Goal: Contribute content: Add original content to the website for others to see

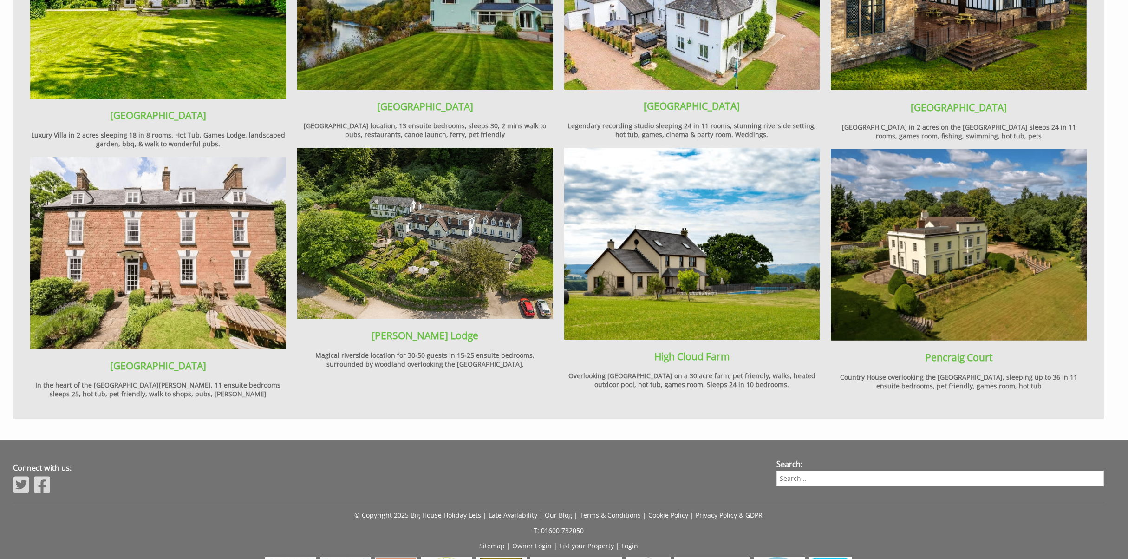
scroll to position [1287, 0]
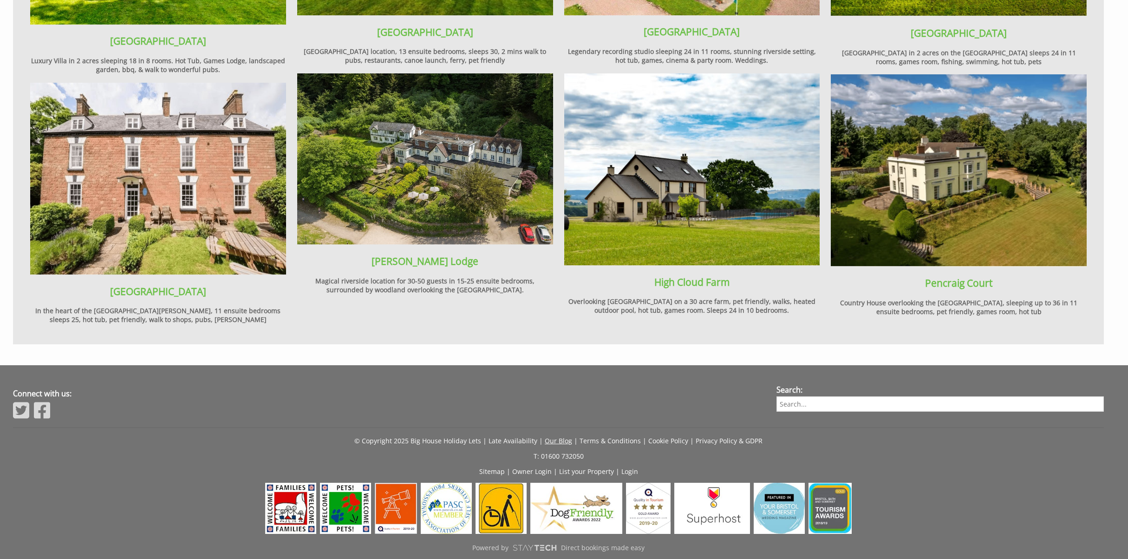
click at [559, 436] on link "Our Blog" at bounding box center [558, 440] width 27 height 9
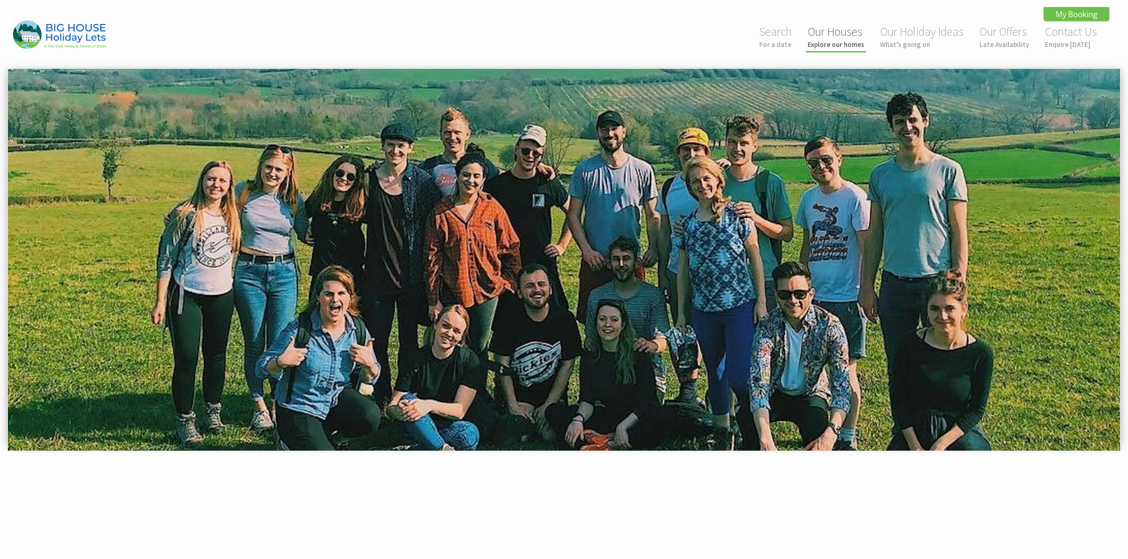
click at [834, 45] on small "Explore our homes" at bounding box center [836, 44] width 57 height 9
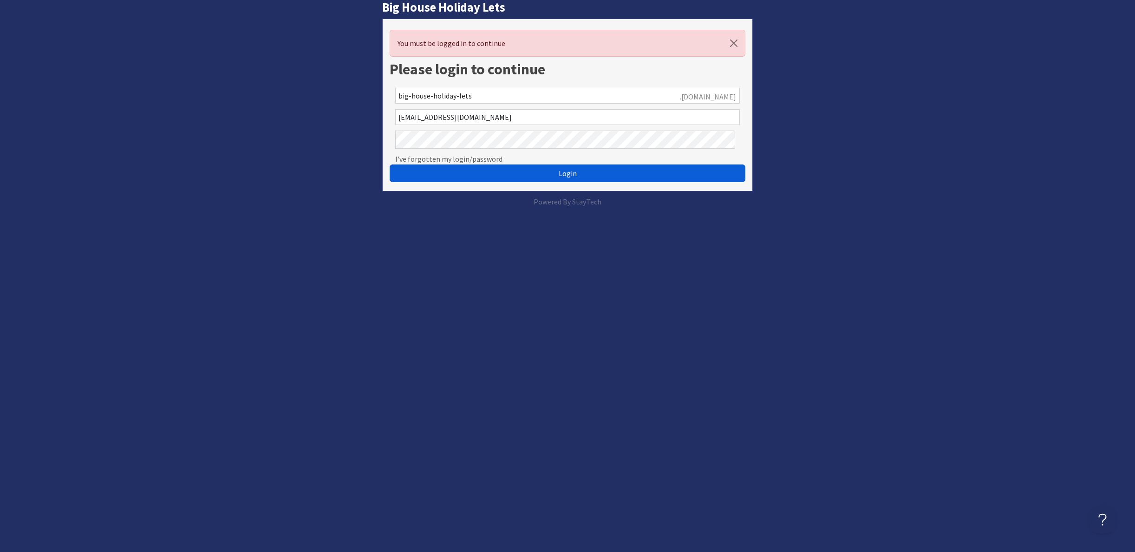
click at [566, 178] on span "Login" at bounding box center [568, 173] width 18 height 9
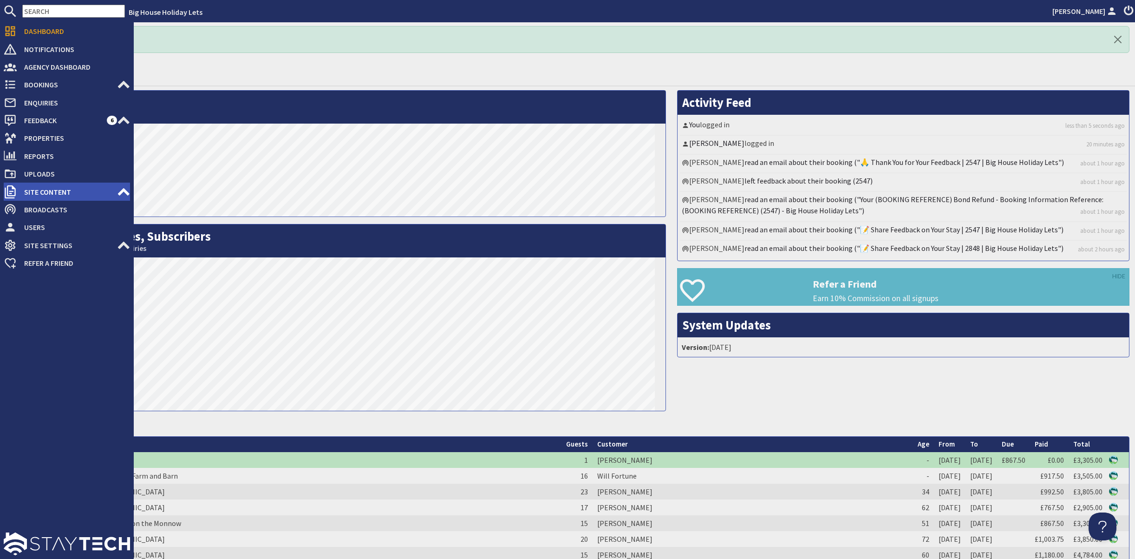
click at [46, 199] on span "Site Content" at bounding box center [67, 191] width 100 height 15
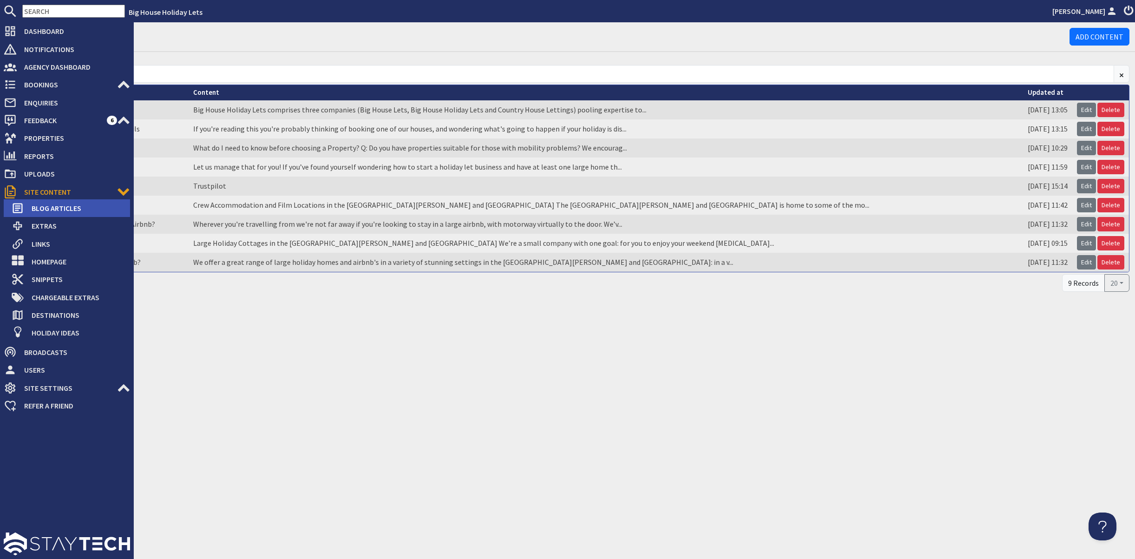
click at [51, 216] on span "Blog Articles" at bounding box center [77, 208] width 106 height 15
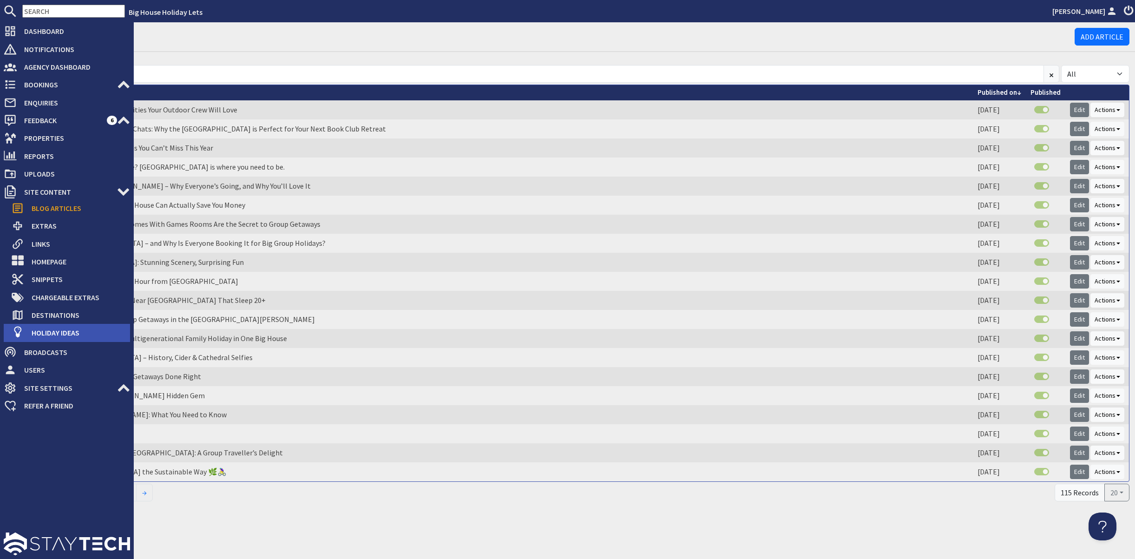
click at [55, 340] on span "Holiday Ideas" at bounding box center [77, 332] width 106 height 15
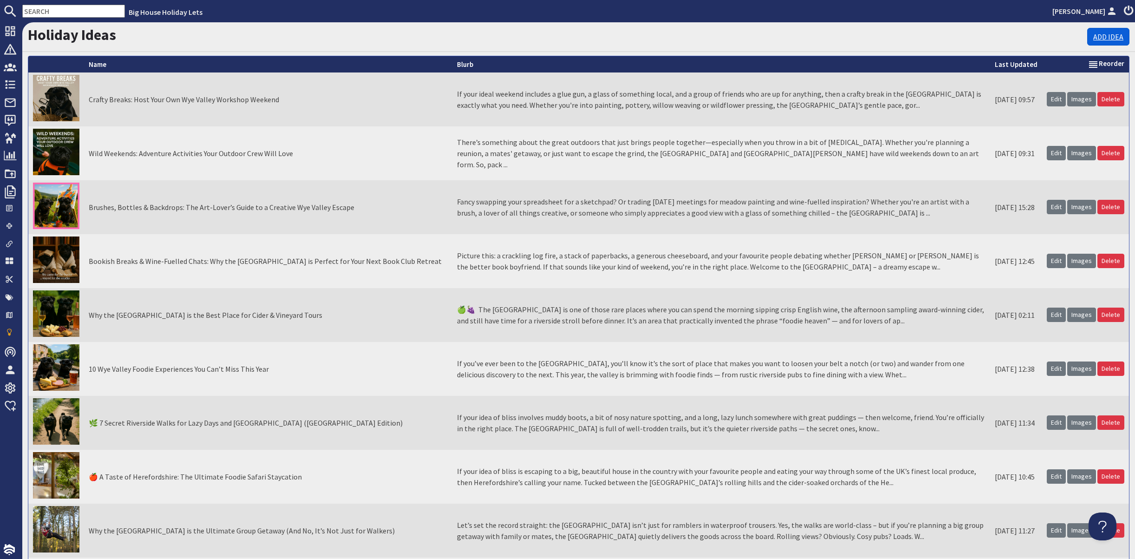
click at [1091, 46] on link "Add Idea" at bounding box center [1108, 37] width 42 height 18
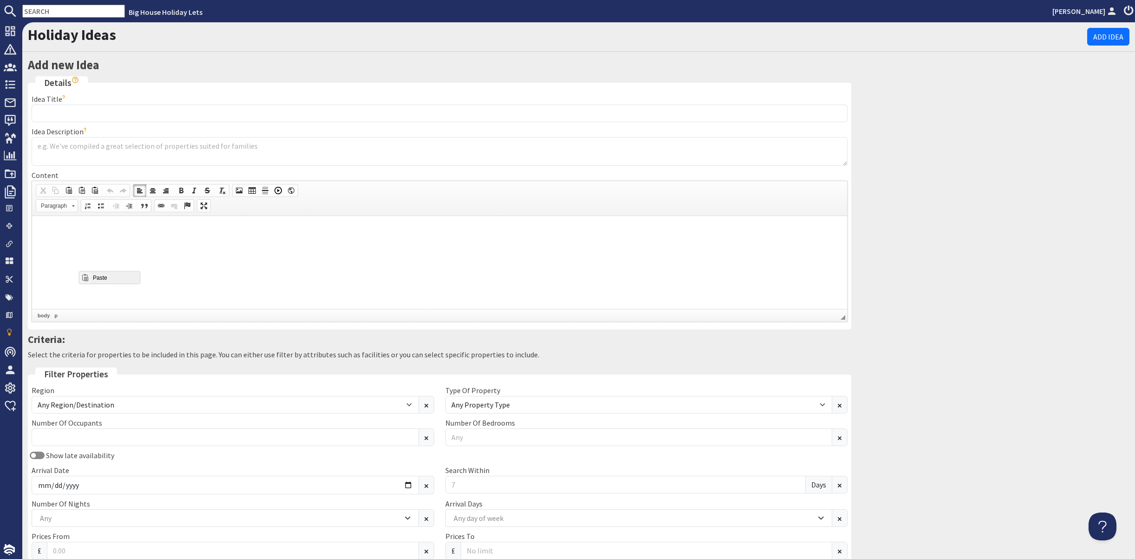
click at [107, 280] on span "Paste" at bounding box center [115, 277] width 49 height 12
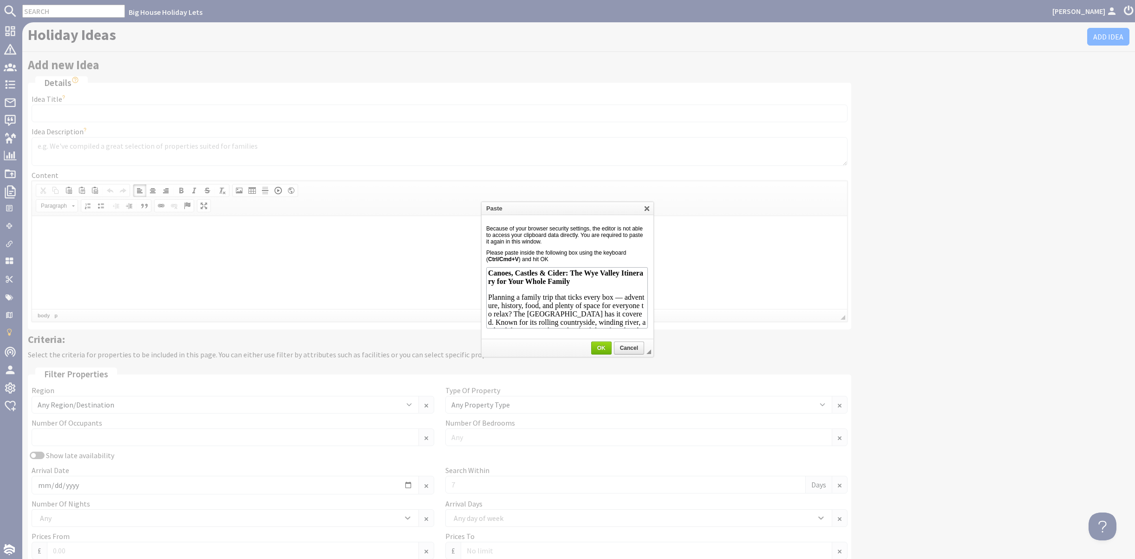
scroll to position [1426, 0]
click at [601, 348] on span "OK" at bounding box center [602, 348] width 20 height 7
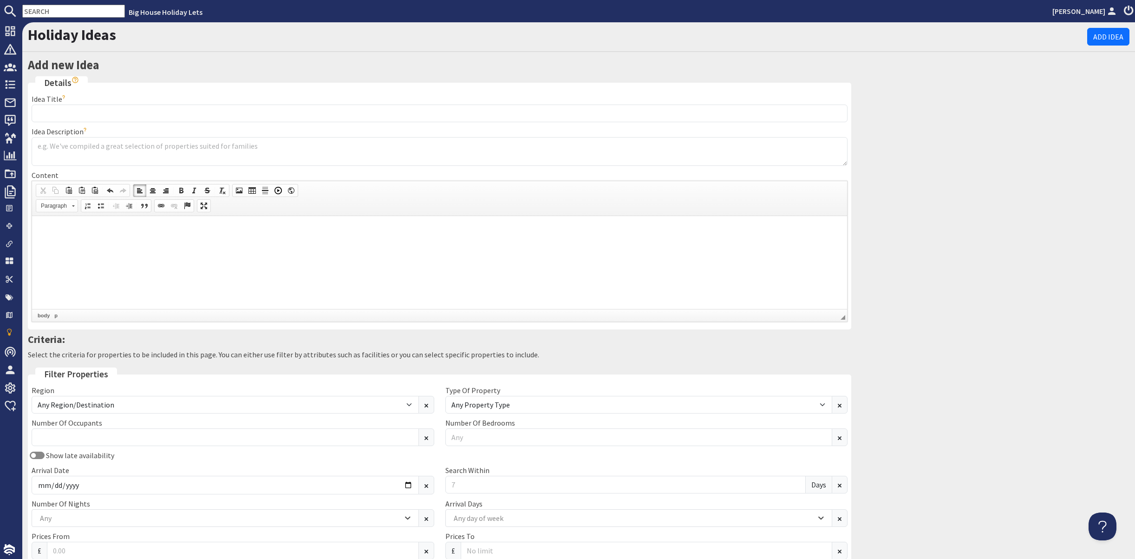
scroll to position [0, 0]
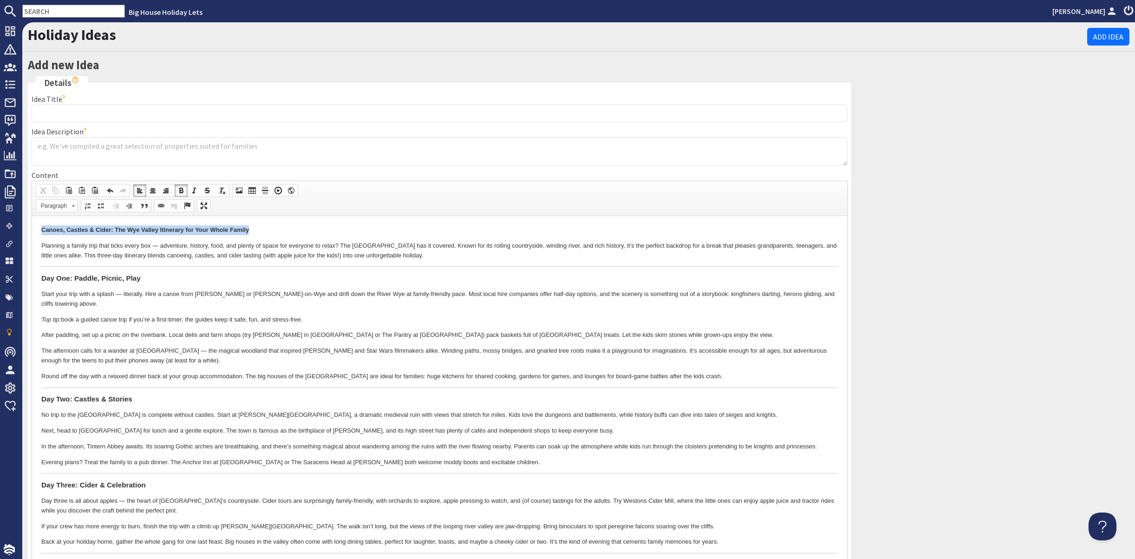
drag, startPoint x: 39, startPoint y: 228, endPoint x: 247, endPoint y: 228, distance: 207.6
click at [247, 228] on html "Canoes, Castles & Cider: The Wye Valley Itinerary for Your Whole Family Plannin…" at bounding box center [439, 437] width 815 height 442
drag, startPoint x: 234, startPoint y: 280, endPoint x: 398, endPoint y: 276, distance: 164.0
click at [234, 280] on span "Cut" at bounding box center [252, 277] width 49 height 12
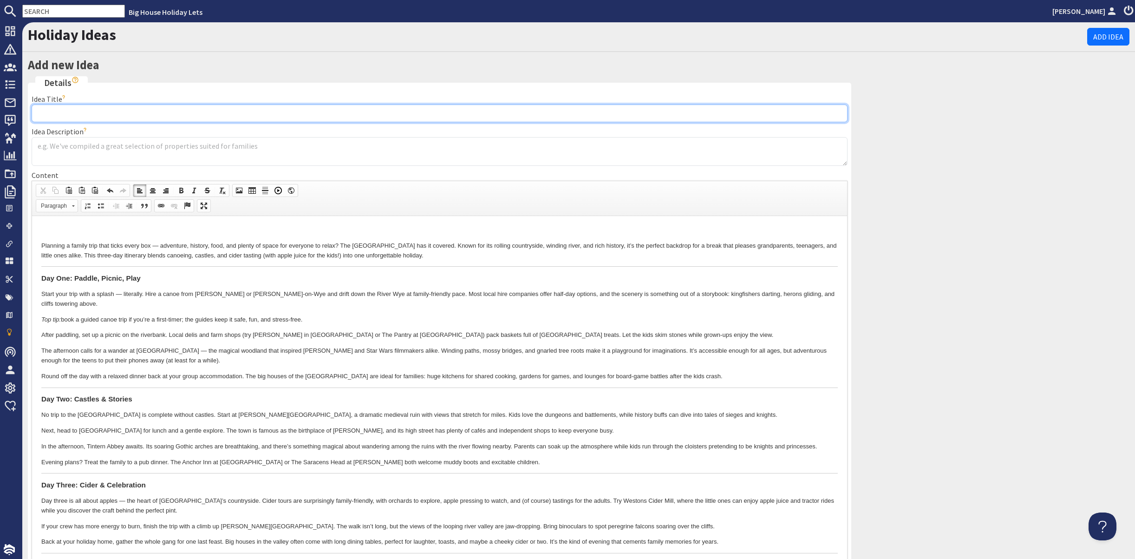
paste input "Canoes, Castles & Cider: The Wye Valley Itinerary for Your Whole Family"
type input "Canoes, Castles & Cider: The Wye Valley Itinerary for Your Whole Family"
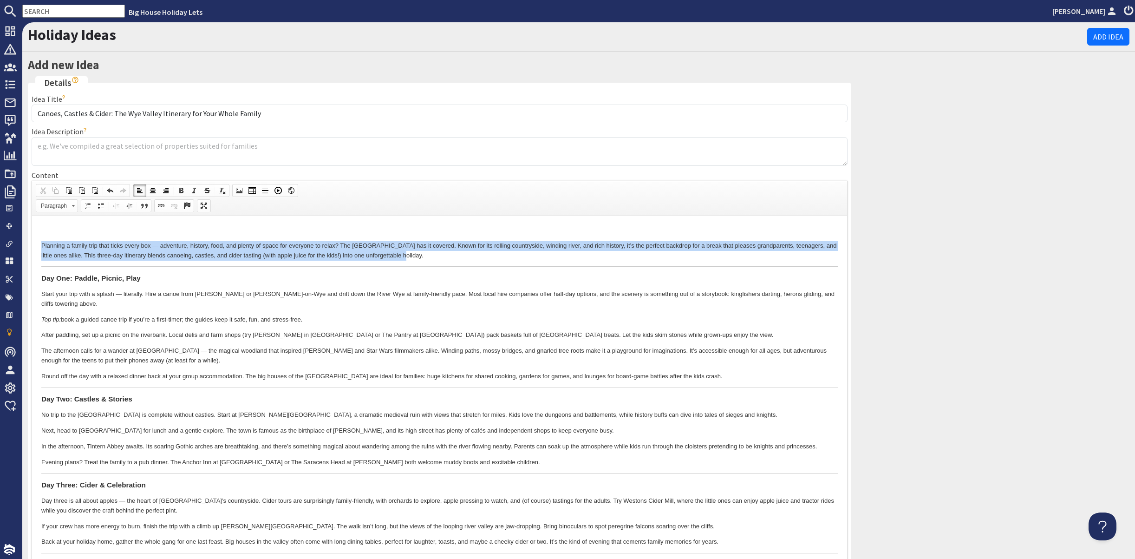
drag, startPoint x: 42, startPoint y: 242, endPoint x: 421, endPoint y: 251, distance: 379.6
click at [421, 251] on p "Planning a family trip that ticks every box — adventure, history, food, and ple…" at bounding box center [439, 251] width 797 height 20
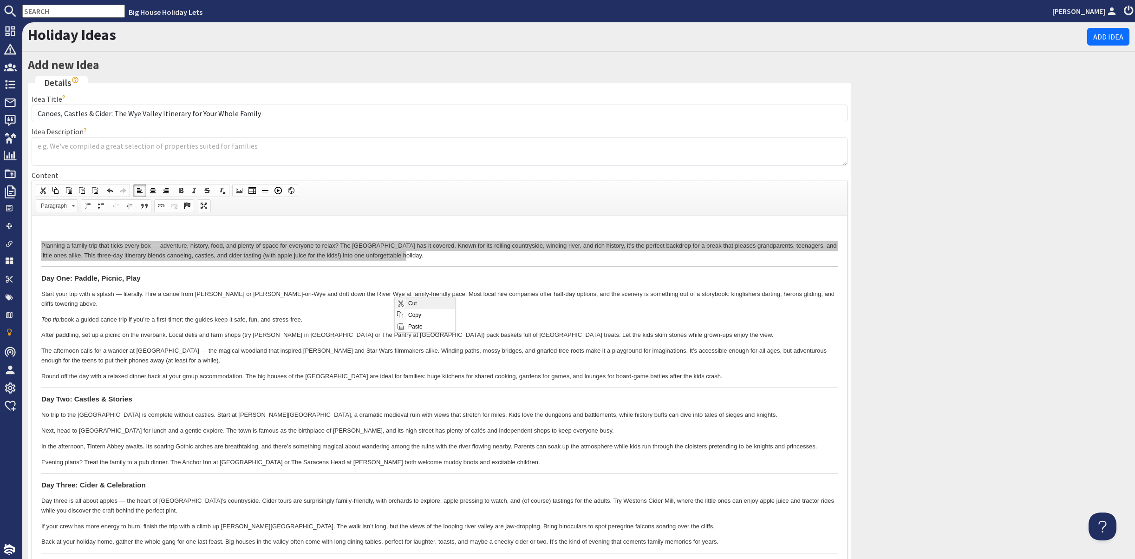
click at [403, 304] on span "Context Menu Options" at bounding box center [400, 302] width 7 height 7
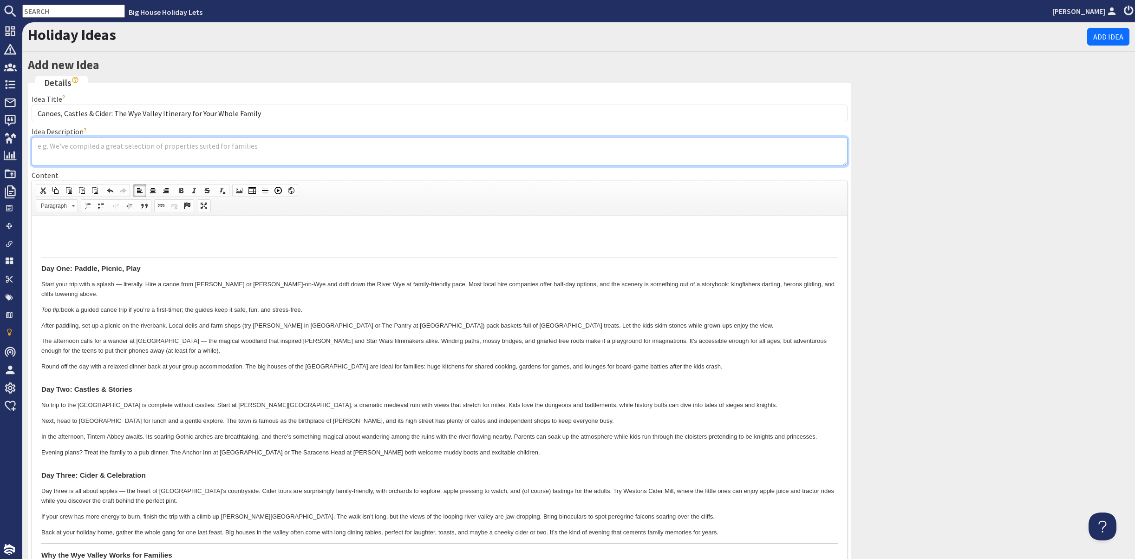
click at [70, 166] on textarea "Idea Description" at bounding box center [440, 151] width 816 height 29
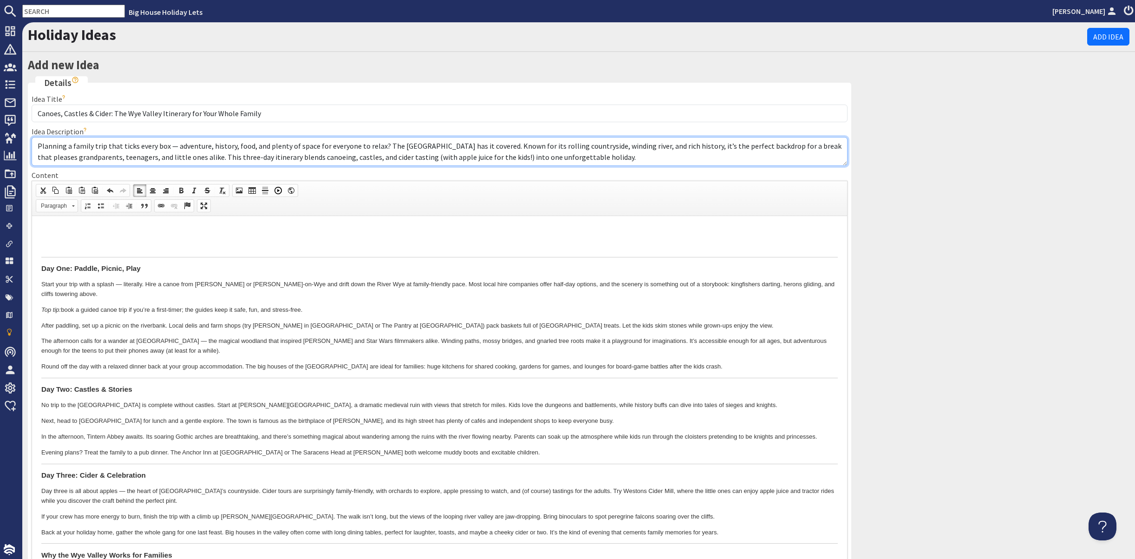
scroll to position [9, 0]
type textarea "Planning a family trip that ticks every box — adventure, history, food, and ple…"
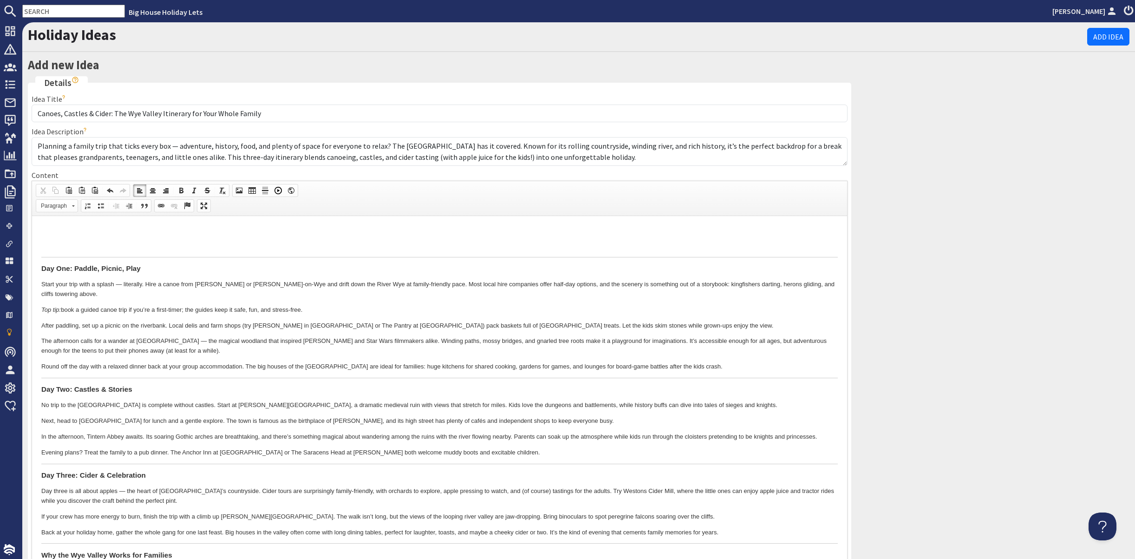
click at [41, 266] on strong "Day One: Paddle, Picnic, Play" at bounding box center [90, 268] width 99 height 8
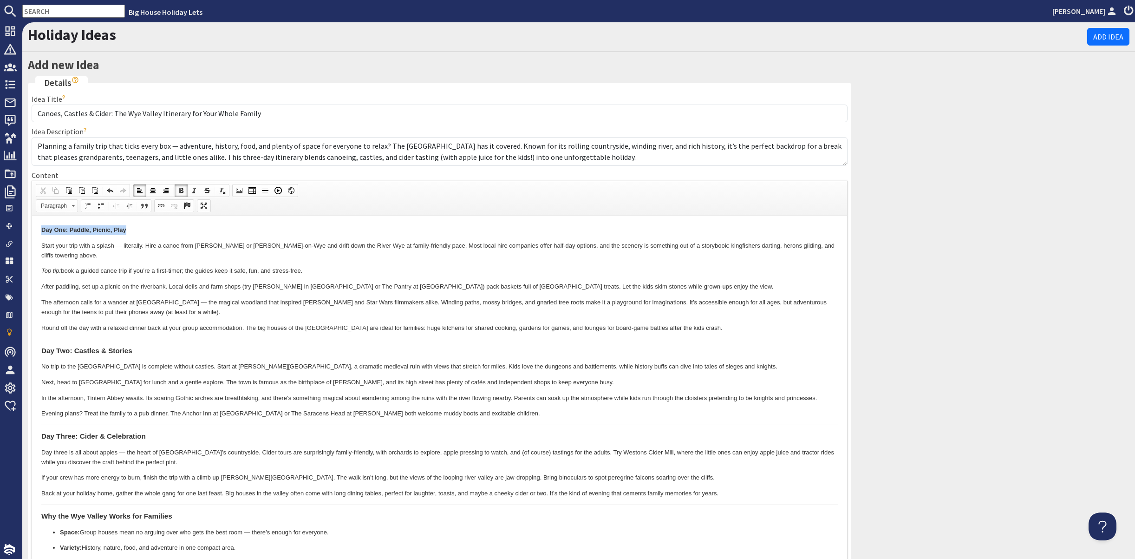
drag, startPoint x: 41, startPoint y: 227, endPoint x: 134, endPoint y: 233, distance: 92.6
click at [134, 233] on p "Day One: Paddle, Picnic, Play" at bounding box center [439, 230] width 797 height 10
click at [78, 212] on link "Paragraph" at bounding box center [57, 205] width 42 height 13
click at [80, 302] on h2 "Heading 2" at bounding box center [79, 303] width 62 height 10
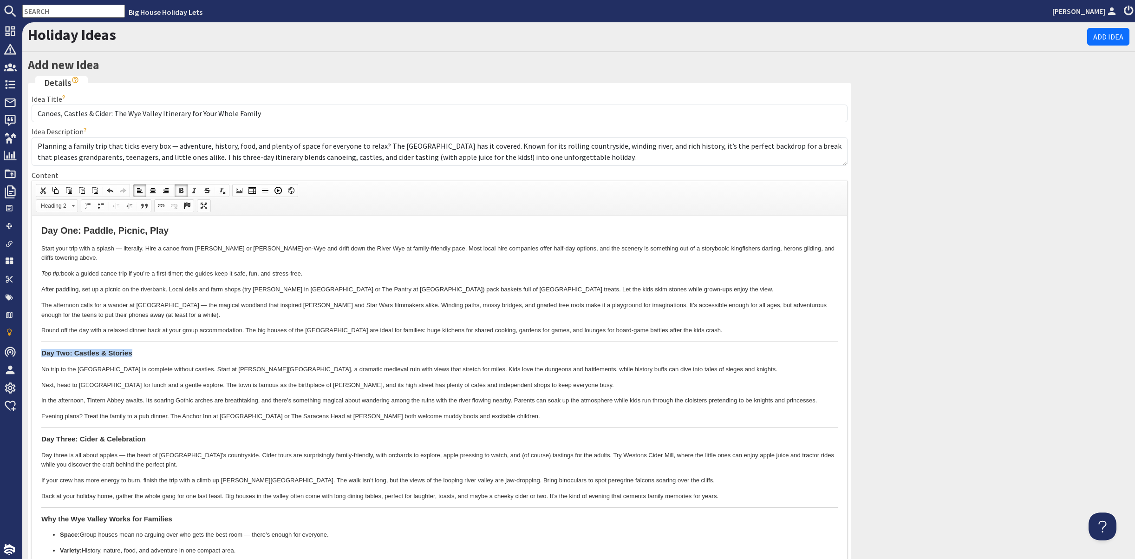
drag, startPoint x: 42, startPoint y: 352, endPoint x: 133, endPoint y: 353, distance: 90.6
click at [133, 353] on h3 "Day Two: Castles & Stories" at bounding box center [439, 352] width 797 height 8
click at [78, 212] on link "Heading 3" at bounding box center [57, 205] width 42 height 13
click at [75, 300] on h2 "Heading 2" at bounding box center [79, 303] width 62 height 10
drag, startPoint x: 41, startPoint y: 440, endPoint x: 144, endPoint y: 443, distance: 103.6
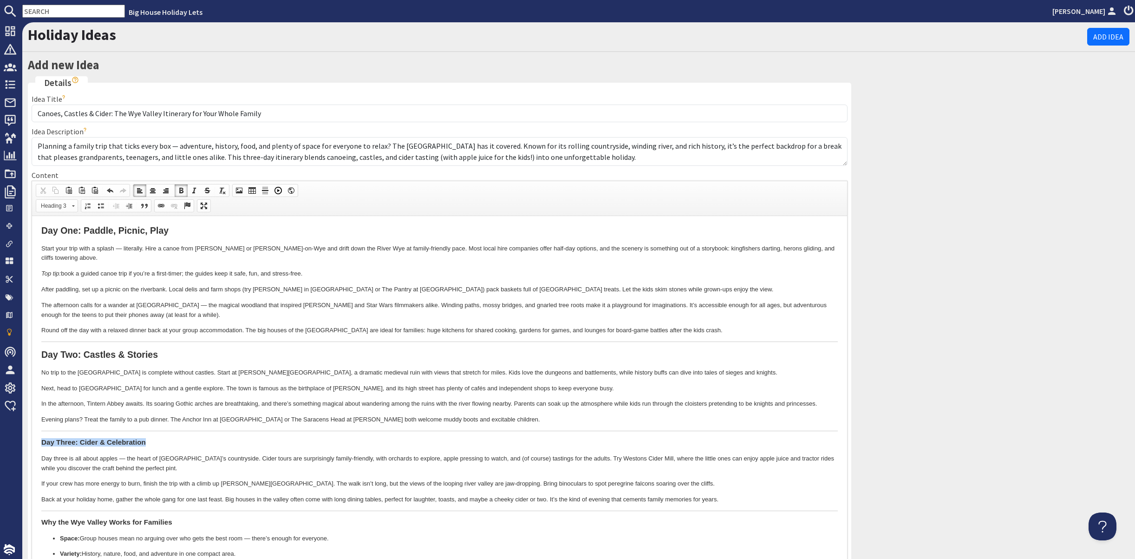
click at [144, 443] on html "Day One: Paddle, Picnic, Play Start your trip with a splash — literally. Hire a…" at bounding box center [439, 415] width 815 height 399
click at [78, 212] on link "Heading 3" at bounding box center [57, 205] width 42 height 13
click at [69, 302] on h2 "Heading 2" at bounding box center [79, 303] width 62 height 10
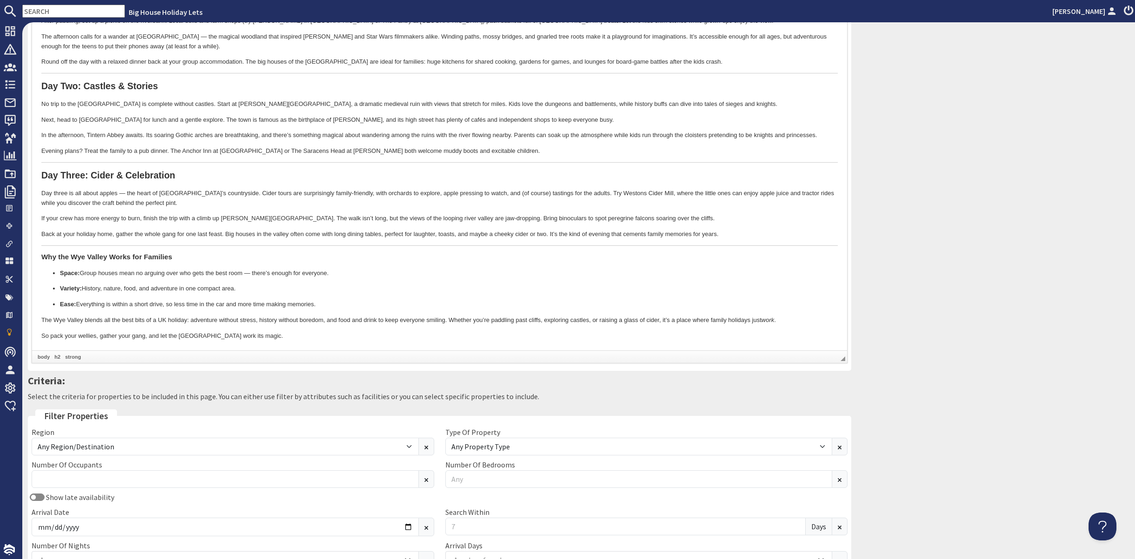
scroll to position [279, 0]
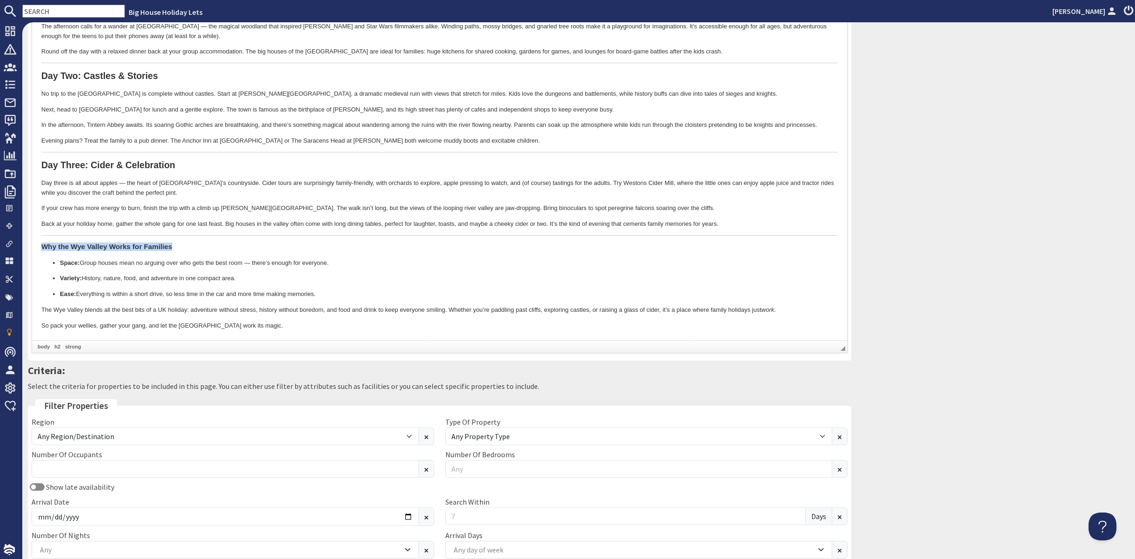
drag, startPoint x: 43, startPoint y: 245, endPoint x: 167, endPoint y: 248, distance: 124.5
click at [167, 248] on h3 "Why the Wye Valley Works for Families" at bounding box center [439, 246] width 797 height 8
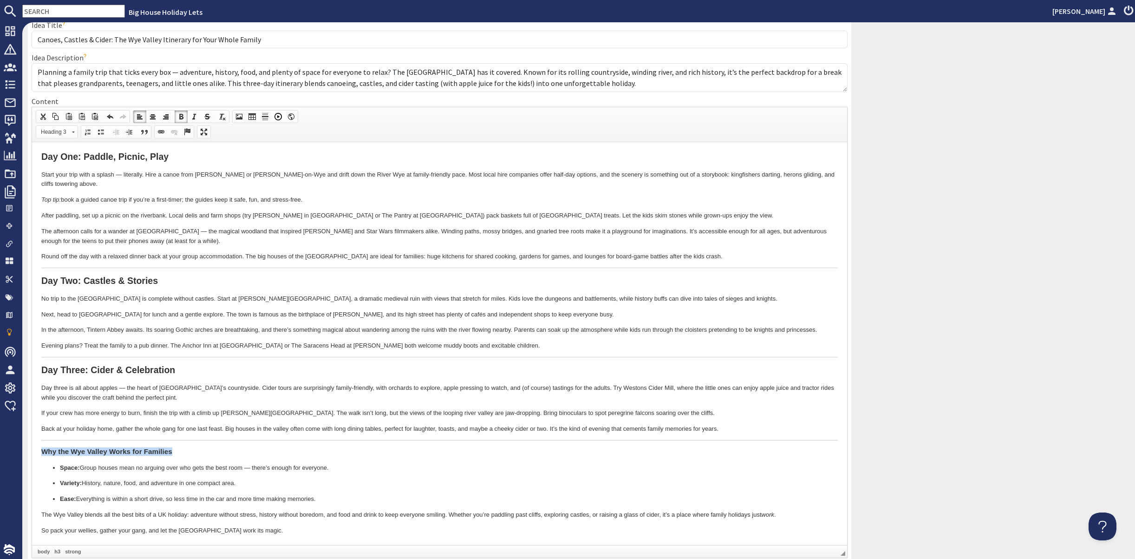
scroll to position [46, 0]
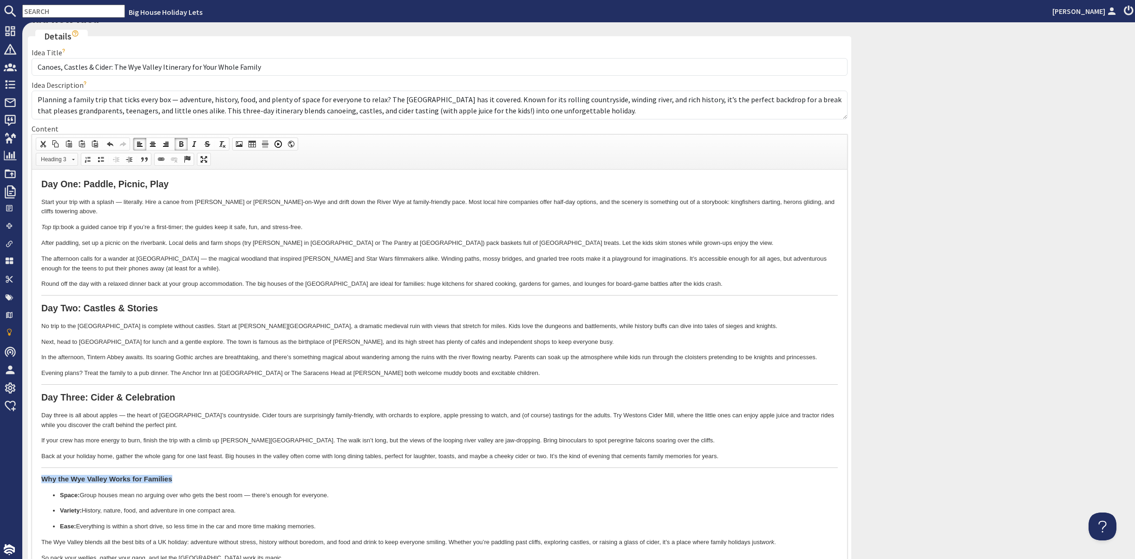
click at [78, 166] on link "Heading 3" at bounding box center [57, 159] width 42 height 13
click at [73, 257] on h2 "Heading 2" at bounding box center [79, 257] width 62 height 10
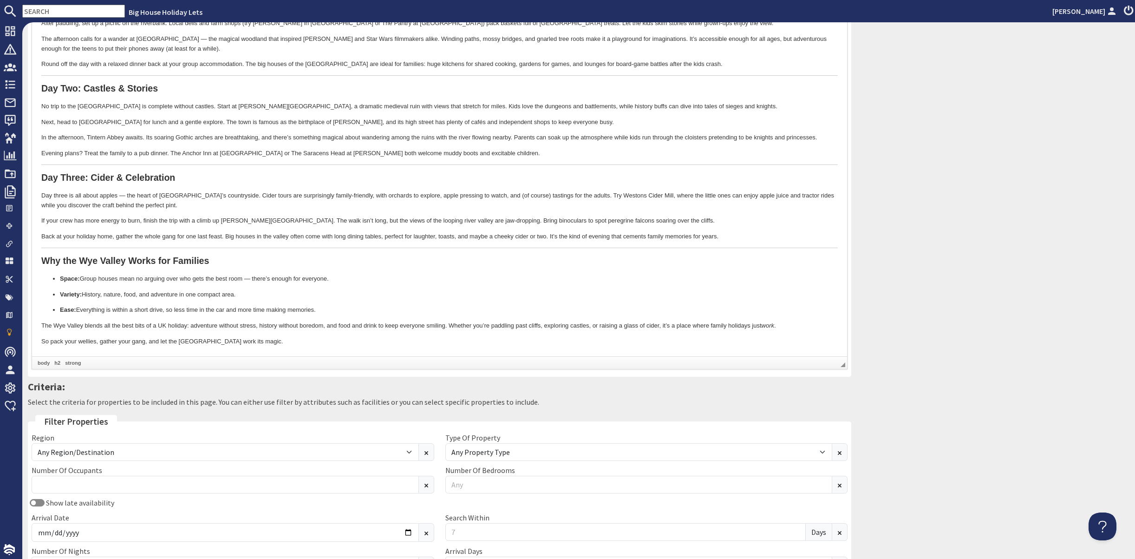
scroll to position [372, 0]
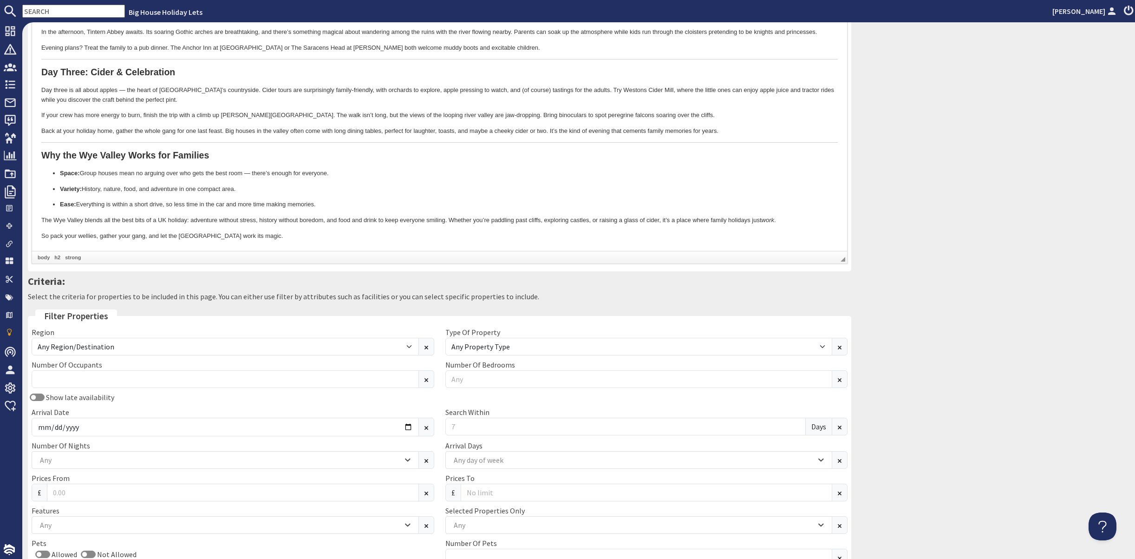
click at [258, 234] on p "So pack your wellies, gather your gang, and let the Wye Valley work its magic." at bounding box center [439, 236] width 797 height 10
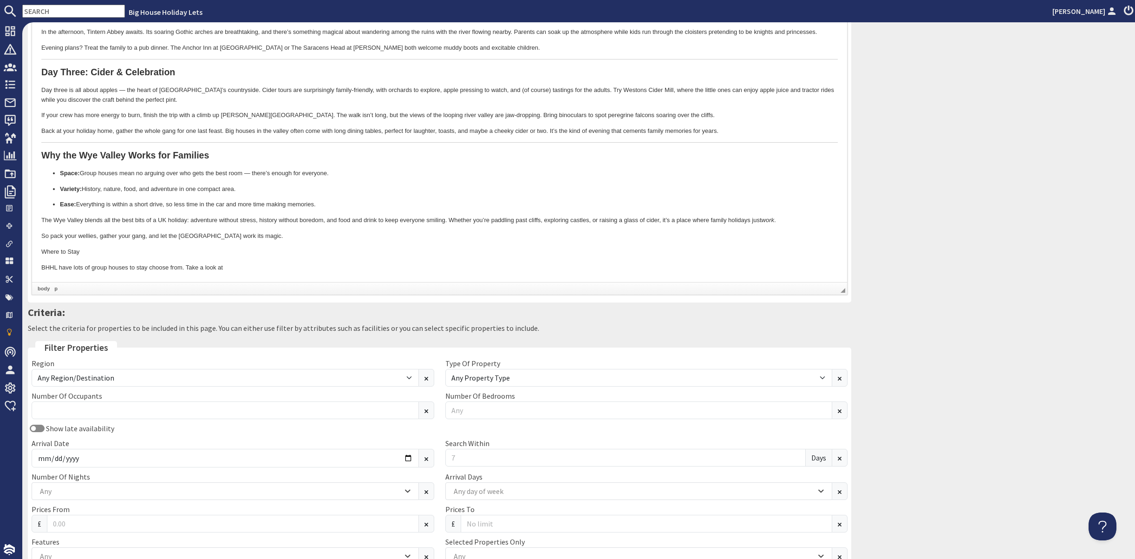
click at [245, 270] on p "BHHL have lots of group houses to stay choose from. Take a look at" at bounding box center [439, 268] width 797 height 10
drag, startPoint x: 353, startPoint y: 268, endPoint x: 374, endPoint y: 270, distance: 21.1
click at [374, 270] on p "BHHL have lots of group houses to stay choose from. Take a look at the stately …" at bounding box center [439, 268] width 797 height 10
click at [356, 266] on p "BHHL have lots of group houses to stay choose from. Take a look at the stately …" at bounding box center [439, 268] width 797 height 10
click at [402, 268] on p "BHHL have lots of group houses to stay choose from. Take a look at the stately …" at bounding box center [439, 268] width 797 height 10
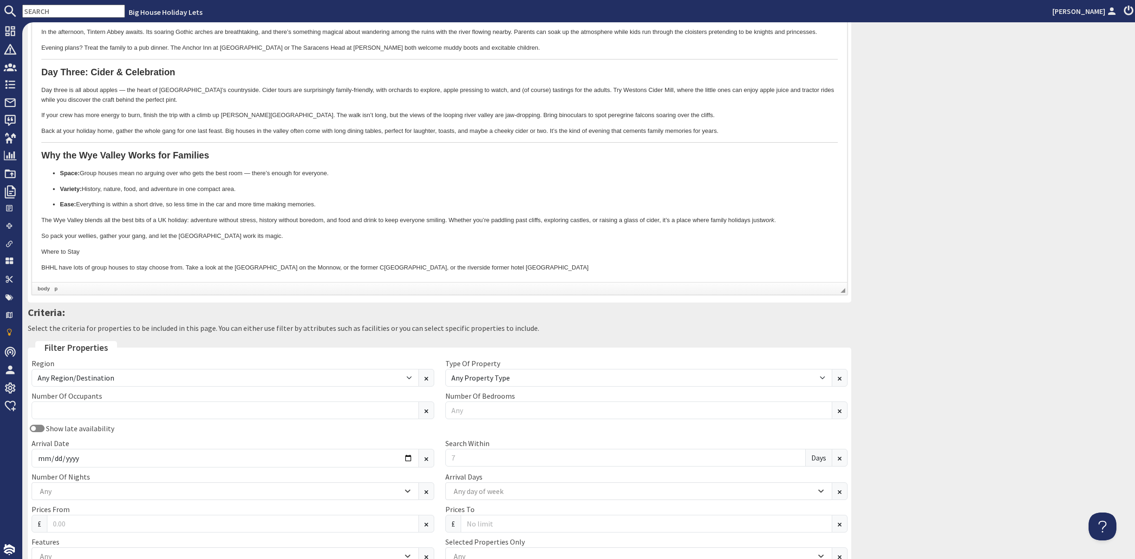
click at [356, 268] on p "BHHL have lots of group houses to stay choose from. Take a look at the stately …" at bounding box center [439, 268] width 797 height 10
click at [381, 266] on p "BHHL have lots of group houses to stay choose from. Take a look at the stately …" at bounding box center [439, 268] width 797 height 10
click at [586, 268] on p "BHHL have lots of group houses to stay choose from. Take a look at the stately …" at bounding box center [439, 268] width 797 height 10
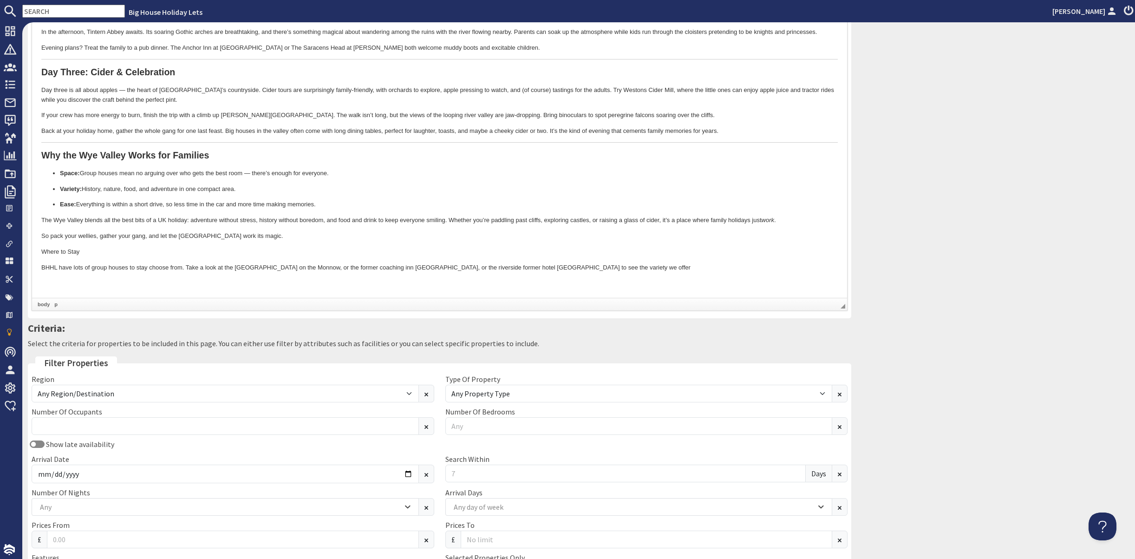
scroll to position [0, 0]
click at [51, 287] on p at bounding box center [439, 283] width 797 height 10
click at [69, 334] on span "Paste" at bounding box center [90, 336] width 49 height 12
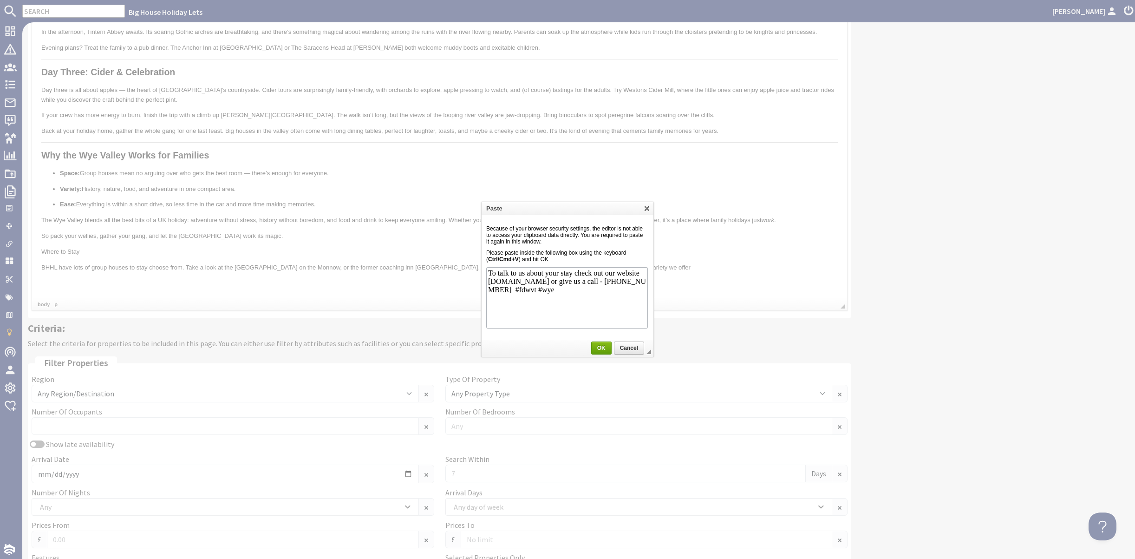
click at [597, 347] on span "OK" at bounding box center [602, 348] width 20 height 7
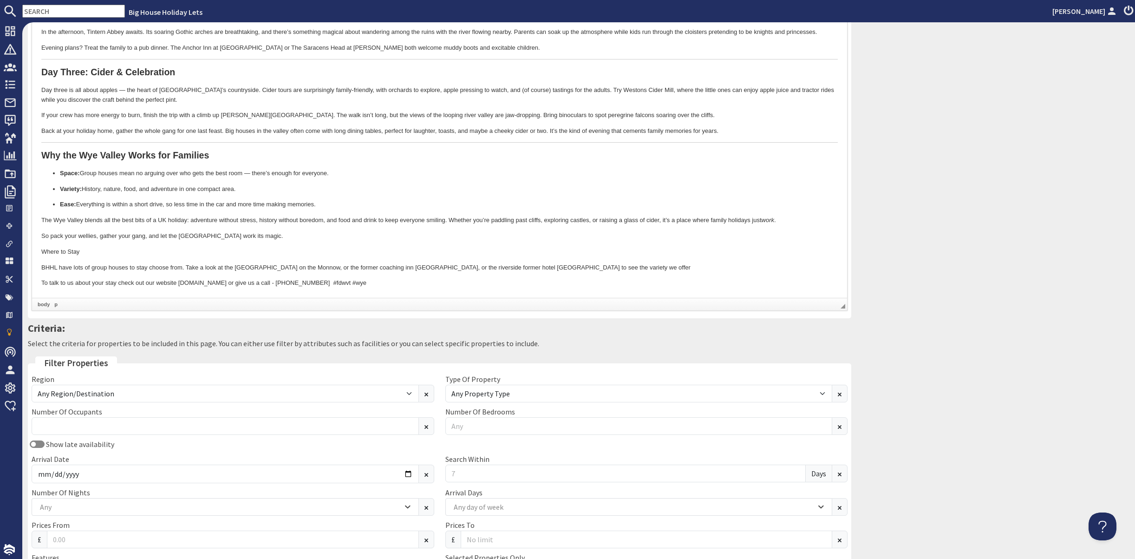
click at [307, 281] on p "To talk to us about your stay check out our website www.bhhl.co.uk or give us a…" at bounding box center [439, 283] width 797 height 10
drag, startPoint x: 309, startPoint y: 281, endPoint x: 364, endPoint y: 285, distance: 54.9
click at [364, 285] on p "To talk to us about your stay check out our website www.bhhl.co.uk or give us a…" at bounding box center [439, 283] width 797 height 10
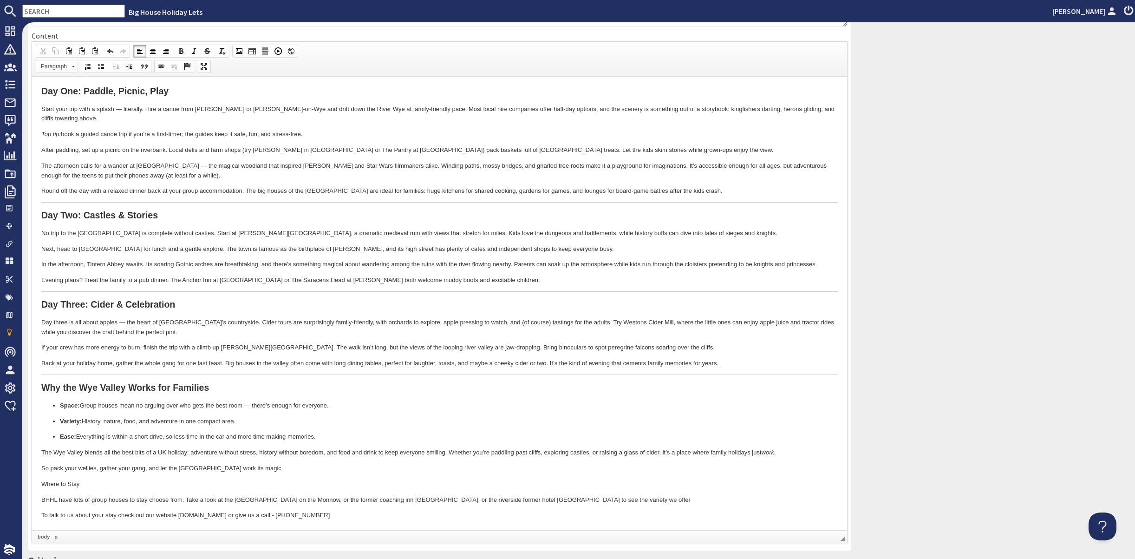
scroll to position [186, 0]
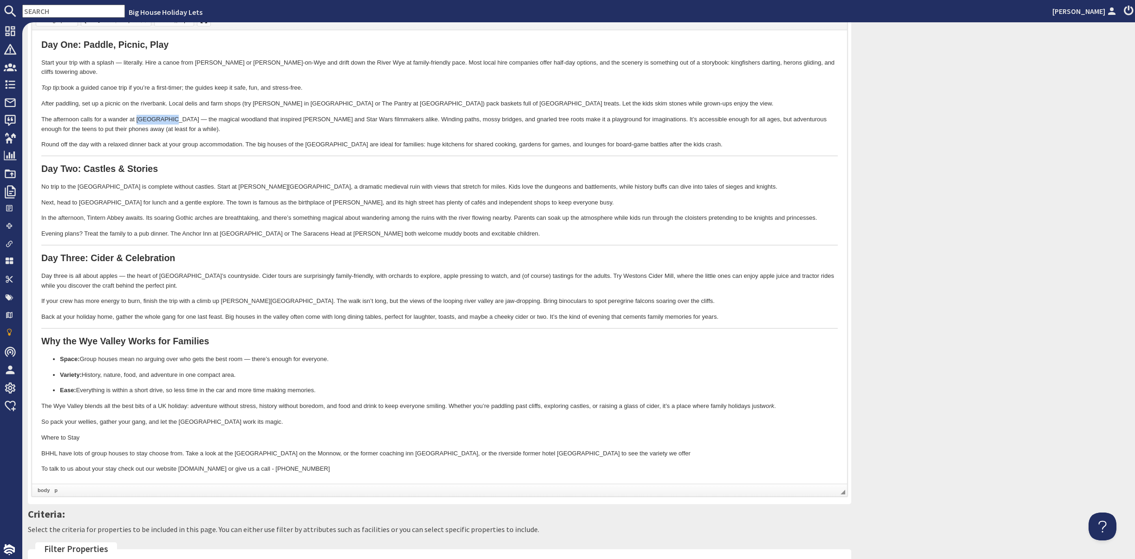
drag, startPoint x: 136, startPoint y: 117, endPoint x: 170, endPoint y: 118, distance: 34.4
click at [170, 118] on p "The afternoon calls for a wander at Puzzlewood — the magical woodland that insp…" at bounding box center [439, 124] width 797 height 20
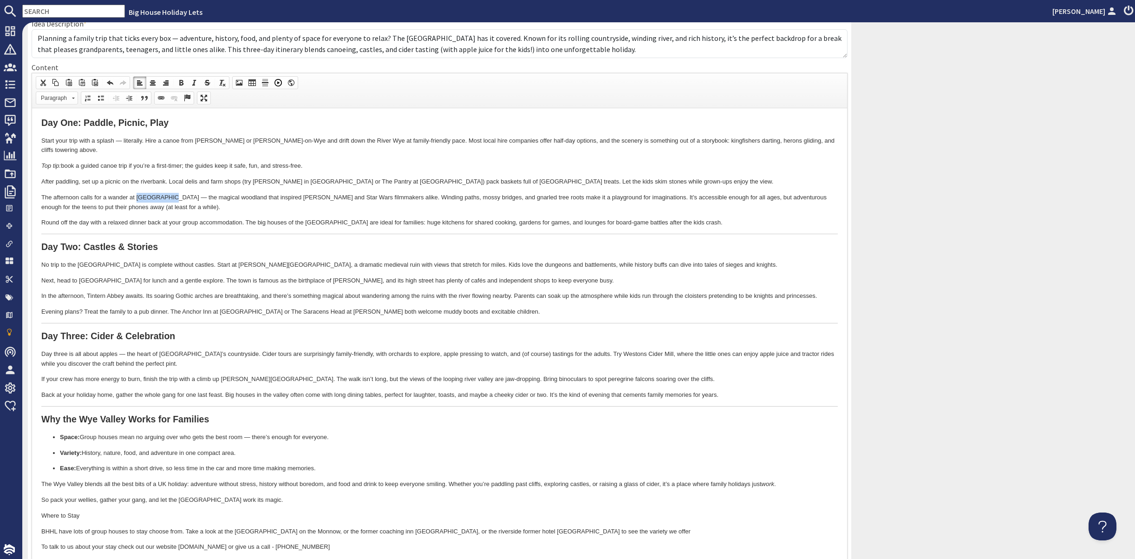
scroll to position [0, 0]
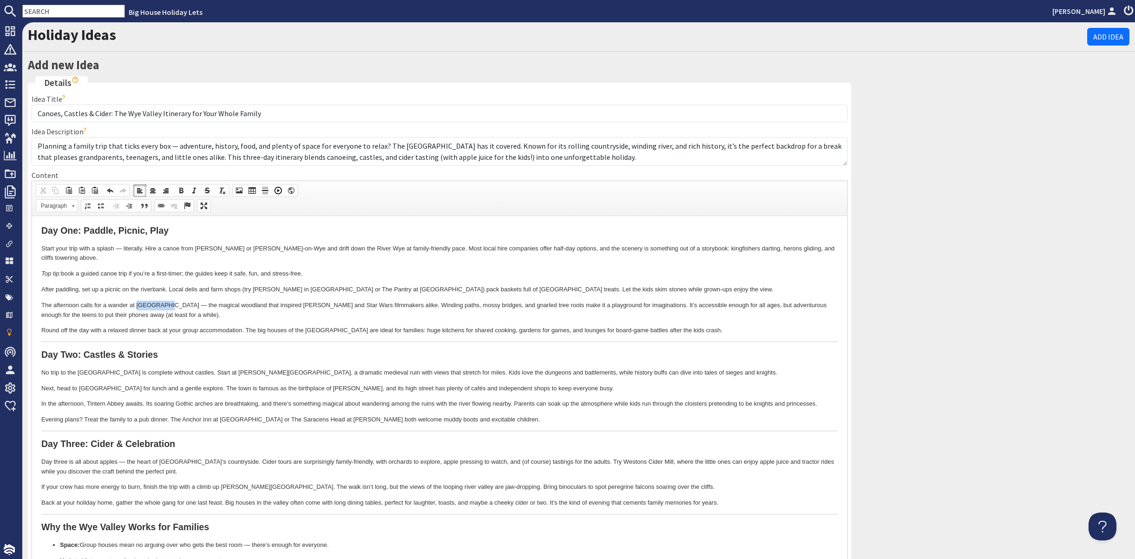
drag, startPoint x: 137, startPoint y: 302, endPoint x: 169, endPoint y: 306, distance: 32.3
click at [169, 306] on p "The afternoon calls for a wander at Puzzlewood — the magical woodland that insp…" at bounding box center [439, 310] width 797 height 20
click at [165, 209] on span at bounding box center [160, 205] width 7 height 7
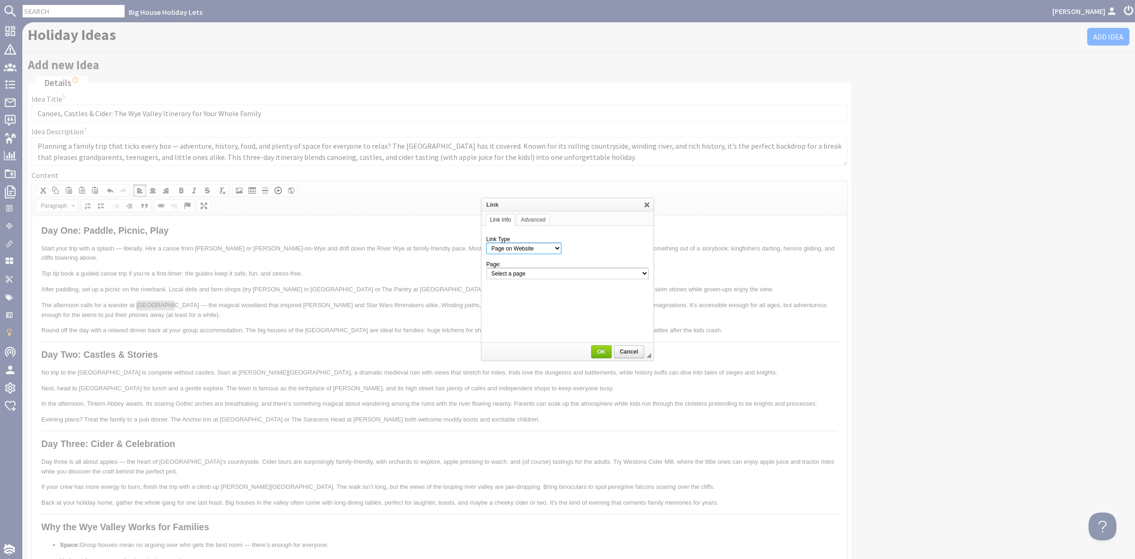
click at [523, 248] on select "Page on Website Custom URL Link to anchor in the text E-mail" at bounding box center [523, 248] width 75 height 12
select select "url"
click at [486, 242] on select "Page on Website Custom URL Link to anchor in the text E-mail" at bounding box center [523, 248] width 75 height 12
paste input "[URL][DOMAIN_NAME]"
type input "[URL][DOMAIN_NAME]"
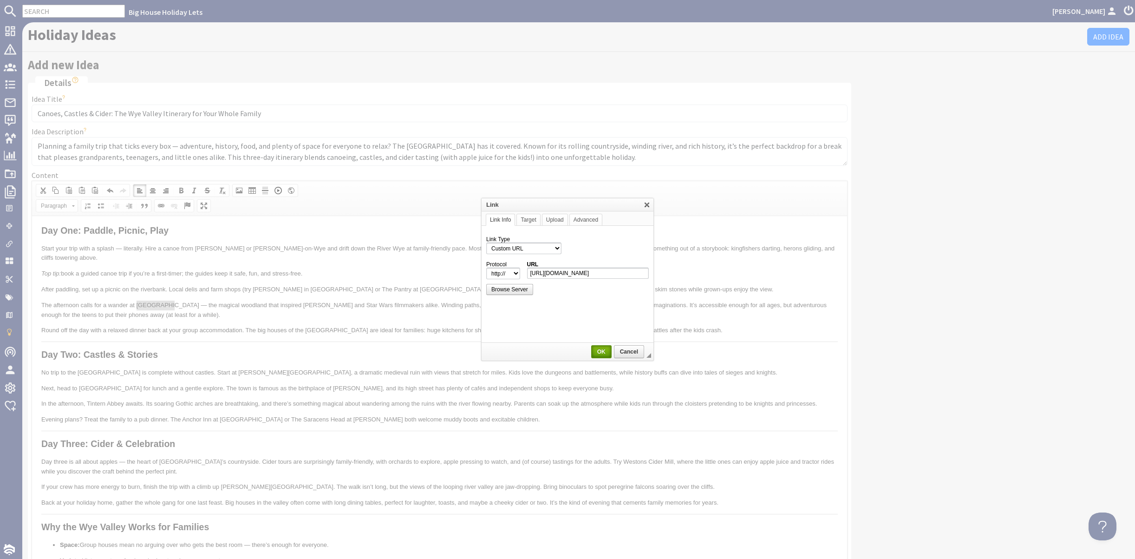
select select "https://"
type input "[DOMAIN_NAME][URL]"
click at [598, 352] on span "OK" at bounding box center [601, 351] width 19 height 7
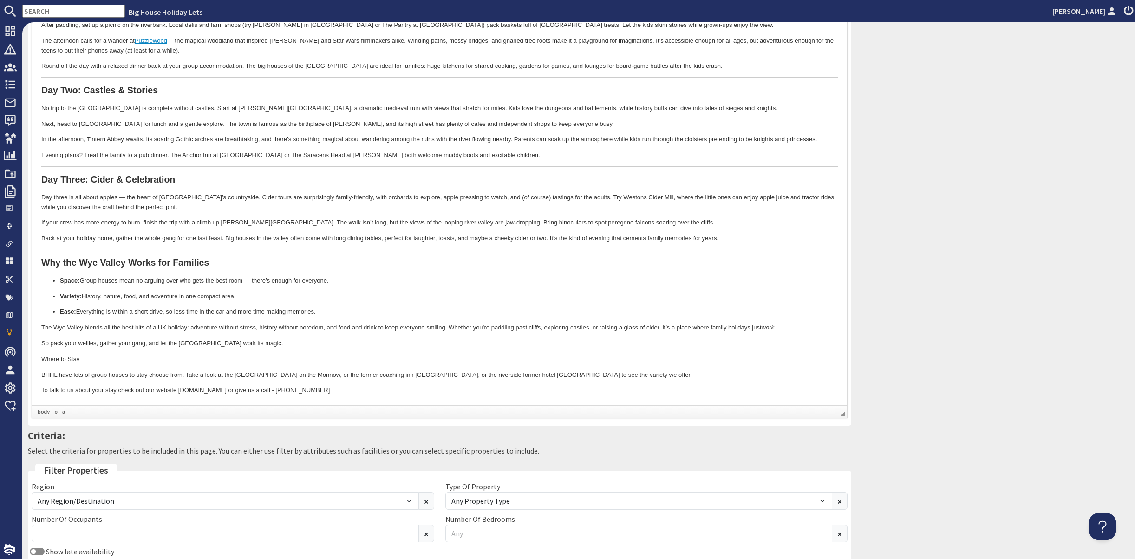
scroll to position [279, 0]
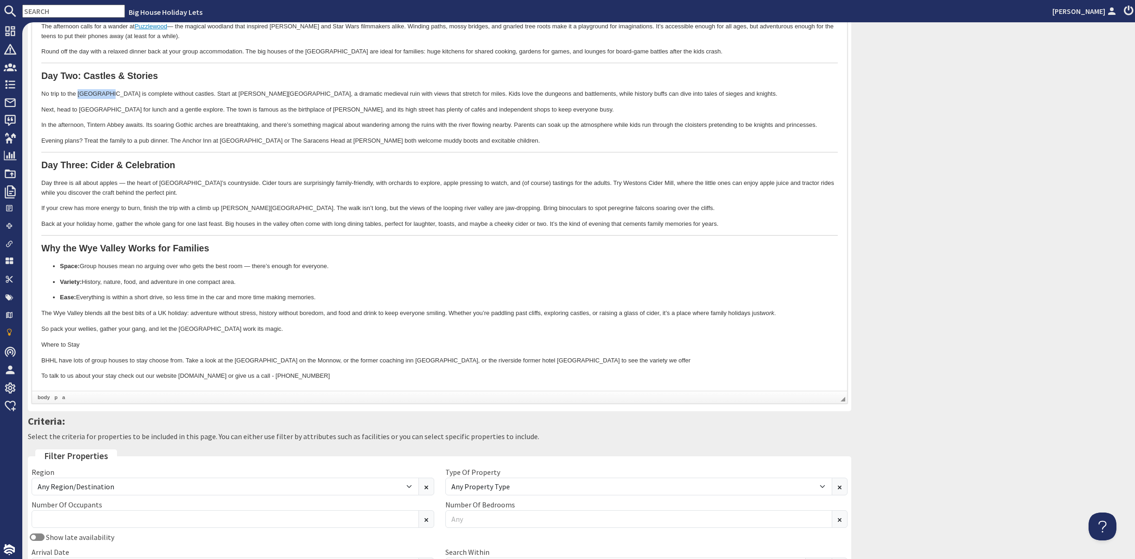
drag, startPoint x: 78, startPoint y: 92, endPoint x: 107, endPoint y: 93, distance: 29.3
click at [107, 93] on p "No trip to the Wye Valley is complete without castles. Start at Goodrich Castle…" at bounding box center [439, 94] width 797 height 10
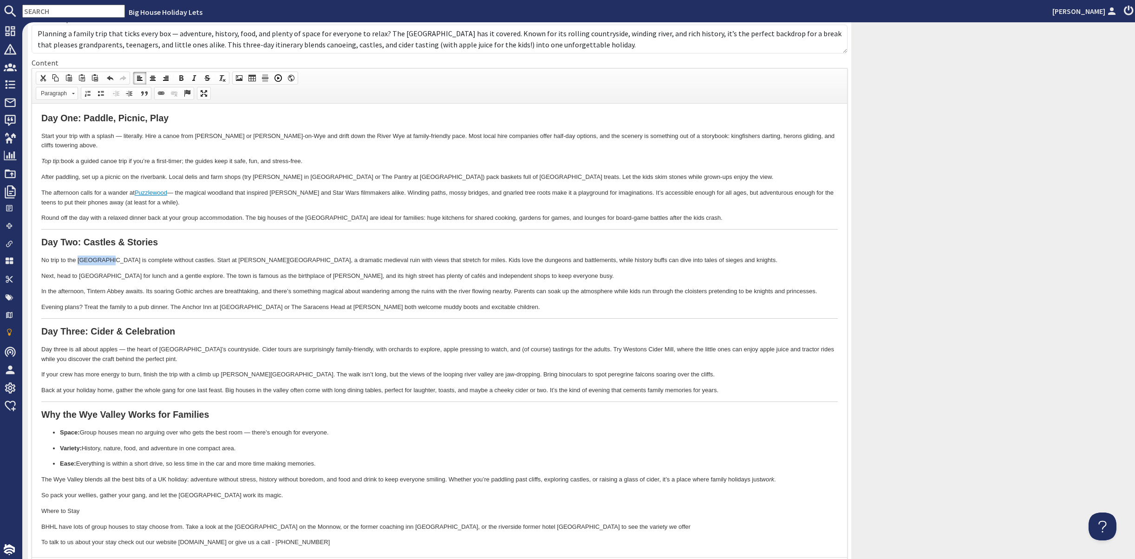
scroll to position [93, 0]
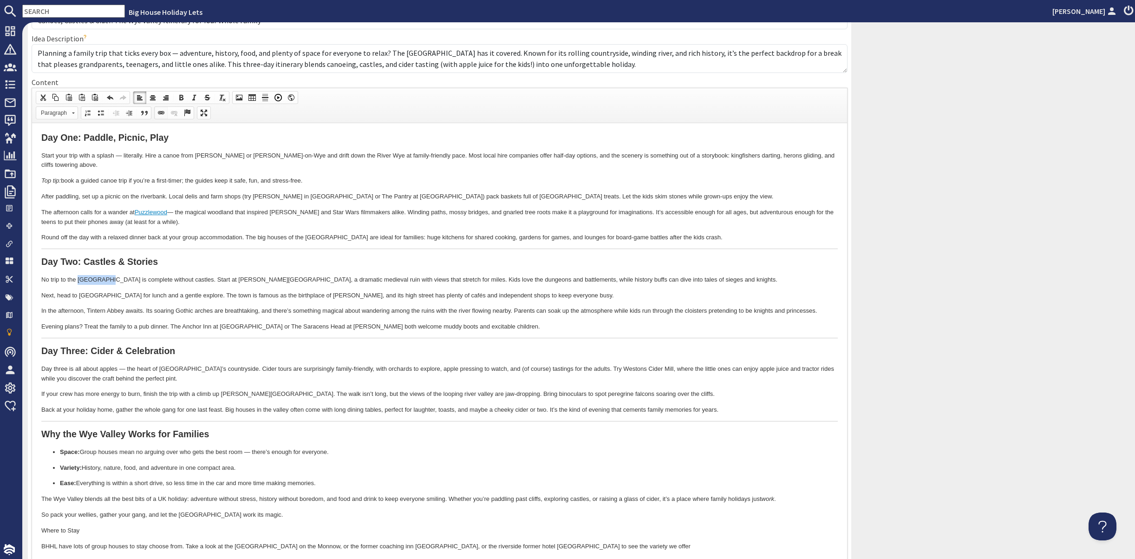
click at [165, 117] on span at bounding box center [160, 112] width 7 height 7
select select "http://"
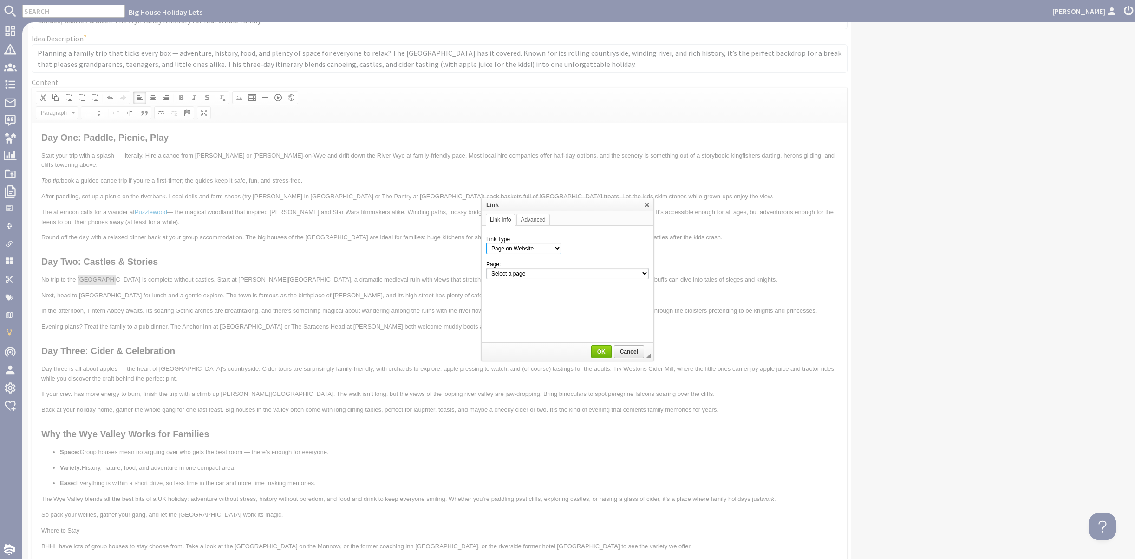
click at [550, 249] on select "Page on Website Custom URL Link to anchor in the text E-mail" at bounding box center [523, 248] width 75 height 12
select select "url"
click at [486, 242] on select "Page on Website Custom URL Link to anchor in the text E-mail" at bounding box center [523, 248] width 75 height 12
paste input "https://www.visitdeanwye.co.uk/"
type input "https://www.visitdeanwye.co.uk/"
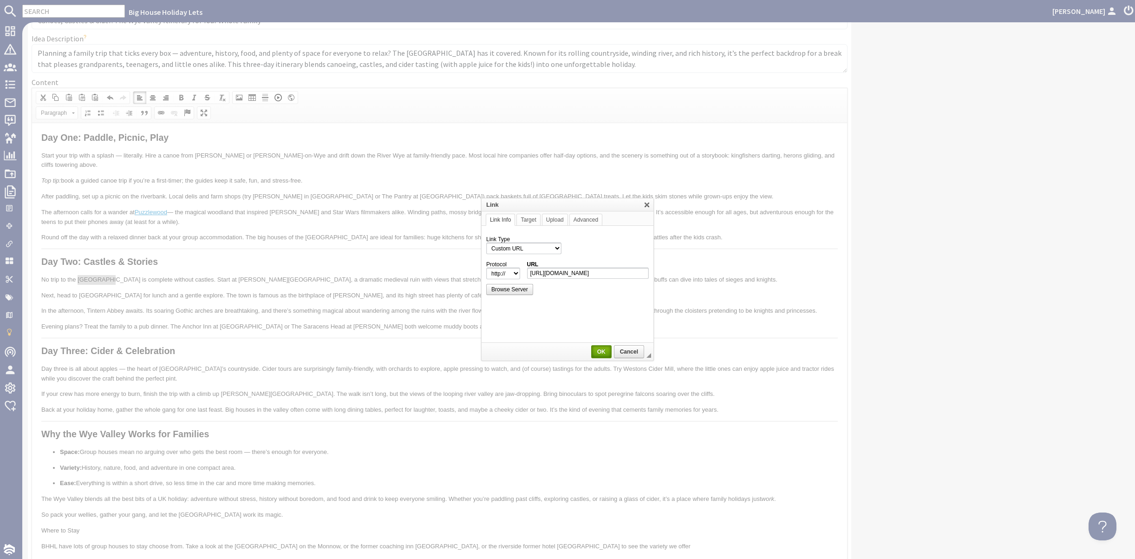
select select "https://"
type input "www.visitdeanwye.co.uk/"
click at [599, 350] on span "OK" at bounding box center [601, 351] width 19 height 7
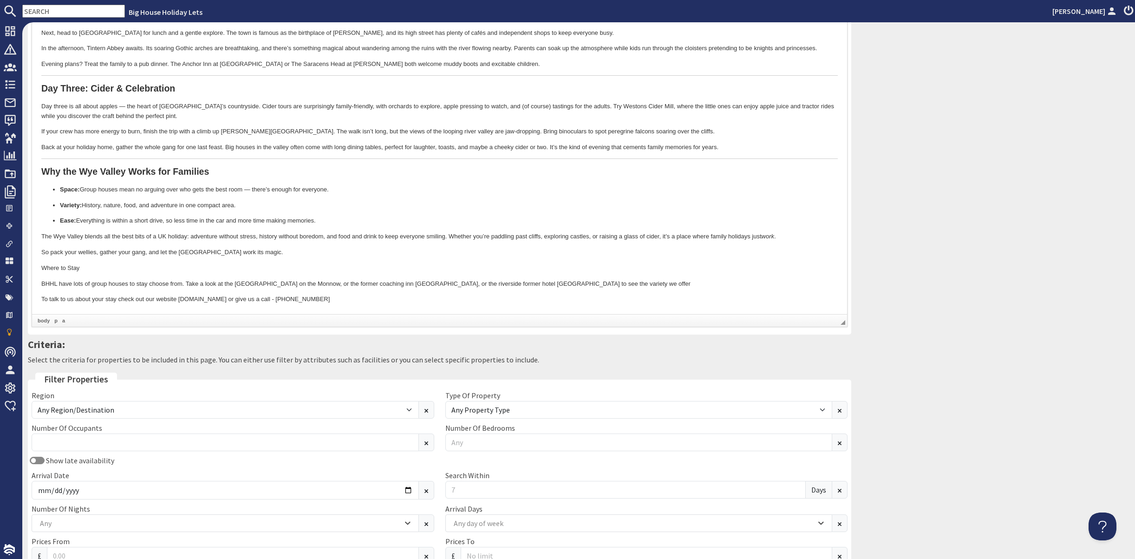
scroll to position [372, 0]
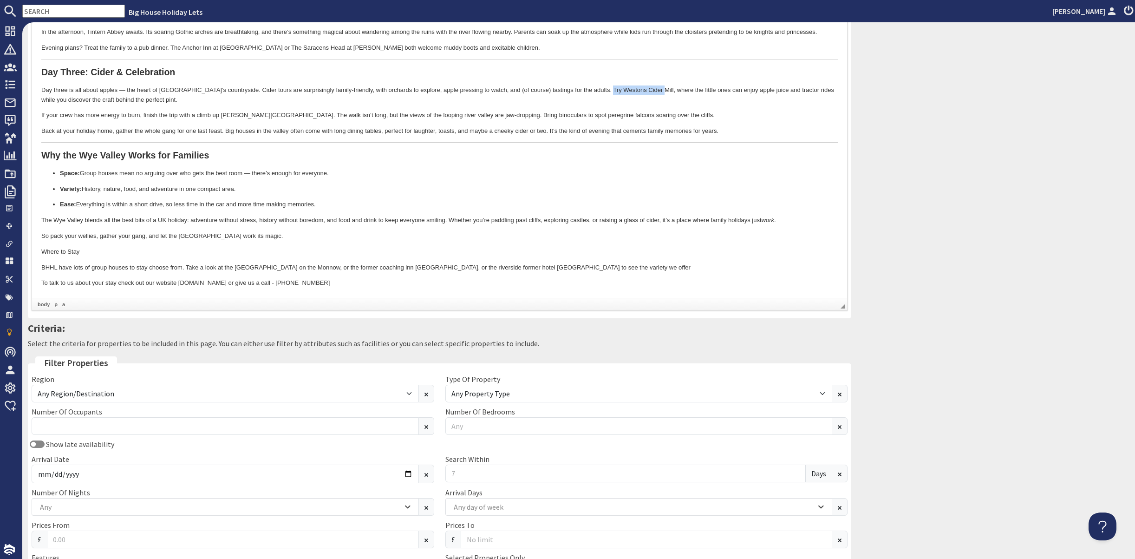
drag, startPoint x: 596, startPoint y: 88, endPoint x: 647, endPoint y: 87, distance: 51.1
click at [647, 87] on p "Day three is all about apples — the heart of Herefordshire’s countryside. Cider…" at bounding box center [439, 95] width 797 height 20
click at [648, 150] on span "Context Menu Options" at bounding box center [650, 148] width 7 height 7
copy p "Westons Cider Mill"
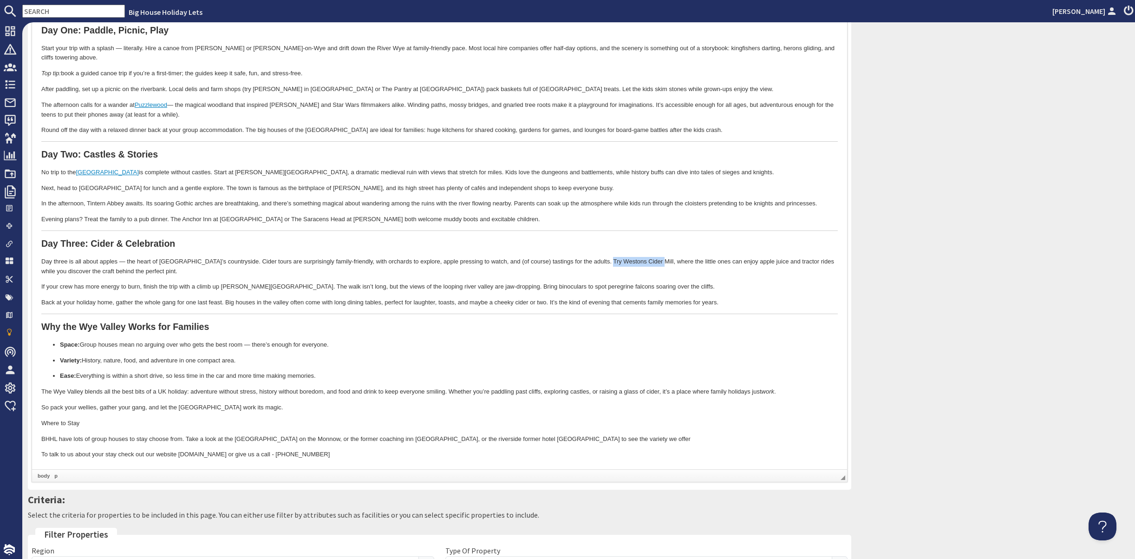
scroll to position [186, 0]
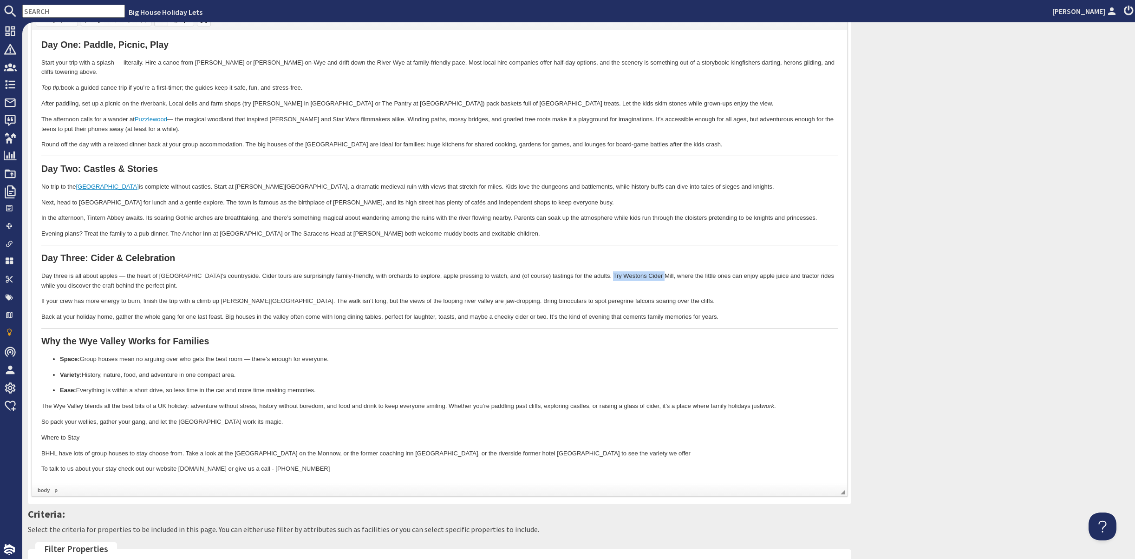
click at [165, 24] on span at bounding box center [160, 19] width 7 height 7
select select "http://"
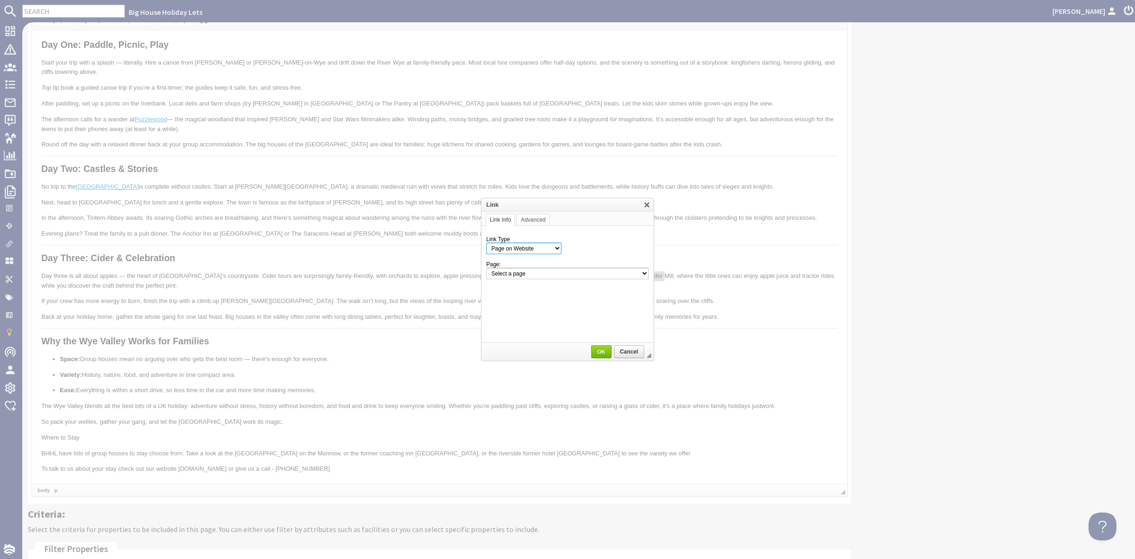
click at [535, 248] on select "Page on Website Custom URL Link to anchor in the text E-mail" at bounding box center [523, 248] width 75 height 12
select select "url"
click at [486, 242] on select "Page on Website Custom URL Link to anchor in the text E-mail" at bounding box center [523, 248] width 75 height 12
paste input "https://www.westons-cider.co.uk/"
type input "https://www.westons-cider.co.uk/"
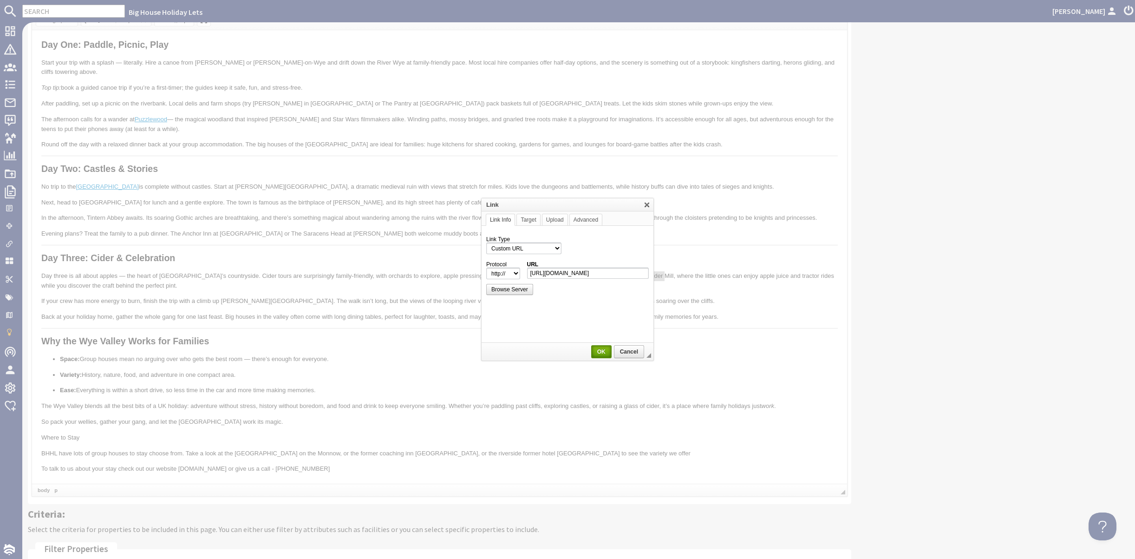
select select "https://"
type input "www.westons-cider.co.uk/"
click at [601, 352] on span "OK" at bounding box center [601, 351] width 19 height 7
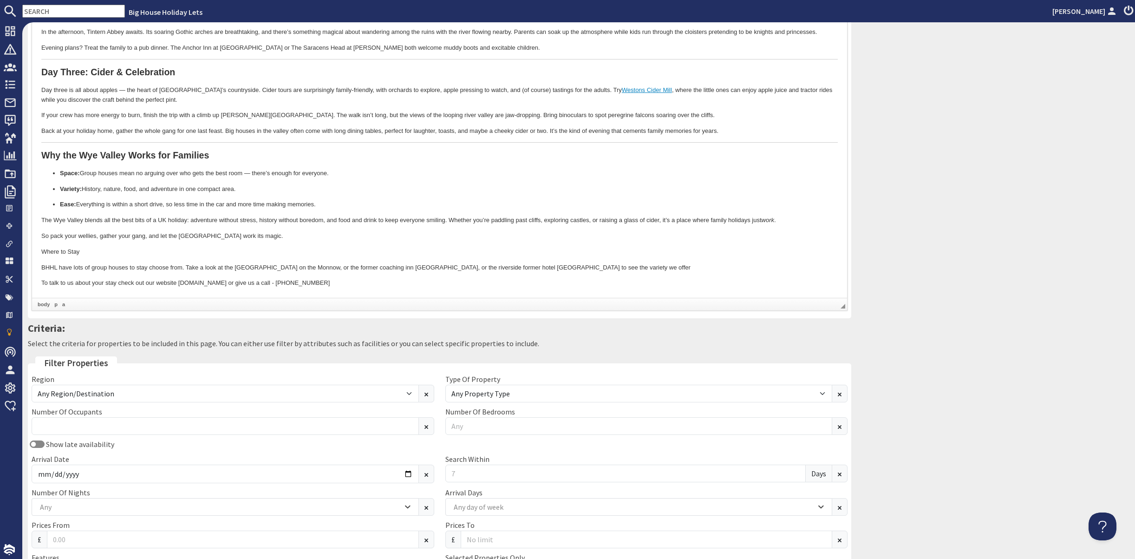
scroll to position [418, 0]
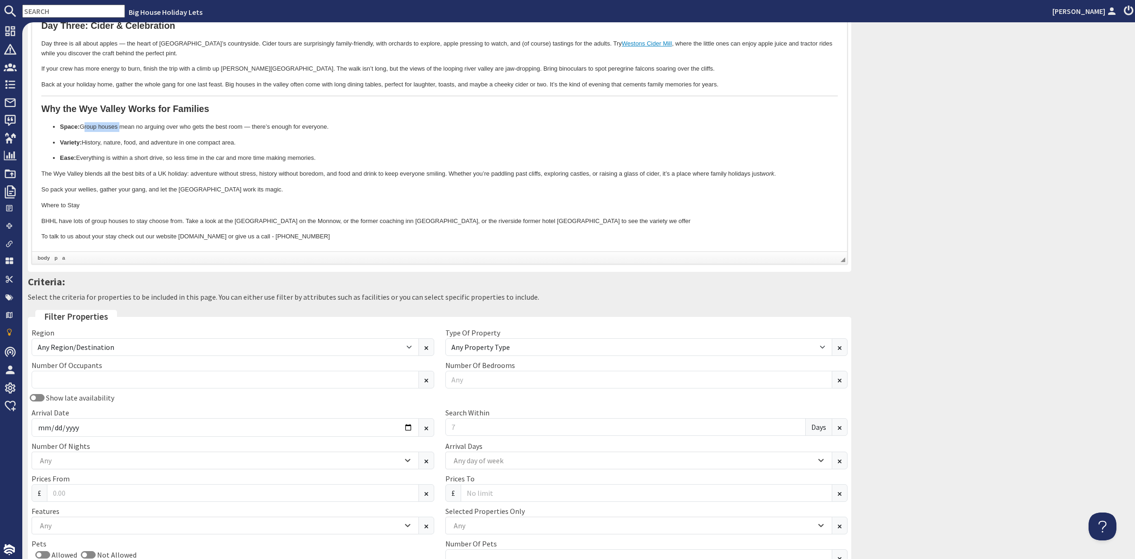
drag, startPoint x: 81, startPoint y: 125, endPoint x: 118, endPoint y: 127, distance: 37.2
click at [118, 127] on p "Space: Group houses mean no arguing over who gets the best room — there’s enoug…" at bounding box center [439, 127] width 759 height 10
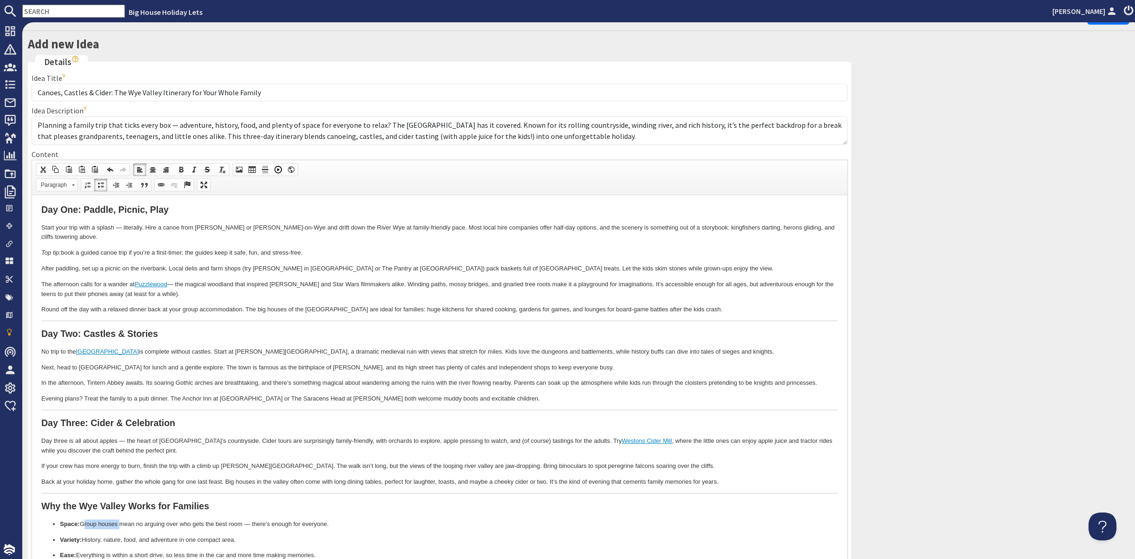
scroll to position [0, 0]
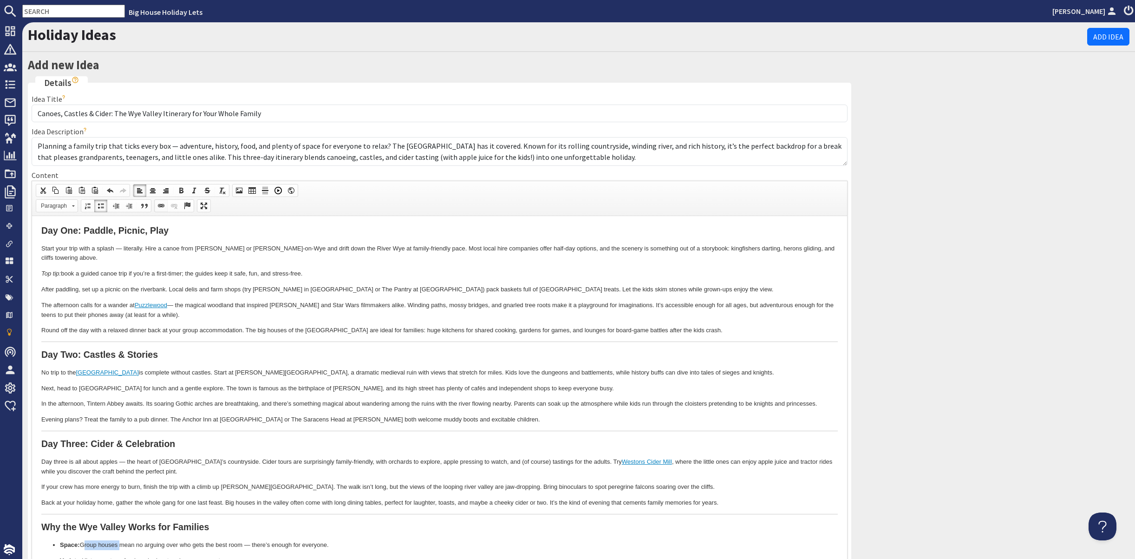
click at [165, 209] on span at bounding box center [160, 205] width 7 height 7
select select "http://"
select select "zioncontentpage"
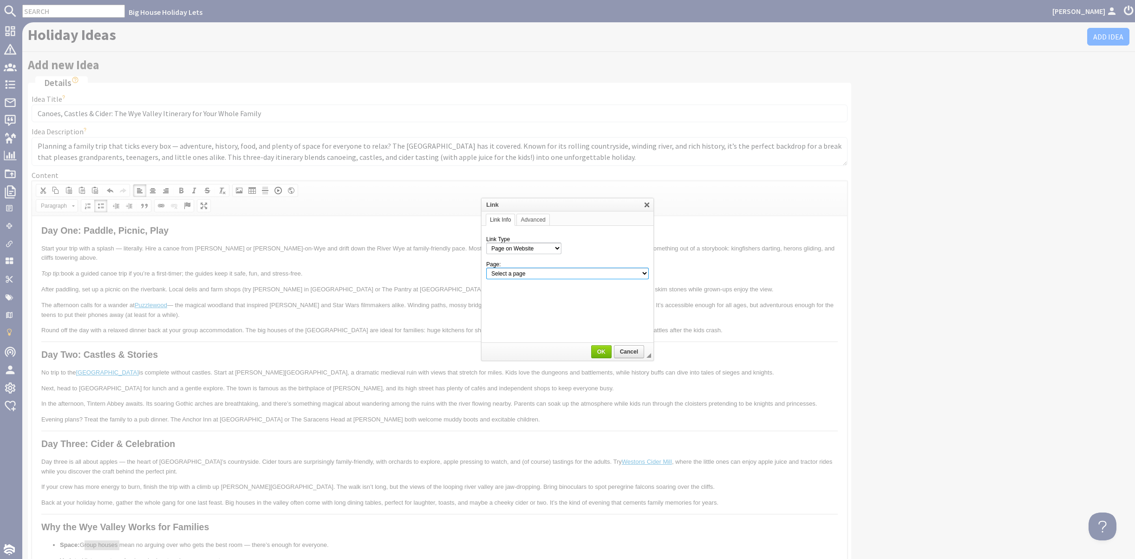
click at [601, 272] on select "Select a page Homepage Content Page · About Us · [MEDICAL_DATA] Booking Details…" at bounding box center [567, 274] width 163 height 12
select select "root"
click at [486, 268] on select "Select a page Homepage Content Page · About Us · [MEDICAL_DATA] Booking Details…" at bounding box center [567, 274] width 163 height 12
click at [601, 351] on span "OK" at bounding box center [601, 351] width 19 height 7
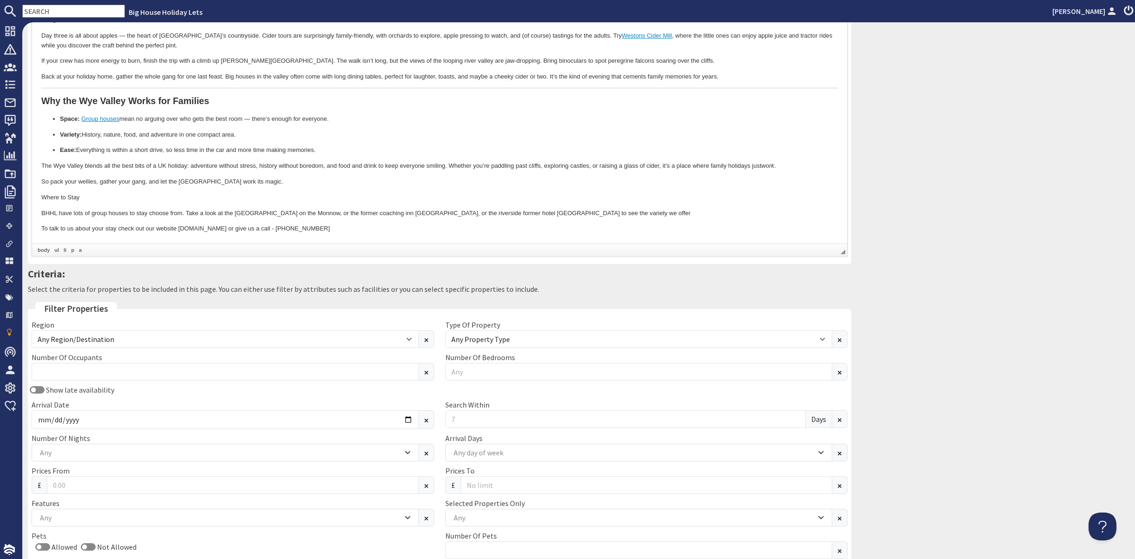
scroll to position [436, 0]
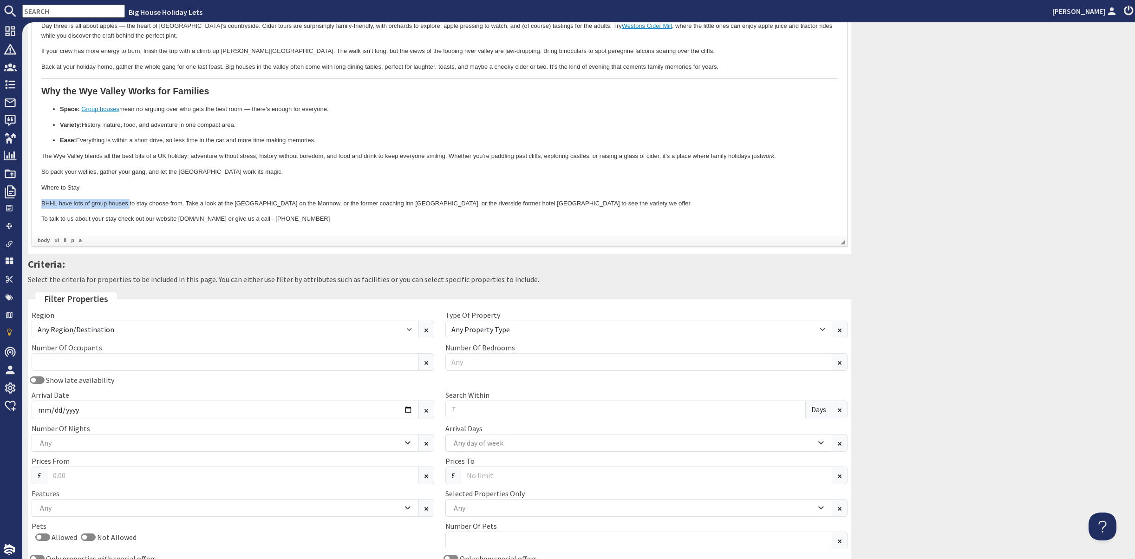
drag, startPoint x: 41, startPoint y: 202, endPoint x: 129, endPoint y: 204, distance: 87.8
click at [129, 204] on p "BHHL have lots of group houses to stay choose from. Take a look at the stately …" at bounding box center [439, 204] width 797 height 10
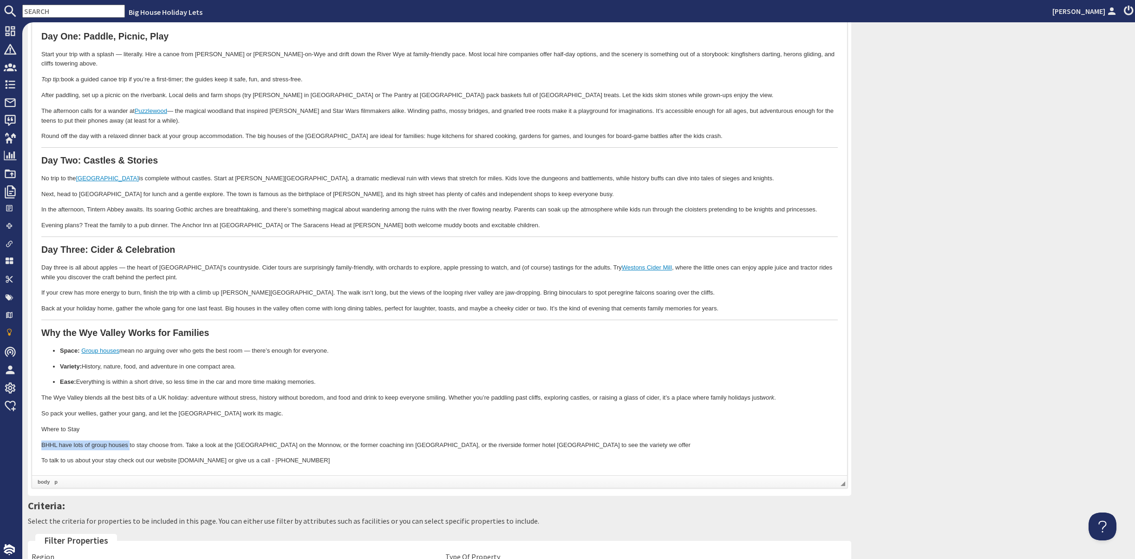
scroll to position [157, 0]
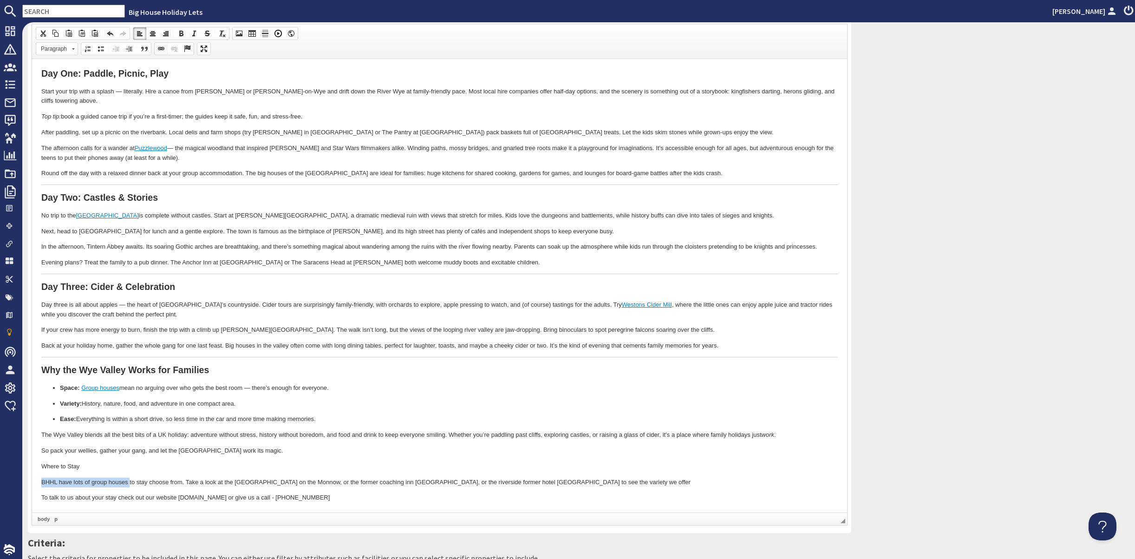
click at [165, 52] on span at bounding box center [160, 48] width 7 height 7
select select "url"
select select
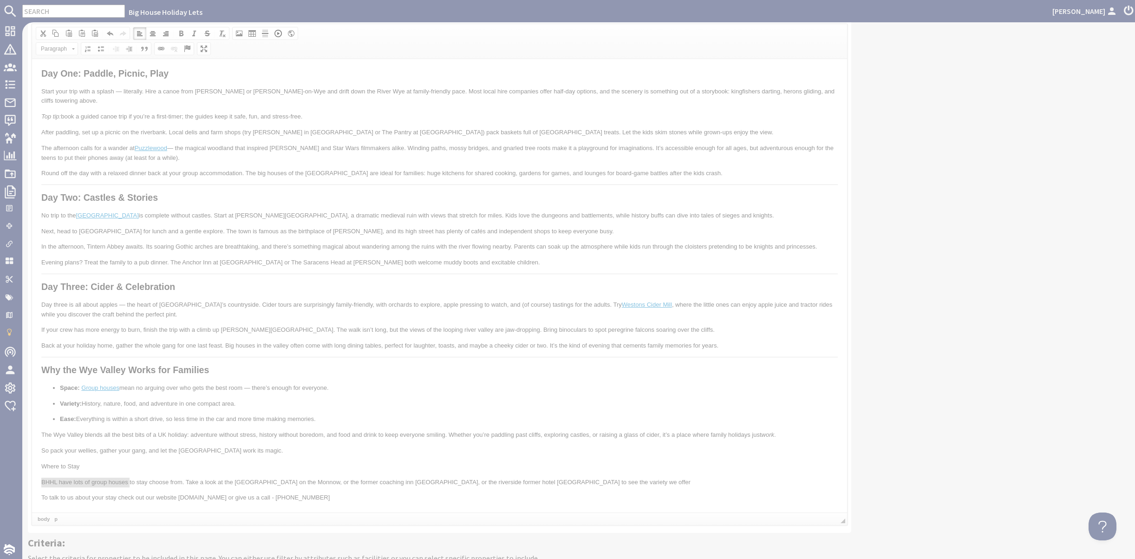
select select "zioncontentpage"
click at [563, 275] on select "Select a page Homepage Content Page · About Us · [MEDICAL_DATA] Booking Details…" at bounding box center [567, 274] width 163 height 12
select select "properties"
click at [486, 268] on select "Select a page Homepage Content Page · About Us · [MEDICAL_DATA] Booking Details…" at bounding box center [567, 274] width 163 height 12
click at [599, 350] on span "OK" at bounding box center [601, 351] width 19 height 7
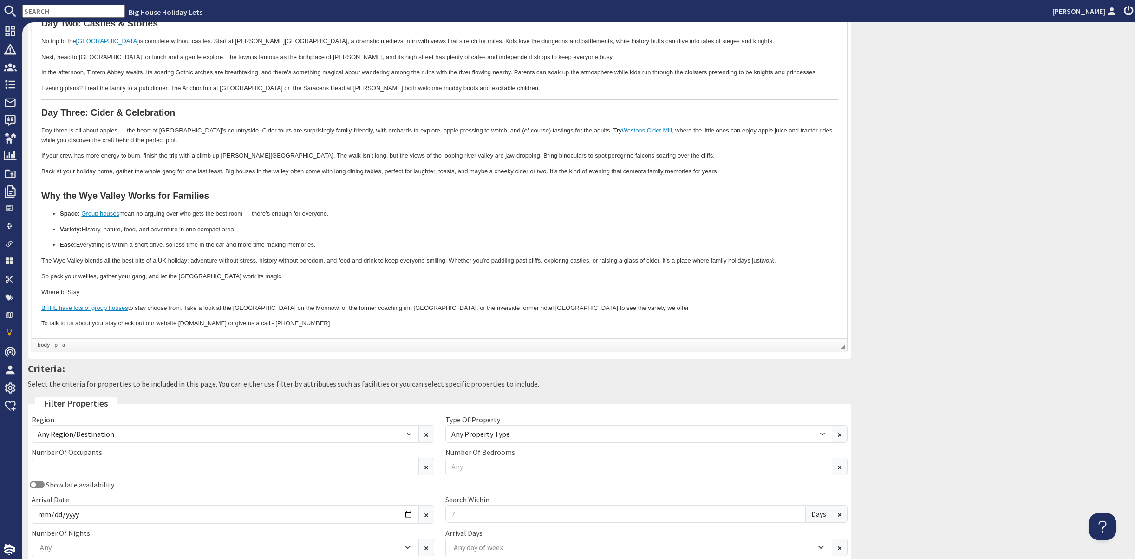
scroll to position [482, 0]
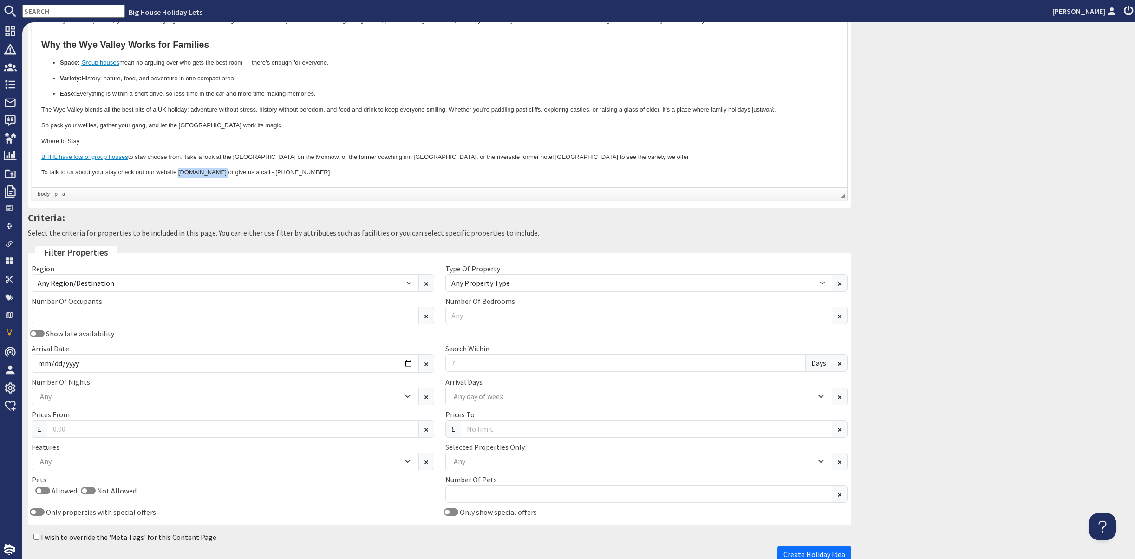
drag, startPoint x: 178, startPoint y: 171, endPoint x: 220, endPoint y: 175, distance: 42.4
click at [220, 175] on p "To talk to us about your stay check out our website www.bhhl.co.uk or give us a…" at bounding box center [439, 173] width 797 height 10
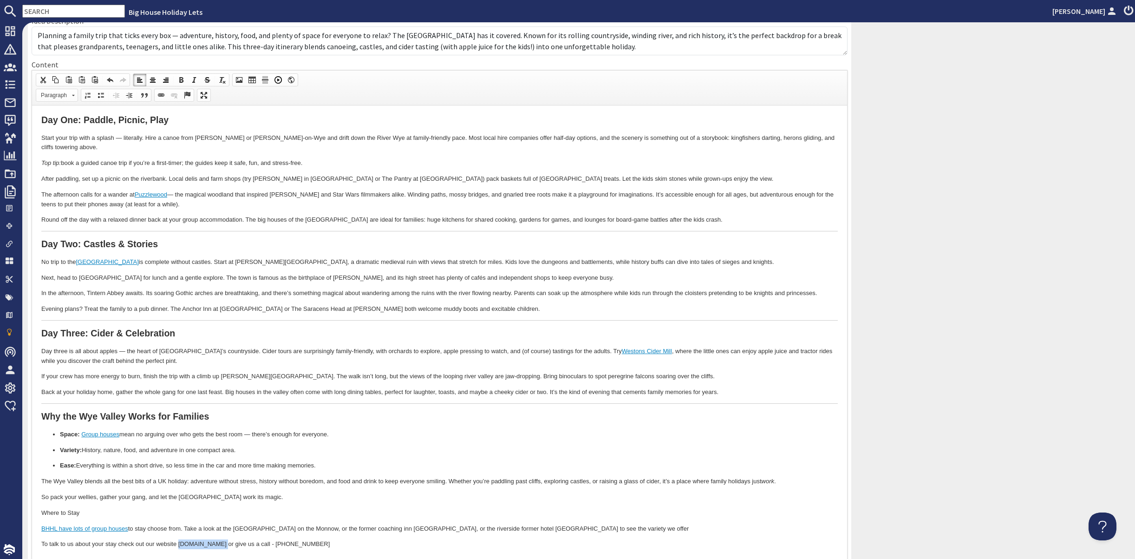
scroll to position [18, 0]
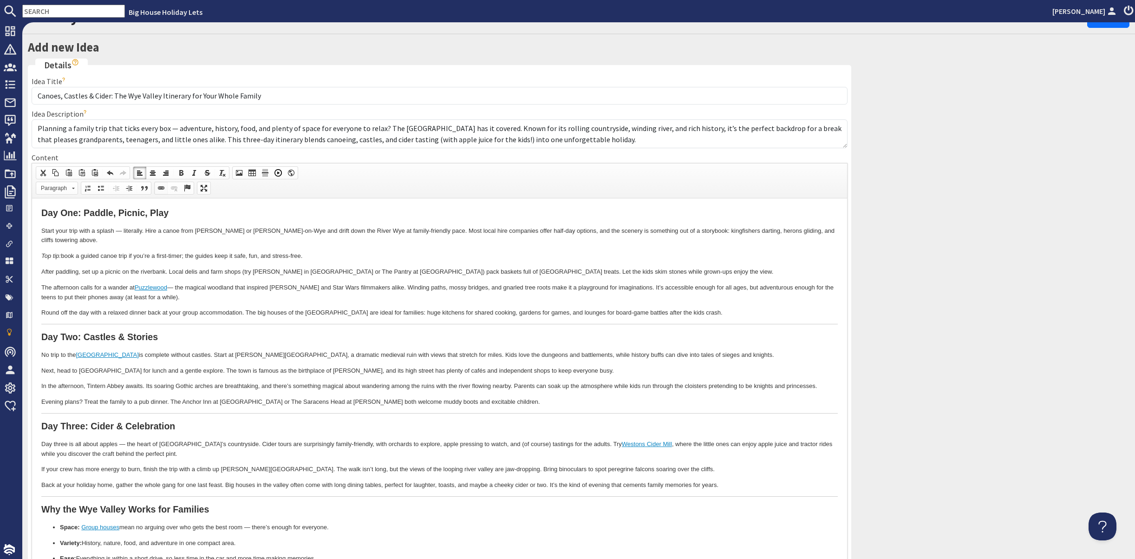
click at [165, 192] on span at bounding box center [160, 187] width 7 height 7
select select "url"
select select
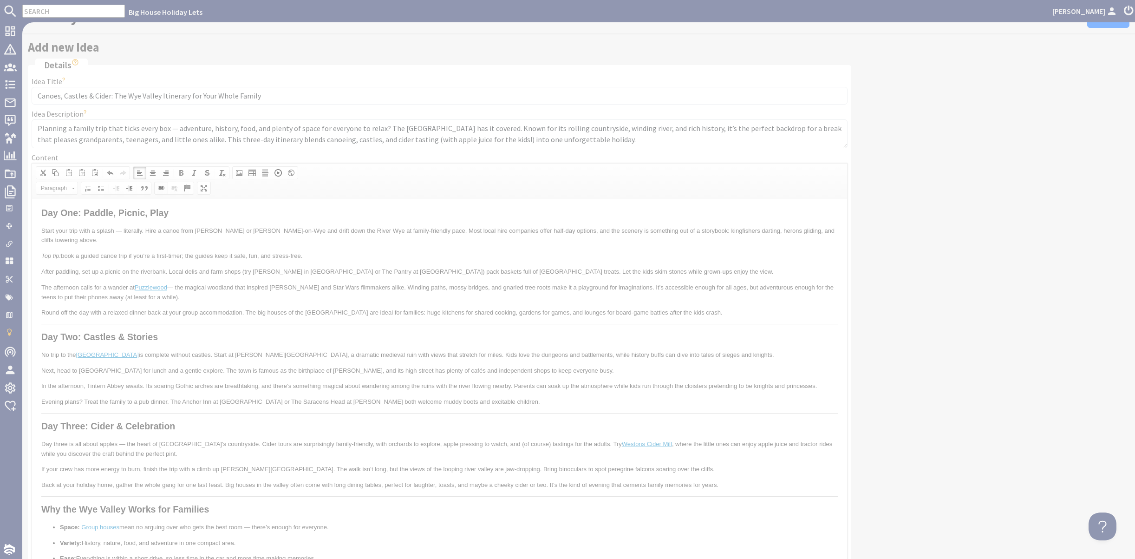
select select "zioncontentpage"
click at [543, 274] on select "Select a page Homepage Content Page · About Us · [MEDICAL_DATA] Booking Details…" at bounding box center [567, 274] width 163 height 12
select select "root"
click at [486, 268] on select "Select a page Homepage Content Page · About Us · [MEDICAL_DATA] Booking Details…" at bounding box center [567, 274] width 163 height 12
click at [603, 350] on span "OK" at bounding box center [601, 351] width 19 height 7
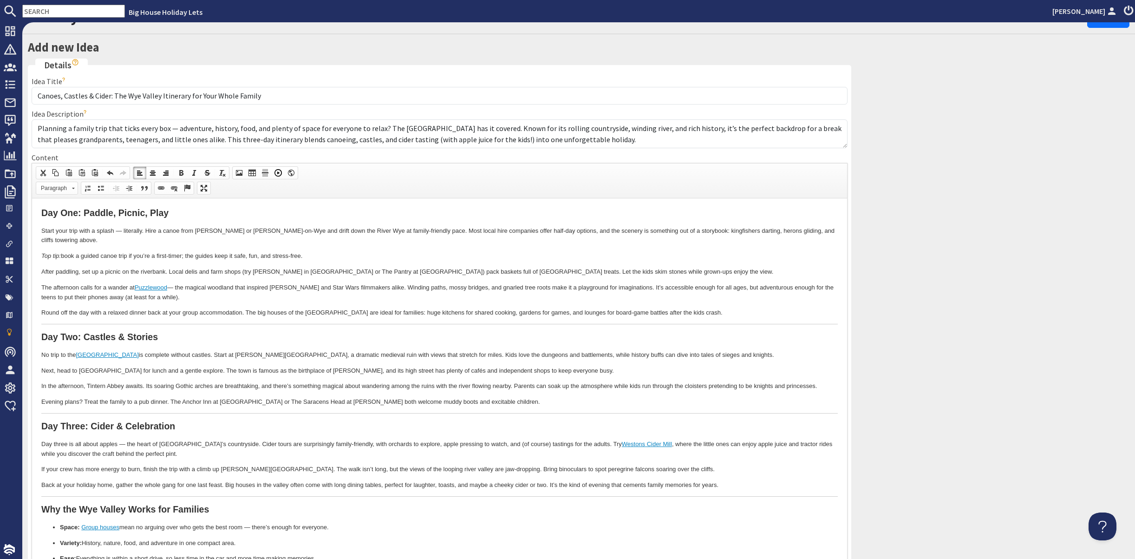
scroll to position [406, 0]
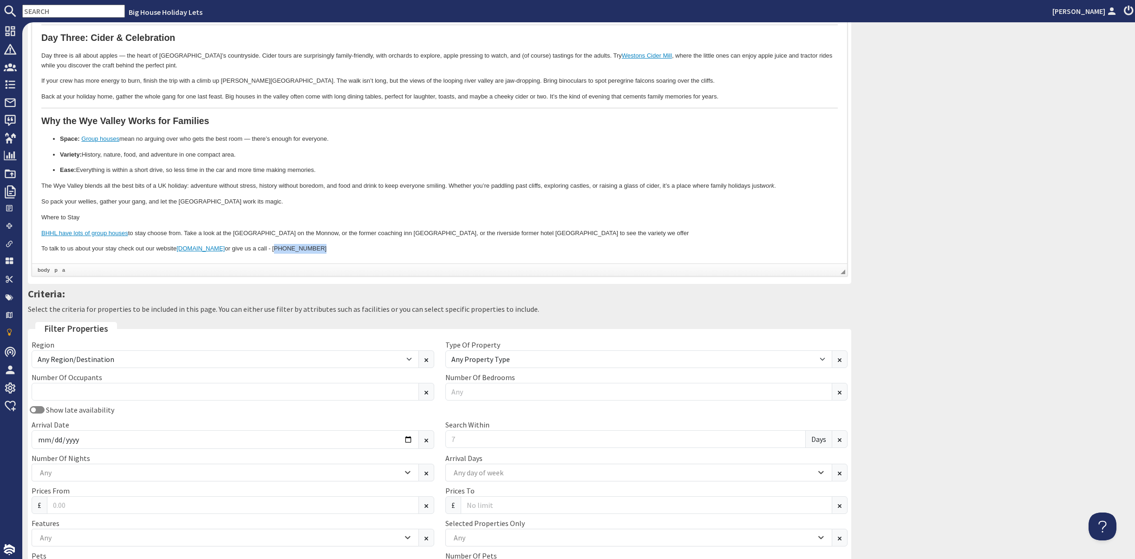
drag, startPoint x: 269, startPoint y: 246, endPoint x: 309, endPoint y: 248, distance: 40.0
click at [309, 248] on p "To talk to us about your stay check out our website www.bhhl.co.uk or give us a…" at bounding box center [439, 249] width 797 height 10
drag, startPoint x: 350, startPoint y: 309, endPoint x: 659, endPoint y: 601, distance: 424.9
click at [350, 309] on span "Copy" at bounding box center [344, 310] width 49 height 12
copy p "01600 732050"
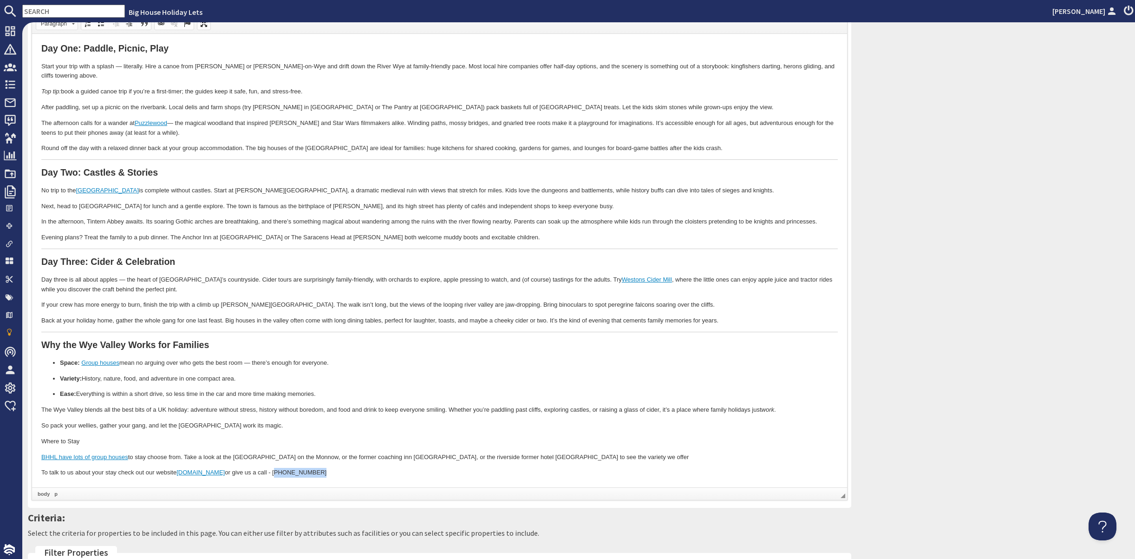
scroll to position [81, 0]
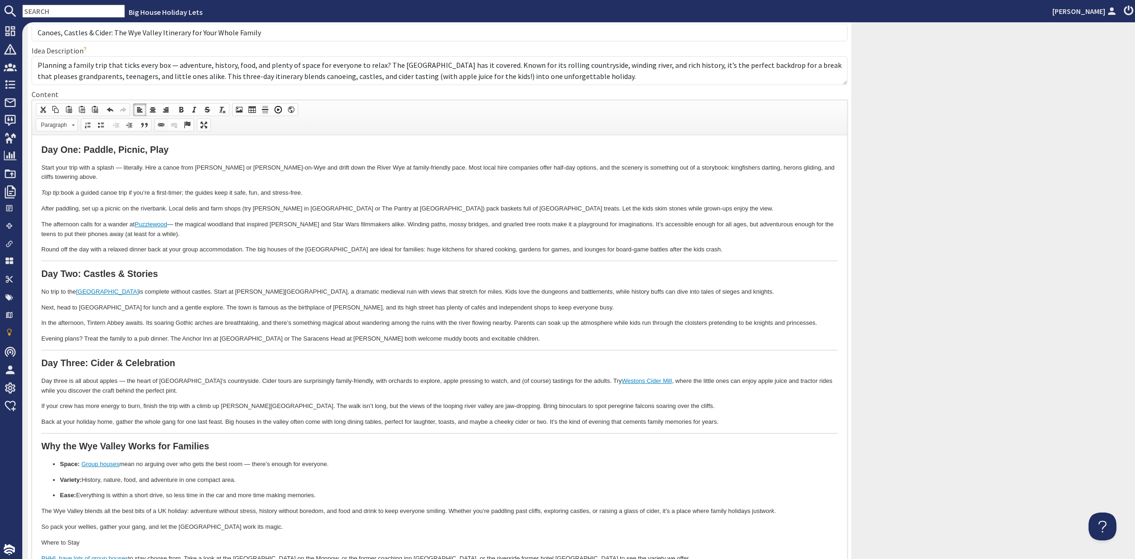
click at [165, 129] on span at bounding box center [160, 124] width 7 height 7
select select "url"
select select
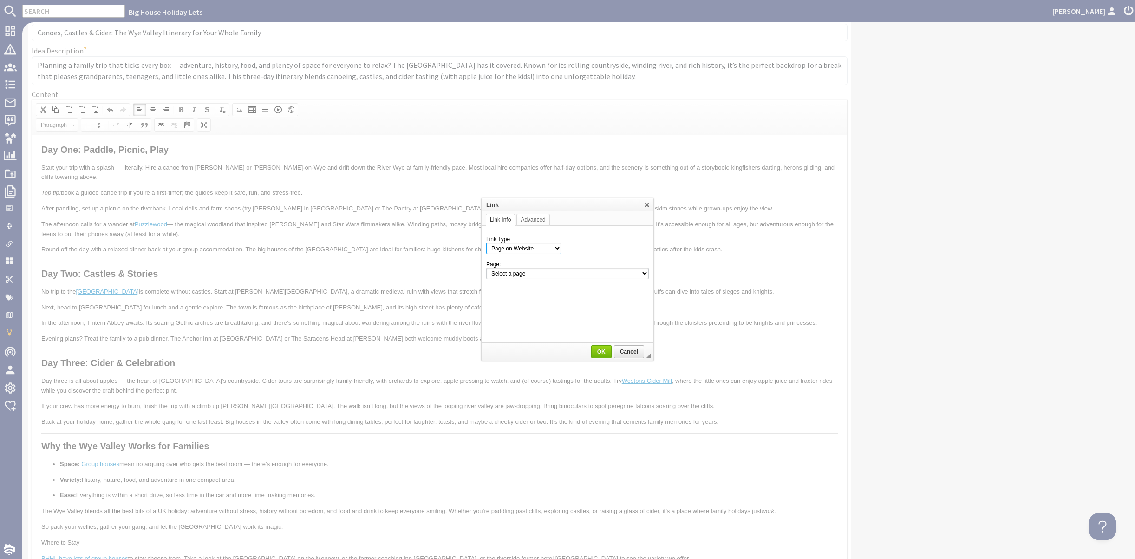
click at [557, 249] on select "Page on Website Custom URL Link to anchor in the text E-mail" at bounding box center [523, 248] width 75 height 12
click at [725, 326] on div at bounding box center [567, 279] width 1135 height 559
click at [627, 347] on link "Cancel" at bounding box center [629, 351] width 30 height 13
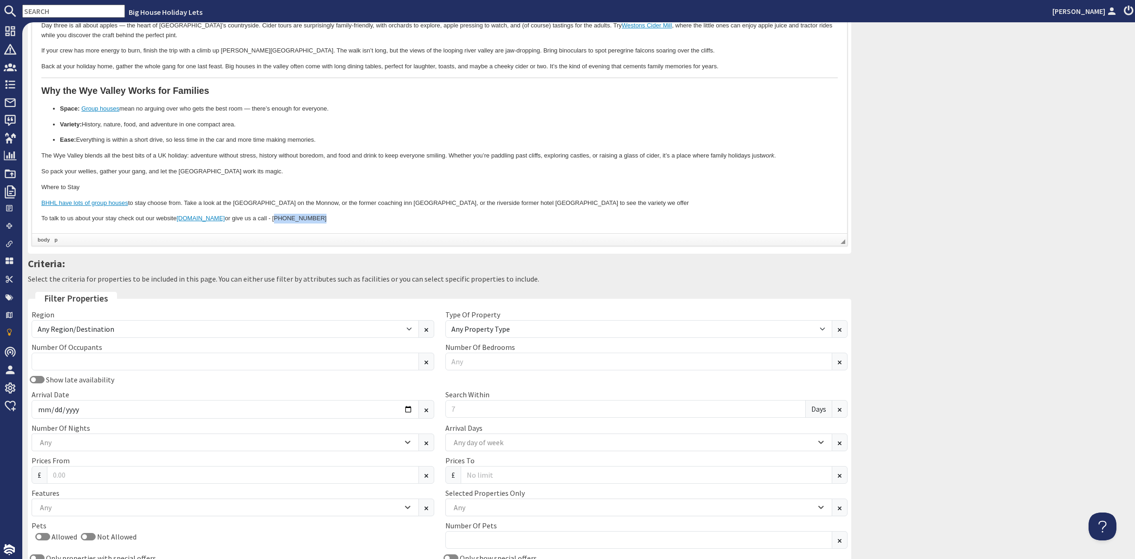
scroll to position [452, 0]
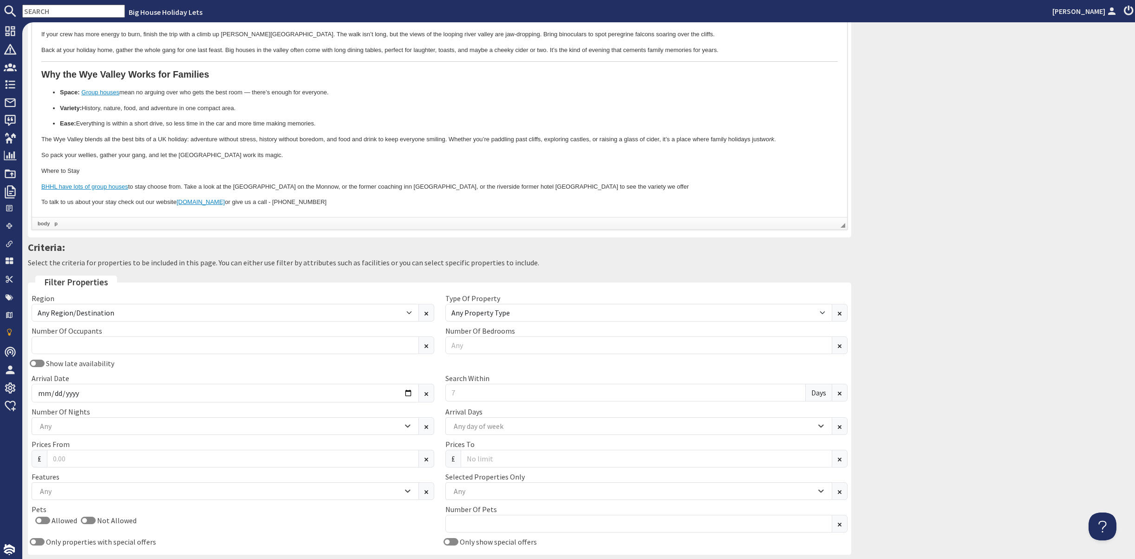
drag, startPoint x: 227, startPoint y: 200, endPoint x: 235, endPoint y: 201, distance: 7.5
click at [228, 200] on p "To talk to us about your stay check out our website www.bhhl.co.uk or give us a…" at bounding box center [439, 202] width 797 height 10
click at [313, 202] on p "To talk to us about your stay check out our website www.bhhl.co.uk o give us a …" at bounding box center [439, 202] width 797 height 10
click at [353, 201] on p "To talk to us about your stay check out our website www.bhhl.co.uk o give us a …" at bounding box center [439, 202] width 797 height 10
click at [377, 201] on p "To talk to us about your stay check out our website www.bhhl.co.uk o give us a …" at bounding box center [439, 202] width 797 height 10
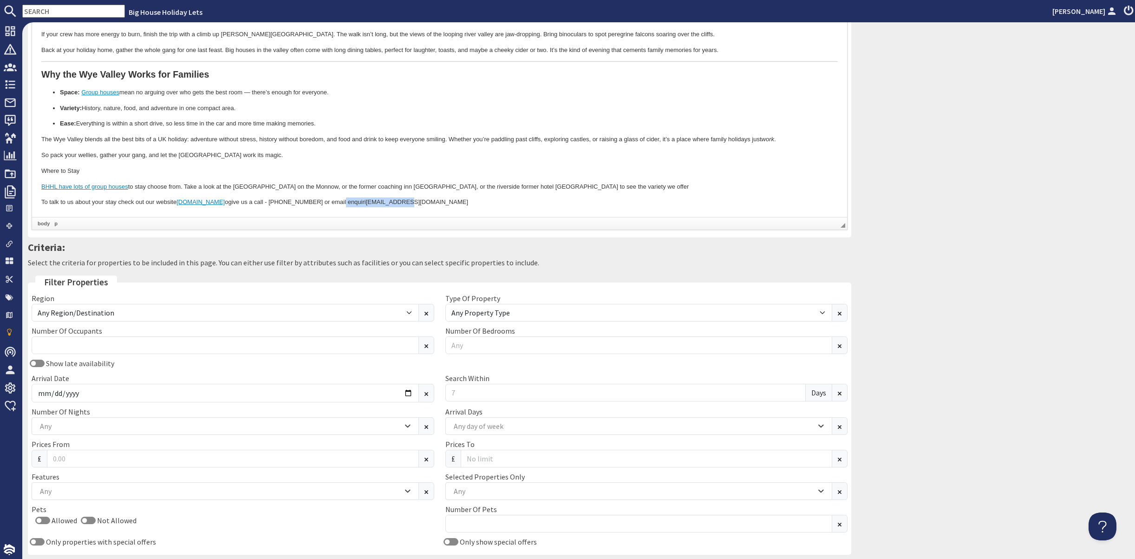
drag, startPoint x: 331, startPoint y: 201, endPoint x: 391, endPoint y: 204, distance: 60.4
click at [391, 204] on p "To talk to us about your stay check out our website www.bhhl.co.uk o give us a …" at bounding box center [439, 202] width 797 height 10
click at [401, 264] on span "Copy" at bounding box center [425, 265] width 49 height 12
copy p "enquiri es@bhhl.co.uk"
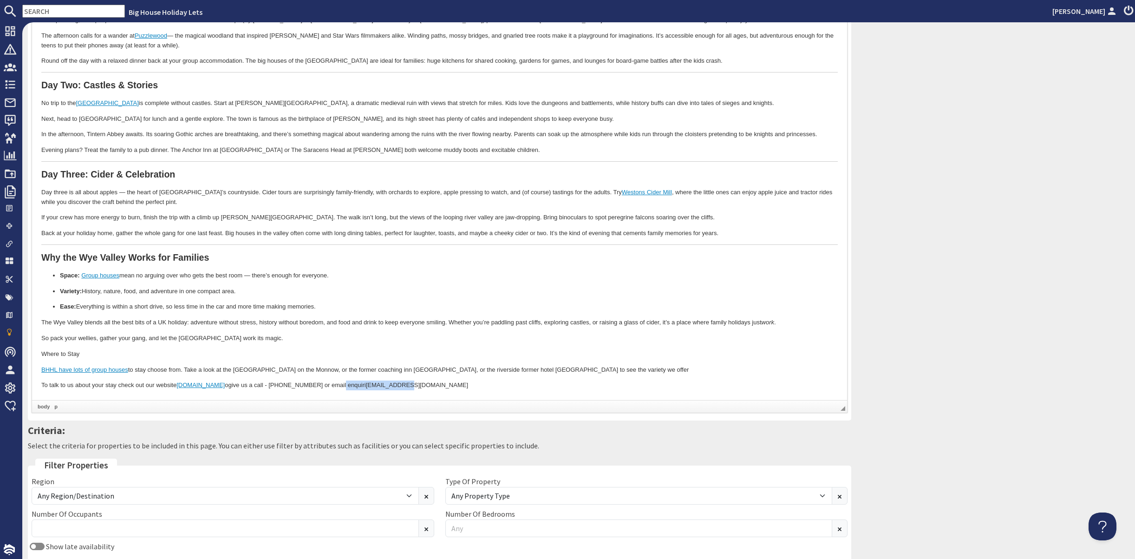
scroll to position [127, 0]
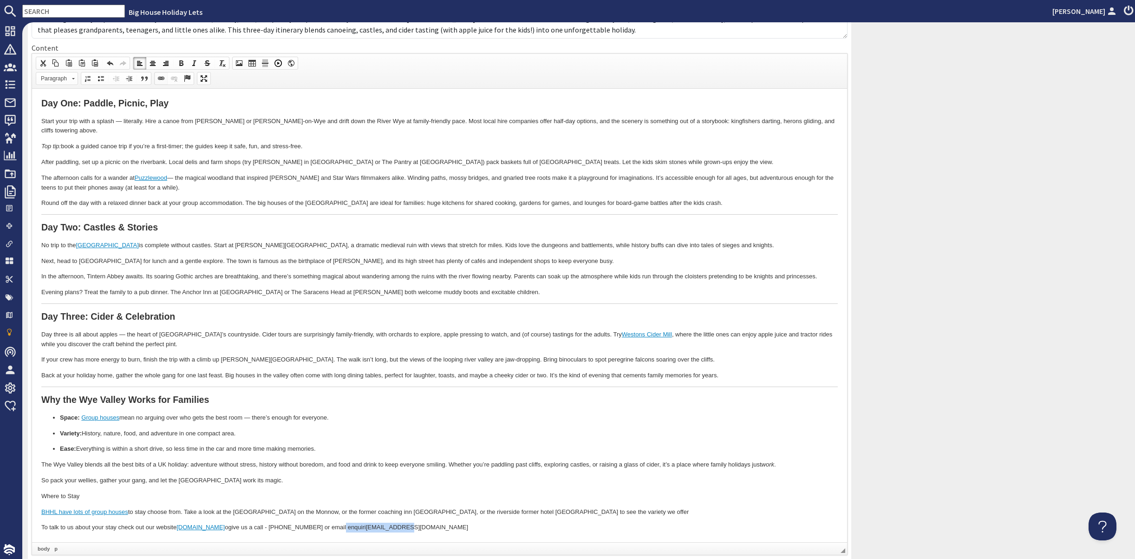
click at [165, 82] on span at bounding box center [160, 78] width 7 height 7
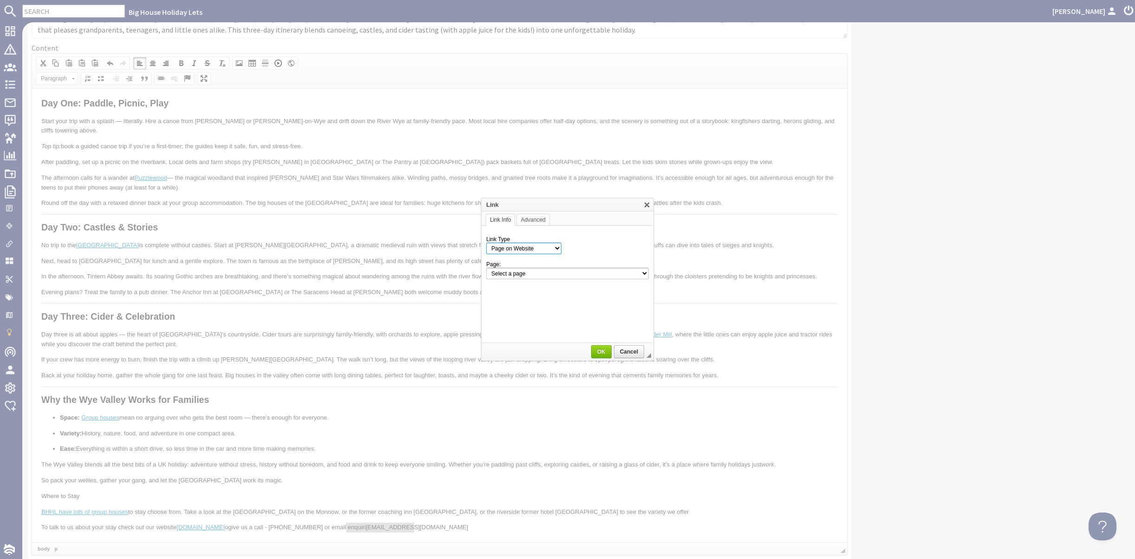
click at [556, 248] on select "Page on Website Custom URL Link to anchor in the text E-mail" at bounding box center [523, 248] width 75 height 12
select select "email"
click at [486, 242] on select "Page on Website Custom URL Link to anchor in the text E-mail" at bounding box center [523, 248] width 75 height 12
paste input "[EMAIL_ADDRESS][DOMAIN_NAME]"
type input "[EMAIL_ADDRESS][DOMAIN_NAME]"
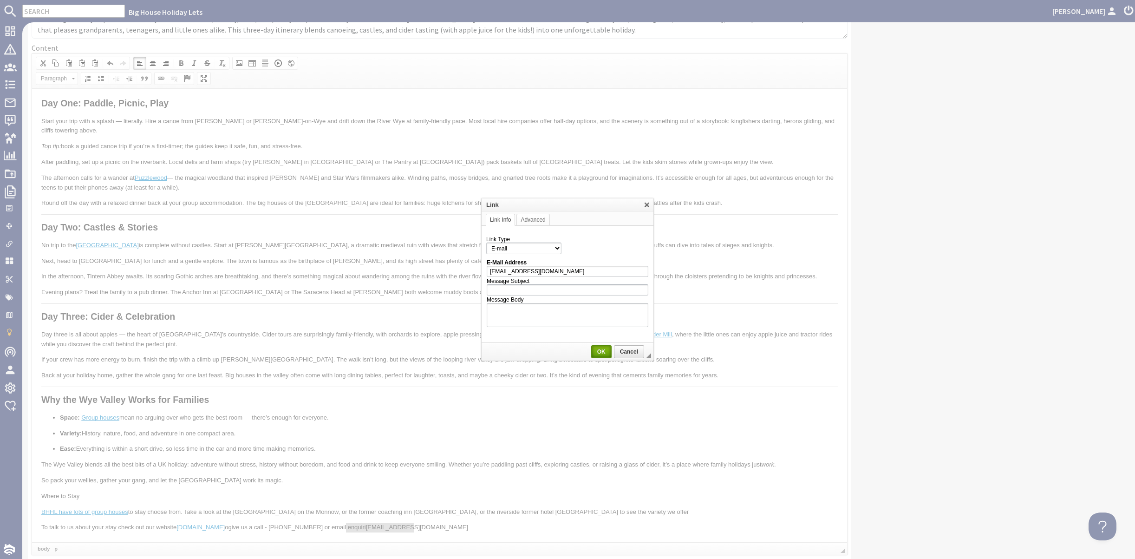
click at [600, 350] on span "OK" at bounding box center [601, 351] width 19 height 7
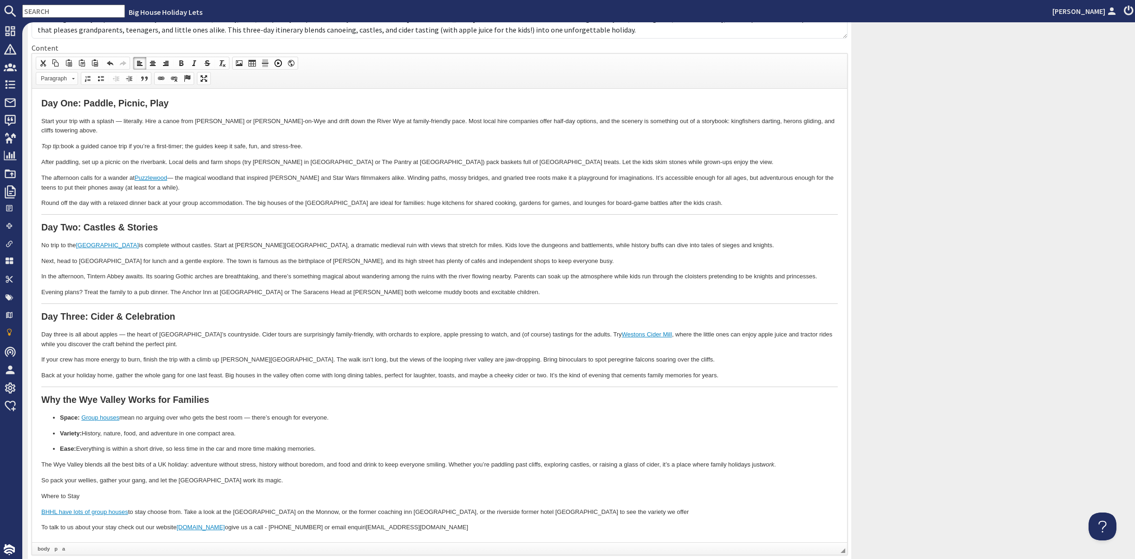
scroll to position [406, 0]
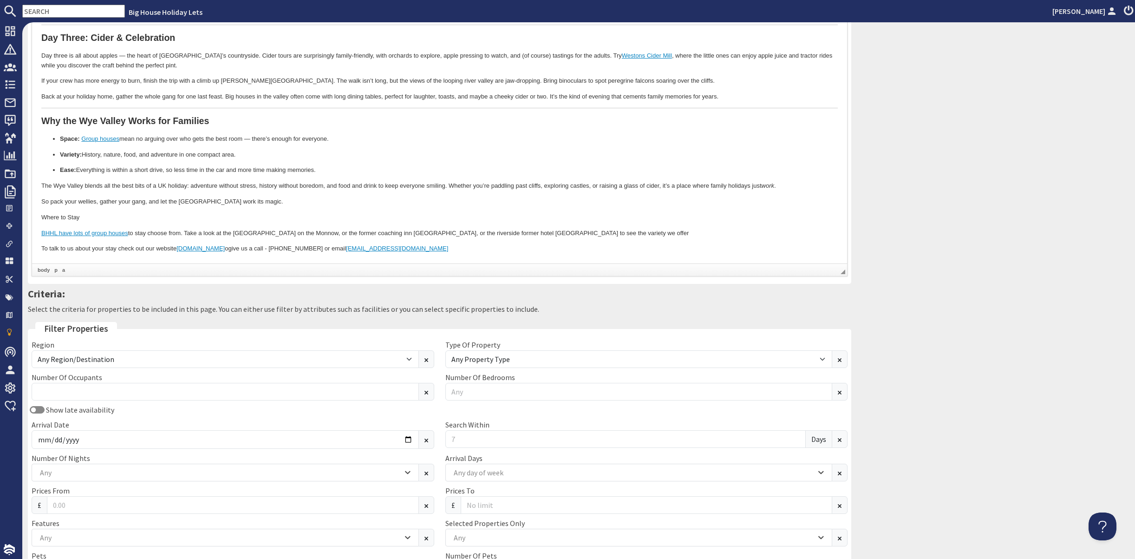
click at [458, 247] on p "To talk to us about your stay check out our website www.bhhl.co.uk o give us a …" at bounding box center [439, 249] width 797 height 10
drag, startPoint x: 254, startPoint y: 232, endPoint x: 314, endPoint y: 237, distance: 61.1
click at [314, 237] on p "BHHL have lots of group houses to stay choose from. Take a look at the stately …" at bounding box center [439, 234] width 797 height 10
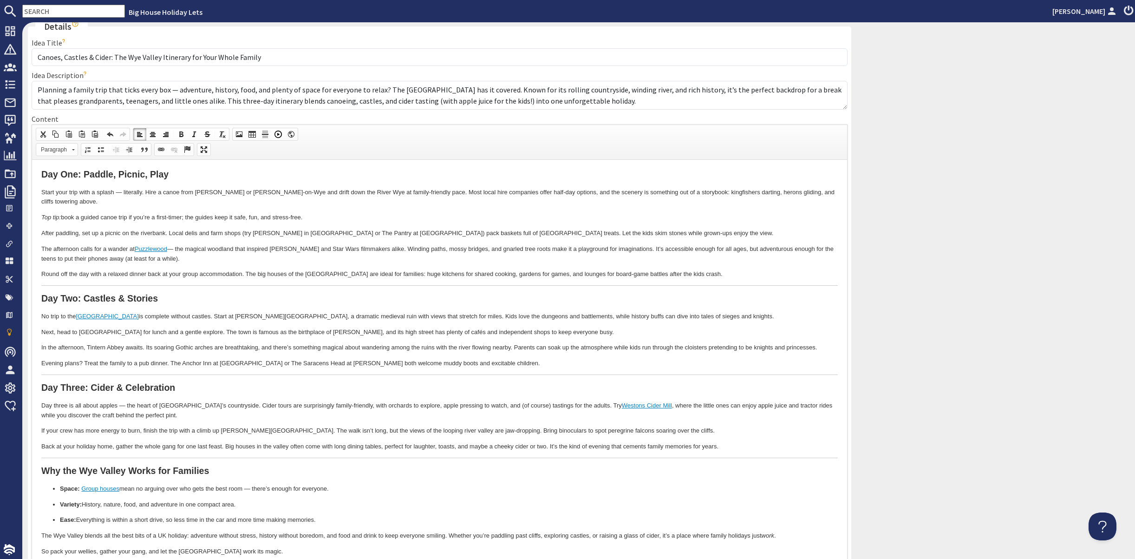
scroll to position [34, 0]
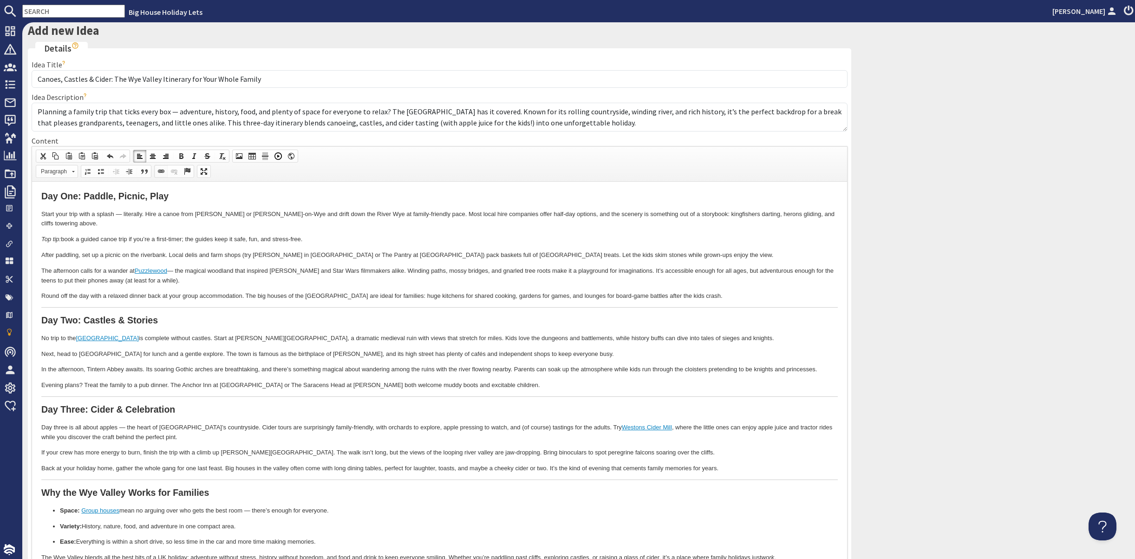
click at [165, 175] on span at bounding box center [160, 171] width 7 height 7
select select "url"
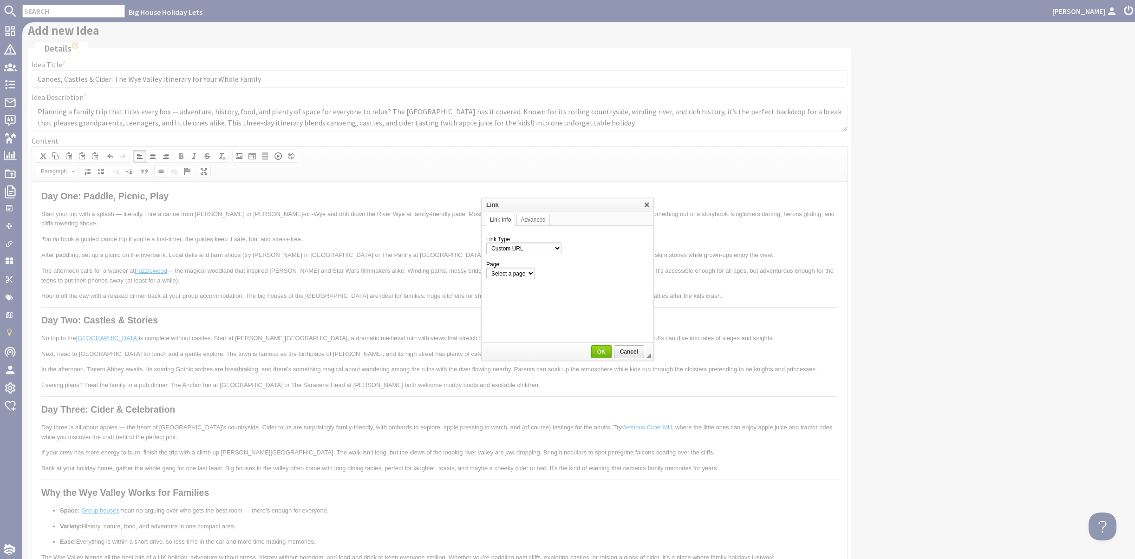
select select "zioncontentpage"
click at [641, 273] on select "Select a page Homepage Content Page · About Us · [MEDICAL_DATA] Booking Details…" at bounding box center [567, 274] width 163 height 12
select select "property!the-manor-on-the-monnow-365"
click at [486, 268] on select "Select a page Homepage Content Page · About Us · [MEDICAL_DATA] Booking Details…" at bounding box center [567, 274] width 163 height 12
click at [598, 351] on span "OK" at bounding box center [601, 351] width 19 height 7
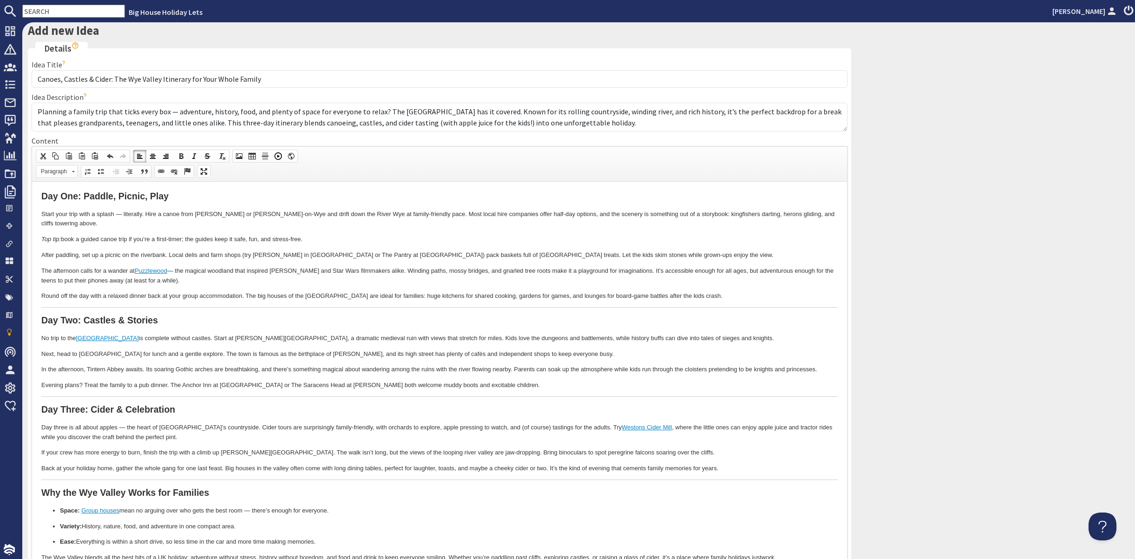
scroll to position [390, 0]
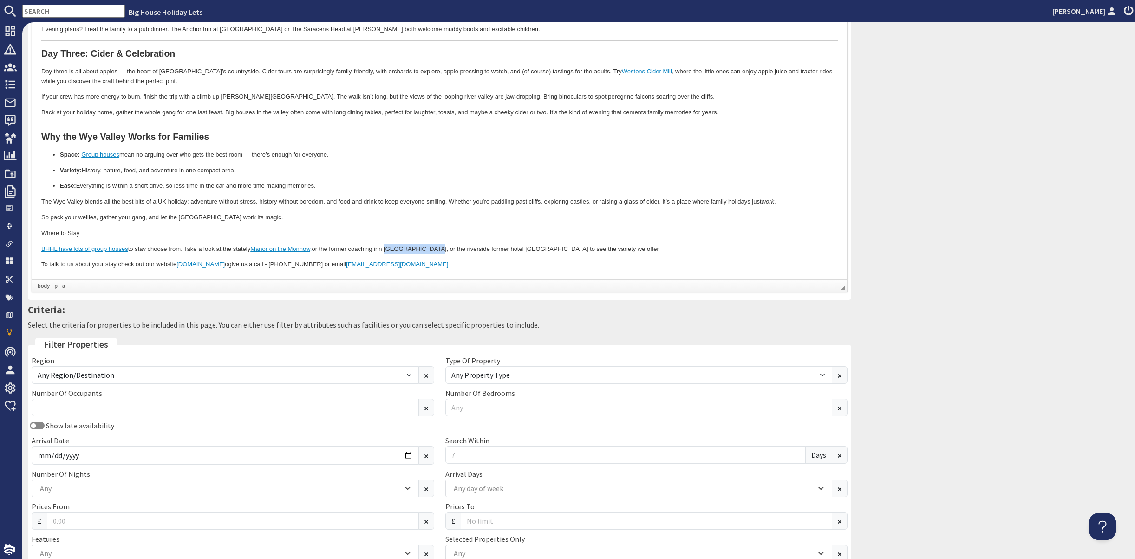
drag, startPoint x: 389, startPoint y: 245, endPoint x: 437, endPoint y: 248, distance: 47.9
click at [437, 248] on p "BHHL have lots of group houses to stay choose from. Take a look at the stately …" at bounding box center [439, 249] width 797 height 10
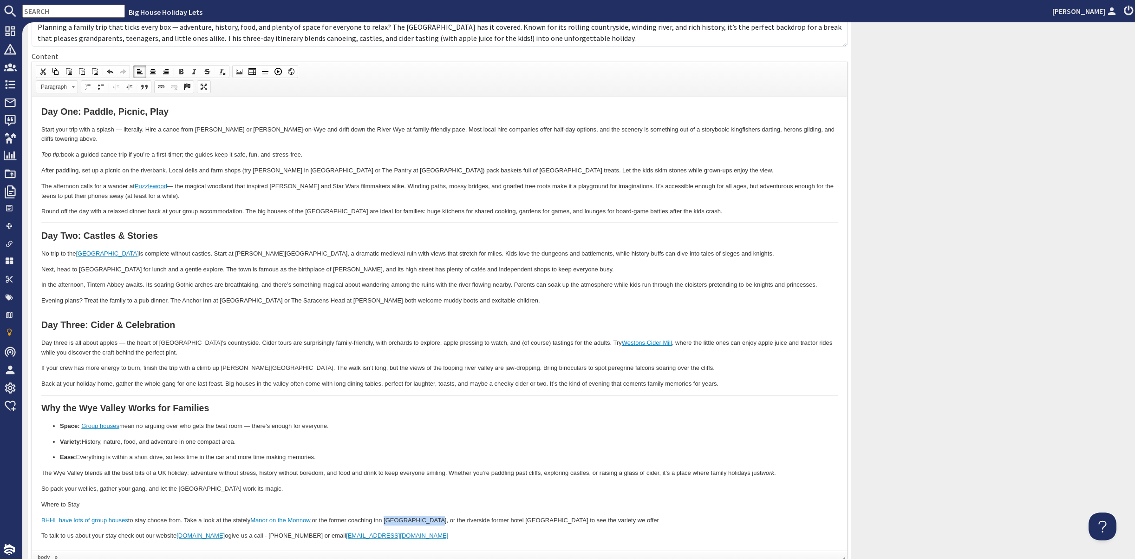
scroll to position [65, 0]
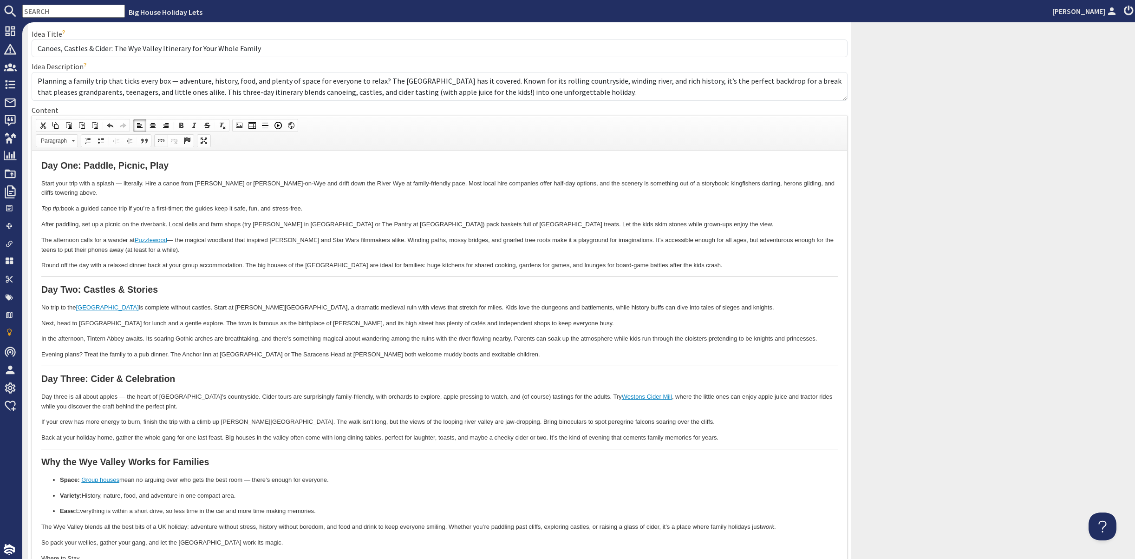
click at [165, 144] on span at bounding box center [160, 140] width 7 height 7
select select "url"
select select
select select "zioncontentpage"
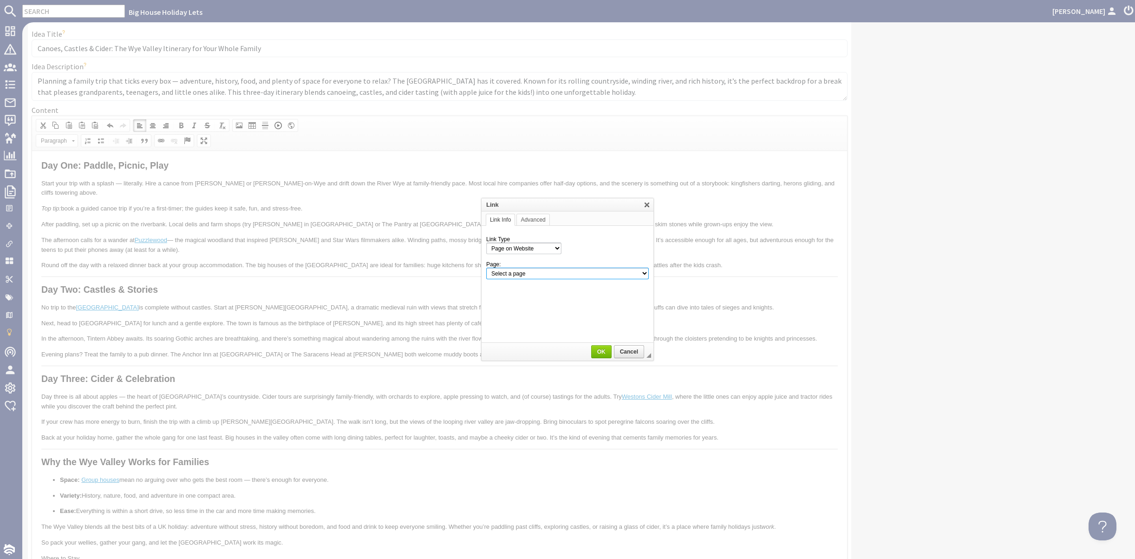
click at [588, 274] on select "Select a page Homepage Content Page · About Us · [MEDICAL_DATA] Booking Details…" at bounding box center [567, 274] width 163 height 12
select select "property!river-wye-lodge"
click at [486, 268] on select "Select a page Homepage Content Page · About Us · [MEDICAL_DATA] Booking Details…" at bounding box center [567, 274] width 163 height 12
click at [601, 351] on span "OK" at bounding box center [601, 351] width 19 height 7
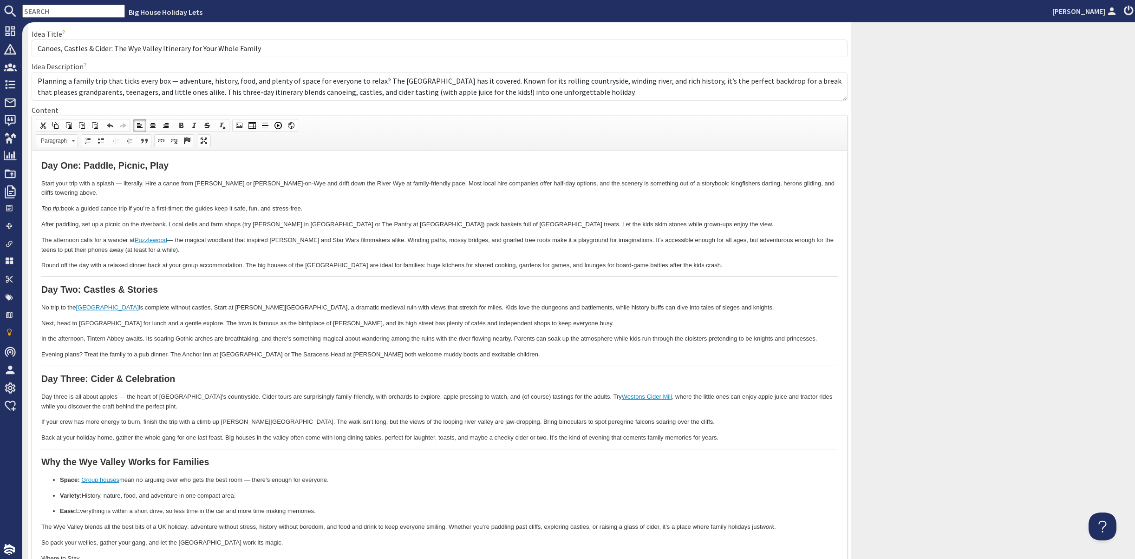
scroll to position [390, 0]
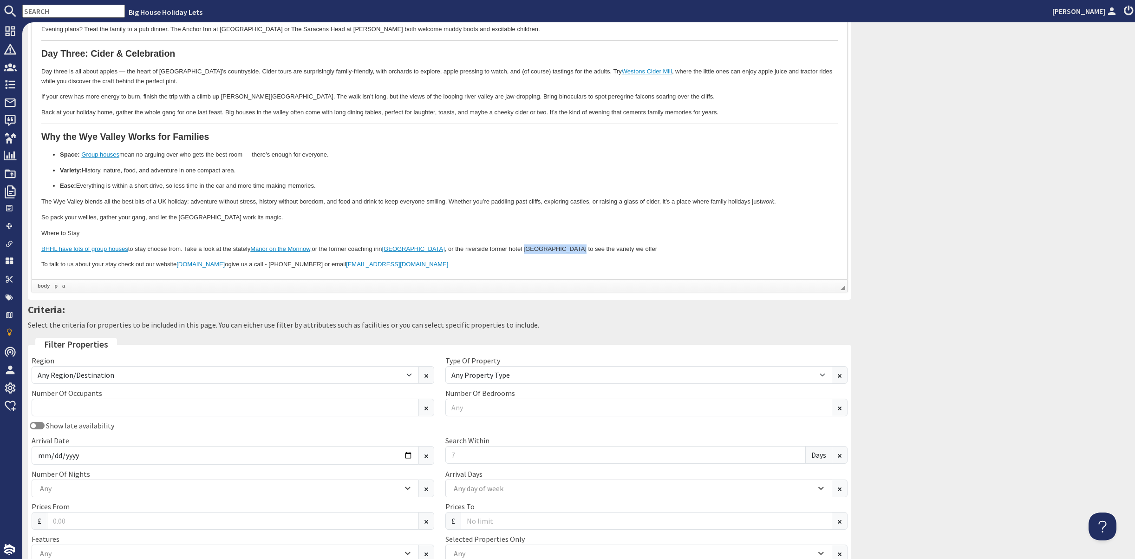
drag, startPoint x: 517, startPoint y: 248, endPoint x: 569, endPoint y: 248, distance: 52.0
click at [569, 248] on p "BHHL have lots of group houses to stay choose from. Take a look at the stately …" at bounding box center [439, 249] width 797 height 10
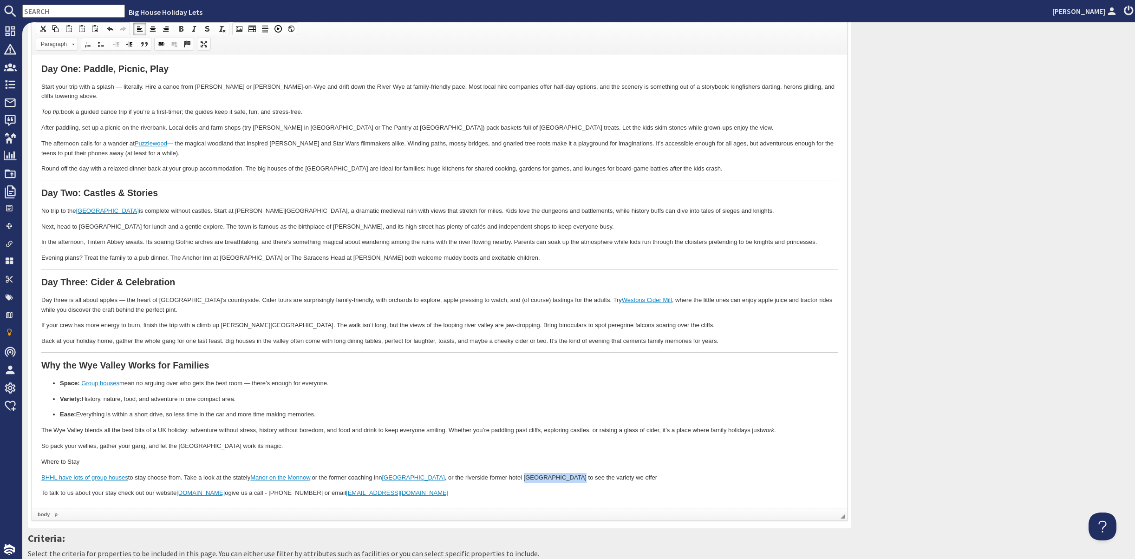
scroll to position [158, 0]
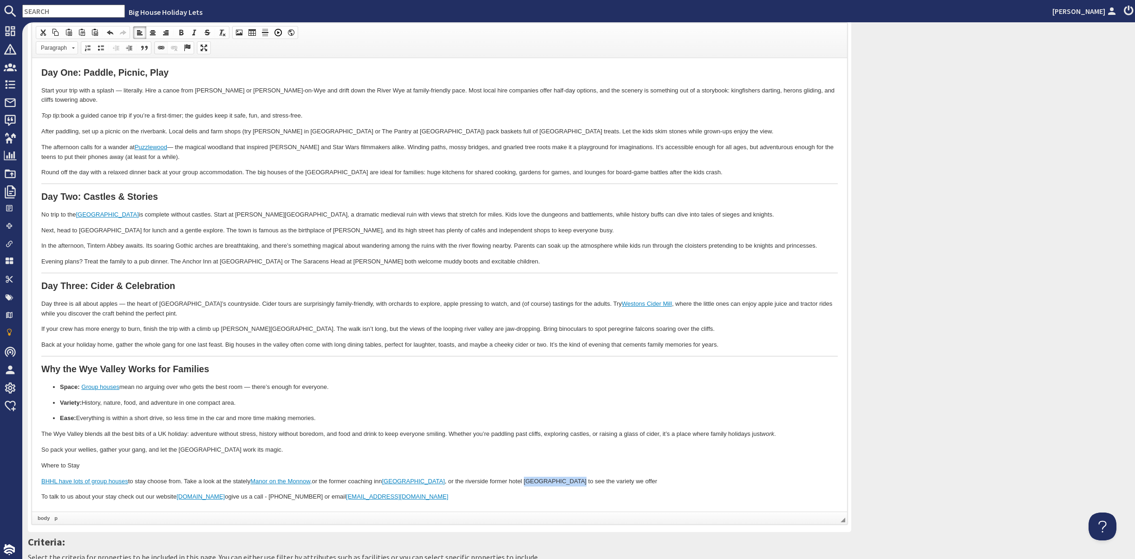
click at [165, 52] on span at bounding box center [160, 47] width 7 height 7
select select "url"
select select
select select "zioncontentpage"
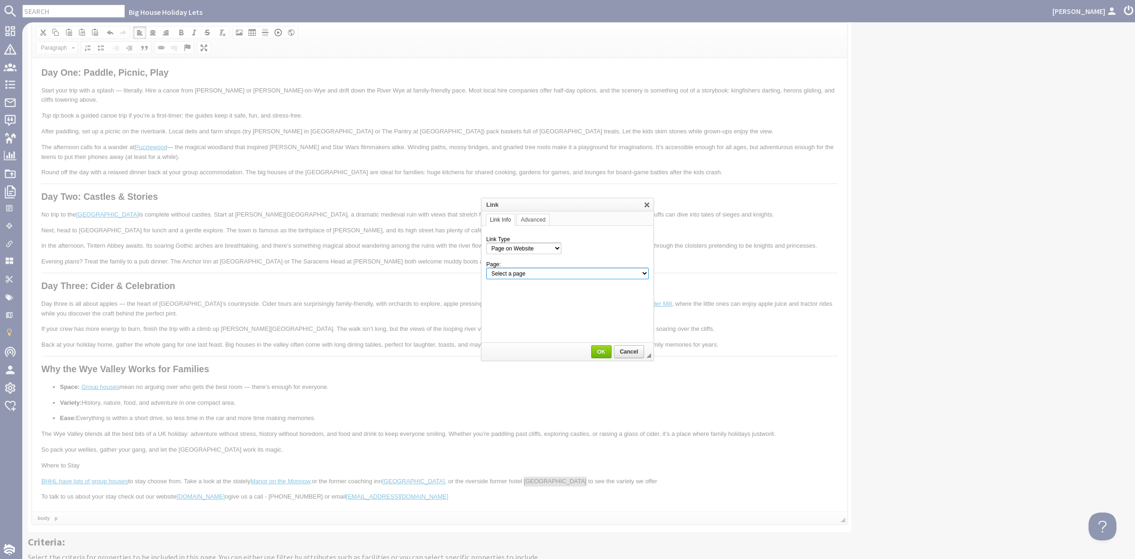
click at [568, 275] on select "Select a page Homepage Content Page · About Us · [MEDICAL_DATA] Booking Details…" at bounding box center [567, 274] width 163 height 12
select select "property!wye-rapids-house"
click at [486, 268] on select "Select a page Homepage Content Page · About Us · [MEDICAL_DATA] Booking Details…" at bounding box center [567, 274] width 163 height 12
click at [600, 349] on span "OK" at bounding box center [601, 351] width 19 height 7
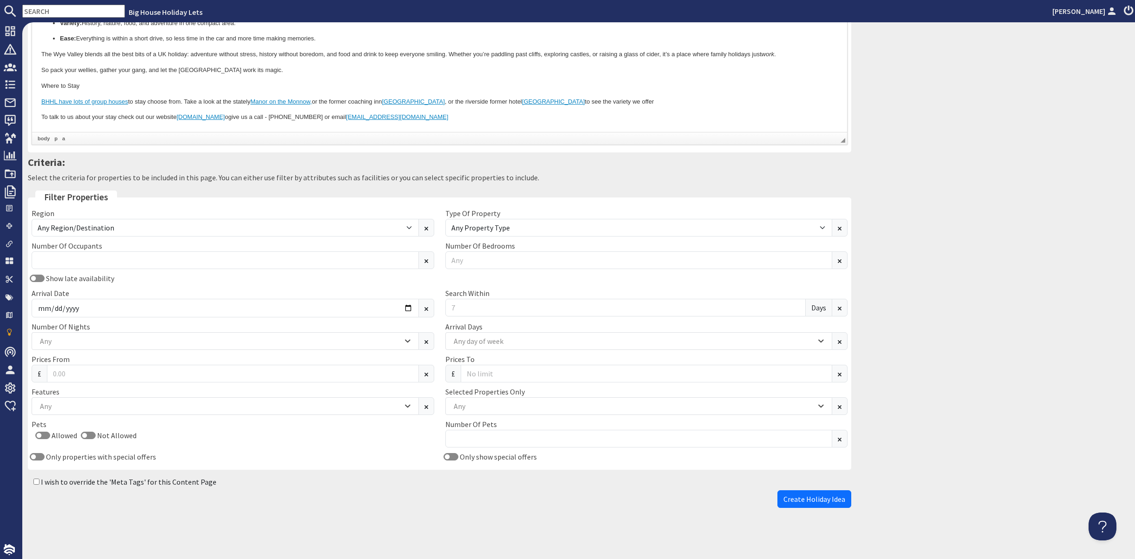
scroll to position [622, 0]
click at [811, 415] on div "Any" at bounding box center [638, 406] width 387 height 18
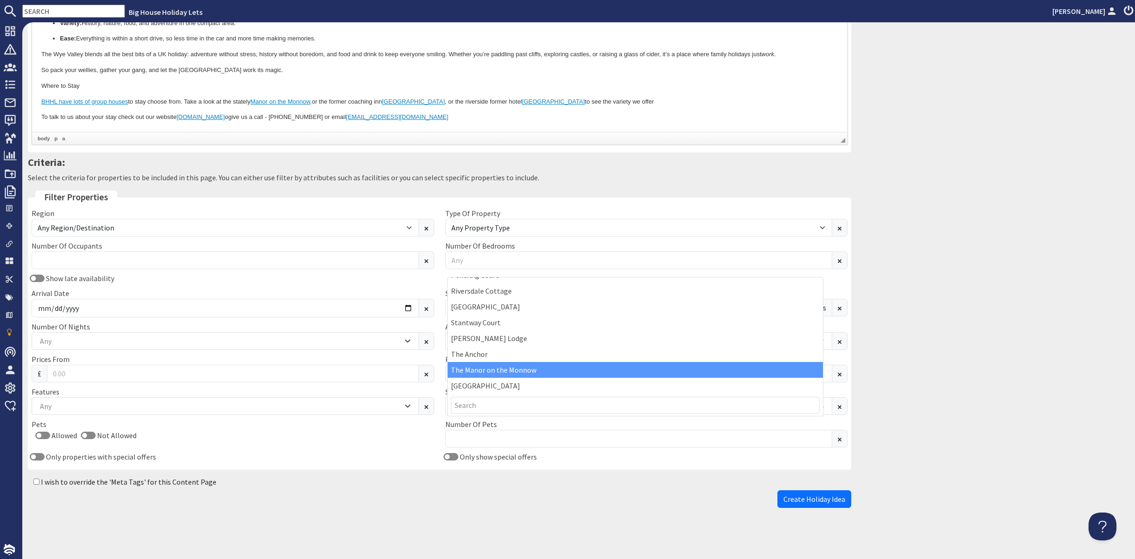
click at [804, 368] on div "The Manor on the Monnow" at bounding box center [635, 370] width 375 height 16
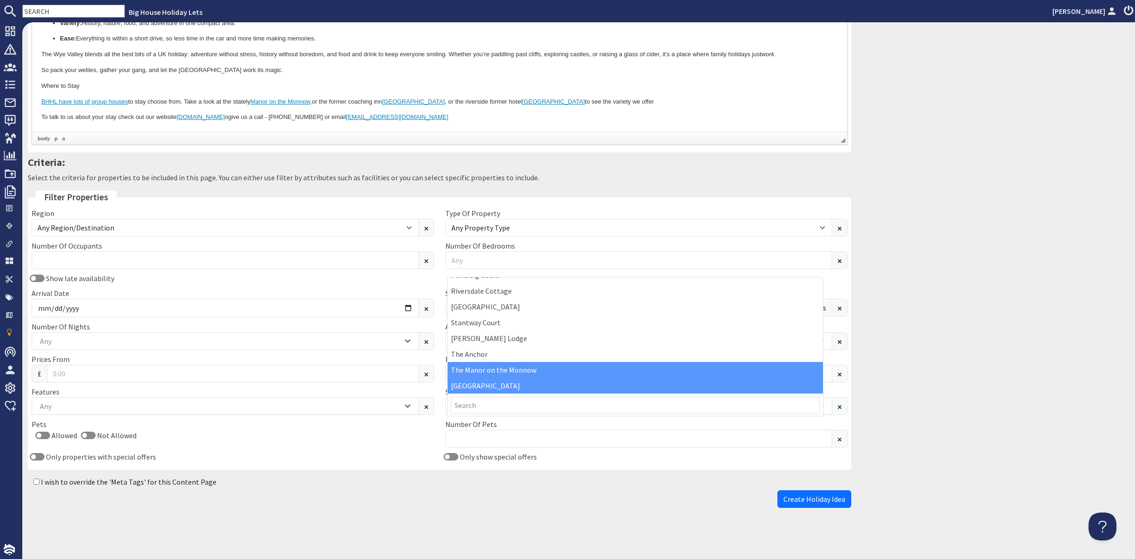
click at [759, 385] on div "[GEOGRAPHIC_DATA]" at bounding box center [635, 386] width 375 height 16
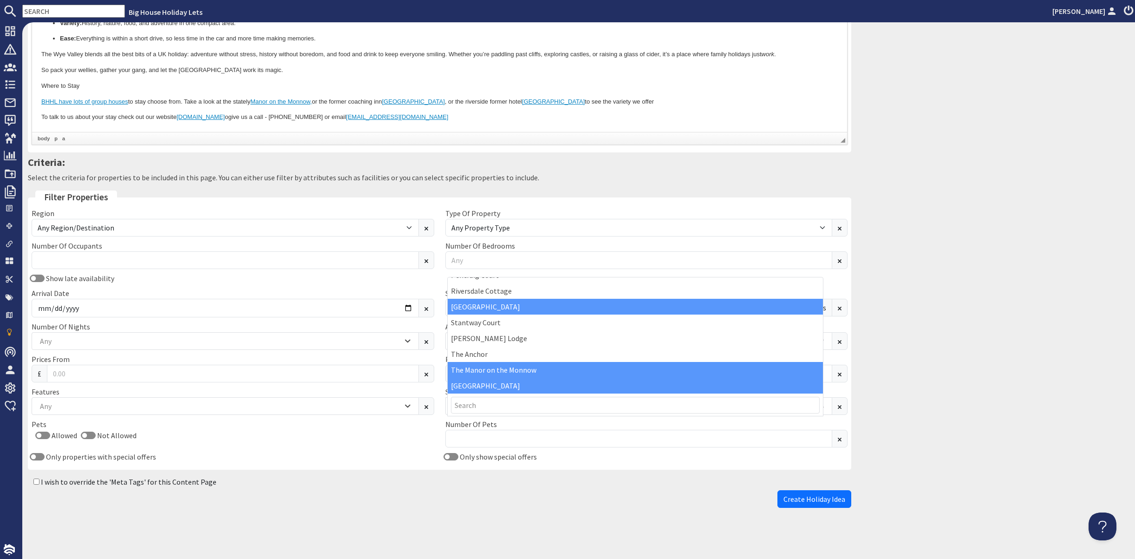
click at [755, 307] on div "[GEOGRAPHIC_DATA]" at bounding box center [635, 307] width 375 height 16
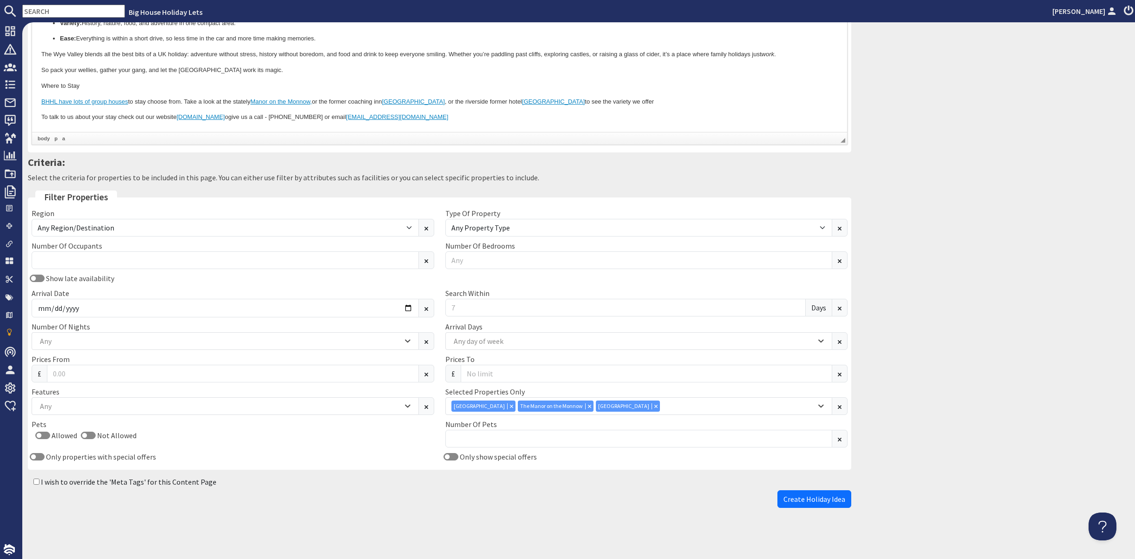
scroll to position [668, 0]
click at [39, 478] on input "I wish to override the 'Meta Tags' for this Content Page" at bounding box center [36, 481] width 6 height 6
checkbox input "true"
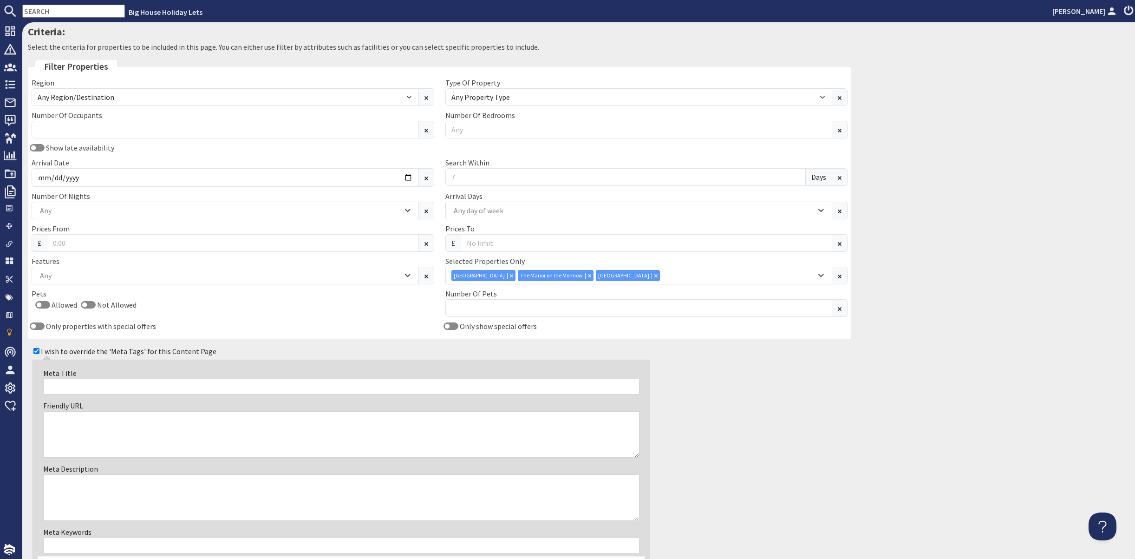
paste input "Canoes, Castles & Cider: A Wye Valley Family Itinerary"
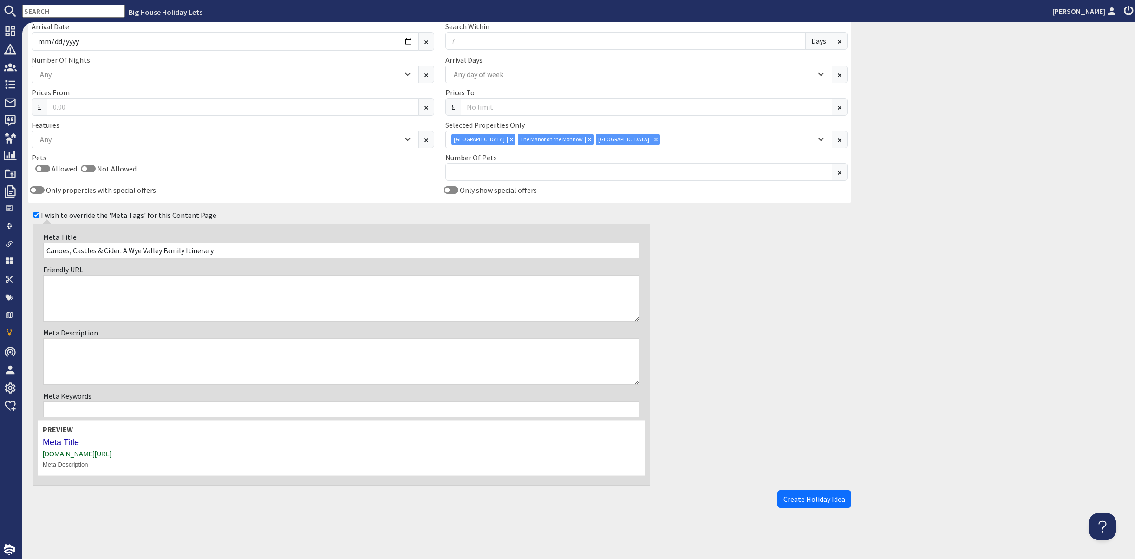
scroll to position [900, 0]
type input "Canoes, Castles & Cider: A Wye Valley Family Itinerary"
paste textarea "Plan the perfect family holiday in the Wye Valley. From canoeing on the River W…"
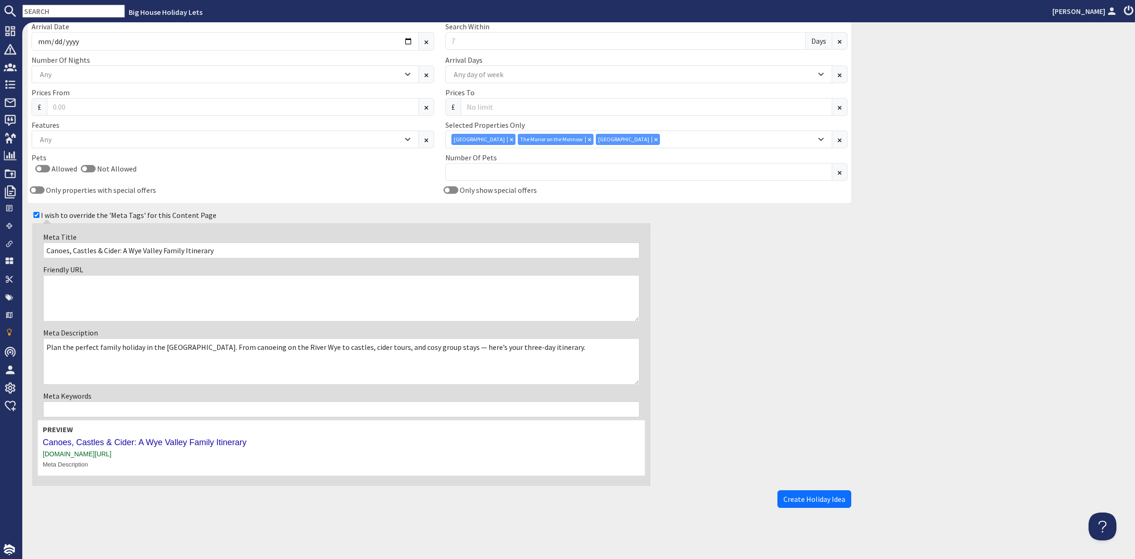
type textarea "Plan the perfect family holiday in the Wye Valley. From canoeing on the River W…"
paste input "Wye Valley family holiday, River Wye canoeing, Goodrich Castle, Tintern Abbey, …"
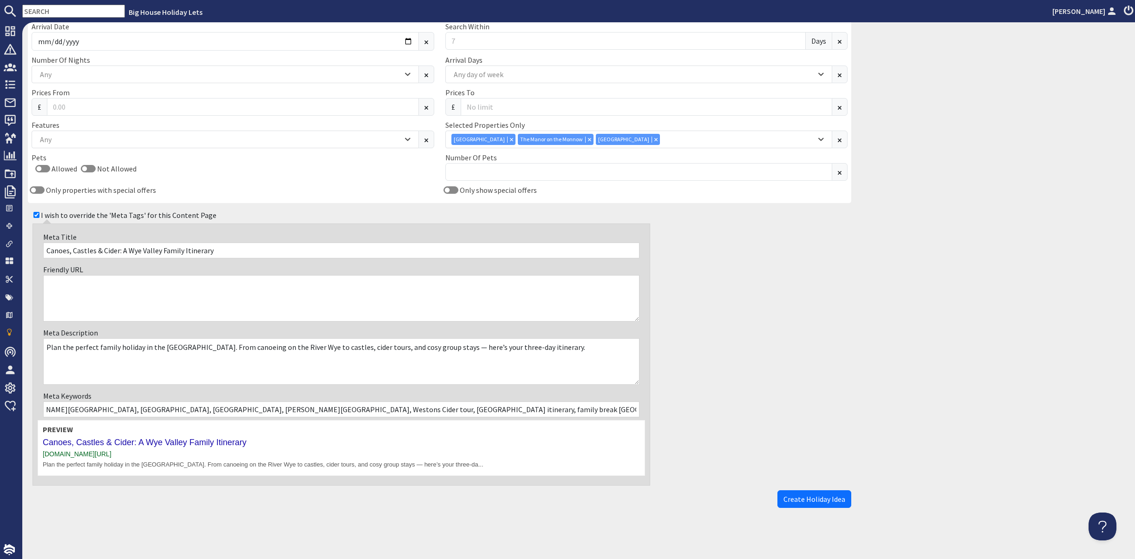
scroll to position [955, 0]
type input "Wye Valley family holiday, River Wye canoeing, Goodrich Castle, Tintern Abbey, …"
click at [797, 494] on span "Create Holiday Idea" at bounding box center [815, 498] width 62 height 9
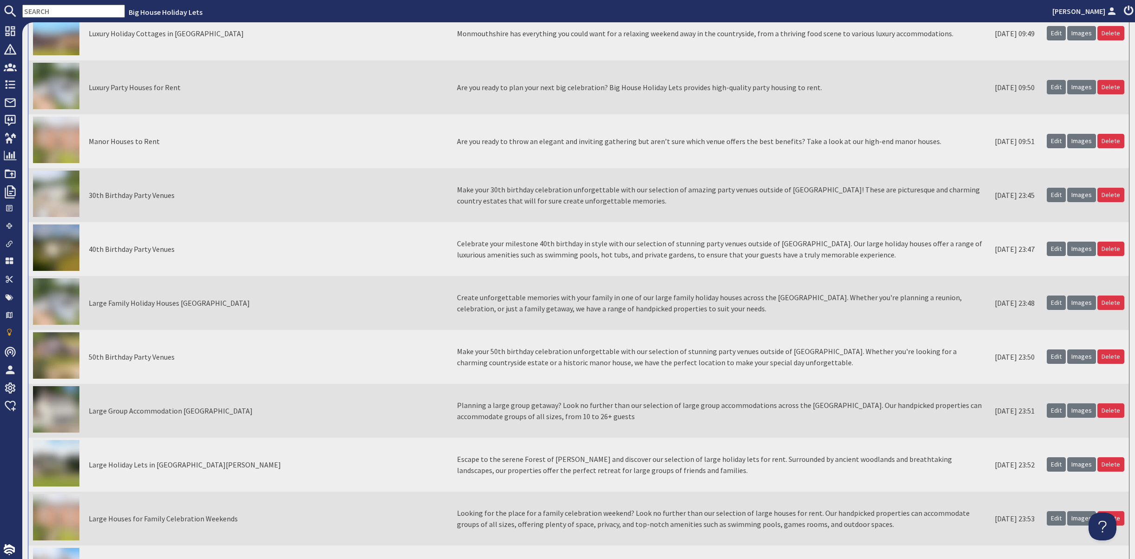
scroll to position [7103, 0]
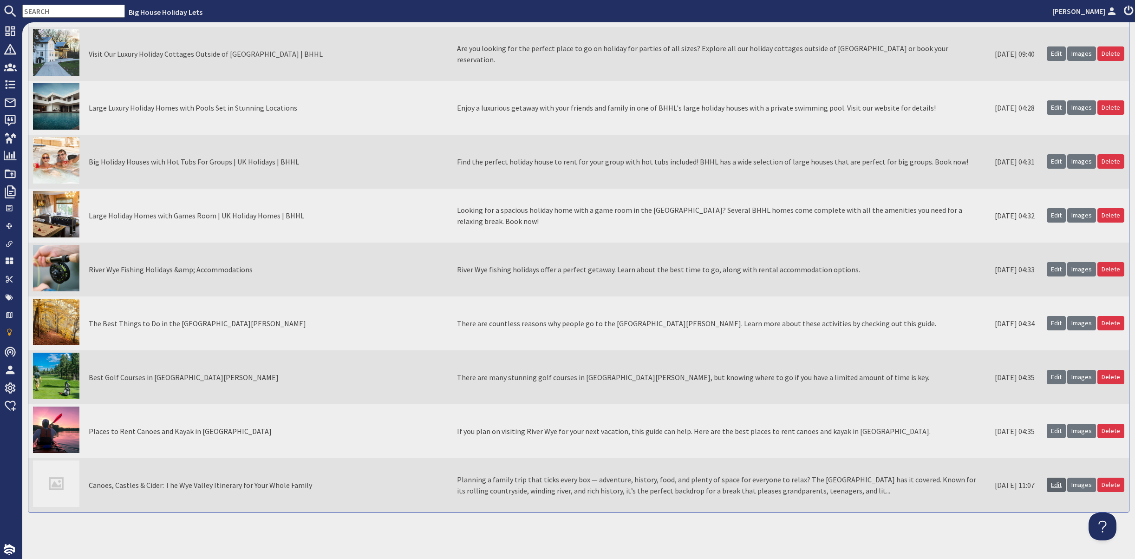
click at [1047, 487] on link "Edit" at bounding box center [1056, 484] width 19 height 14
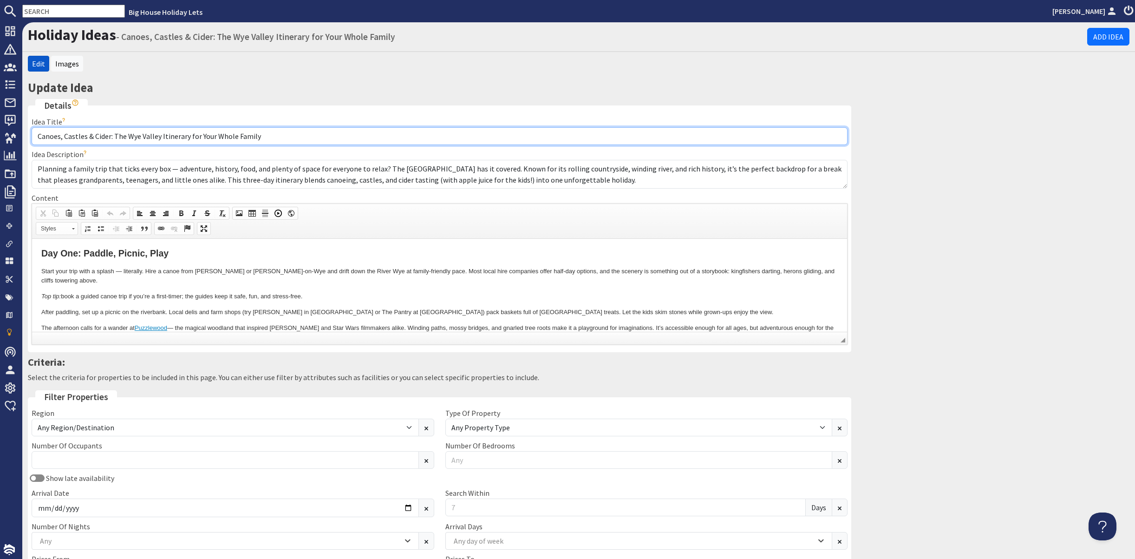
click at [330, 145] on input "Canoes, Castles & Cider: The Wye Valley Itinerary for Your Whole Family" at bounding box center [440, 136] width 816 height 18
type input "Canoes, Castles & Cider: The Wye Valley Itinerary for Your Whole Family (And do…"
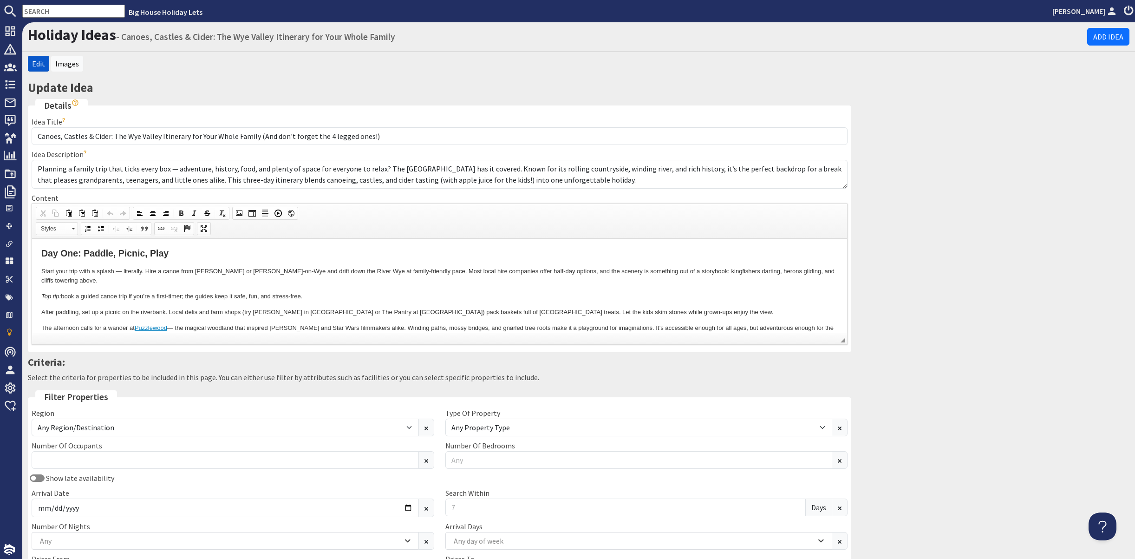
click at [317, 297] on p "Top tip: book a guided canoe trip if you’re a first-timer; the guides keep it s…" at bounding box center [439, 296] width 797 height 10
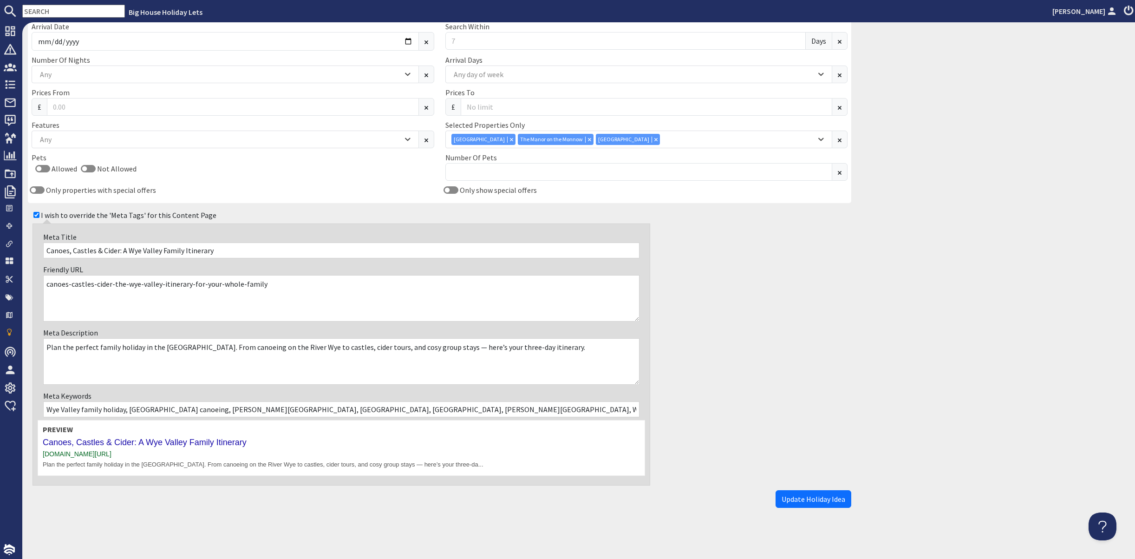
scroll to position [982, 0]
click at [790, 497] on span "Update Holiday Idea" at bounding box center [814, 498] width 64 height 9
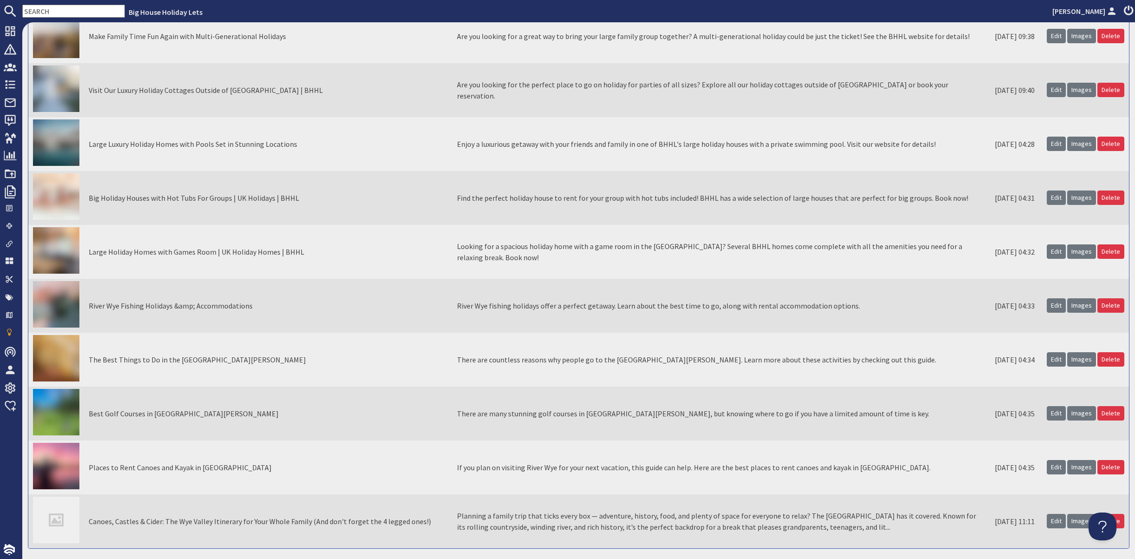
scroll to position [7103, 0]
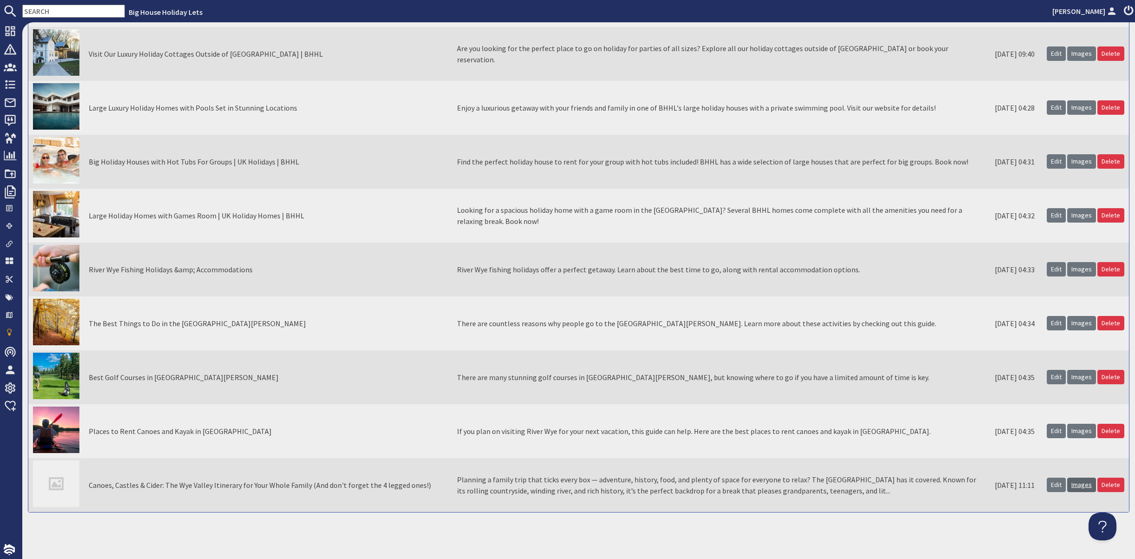
click at [1067, 482] on link "Images" at bounding box center [1081, 484] width 29 height 14
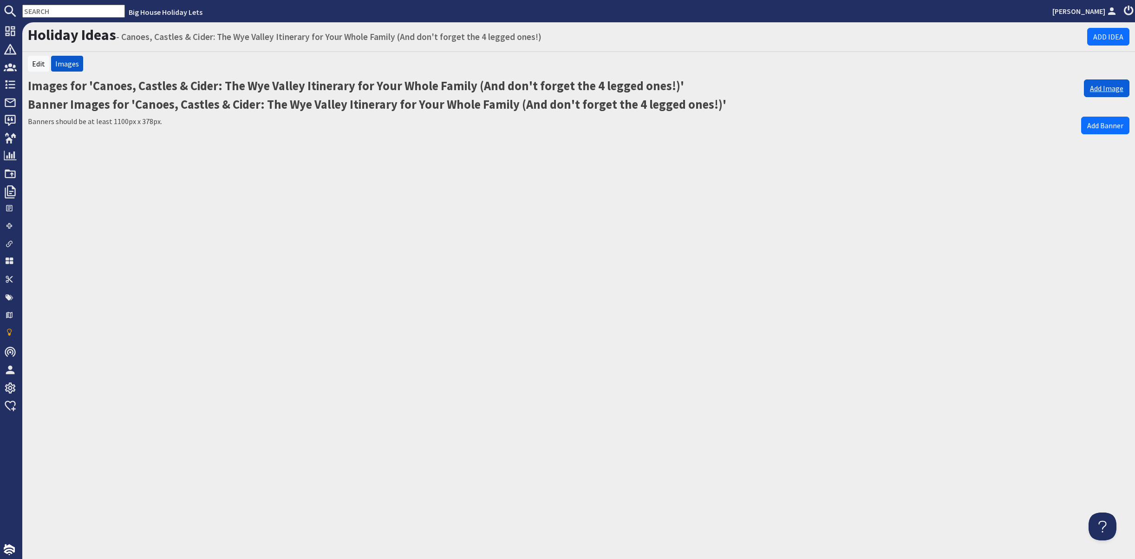
click at [1087, 97] on link "Add Image" at bounding box center [1107, 88] width 46 height 18
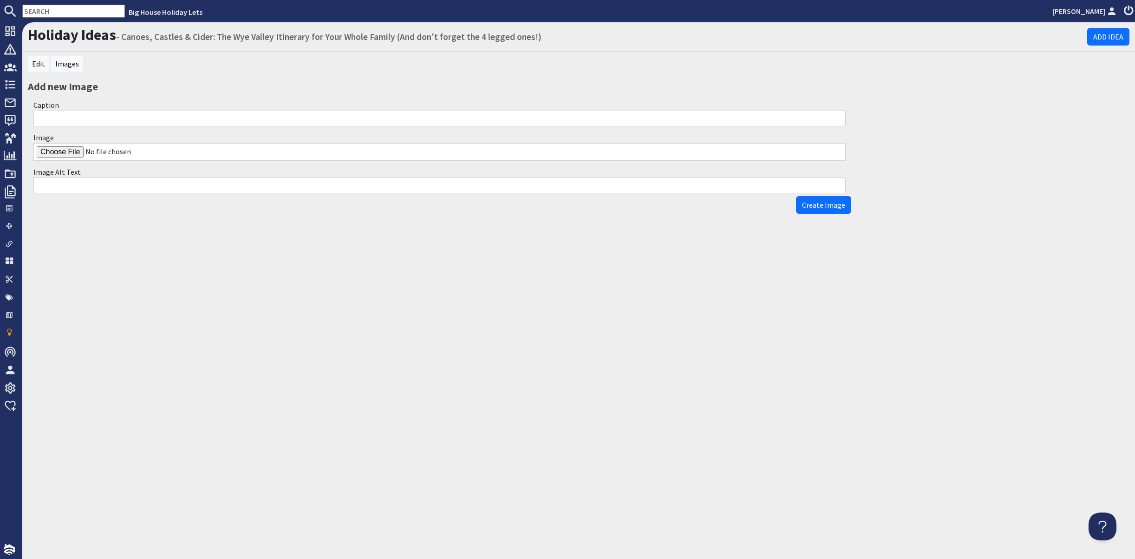
click at [67, 161] on input "Image" at bounding box center [439, 152] width 812 height 18
type input "C:\fakepath\pugs on the river.jpg"
click at [78, 126] on input "Caption" at bounding box center [439, 119] width 812 height 16
type input "Pugs on the River Wye"
click at [71, 193] on input "Image Alt Text" at bounding box center [439, 185] width 812 height 16
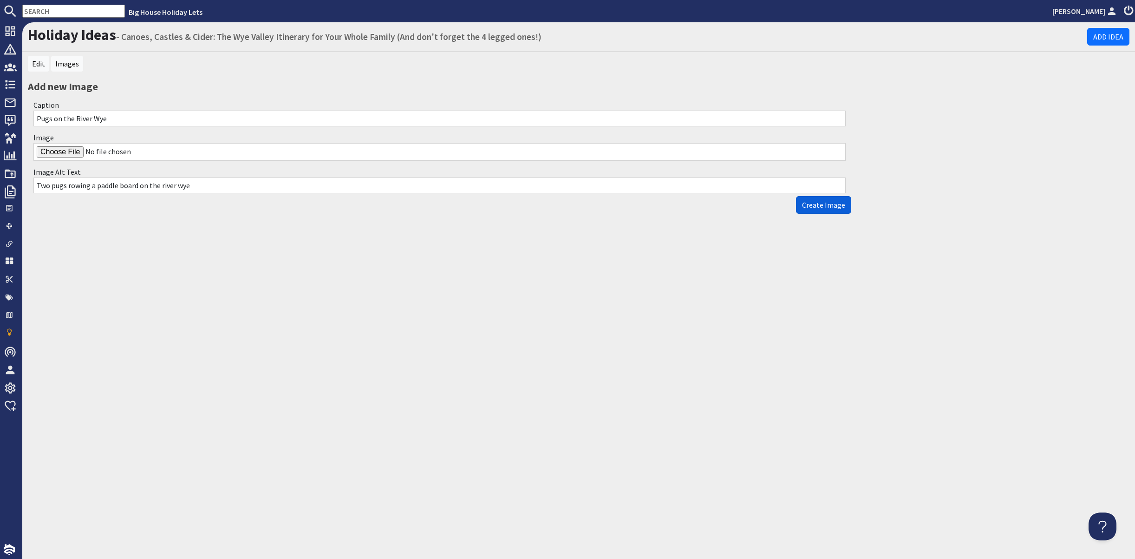
type input "Two pugs rowing a paddle board on the river wye"
click at [805, 209] on span "Create Image" at bounding box center [823, 204] width 43 height 9
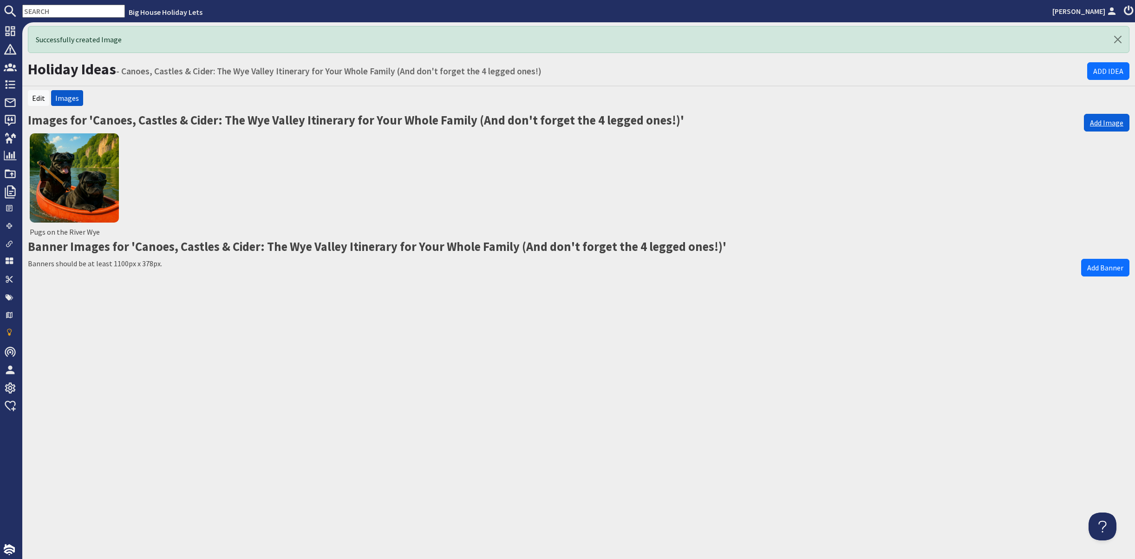
click at [1088, 131] on link "Add Image" at bounding box center [1107, 123] width 46 height 18
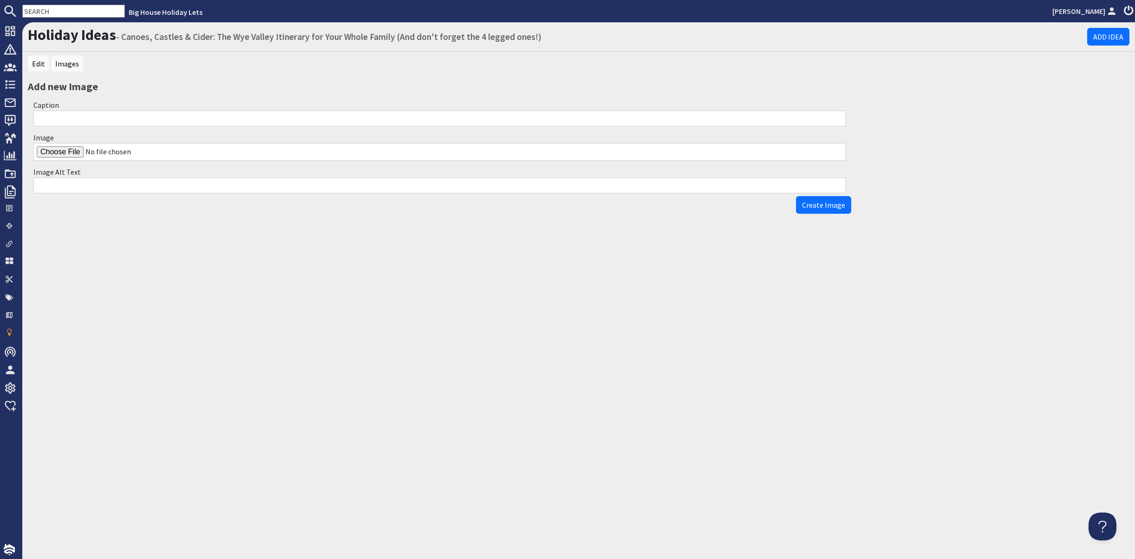
click at [60, 161] on input "Image" at bounding box center [439, 152] width 812 height 18
type input "C:\fakepath\pugs on a barrel.jpg"
click at [55, 126] on input "Caption" at bounding box center [439, 119] width 812 height 16
type input "The pugs on a Cider Tour"
click at [61, 193] on input "Image Alt Text" at bounding box center [439, 185] width 812 height 16
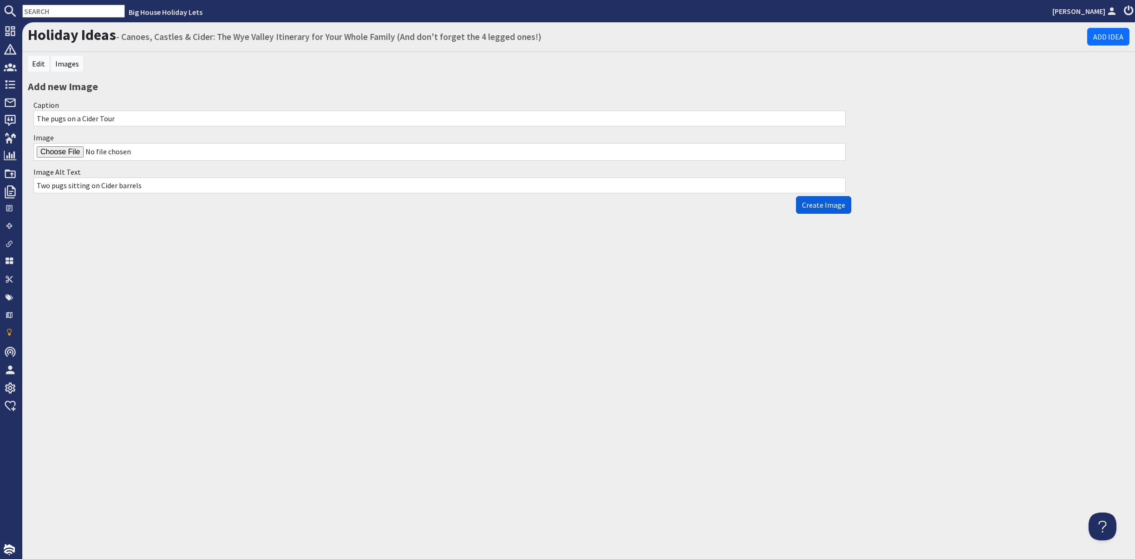
type input "Two pugs sitting on Cider barrels"
click at [823, 209] on span "Create Image" at bounding box center [823, 204] width 43 height 9
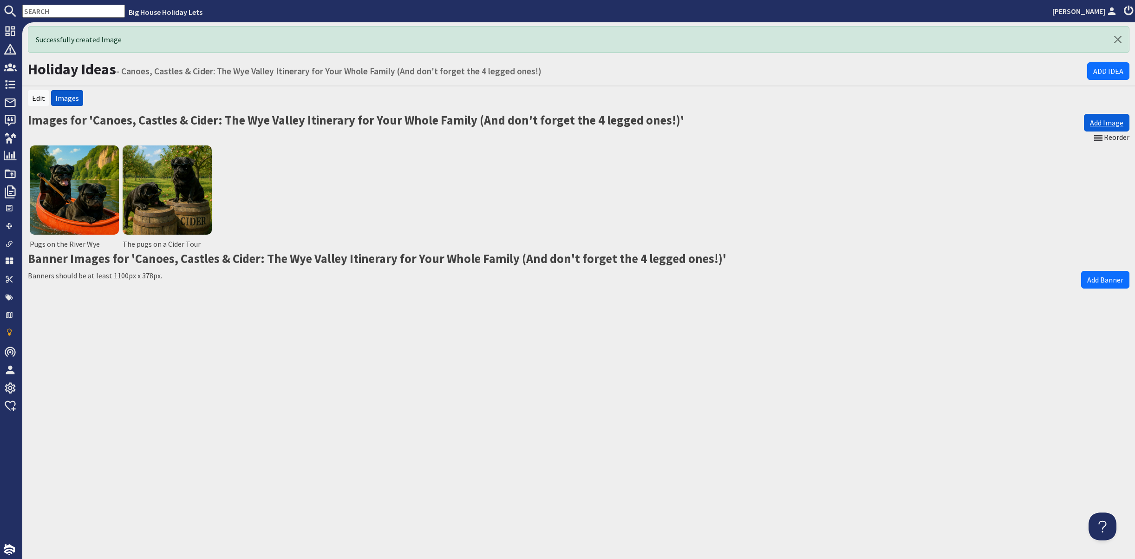
click at [1094, 131] on link "Add Image" at bounding box center [1107, 123] width 46 height 18
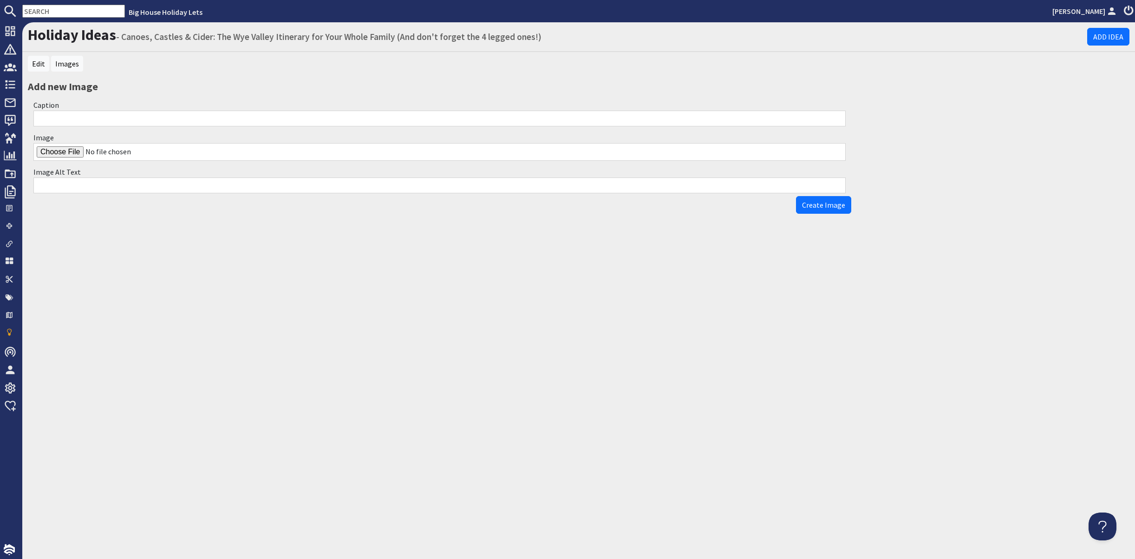
click at [79, 161] on input "Image" at bounding box center [439, 152] width 812 height 18
type input "C:\fakepath\pugs at a castle.jpg"
click at [71, 126] on input "Caption" at bounding box center [439, 119] width 812 height 16
type input "Pugs visiting a castle"
click at [69, 193] on input "Image Alt Text" at bounding box center [439, 185] width 812 height 16
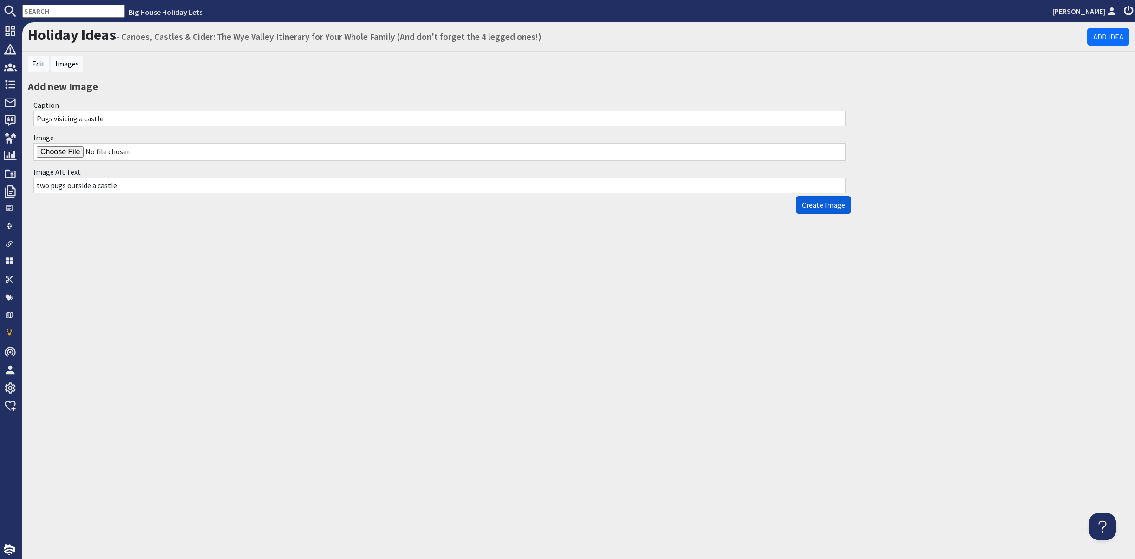
type input "two pugs outside a castle"
click at [802, 209] on span "Create Image" at bounding box center [823, 204] width 43 height 9
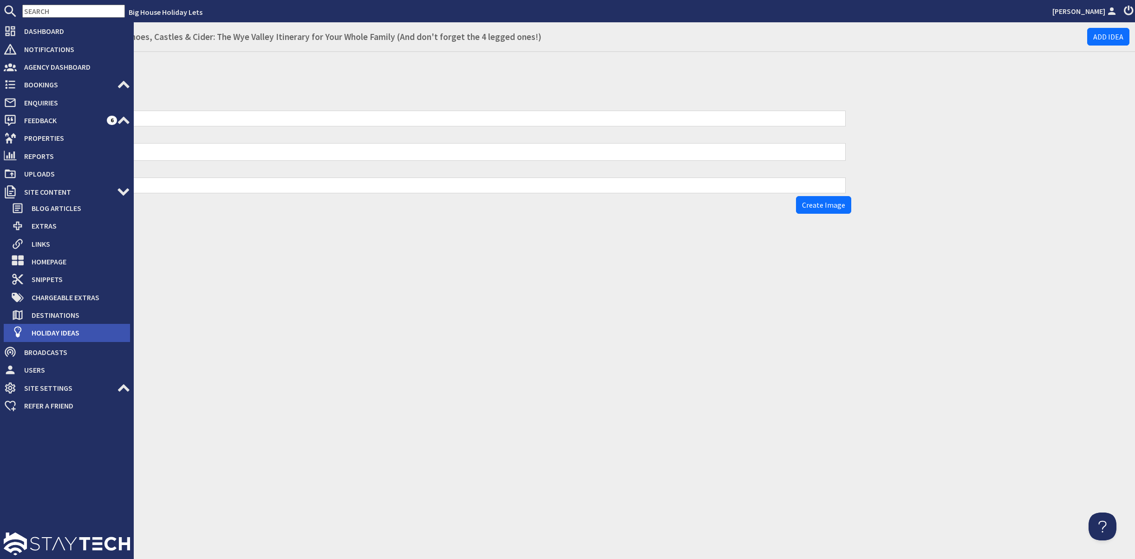
click at [70, 340] on span "Holiday Ideas" at bounding box center [77, 332] width 106 height 15
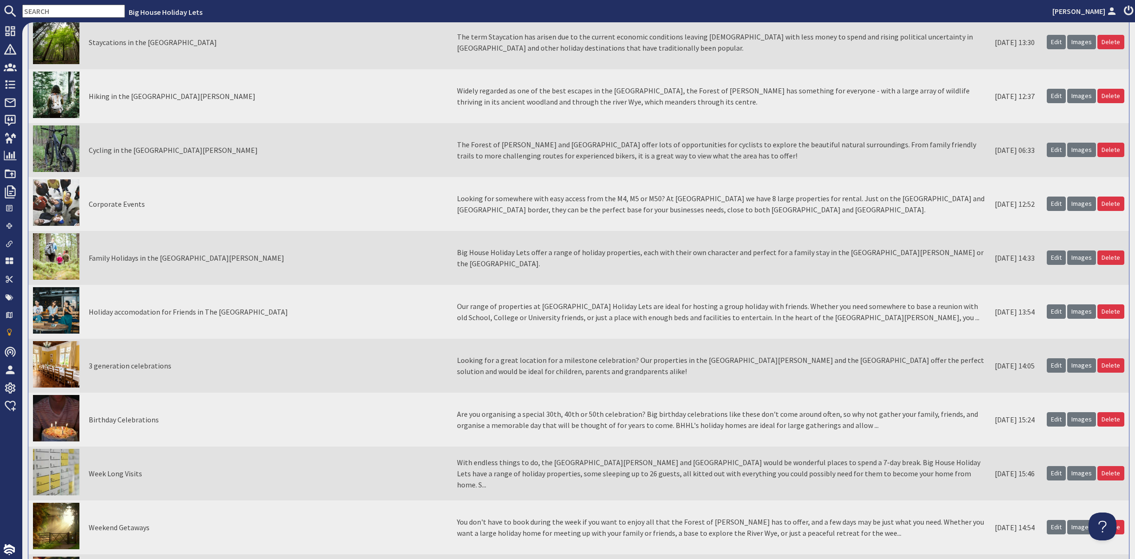
scroll to position [3775, 0]
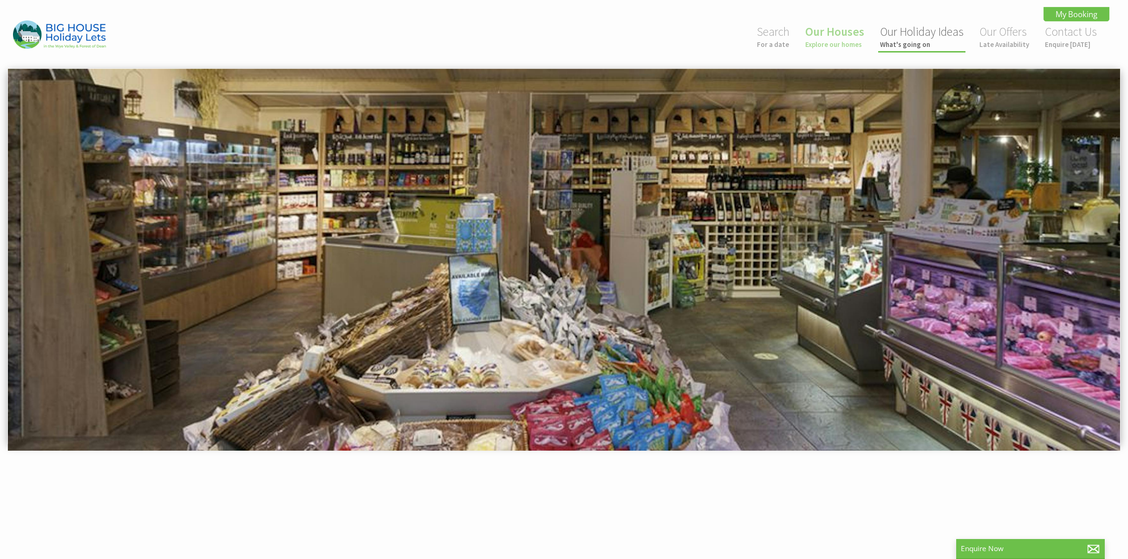
click at [912, 40] on small "What's going on" at bounding box center [922, 44] width 84 height 9
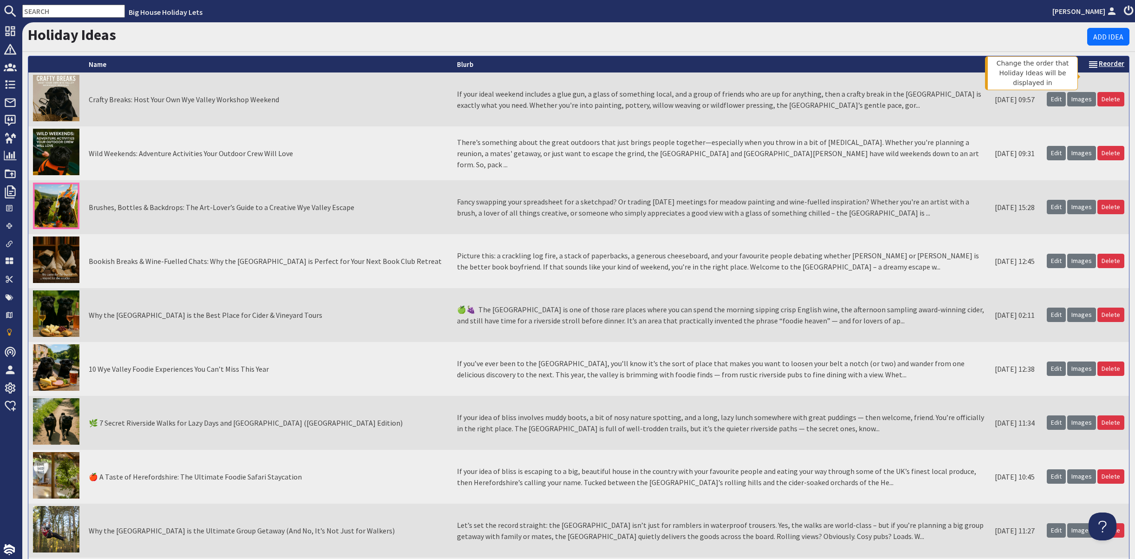
click at [1100, 68] on link "Reorder" at bounding box center [1106, 63] width 37 height 9
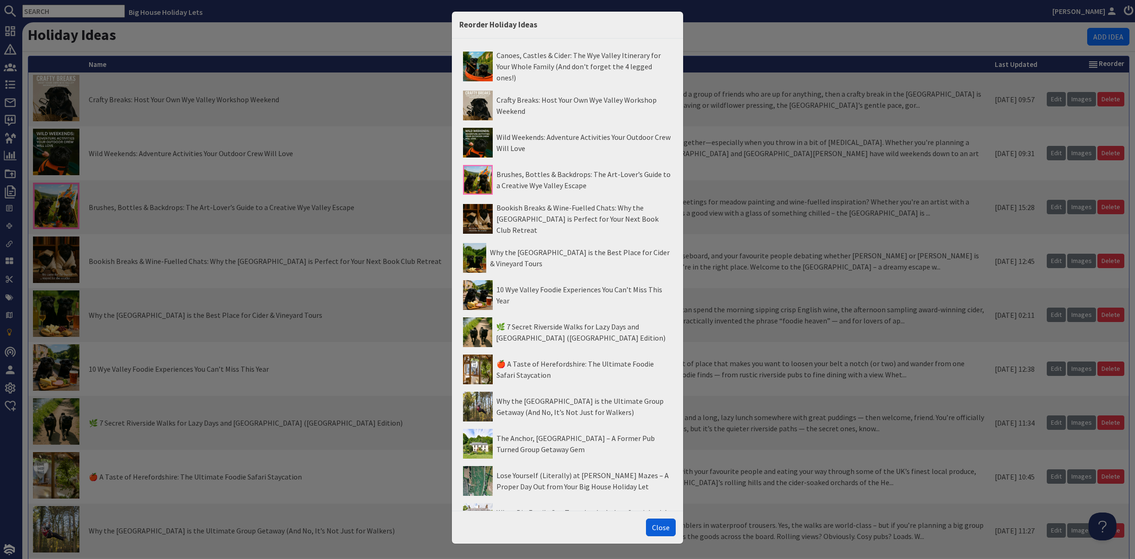
click at [652, 518] on button "Close" at bounding box center [661, 527] width 30 height 18
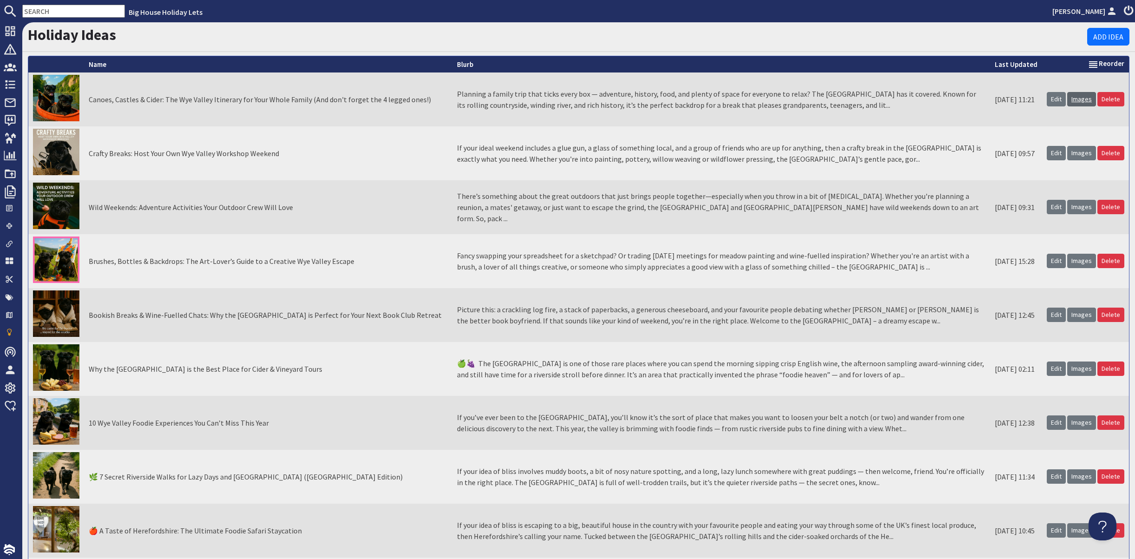
click at [1068, 106] on link "Images" at bounding box center [1081, 99] width 29 height 14
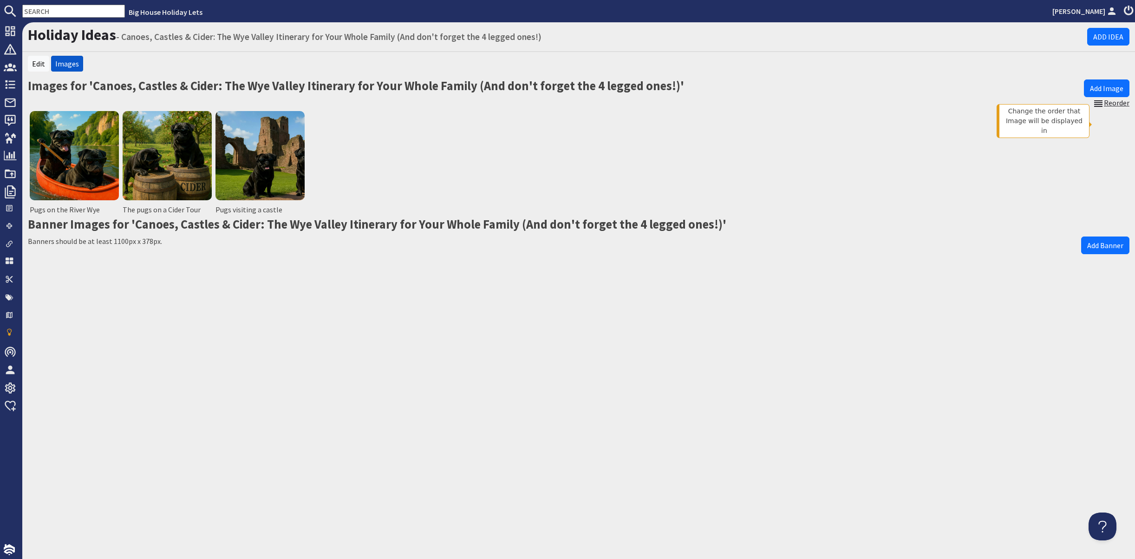
click at [1115, 109] on link "Reorder" at bounding box center [1111, 103] width 37 height 12
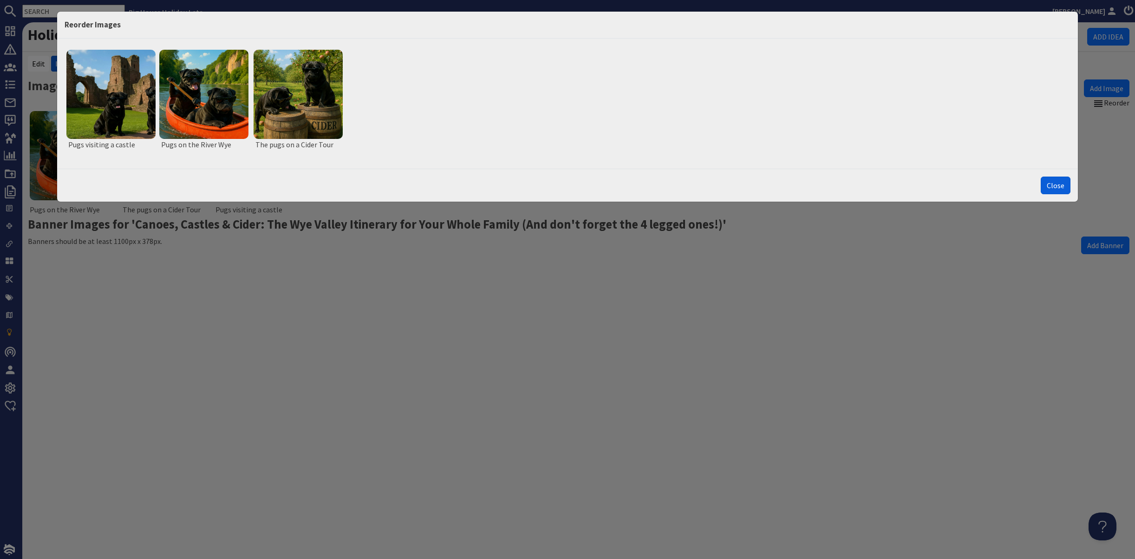
click at [1054, 194] on button "Close" at bounding box center [1056, 186] width 30 height 18
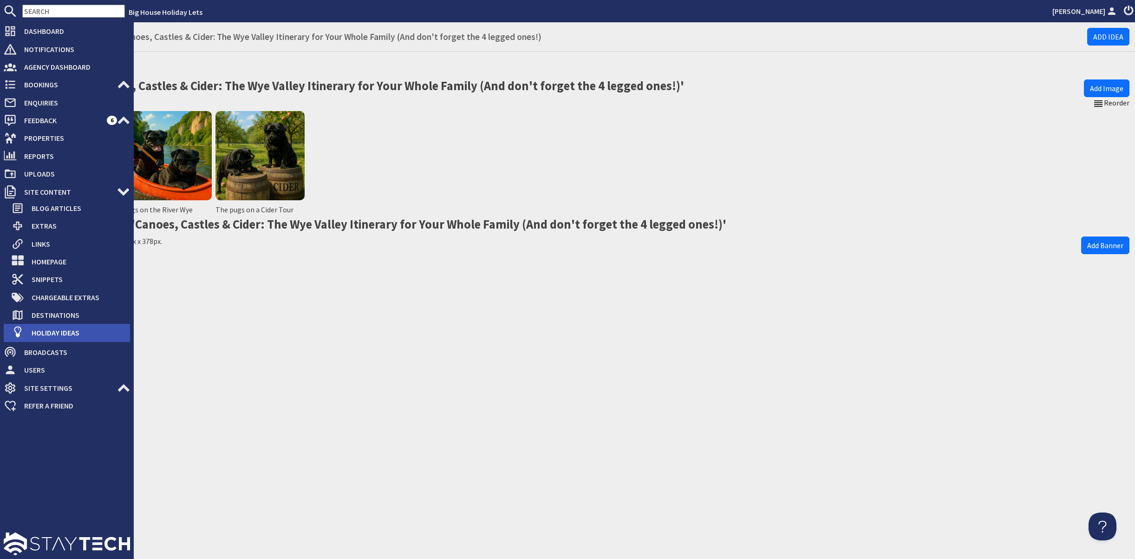
click at [66, 340] on span "Holiday Ideas" at bounding box center [77, 332] width 106 height 15
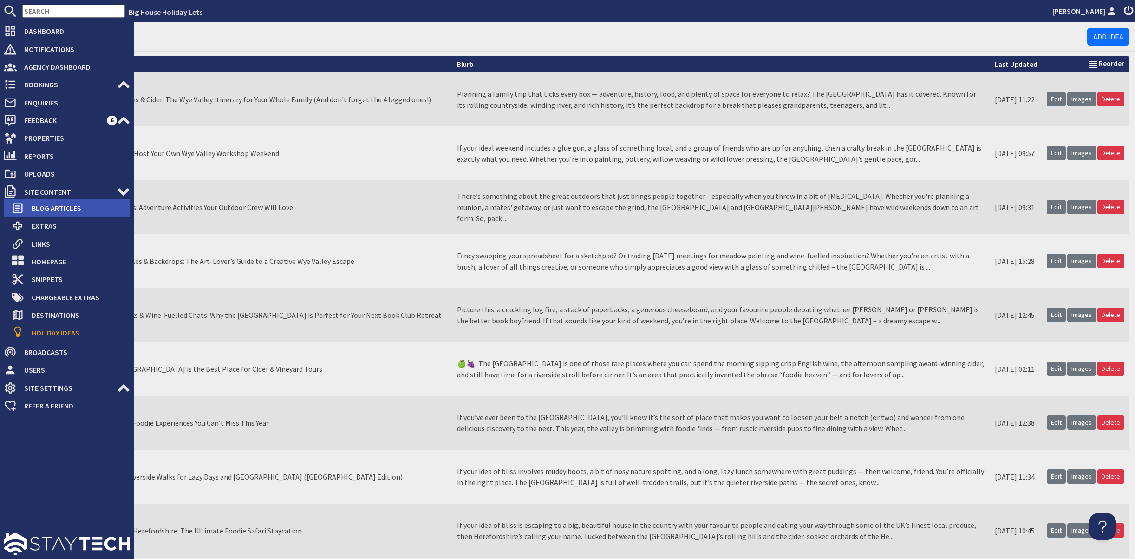
click at [44, 216] on span "Blog Articles" at bounding box center [77, 208] width 106 height 15
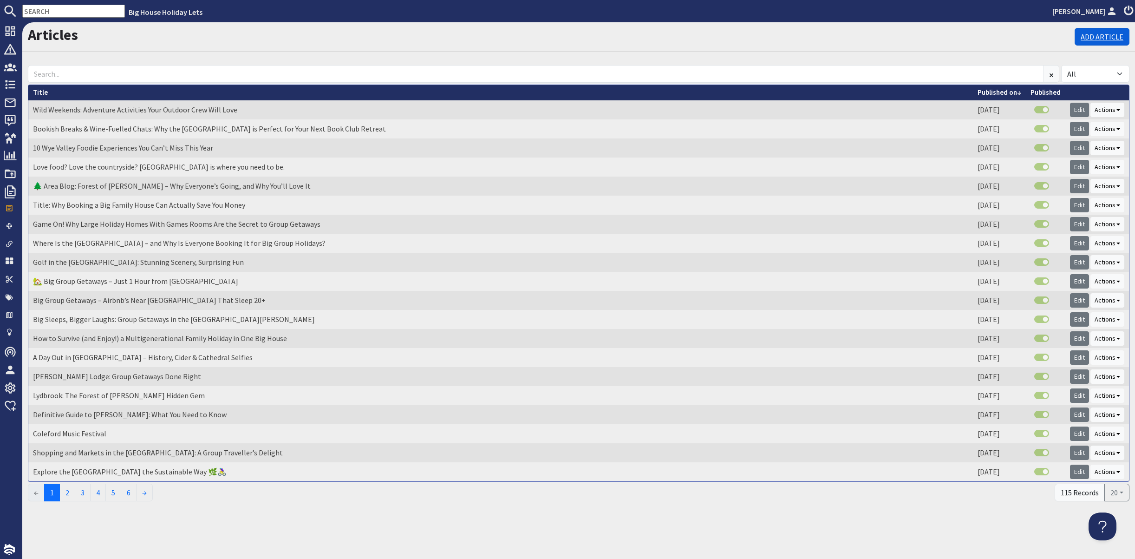
click at [1080, 45] on link "Add Article" at bounding box center [1102, 37] width 55 height 18
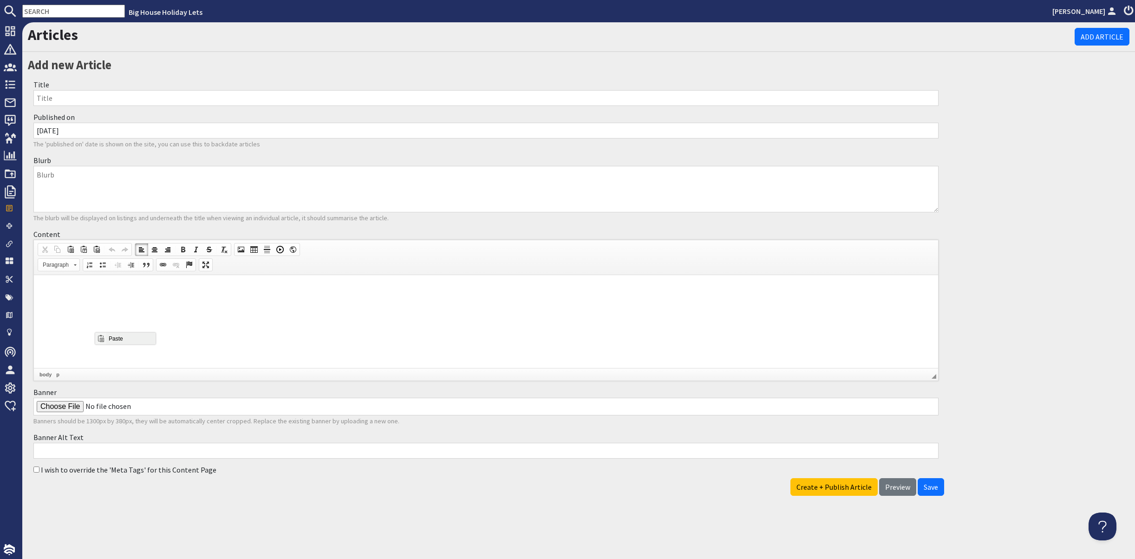
click at [116, 340] on span "Paste" at bounding box center [130, 338] width 49 height 12
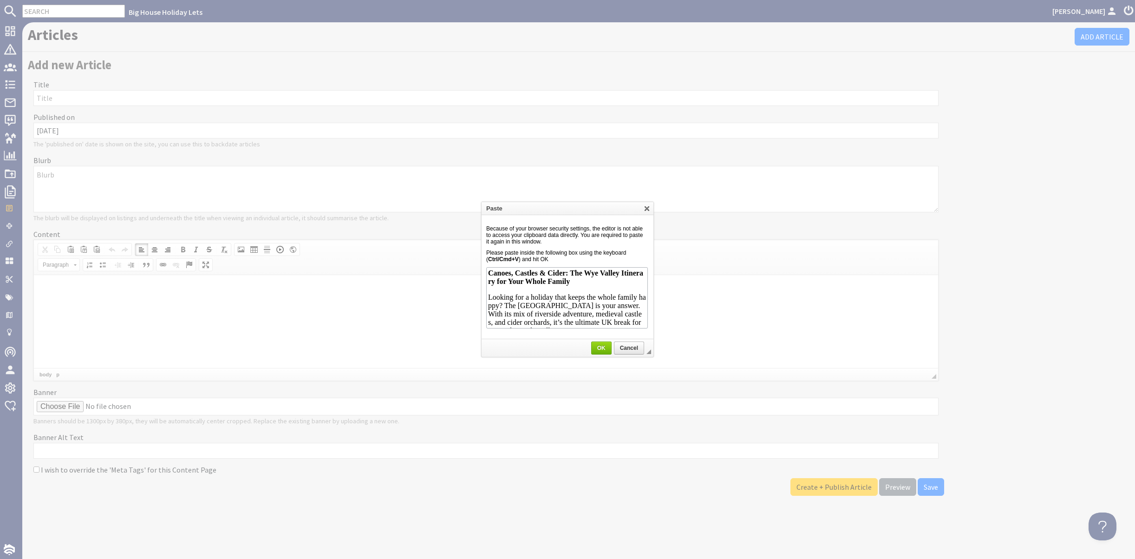
scroll to position [351, 0]
click at [600, 347] on span "OK" at bounding box center [601, 348] width 19 height 7
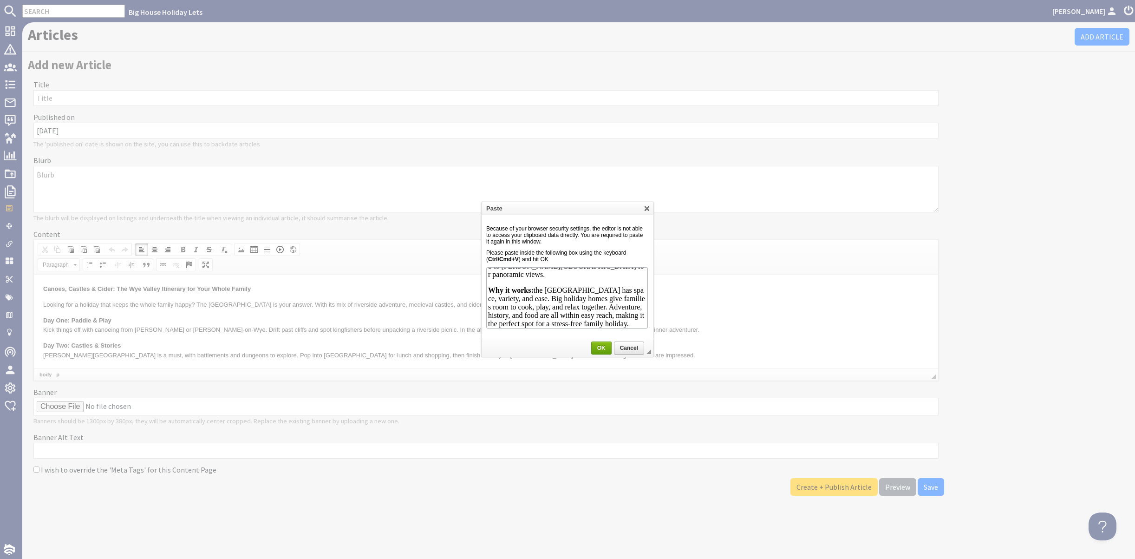
scroll to position [0, 0]
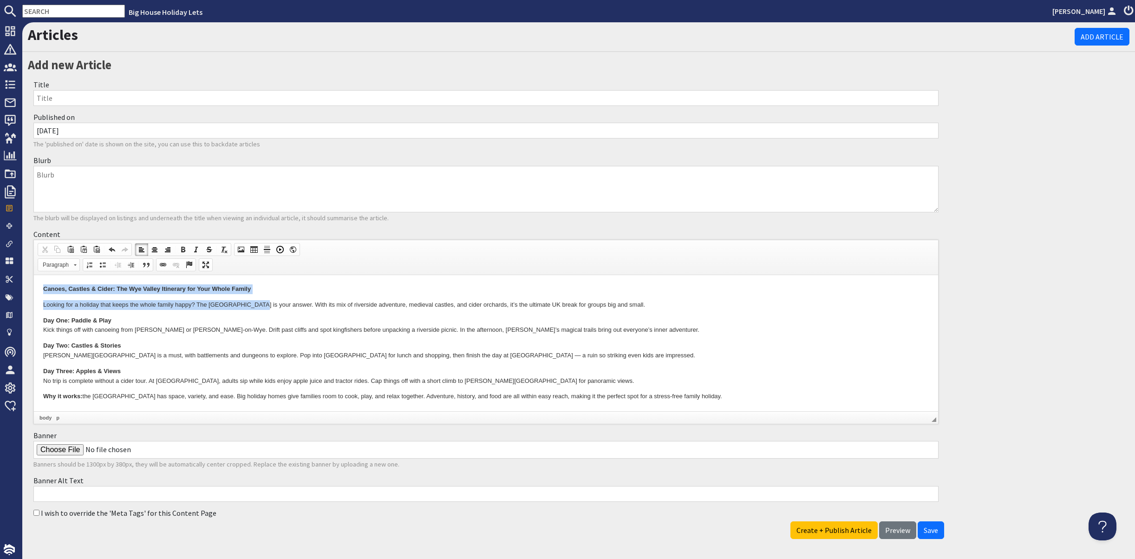
drag, startPoint x: 44, startPoint y: 288, endPoint x: 251, endPoint y: 294, distance: 207.7
click at [251, 294] on body "Canoes, Castles & Cider: The Wye Valley Itinerary for Your Whole Family Looking…" at bounding box center [486, 342] width 886 height 117
click at [252, 287] on p "Canoes, Castles & Cider: The Wye Valley Itinerary for Your Whole Family" at bounding box center [486, 289] width 886 height 10
drag, startPoint x: 43, startPoint y: 287, endPoint x: 244, endPoint y: 288, distance: 201.1
click at [244, 288] on html "Canoes, Castles & Cider: The Wye Valley Itinerary for Your Whole Family Looking…" at bounding box center [486, 343] width 904 height 136
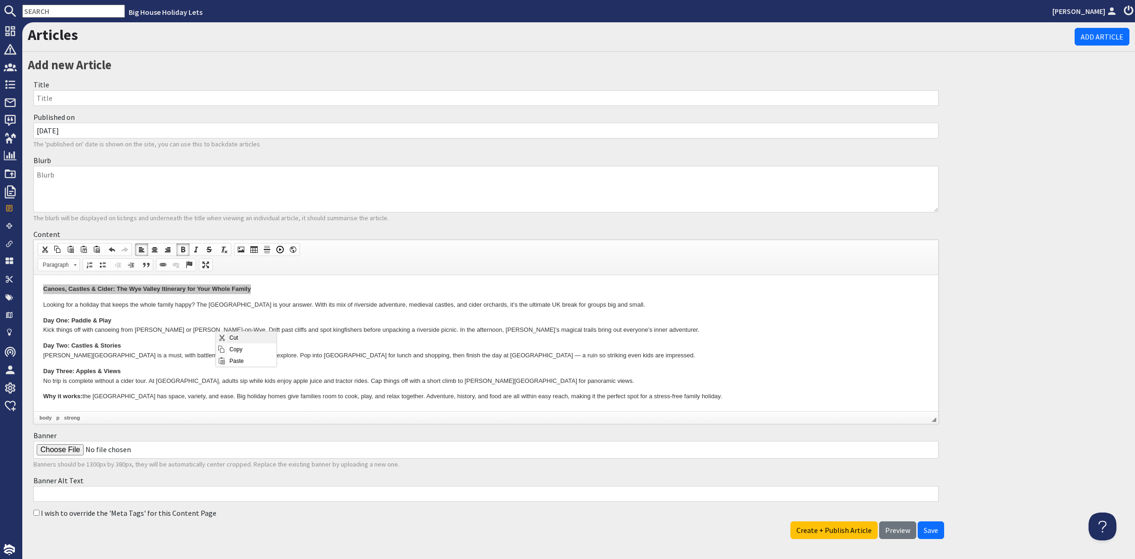
click at [231, 339] on span "Cut" at bounding box center [251, 337] width 49 height 12
paste input "Canoes, Castles & Cider: The Wye Valley Itinerary for Your Whole Family"
type input "Canoes, Castles & Cider: The Wye Valley Itinerary for Your Whole Family"
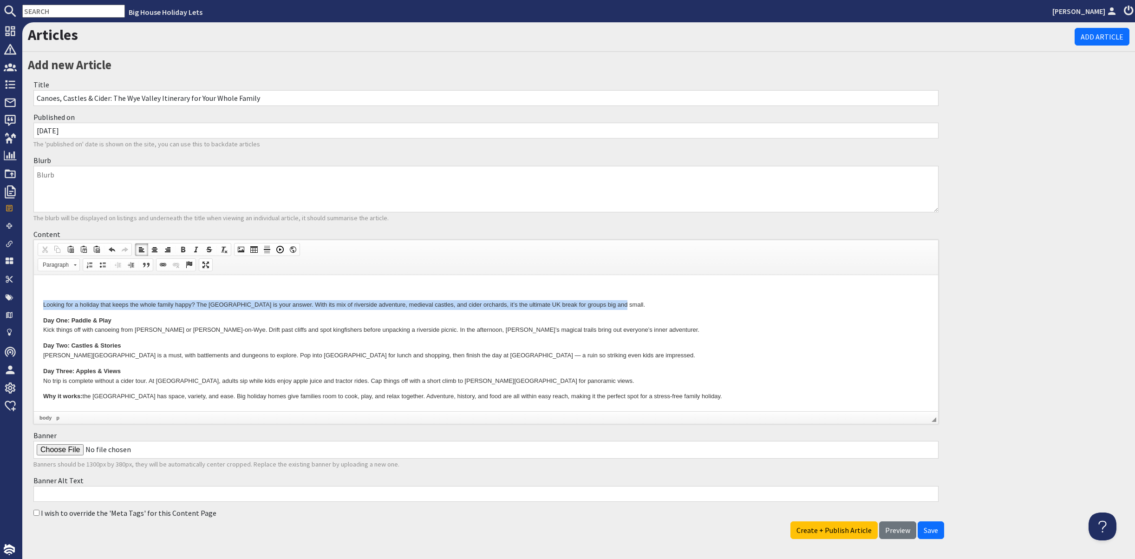
drag, startPoint x: 43, startPoint y: 304, endPoint x: 619, endPoint y: 304, distance: 576.4
click at [619, 304] on html "Looking for a holiday that keeps the whole family happy? The Wye Valley is your…" at bounding box center [486, 343] width 904 height 136
click at [586, 353] on span "Context Menu Options" at bounding box center [585, 354] width 7 height 7
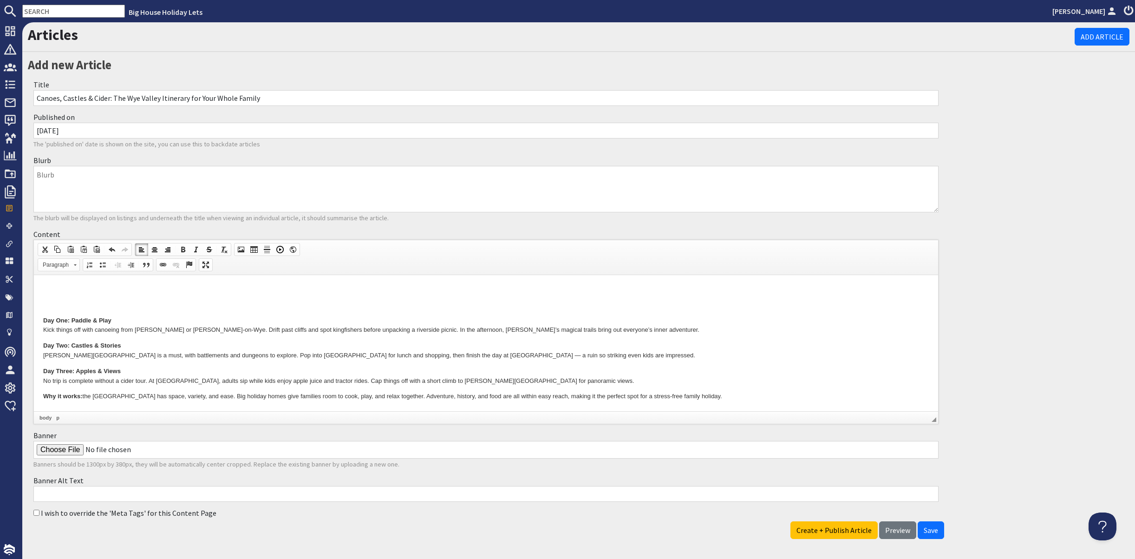
click at [88, 212] on textarea "Blurb" at bounding box center [485, 189] width 905 height 46
paste textarea "Looking for a holiday that keeps the whole family happy? The Wye Valley is your…"
click at [260, 212] on textarea "Looking for a holiday that keeps the whole family happy? The Wye Valley is your…" at bounding box center [485, 189] width 905 height 46
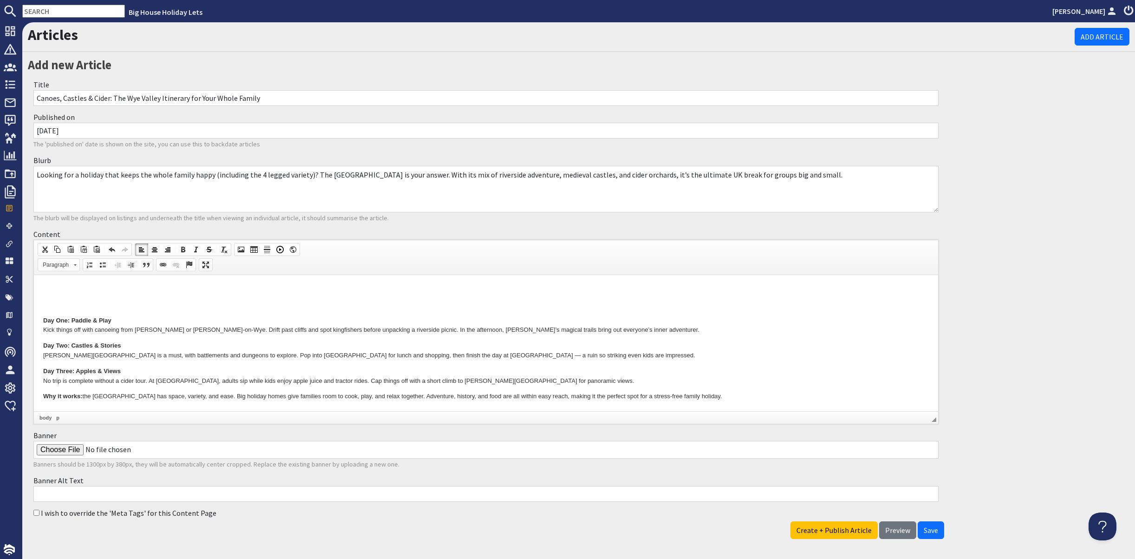
type textarea "Looking for a holiday that keeps the whole family happy (including the 4 legged…"
click at [43, 317] on html "Day One: Paddle & Play Kick things off with canoeing from Symonds Yat or Ross-o…" at bounding box center [486, 343] width 904 height 136
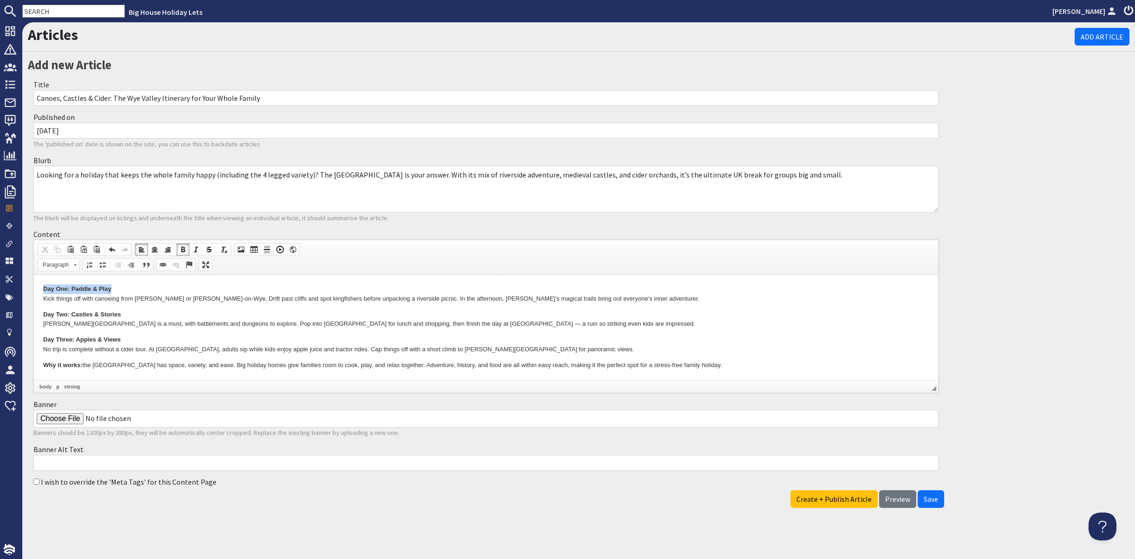
drag, startPoint x: 42, startPoint y: 287, endPoint x: 120, endPoint y: 290, distance: 78.6
click at [120, 290] on html "Day One: Paddle & Play Kick things off with canoeing from Symonds Yat or Ross-o…" at bounding box center [486, 327] width 904 height 105
click at [77, 266] on span at bounding box center [75, 264] width 3 height 1
click at [81, 361] on h2 "Heading 2" at bounding box center [81, 363] width 62 height 10
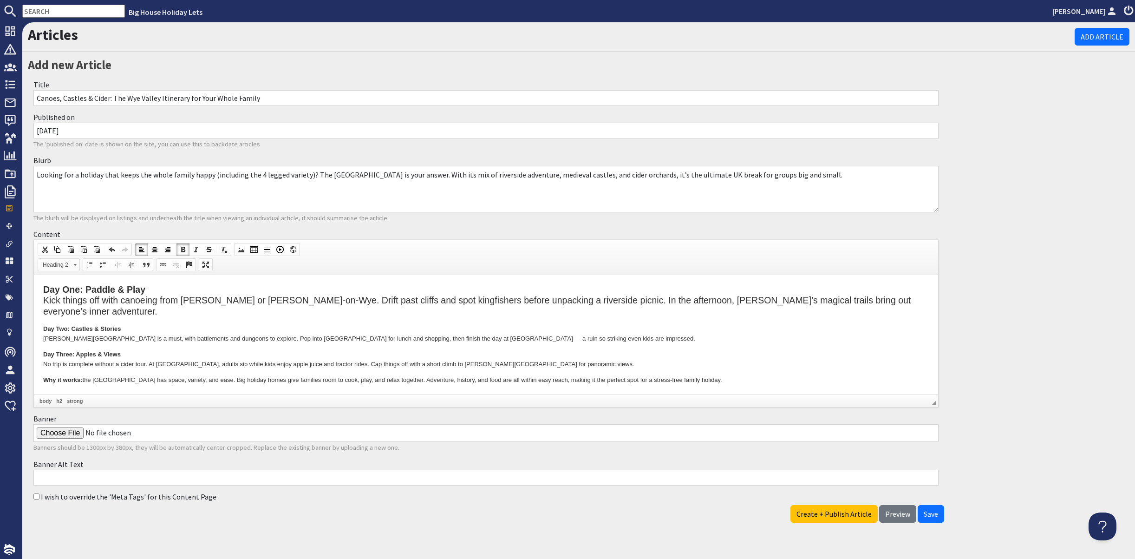
click at [77, 266] on span at bounding box center [75, 264] width 3 height 1
click at [77, 335] on p "Paragraph" at bounding box center [81, 332] width 62 height 7
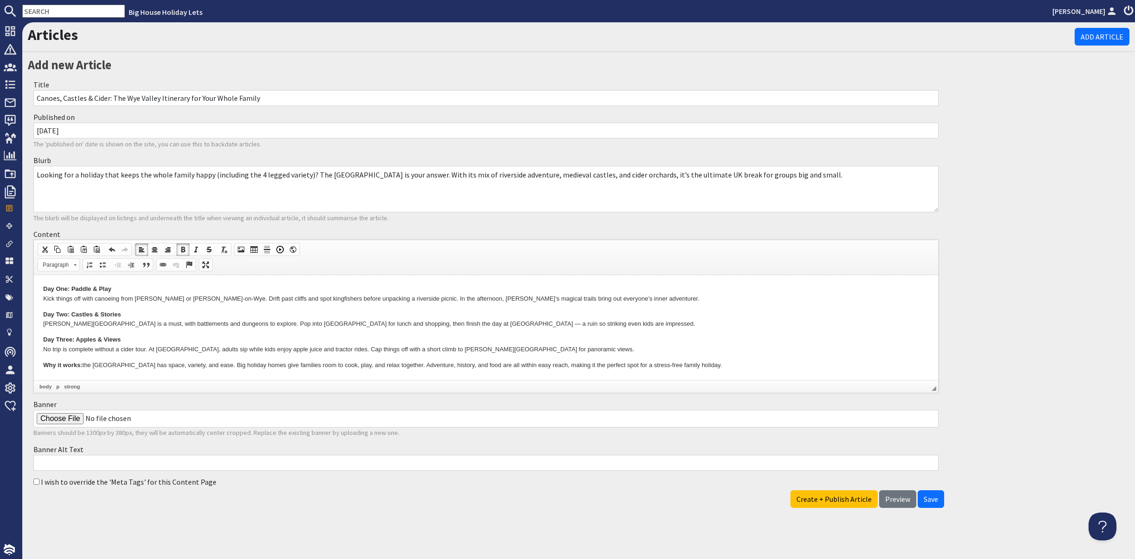
click at [113, 304] on body "Day One: Paddle & Play Kick things off with canoeing from Symonds Yat or Ross-o…" at bounding box center [486, 327] width 886 height 86
click at [111, 286] on p "Day One: Paddle & Play Kick things off with canoeing from Symonds Yat or Ross-o…" at bounding box center [486, 294] width 886 height 20
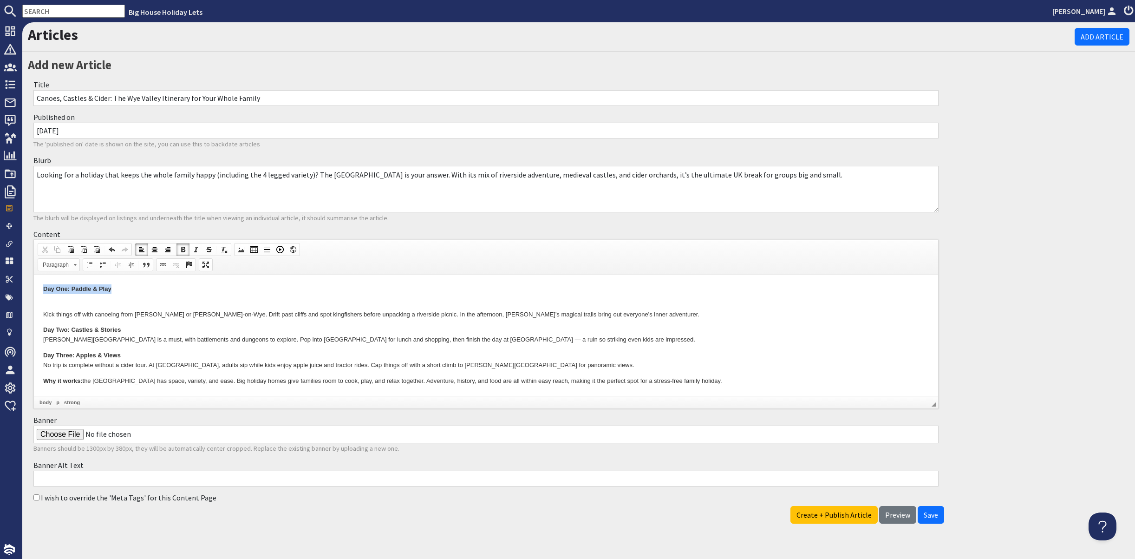
drag, startPoint x: 41, startPoint y: 287, endPoint x: 113, endPoint y: 289, distance: 71.6
click at [113, 289] on html "Day One: Paddle & Play Kick things off with canoeing from Symonds Yat or Ross-o…" at bounding box center [486, 335] width 904 height 120
click at [80, 271] on link "Paragraph" at bounding box center [59, 264] width 42 height 13
click at [70, 361] on h2 "Heading 2" at bounding box center [81, 363] width 62 height 10
click at [61, 305] on p "Kick things off with canoeing from Symonds Yat or Ross-on-Wye. Drift past cliff…" at bounding box center [486, 313] width 886 height 20
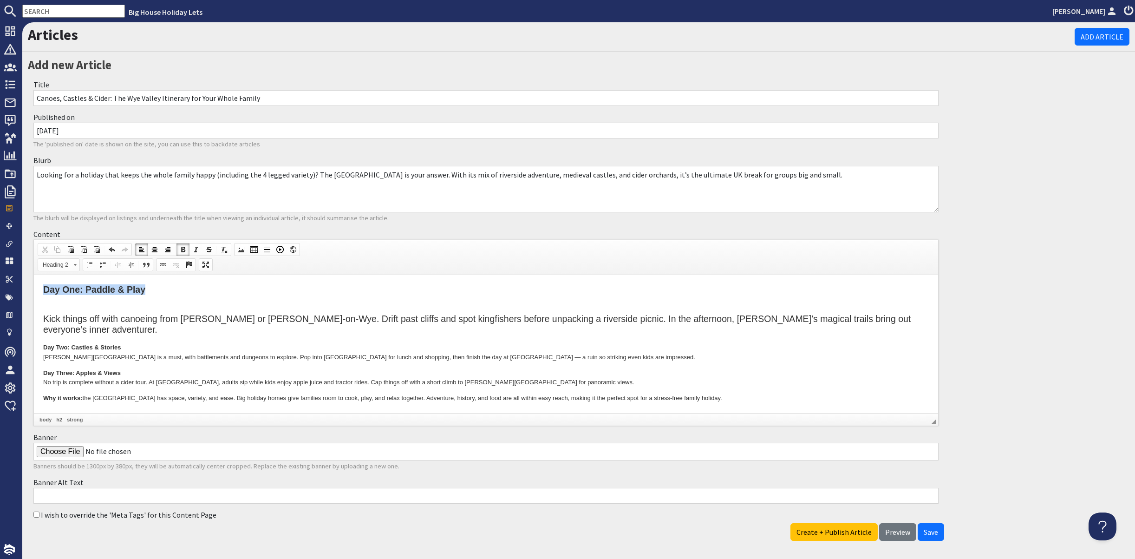
drag, startPoint x: 43, startPoint y: 287, endPoint x: 150, endPoint y: 294, distance: 107.6
click at [150, 294] on html "Day One: Paddle & Play Kick things off with canoeing from Symonds Yat or Ross-o…" at bounding box center [486, 343] width 904 height 137
click at [76, 268] on span at bounding box center [75, 263] width 2 height 9
click at [77, 333] on p "Paragraph" at bounding box center [81, 332] width 62 height 7
click at [48, 307] on h2 "Kick things off with canoeing from Symonds Yat or Ross-on-Wye. Drift past cliff…" at bounding box center [486, 317] width 886 height 33
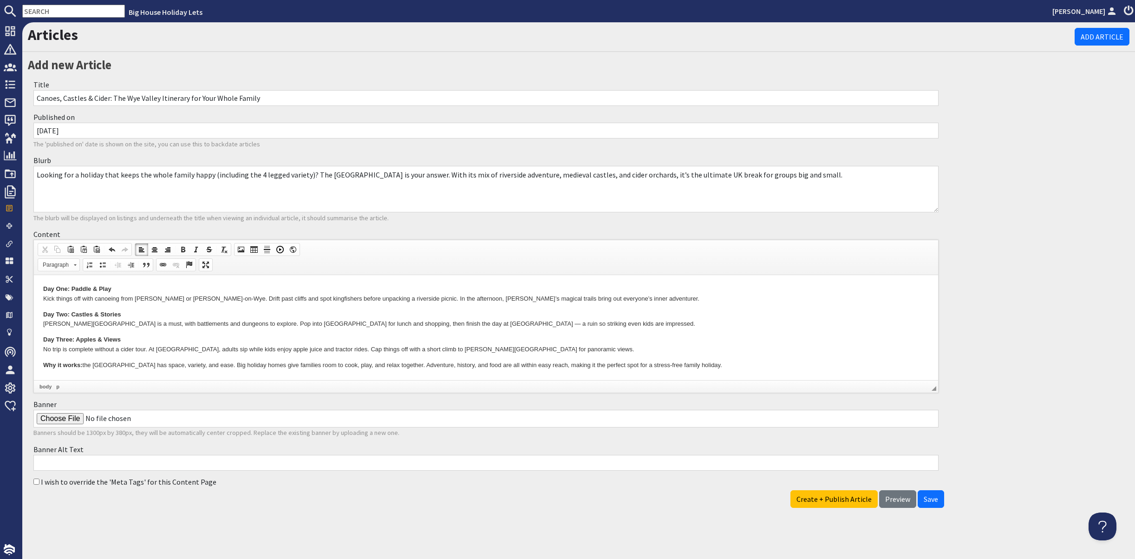
scroll to position [70, 0]
click at [701, 362] on p "Why it works: the Wye Valley has space, variety, and ease. Big holiday homes gi…" at bounding box center [486, 365] width 886 height 10
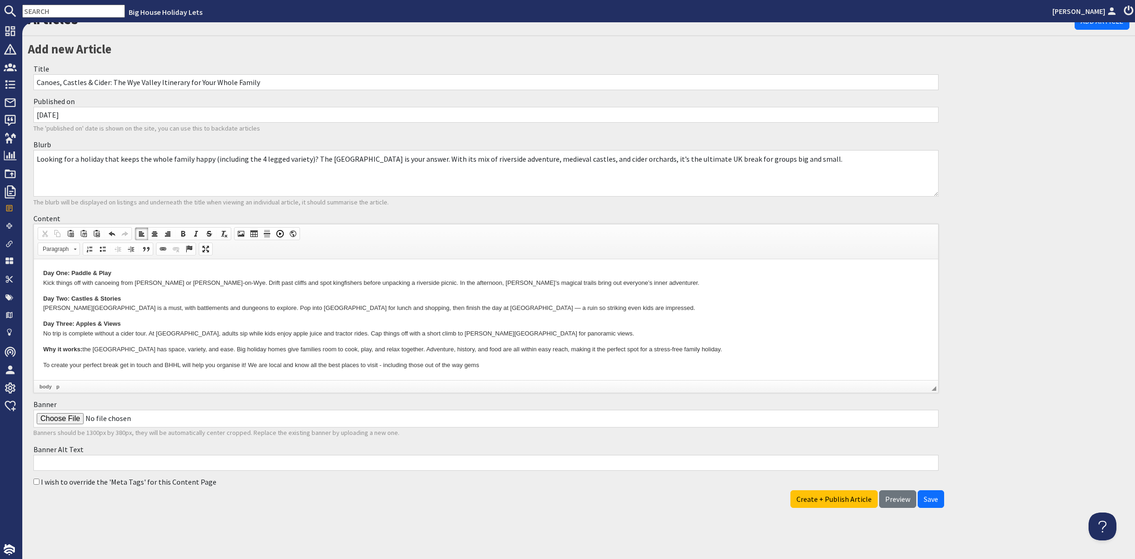
scroll to position [0, 0]
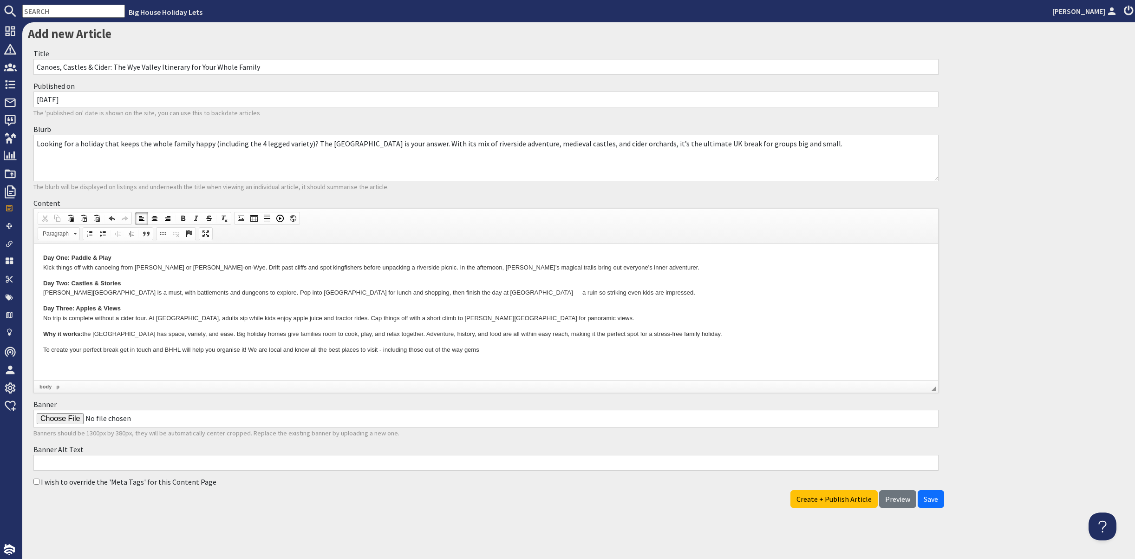
click at [59, 364] on p at bounding box center [486, 365] width 886 height 10
click at [78, 378] on span "Paste" at bounding box center [100, 377] width 49 height 12
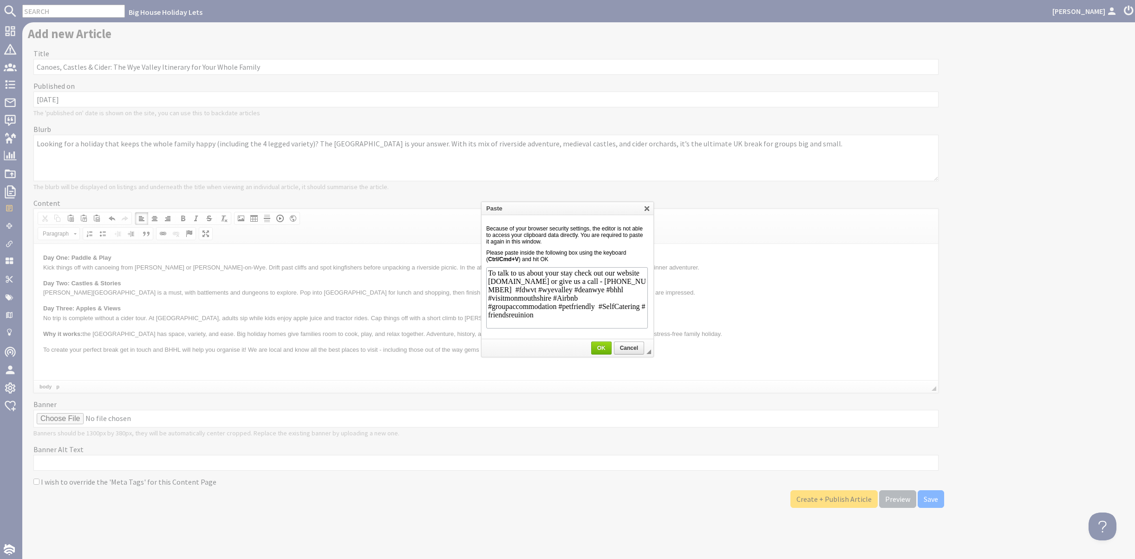
scroll to position [26, 0]
click at [601, 346] on span "OK" at bounding box center [601, 348] width 19 height 7
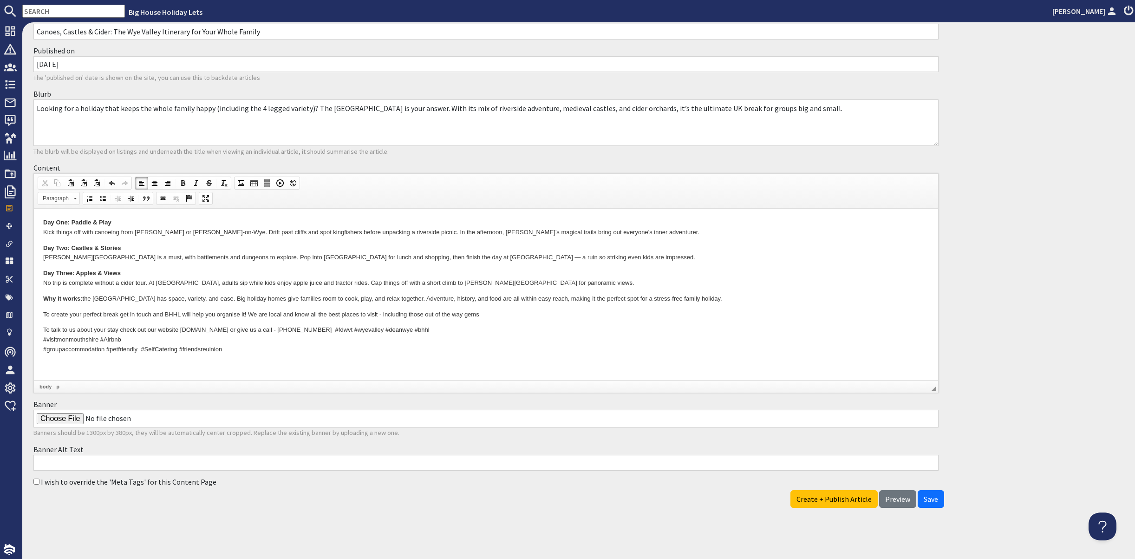
click at [313, 327] on p "To talk to us about your stay check out our website www.bhhl.co.uk or give us a…" at bounding box center [486, 339] width 886 height 29
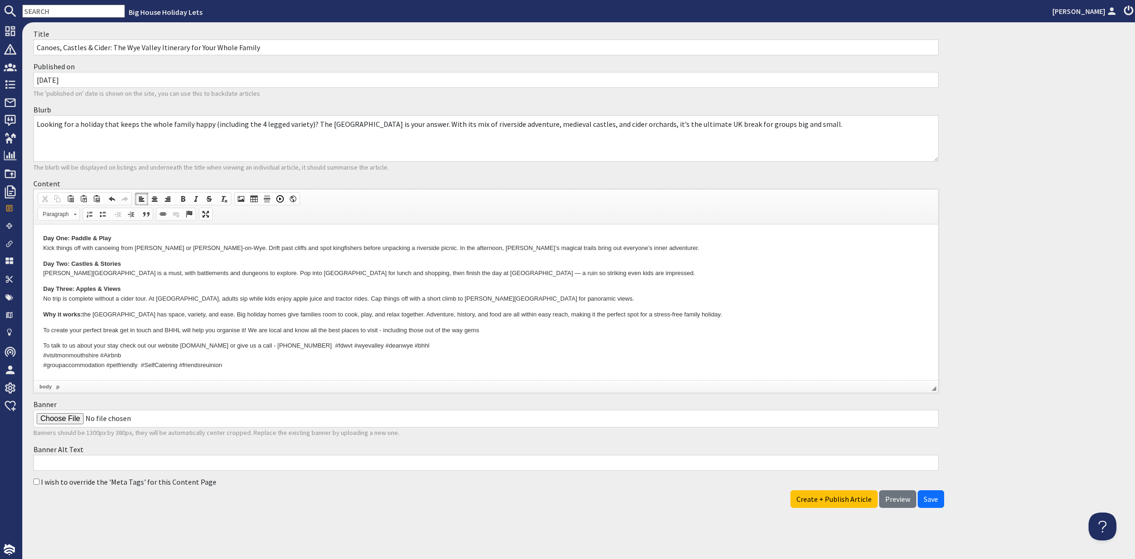
click at [314, 343] on p "To talk to us about your stay check out our website www.bhhl.co.uk or give us a…" at bounding box center [486, 355] width 886 height 29
click at [311, 342] on p "To talk to us about your stay check out our website www.bhhl.co.uk or give us a…" at bounding box center [486, 355] width 886 height 29
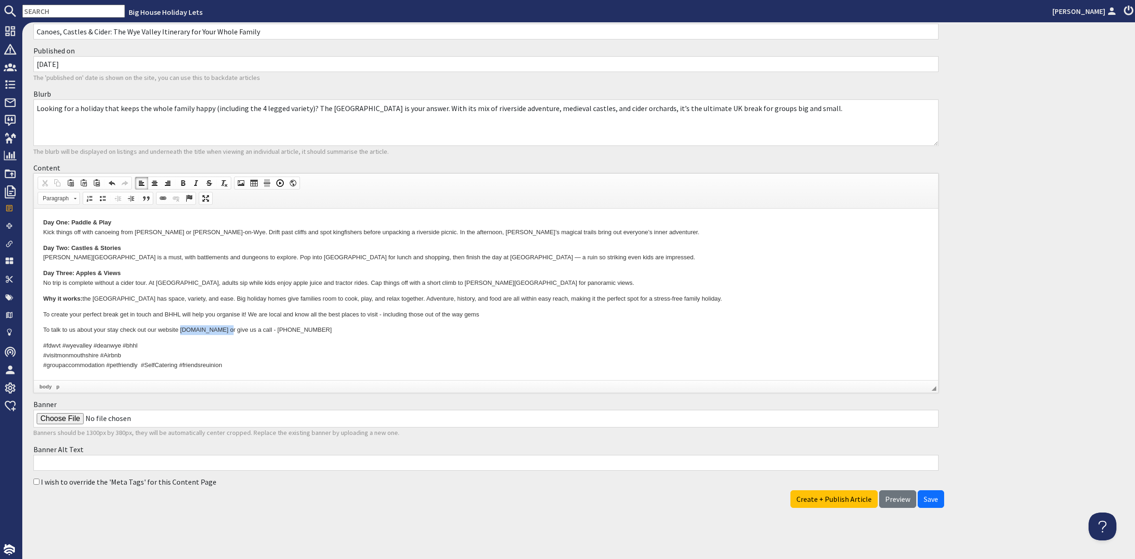
drag, startPoint x: 180, startPoint y: 328, endPoint x: 223, endPoint y: 328, distance: 42.7
click at [223, 328] on p "To talk to us about your stay check out our website www.bhhl.co.uk or give us a…" at bounding box center [486, 330] width 886 height 10
click at [167, 202] on span at bounding box center [162, 198] width 7 height 7
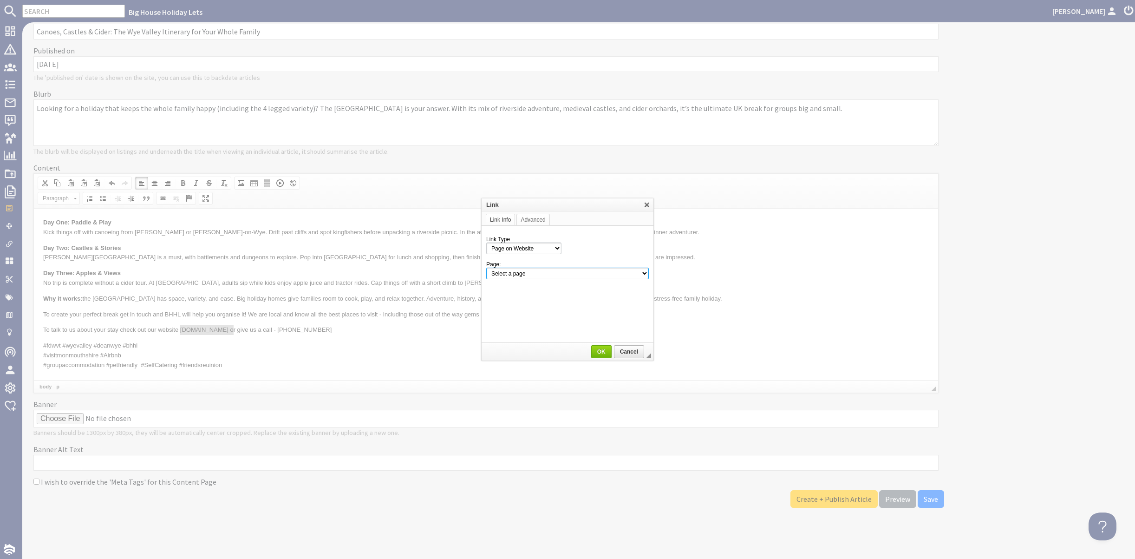
click at [546, 271] on select "Select a page Homepage Content Page · About Us · [MEDICAL_DATA] Booking Details…" at bounding box center [567, 274] width 163 height 12
select select "root"
click at [486, 268] on select "Select a page Homepage Content Page · About Us · [MEDICAL_DATA] Booking Details…" at bounding box center [567, 274] width 163 height 12
click at [602, 351] on span "OK" at bounding box center [601, 351] width 19 height 7
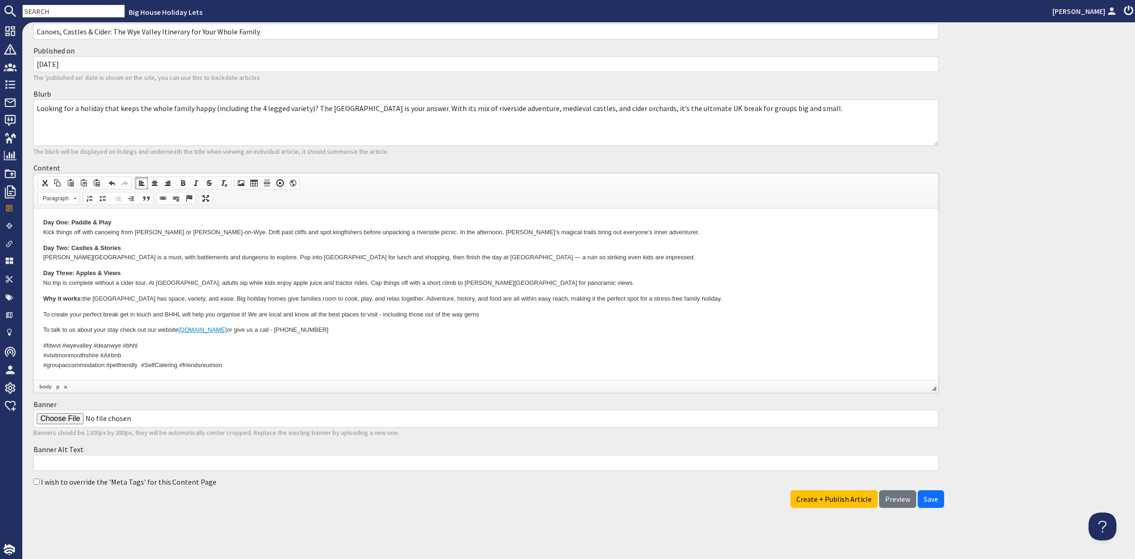
click at [230, 330] on p "To talk to us about your stay check out our website www.bhhl.co.uk or give us a…" at bounding box center [486, 330] width 886 height 10
click at [312, 329] on p "To talk to us about your stay check out our website www.bhhl.co.uk give us a ca…" at bounding box center [486, 330] width 886 height 10
drag, startPoint x: 329, startPoint y: 328, endPoint x: 388, endPoint y: 332, distance: 59.1
click at [388, 332] on p "To talk to us about your stay check out our website www.bhhl.co.uk give us a ca…" at bounding box center [486, 330] width 886 height 10
click at [167, 202] on span at bounding box center [162, 198] width 7 height 7
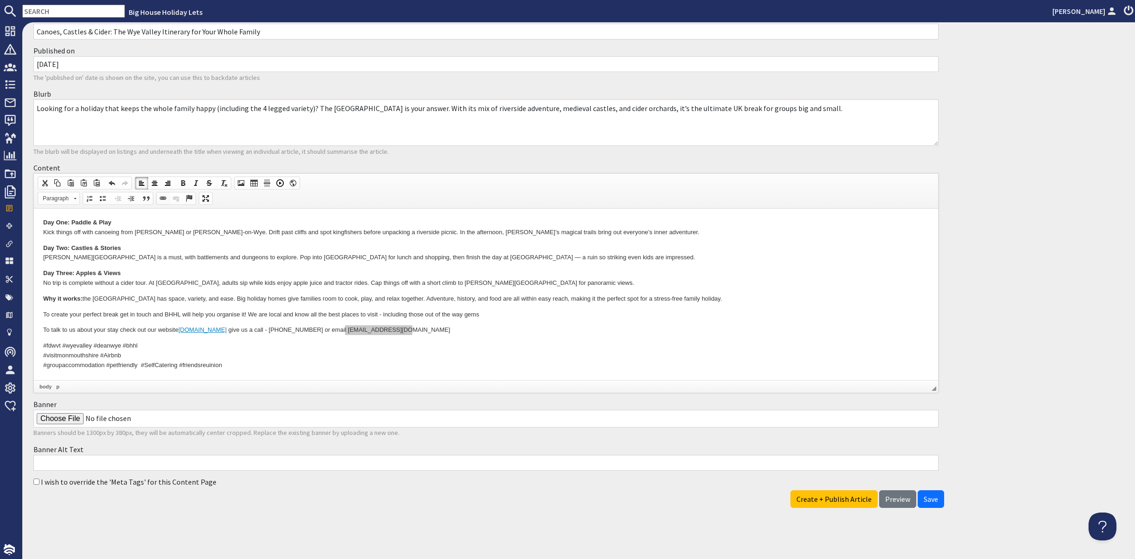
select select "url"
select select
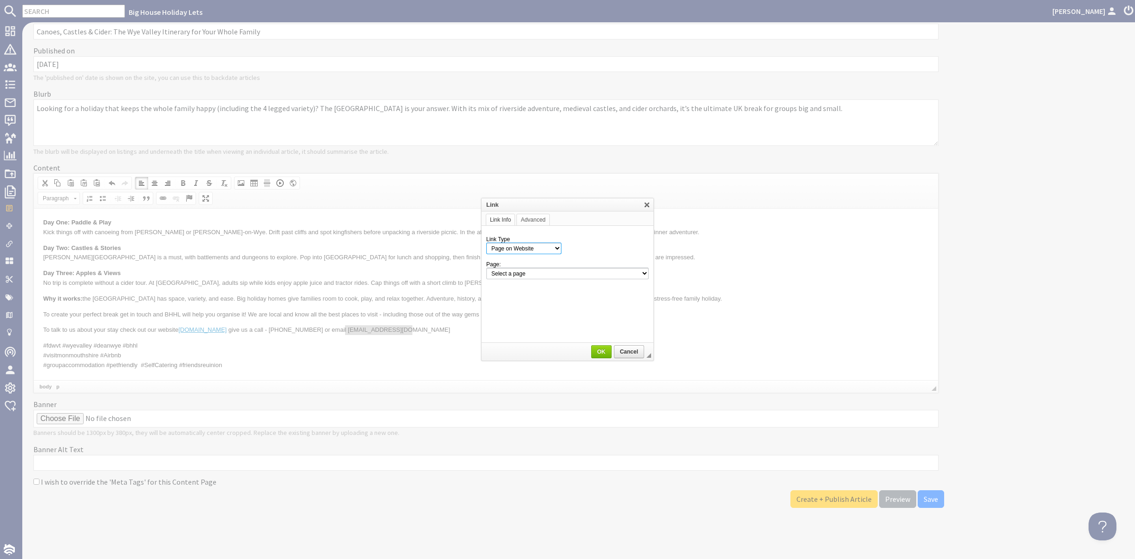
click at [544, 249] on select "Page on Website Custom URL Link to anchor in the text E-mail" at bounding box center [523, 248] width 75 height 12
select select "email"
click at [486, 242] on select "Page on Website Custom URL Link to anchor in the text E-mail" at bounding box center [523, 248] width 75 height 12
paste input "To talk to us about your stay check out our website www.bhhl.co.uk or give us a…"
type input "To talk to us about your stay check out our website www.bhhl.co.uk or give us a…"
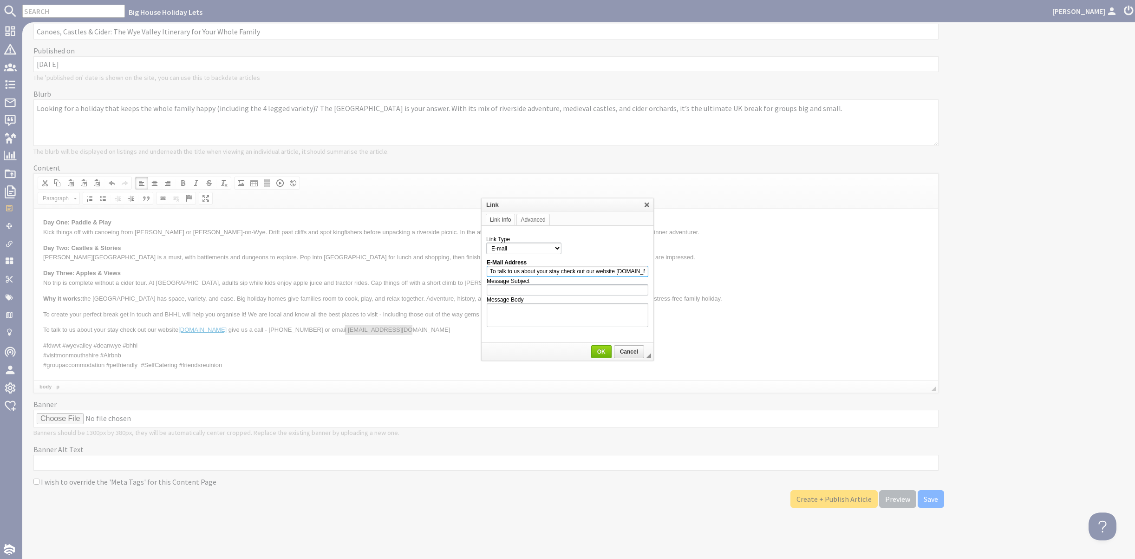
drag, startPoint x: 646, startPoint y: 271, endPoint x: 483, endPoint y: 273, distance: 163.5
click at [483, 273] on td "Link Type Page on Website Custom URL Link to anchor in the text E-mail Protocol…" at bounding box center [568, 285] width 172 height 118
click at [626, 353] on span "Cancel" at bounding box center [629, 351] width 28 height 7
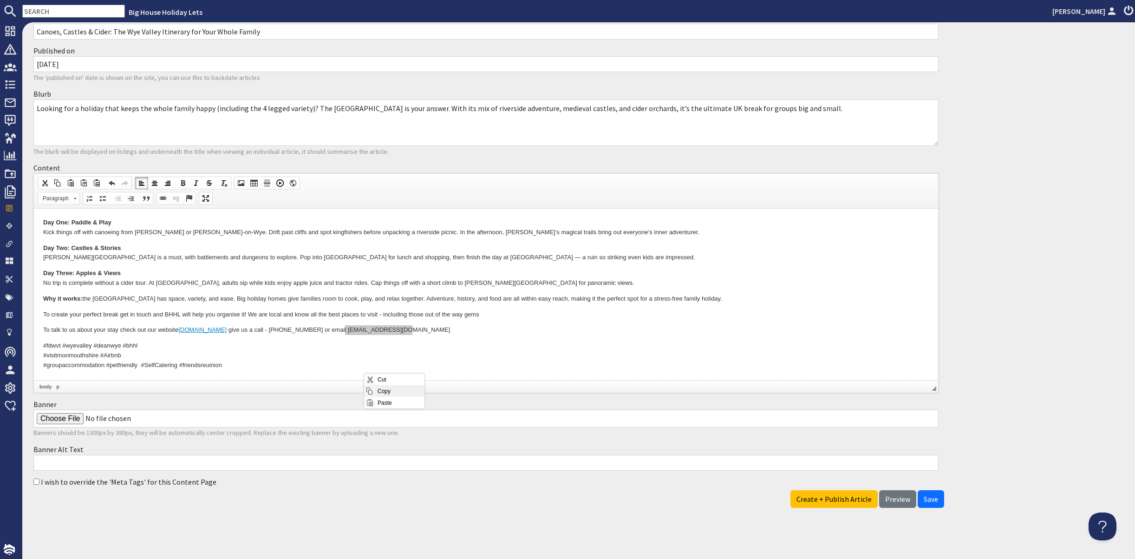
click at [366, 390] on span "Context Menu Options" at bounding box center [369, 390] width 7 height 7
click at [167, 202] on span at bounding box center [162, 198] width 7 height 7
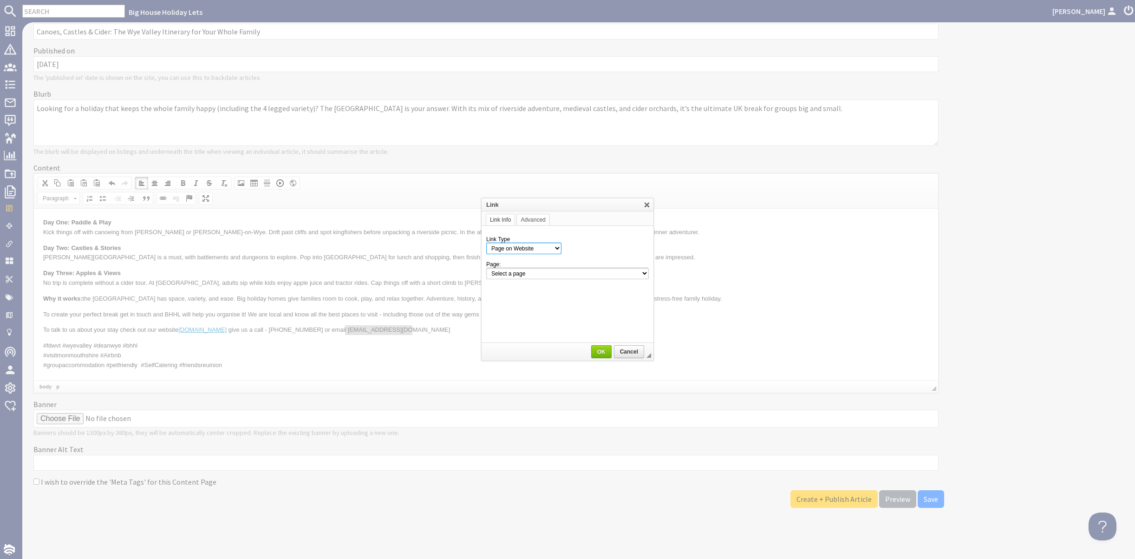
click at [557, 248] on select "Page on Website Custom URL Link to anchor in the text E-mail" at bounding box center [523, 248] width 75 height 12
select select "email"
click at [486, 242] on select "Page on Website Custom URL Link to anchor in the text E-mail" at bounding box center [523, 248] width 75 height 12
paste input "[EMAIL_ADDRESS][DOMAIN_NAME]"
type input "[EMAIL_ADDRESS][DOMAIN_NAME]"
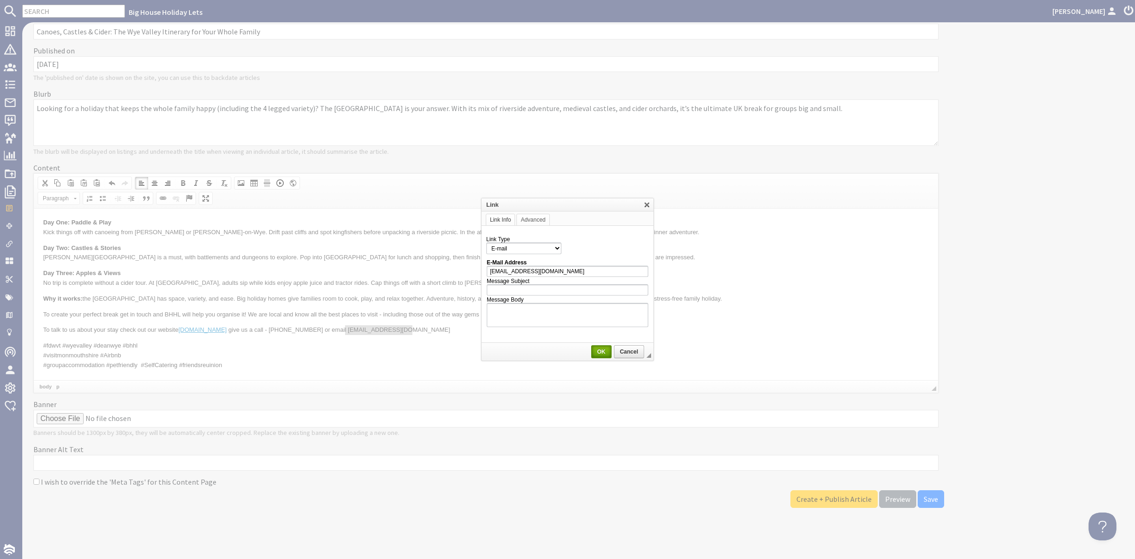
click at [599, 352] on span "OK" at bounding box center [601, 351] width 19 height 7
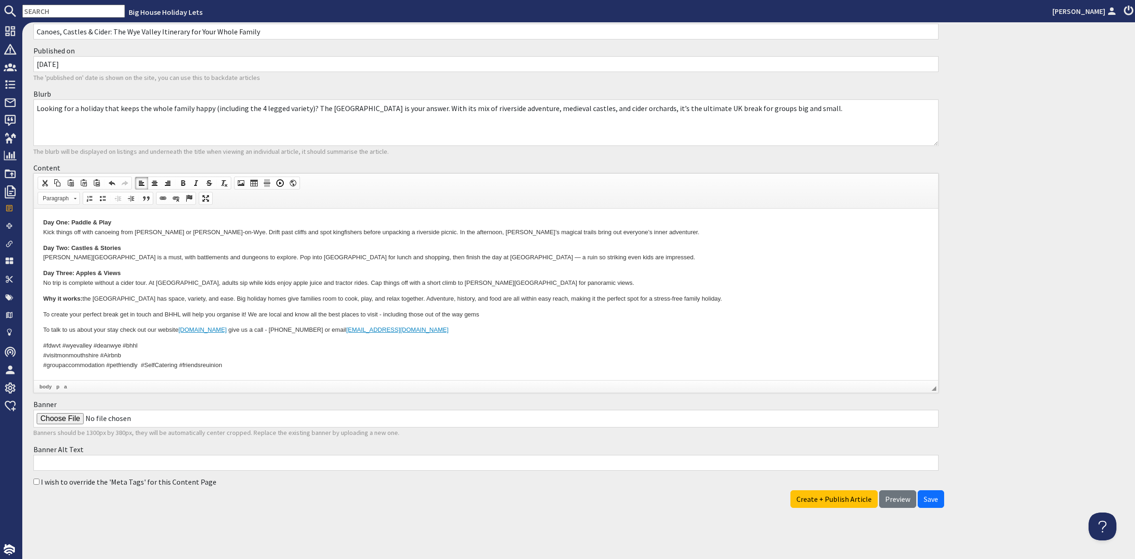
click at [239, 366] on p "#fdwvt #wyevalley #deanwye #bhhl #visitmonmouthshire #Airbnb #groupaccommodatio…" at bounding box center [486, 355] width 886 height 29
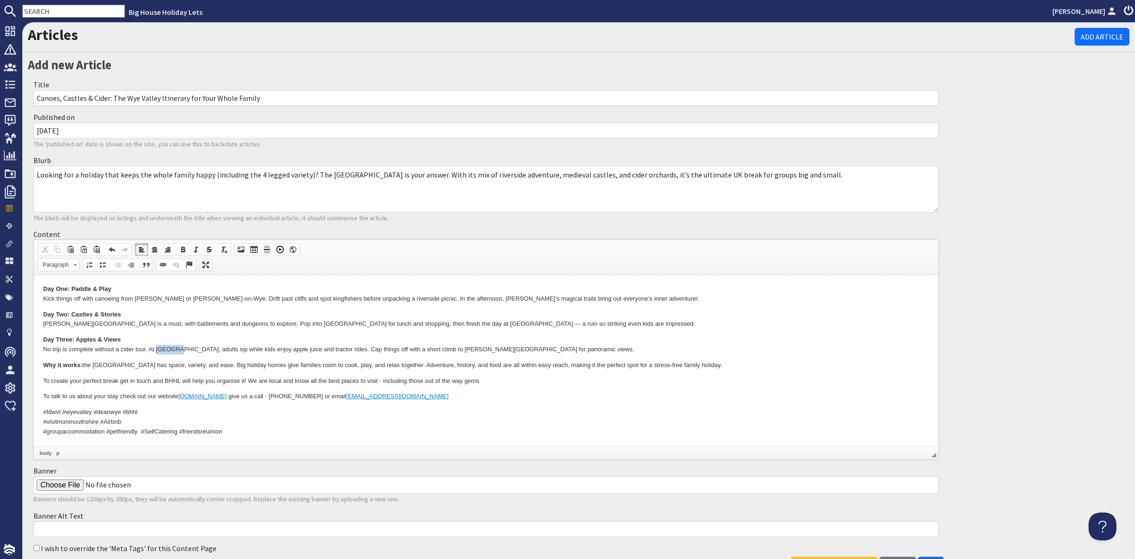
drag, startPoint x: 157, startPoint y: 346, endPoint x: 179, endPoint y: 347, distance: 22.3
click at [179, 347] on p "Day Three: Apples & Views No trip is complete without a cider tour. At Westons,…" at bounding box center [486, 345] width 886 height 20
click at [167, 268] on span at bounding box center [162, 264] width 7 height 7
select select "url"
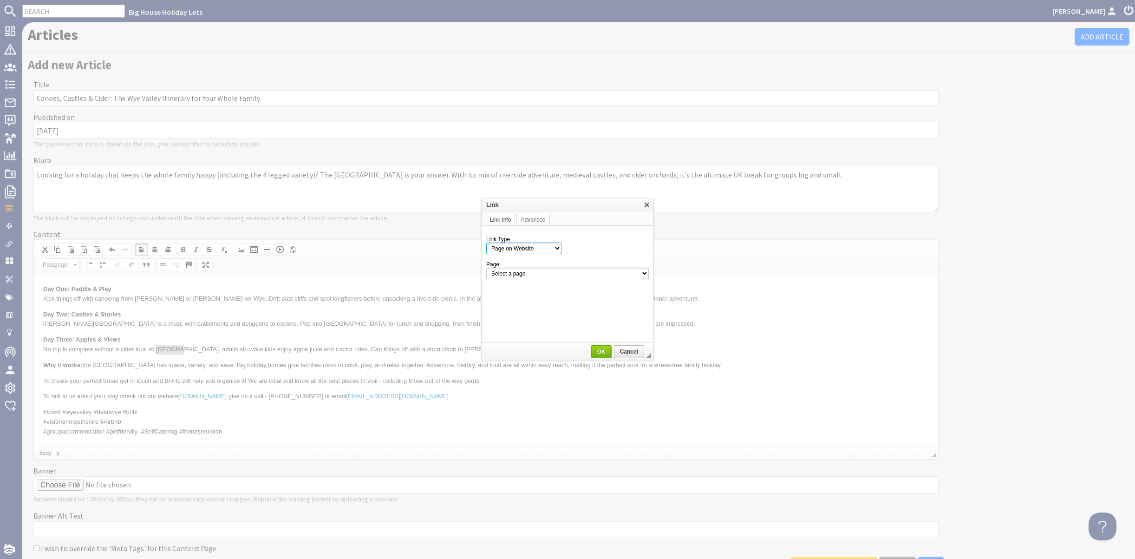
click at [555, 246] on select "Page on Website Custom URL Link to anchor in the text E-mail" at bounding box center [523, 248] width 75 height 12
select select "url"
click at [486, 242] on select "Page on Website Custom URL Link to anchor in the text E-mail" at bounding box center [523, 248] width 75 height 12
paste input "https://www.westons-cider.co.uk/"
type input "https://www.westons-cider.co.uk/"
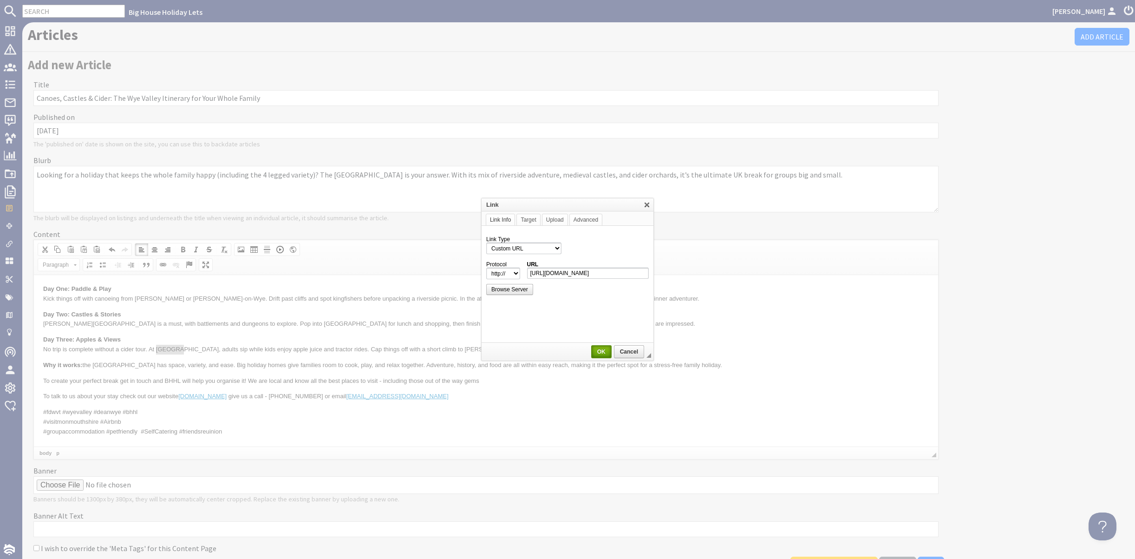
select select "https://"
type input "www.westons-cider.co.uk/"
click at [599, 352] on span "OK" at bounding box center [601, 351] width 19 height 7
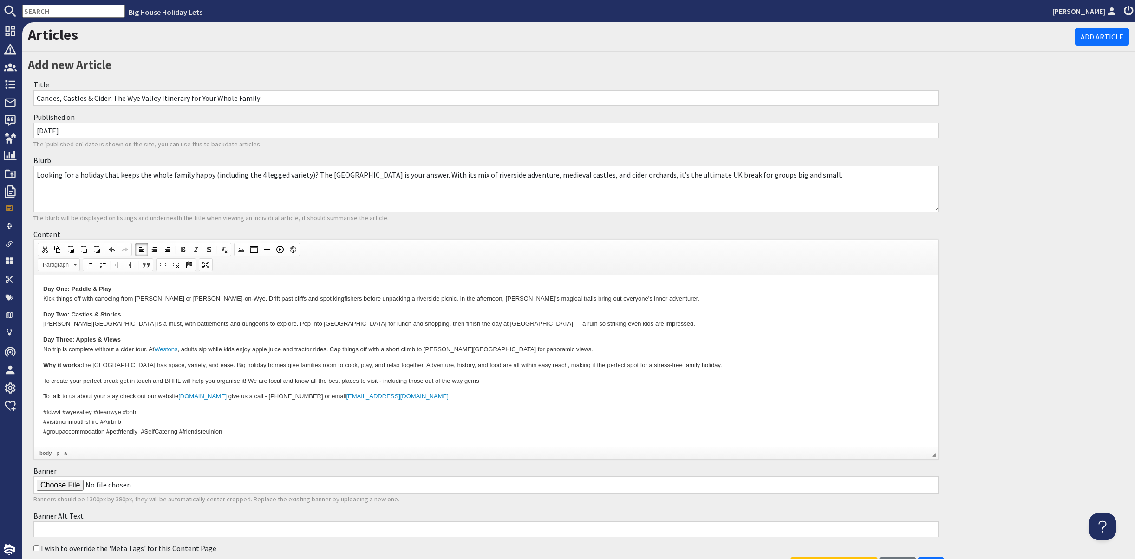
click at [550, 349] on p "Day Three: Apples & Views No trip is complete without a cider tour. At Westons …" at bounding box center [486, 345] width 886 height 20
drag, startPoint x: 136, startPoint y: 297, endPoint x: 170, endPoint y: 295, distance: 33.9
click at [170, 295] on p "Day One: Paddle & Play Kick things off with canoeing from Symonds Yat or Ross-o…" at bounding box center [486, 294] width 886 height 20
click at [167, 268] on span at bounding box center [162, 264] width 7 height 7
select select "http://"
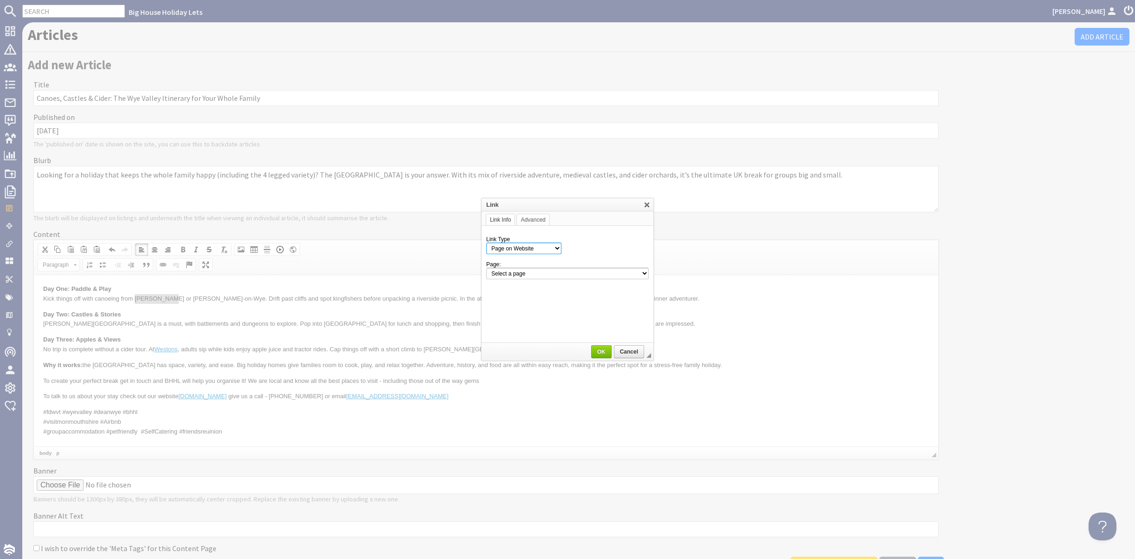
click at [536, 251] on select "Page on Website Custom URL Link to anchor in the text E-mail" at bounding box center [523, 248] width 75 height 12
select select "url"
click at [486, 242] on select "Page on Website Custom URL Link to anchor in the text E-mail" at bounding box center [523, 248] width 75 height 12
paste input "[URL][DOMAIN_NAME][PERSON_NAME]"
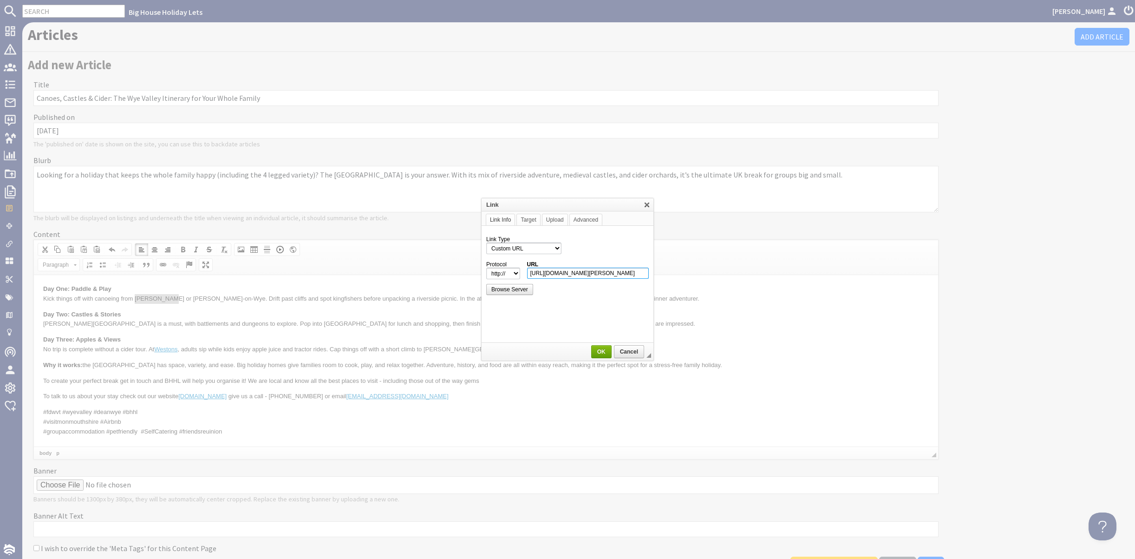
type input "[URL][DOMAIN_NAME][PERSON_NAME]"
select select "https://"
type input "[DOMAIN_NAME][URL][PERSON_NAME]"
click at [600, 350] on span "OK" at bounding box center [601, 351] width 19 height 7
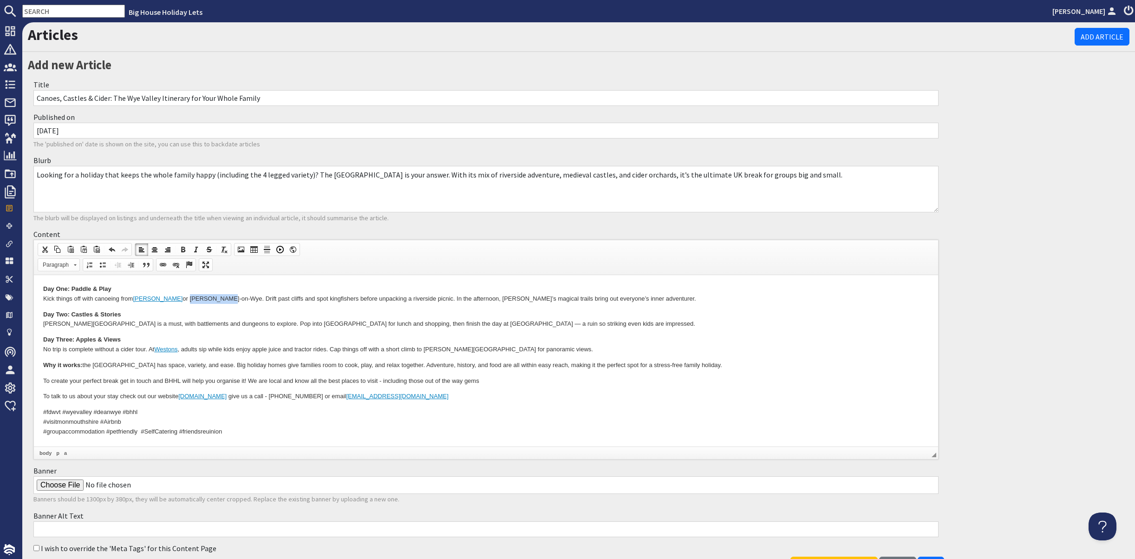
drag, startPoint x: 178, startPoint y: 297, endPoint x: 214, endPoint y: 300, distance: 36.3
click at [214, 300] on p "Day One: Paddle & Play Kick things off with canoeing from Symonds Yat or Ross-o…" at bounding box center [486, 294] width 886 height 20
click at [220, 357] on span "Context Menu Options" at bounding box center [217, 357] width 7 height 7
copy p "[PERSON_NAME]-on-Wye"
click at [167, 268] on span at bounding box center [162, 264] width 7 height 7
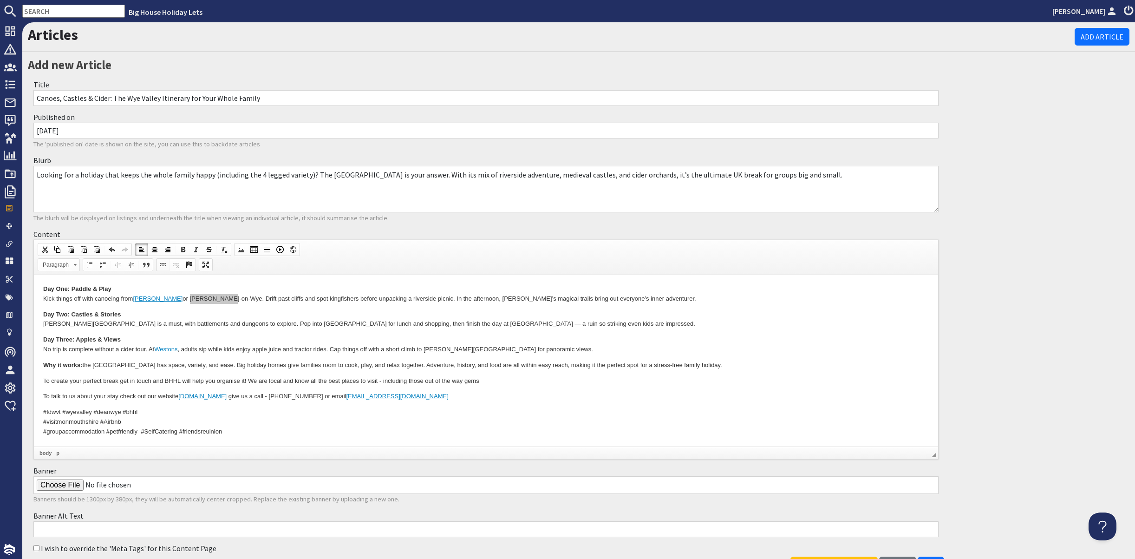
select select "http://"
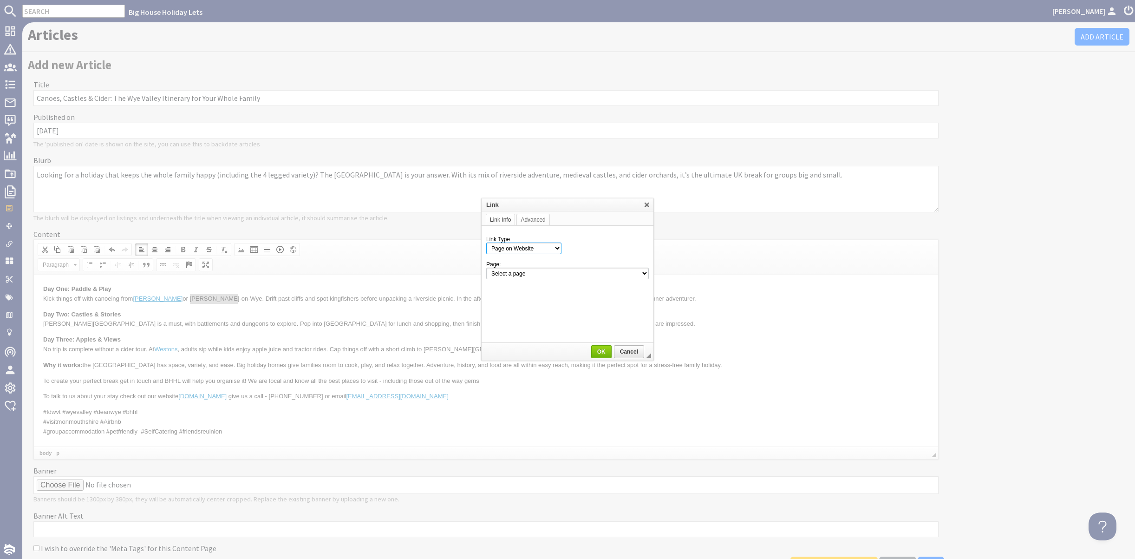
click at [541, 247] on select "Page on Website Custom URL Link to anchor in the text E-mail" at bounding box center [523, 248] width 75 height 12
select select "url"
click at [486, 242] on select "Page on Website Custom URL Link to anchor in the text E-mail" at bounding box center [523, 248] width 75 height 12
paste input "[URL][DOMAIN_NAME]"
type input "[URL][DOMAIN_NAME]"
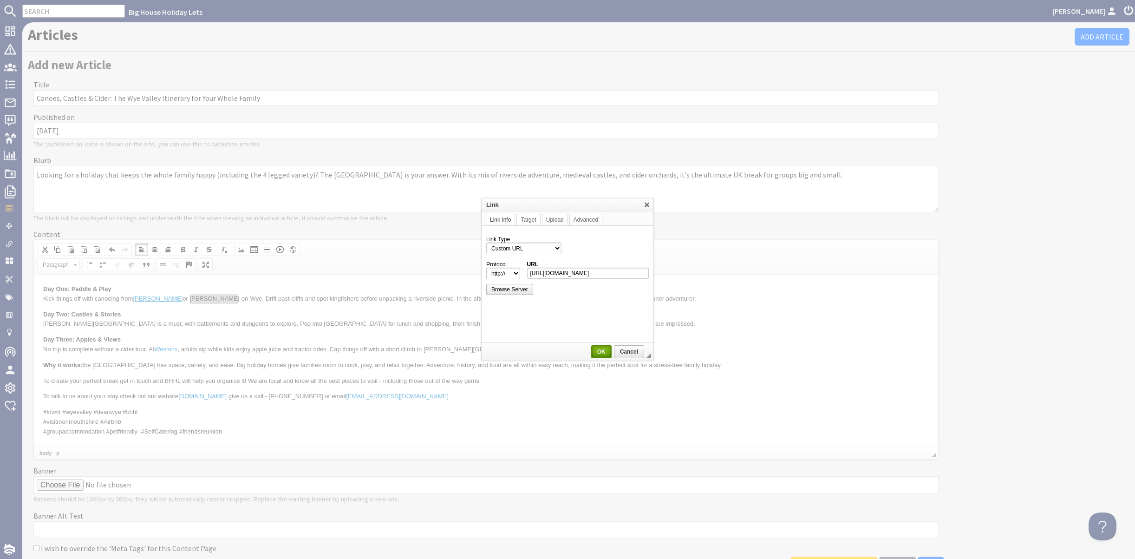
select select "https://"
type input "[DOMAIN_NAME][URL]"
click at [598, 351] on span "OK" at bounding box center [601, 351] width 19 height 7
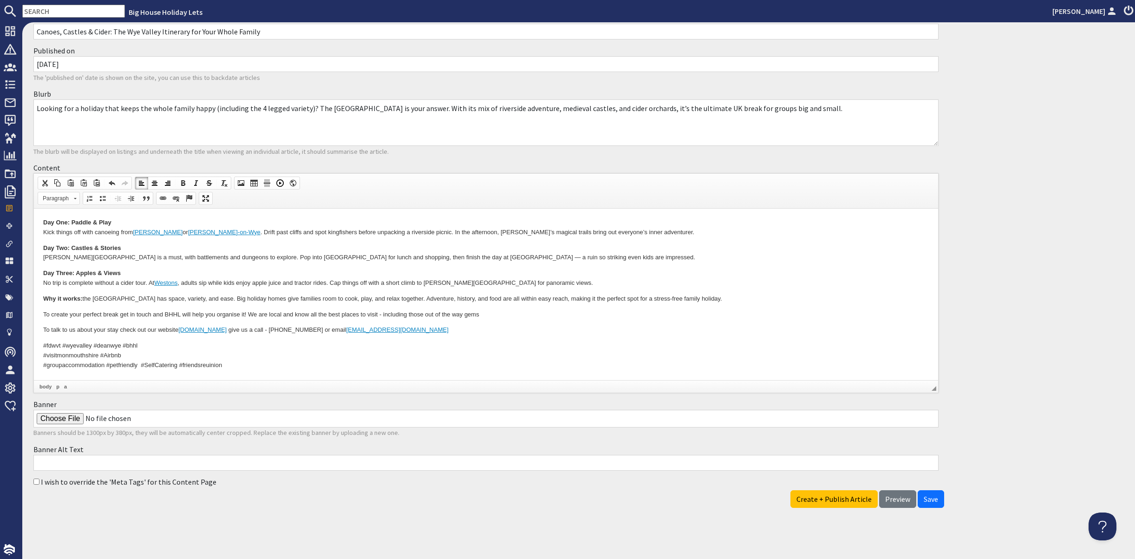
scroll to position [136, 0]
click at [74, 410] on input "Banner" at bounding box center [485, 419] width 905 height 18
type input "C:\fakepath\pugs in a castle banner.jpg"
click at [39, 478] on input "I wish to override the 'Meta Tags' for this Content Page" at bounding box center [36, 481] width 6 height 6
checkbox input "true"
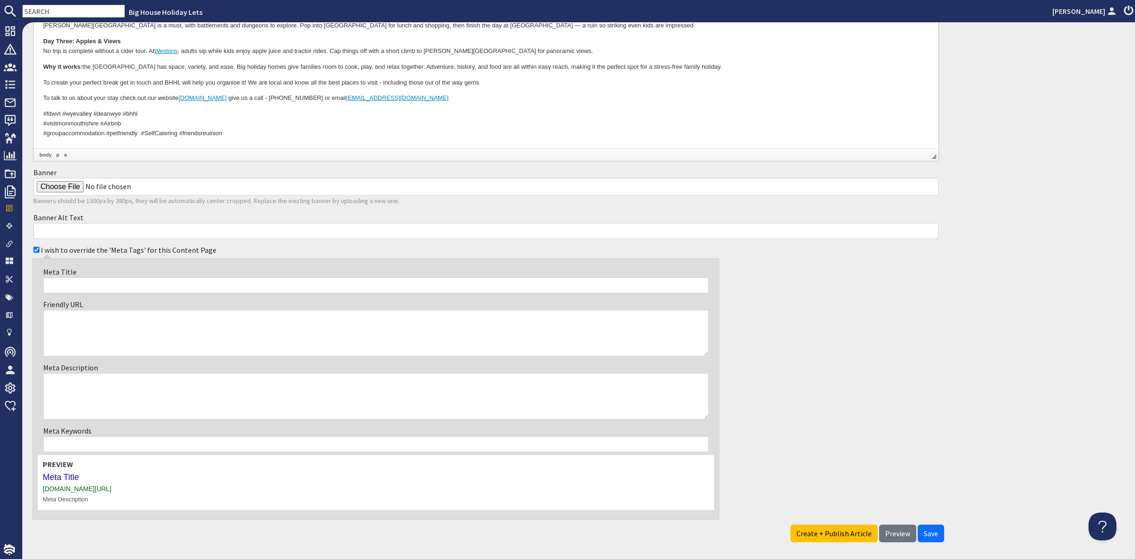
scroll to position [322, 0]
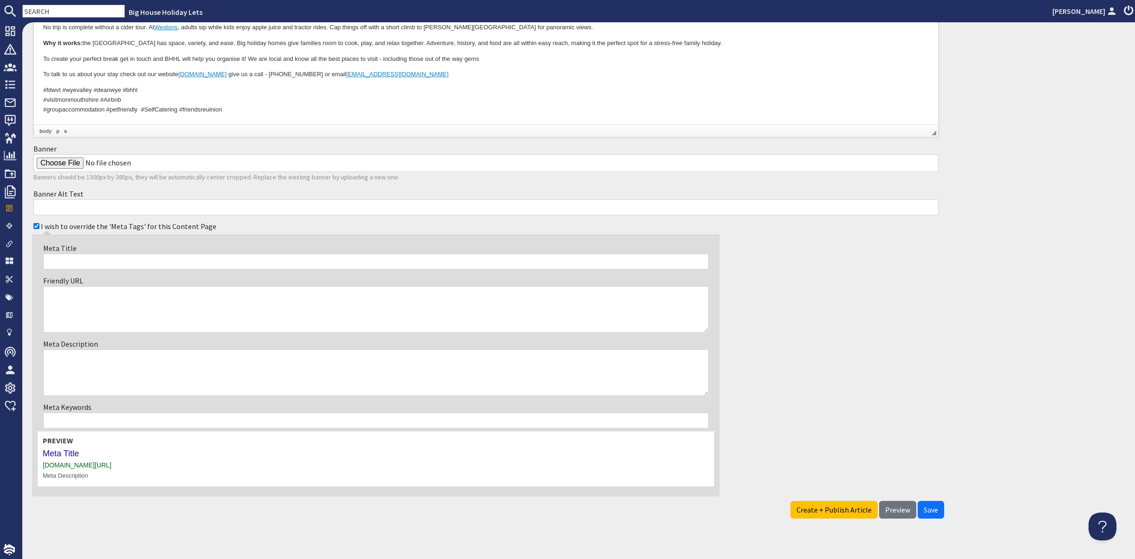
paste input "Canoes, Castles & Cider: A Wye Valley Family Itinerary"
drag, startPoint x: 198, startPoint y: 331, endPoint x: 225, endPoint y: 333, distance: 26.5
click at [225, 269] on input "Canoes, Castles & Cider: A Wye Valley Family Itinerary" at bounding box center [376, 262] width 666 height 16
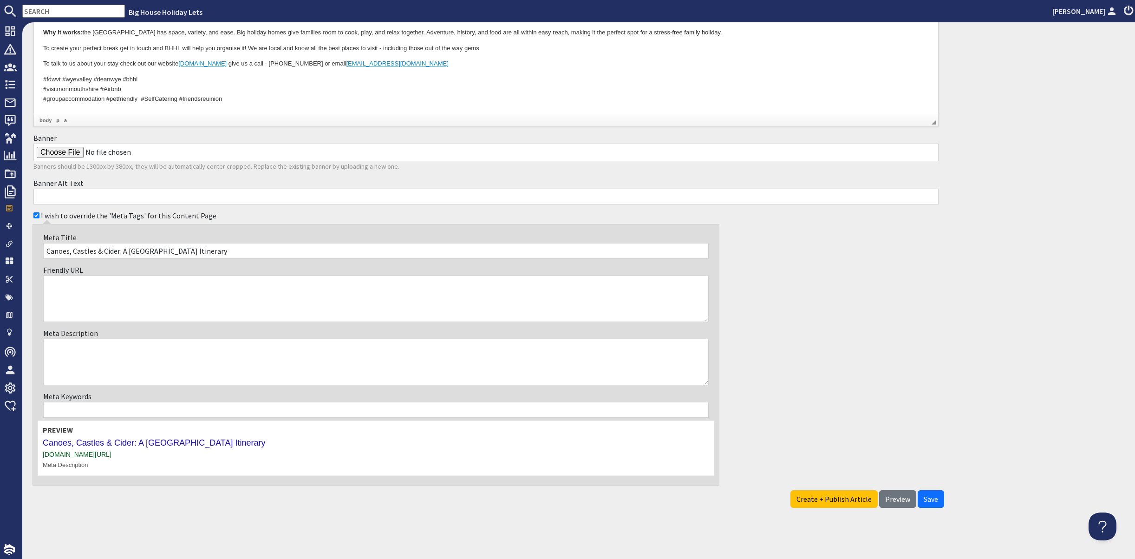
scroll to position [415, 0]
type input "Canoes, Castles & Cider: A Wye Valley Itinerary"
paste textarea "Plan the perfect family holiday in the Wye Valley. From canoeing on the River W…"
drag, startPoint x: 90, startPoint y: 347, endPoint x: 51, endPoint y: 344, distance: 39.1
click at [51, 344] on div "Meta Description Plan the perfect family holiday in the Wye Valley. From canoei…" at bounding box center [376, 356] width 677 height 63
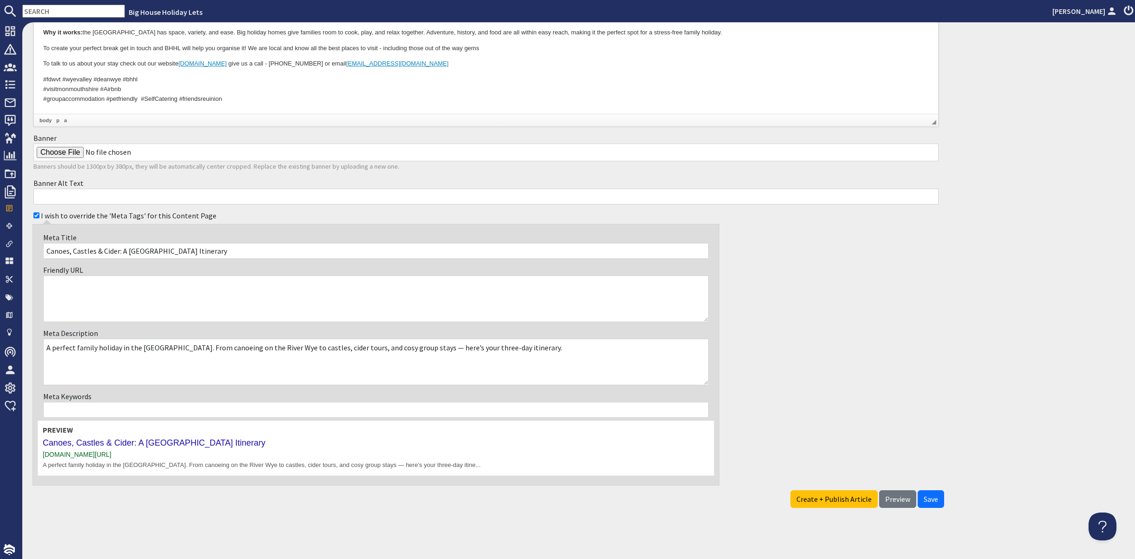
drag, startPoint x: 217, startPoint y: 346, endPoint x: 238, endPoint y: 345, distance: 20.5
click at [238, 345] on textarea "A perfect family holiday in the Wye Valley. From canoeing on the River Wye to c…" at bounding box center [376, 362] width 666 height 46
drag, startPoint x: 257, startPoint y: 346, endPoint x: 333, endPoint y: 347, distance: 75.3
click at [333, 347] on textarea "A perfect family holiday in the Wye Valley. Canoeing on the River Wye to castle…" at bounding box center [376, 362] width 666 height 46
click at [254, 345] on textarea "A perfect family holiday in the Wye Valley. Canoeing , castles, cider tours, an…" at bounding box center [376, 362] width 666 height 46
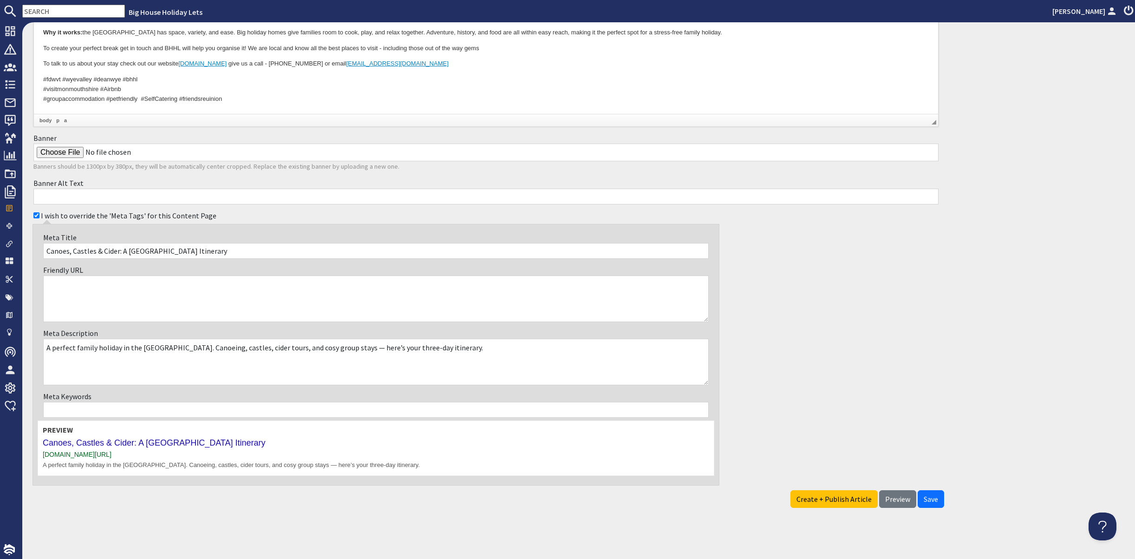
drag, startPoint x: 360, startPoint y: 345, endPoint x: 368, endPoint y: 346, distance: 8.4
click at [368, 346] on textarea "A perfect family holiday in the Wye Valley. Canoeing, castles, cider tours, and…" at bounding box center [376, 362] width 666 height 46
type textarea "A perfect family holiday in the Wye Valley. Canoeing, castles, cider tours, and…"
paste input "Wye Valley family holiday, River Wye canoeing, Goodrich Castle, Tintern Abbey, …"
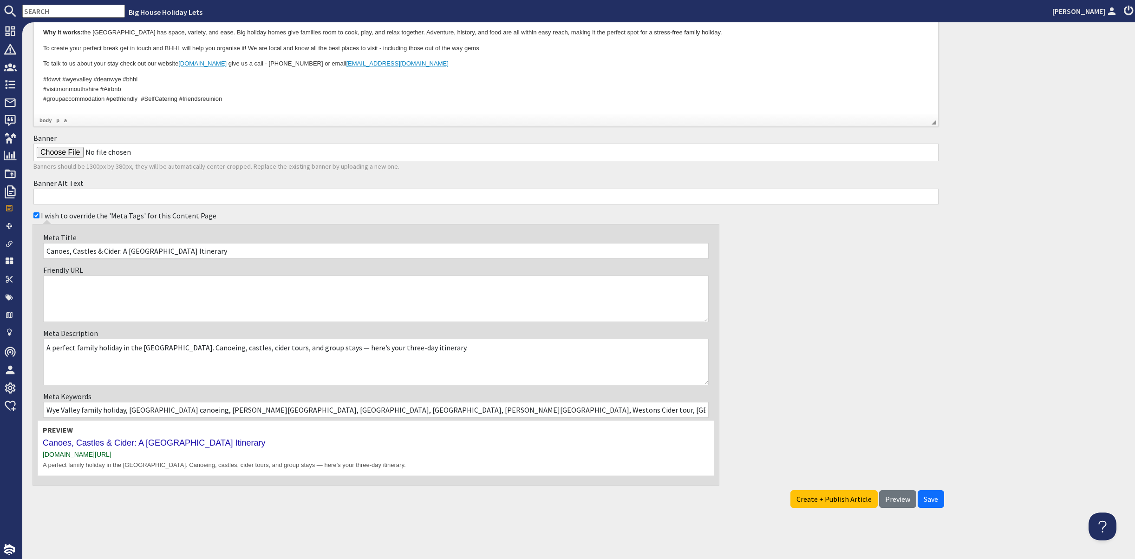
scroll to position [0, 151]
type input "Wye Valley family holiday, River Wye canoeing, Goodrich Castle, Tintern Abbey, …"
click at [755, 411] on div "I wish to override the 'Meta Tags' for this Content Page Meta Title Canoes, Cas…" at bounding box center [486, 346] width 916 height 278
click at [803, 496] on span "Create + Publish Article" at bounding box center [834, 498] width 75 height 9
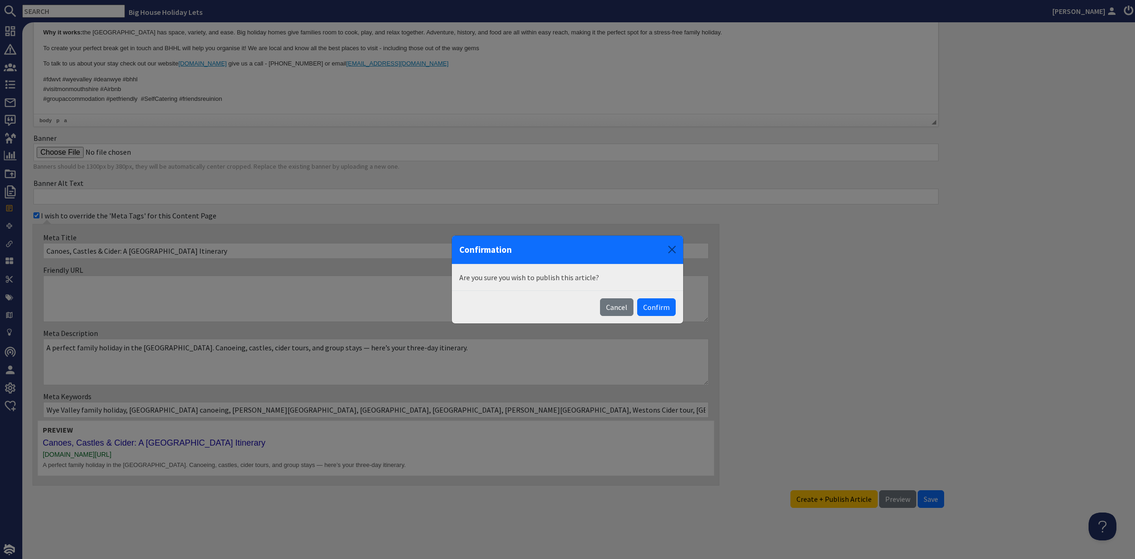
click at [651, 312] on button "Confirm" at bounding box center [656, 307] width 39 height 18
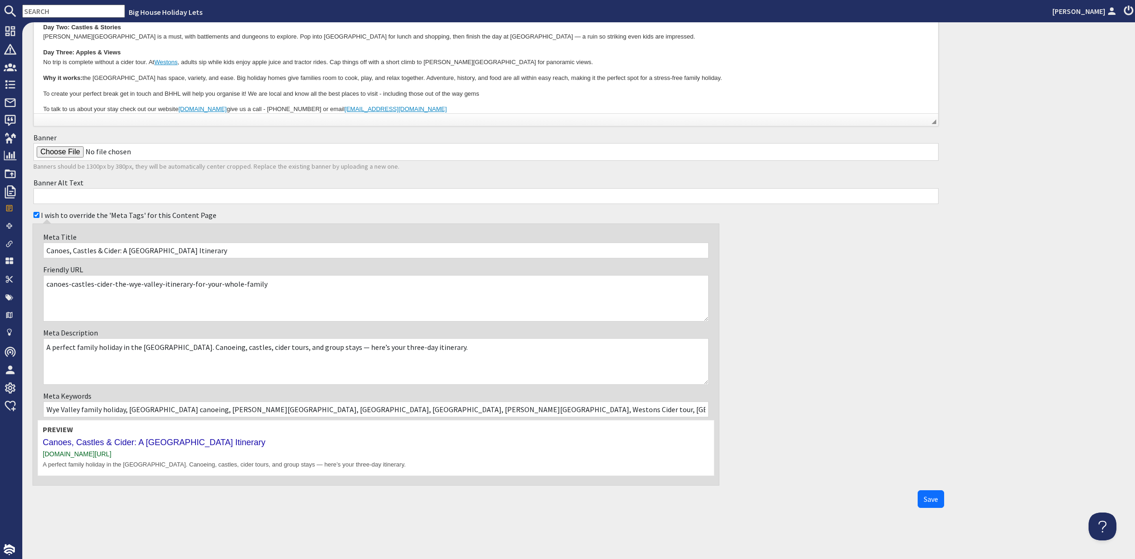
scroll to position [418, 0]
click at [924, 494] on span "Save" at bounding box center [931, 498] width 14 height 9
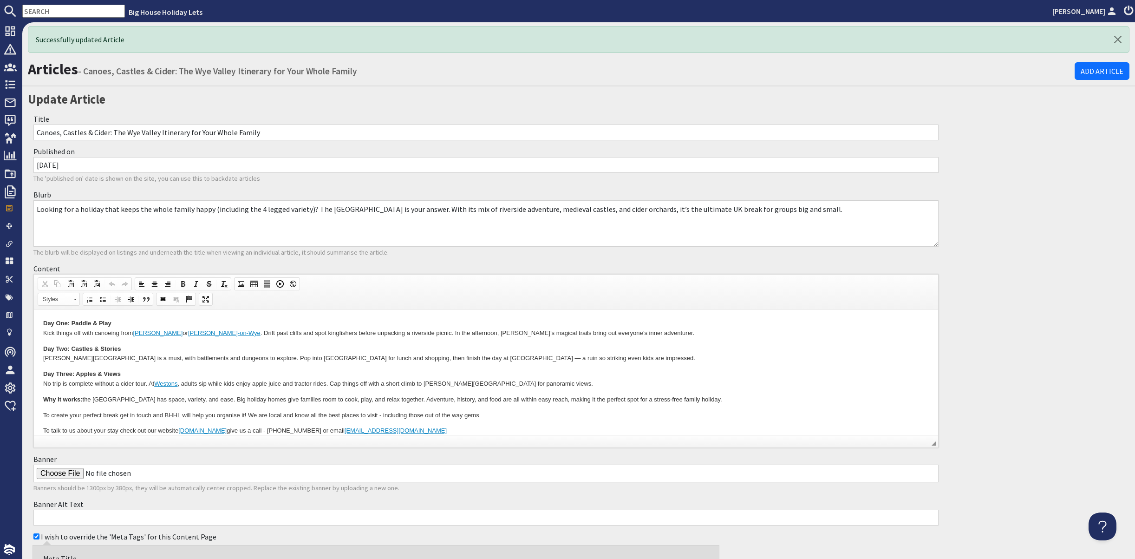
scroll to position [0, 0]
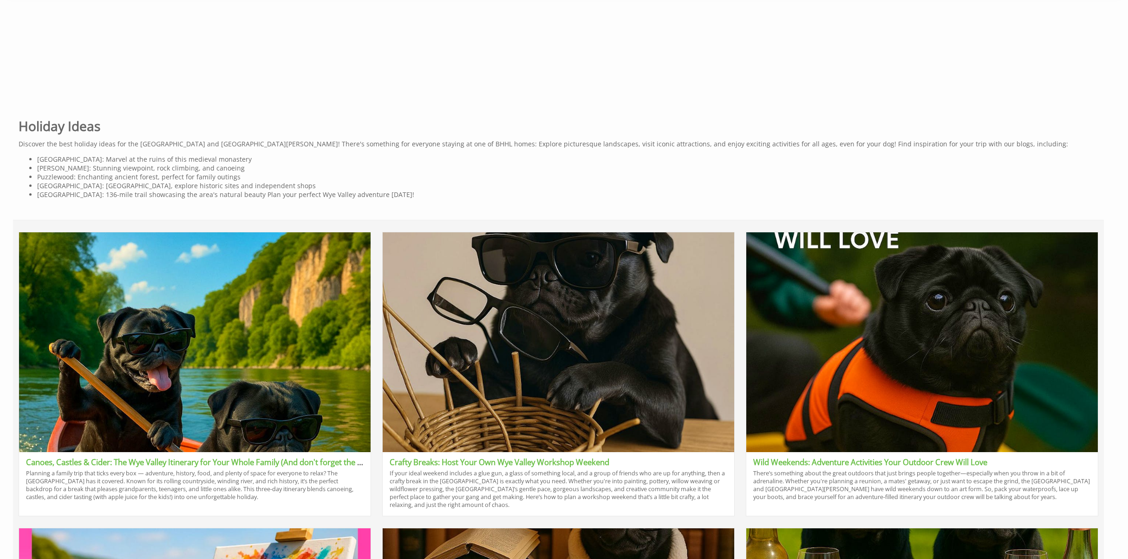
scroll to position [464, 0]
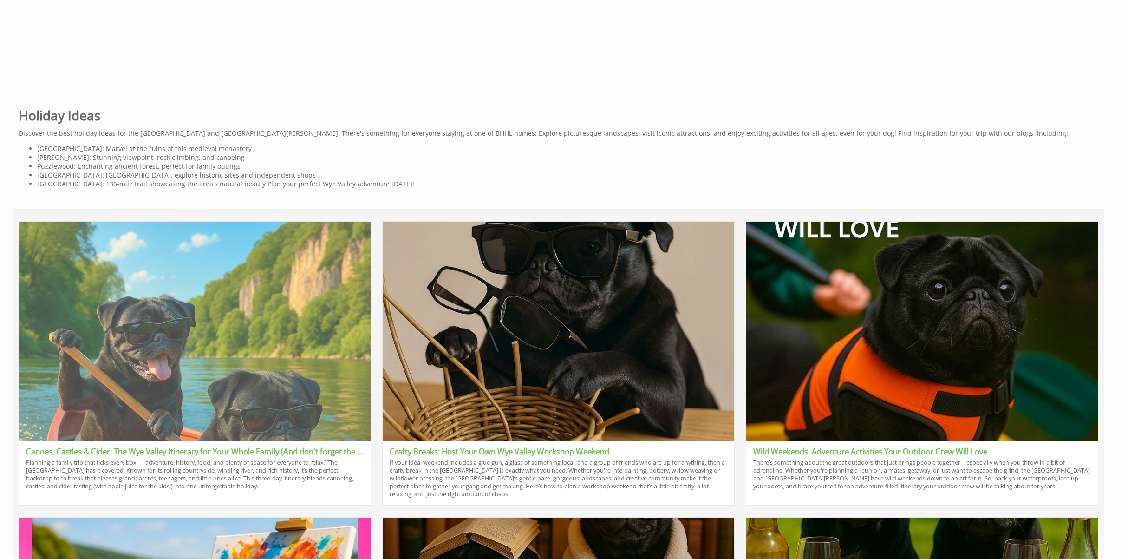
click at [161, 355] on img at bounding box center [195, 332] width 352 height 220
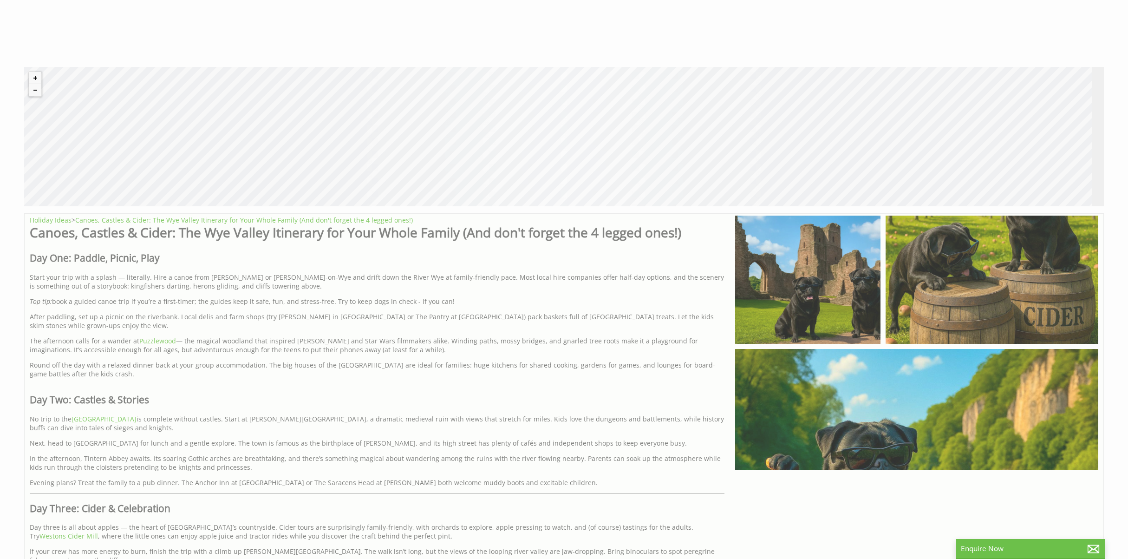
scroll to position [511, 0]
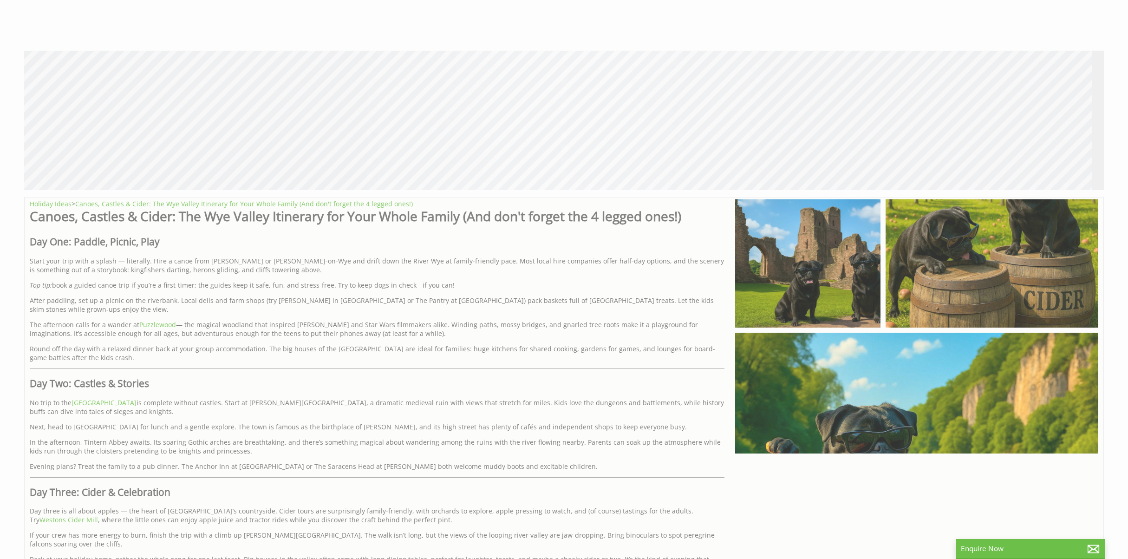
scroll to position [0, 8]
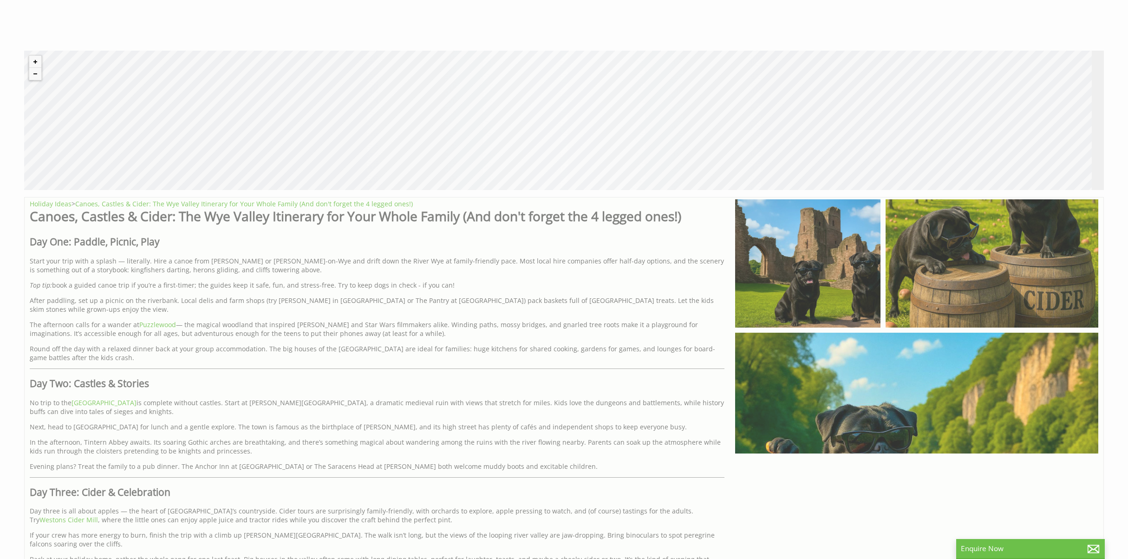
drag, startPoint x: 945, startPoint y: 262, endPoint x: 944, endPoint y: 268, distance: 5.6
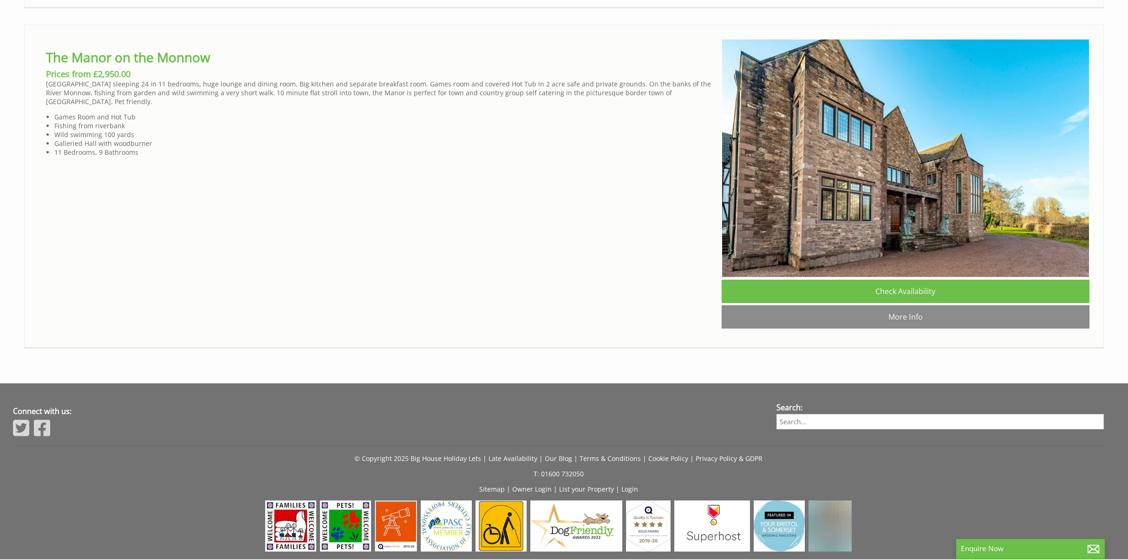
scroll to position [1940, 0]
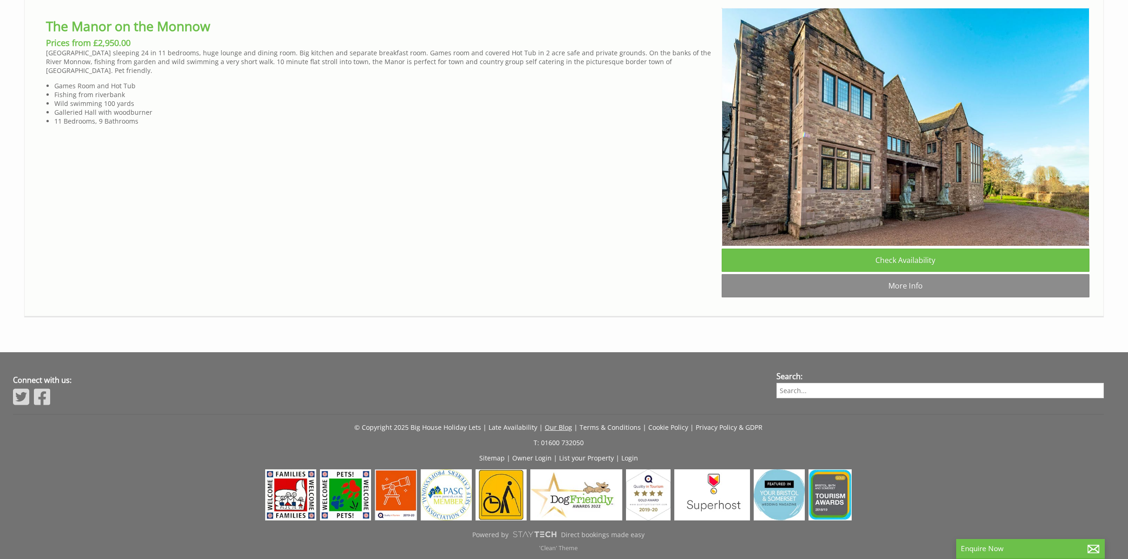
click at [549, 425] on link "Our Blog" at bounding box center [558, 427] width 27 height 9
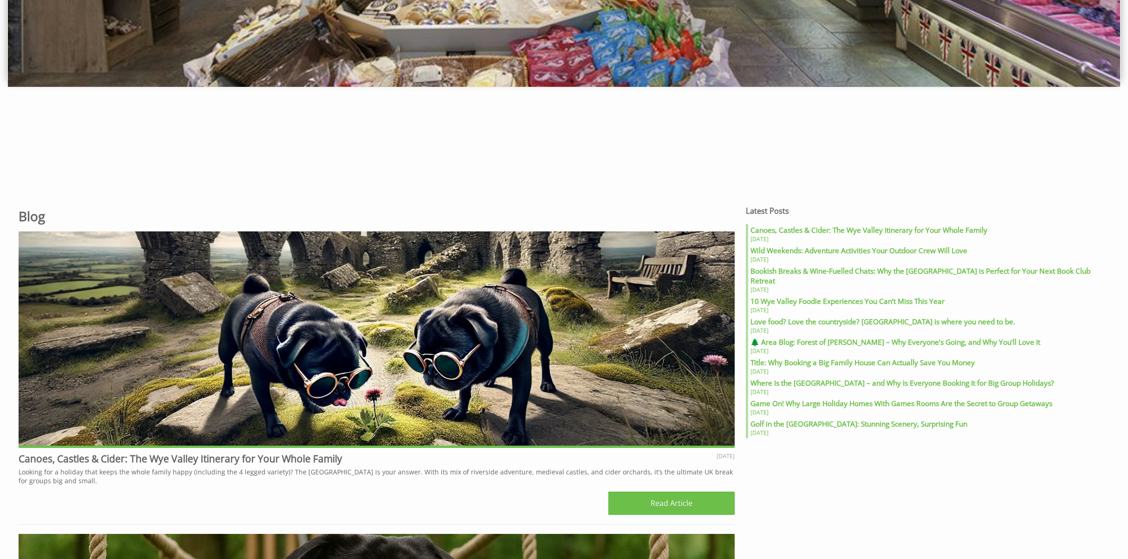
scroll to position [418, 0]
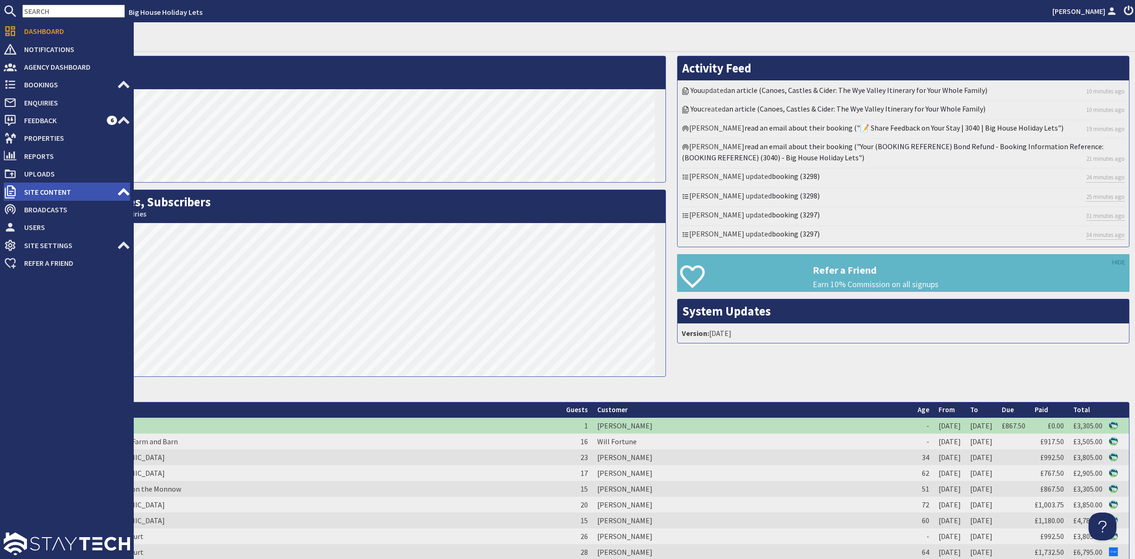
click at [56, 199] on span "Site Content" at bounding box center [67, 191] width 100 height 15
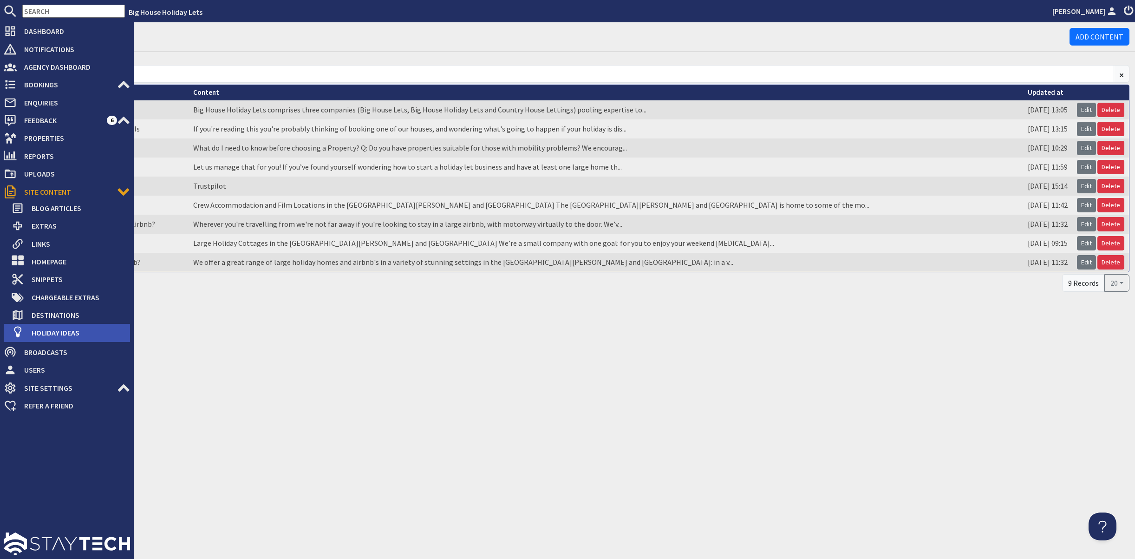
click at [43, 340] on span "Holiday Ideas" at bounding box center [77, 332] width 106 height 15
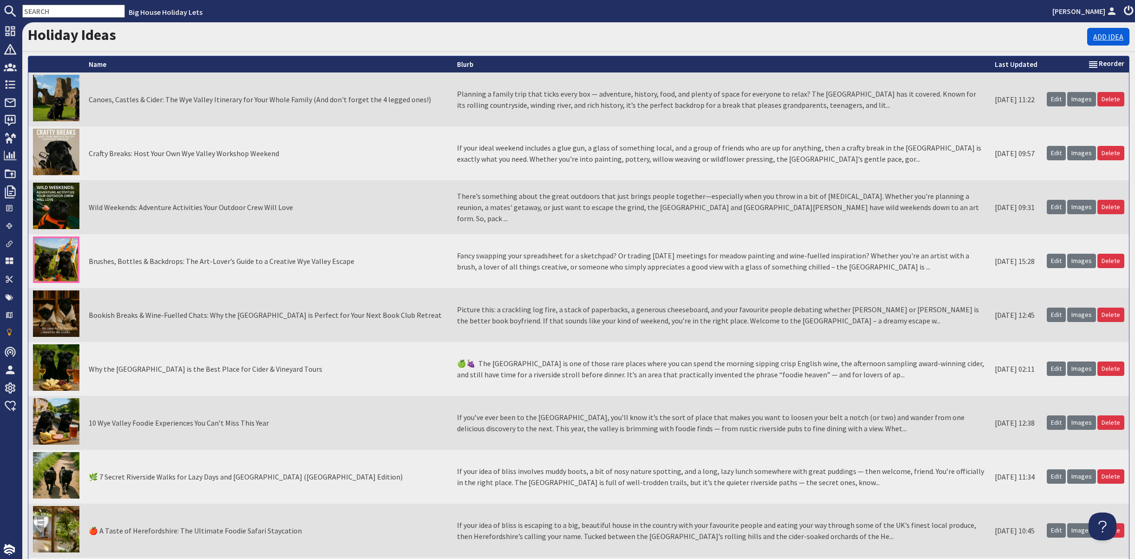
click at [1092, 45] on link "Add Idea" at bounding box center [1108, 37] width 42 height 18
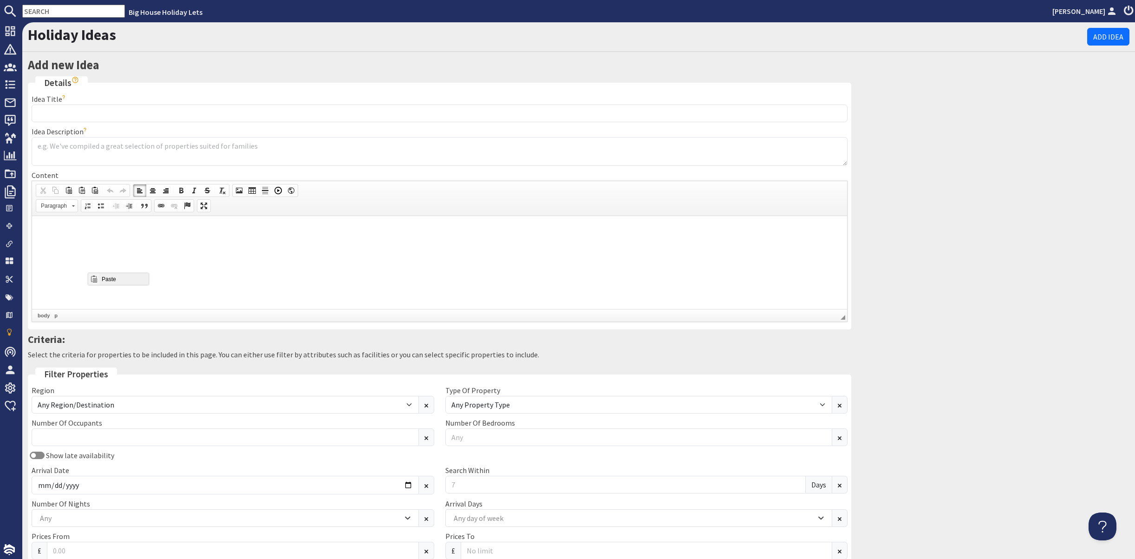
click at [112, 282] on span "Paste" at bounding box center [123, 279] width 49 height 12
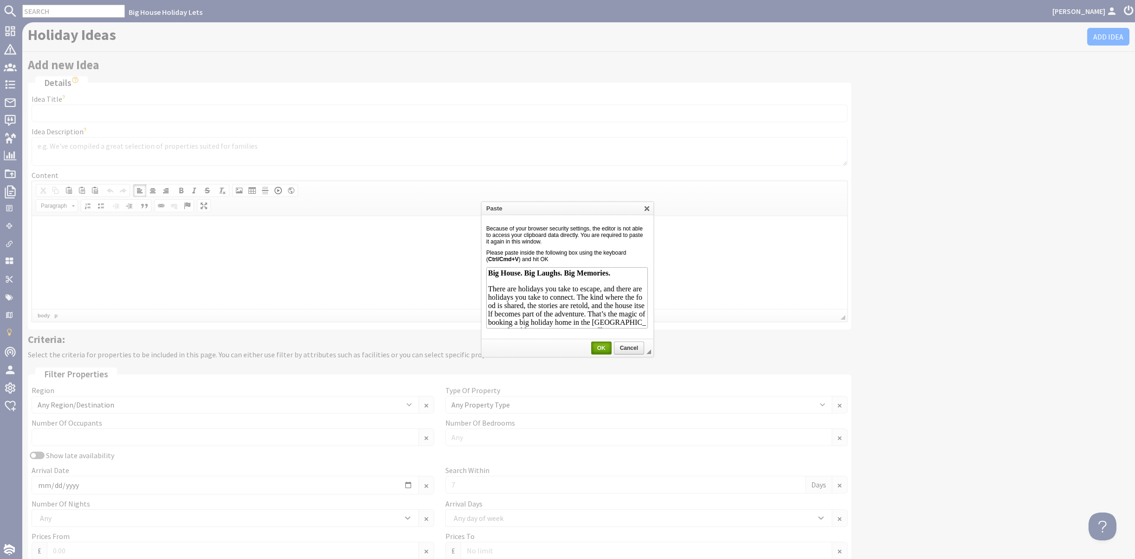
click at [597, 347] on span "OK" at bounding box center [601, 348] width 19 height 7
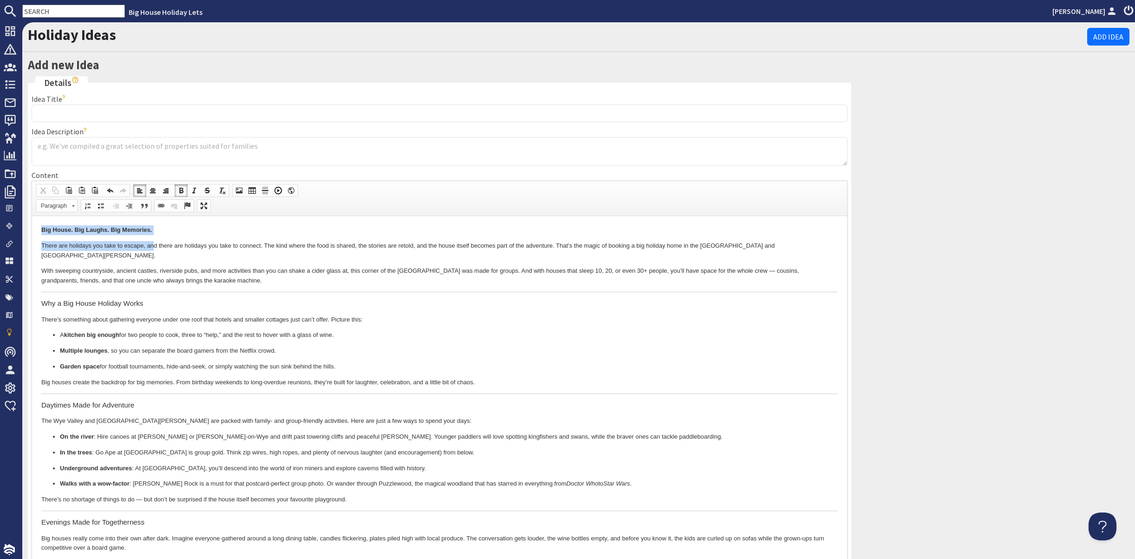
drag, startPoint x: 40, startPoint y: 229, endPoint x: 153, endPoint y: 235, distance: 113.0
click at [153, 235] on html "Big House. Big Laughs. Big Memories. There are holidays you take to escape, and…" at bounding box center [439, 539] width 815 height 646
click at [162, 230] on p "Big House. Big Laughs. Big Memories." at bounding box center [439, 230] width 797 height 10
drag, startPoint x: 39, startPoint y: 227, endPoint x: 146, endPoint y: 232, distance: 107.0
click at [146, 232] on html "Big House. Big Laughs. Big Memories. There are holidays you take to escape, and…" at bounding box center [439, 539] width 815 height 646
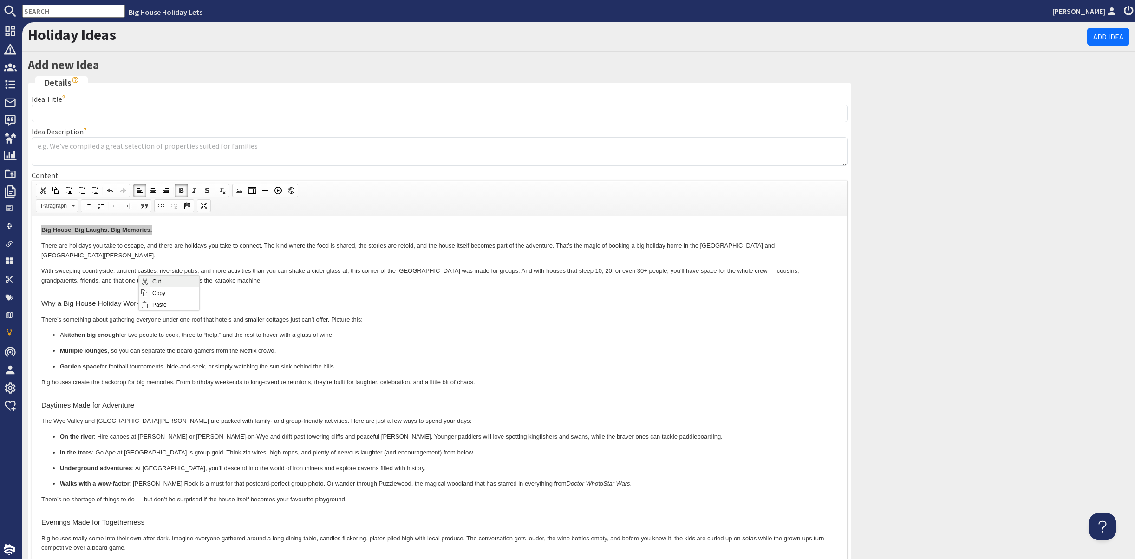
click at [153, 281] on span "Cut" at bounding box center [174, 281] width 49 height 12
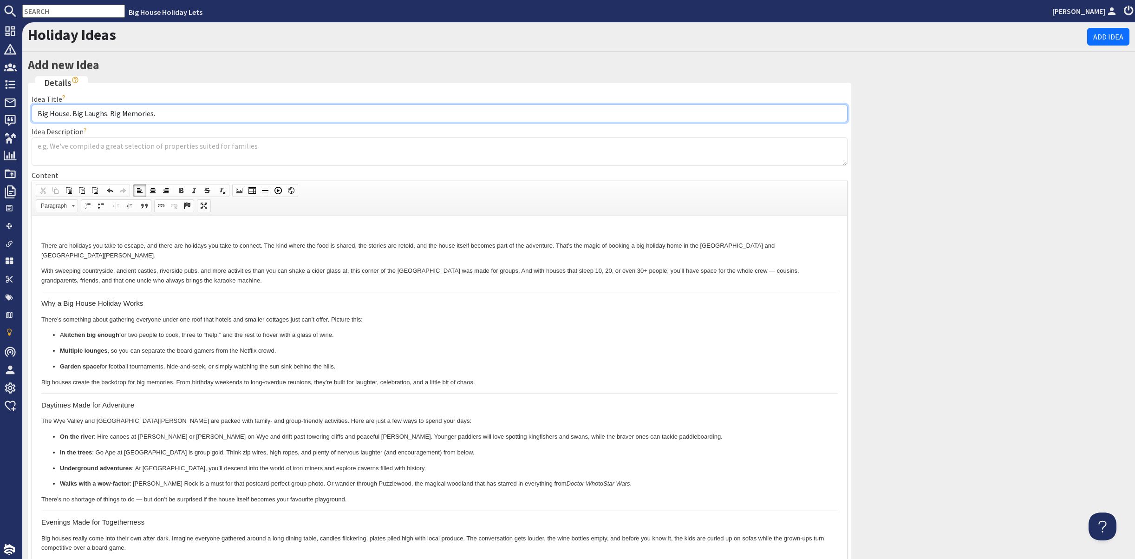
type input "Big House. Big Laughs. Big Memories."
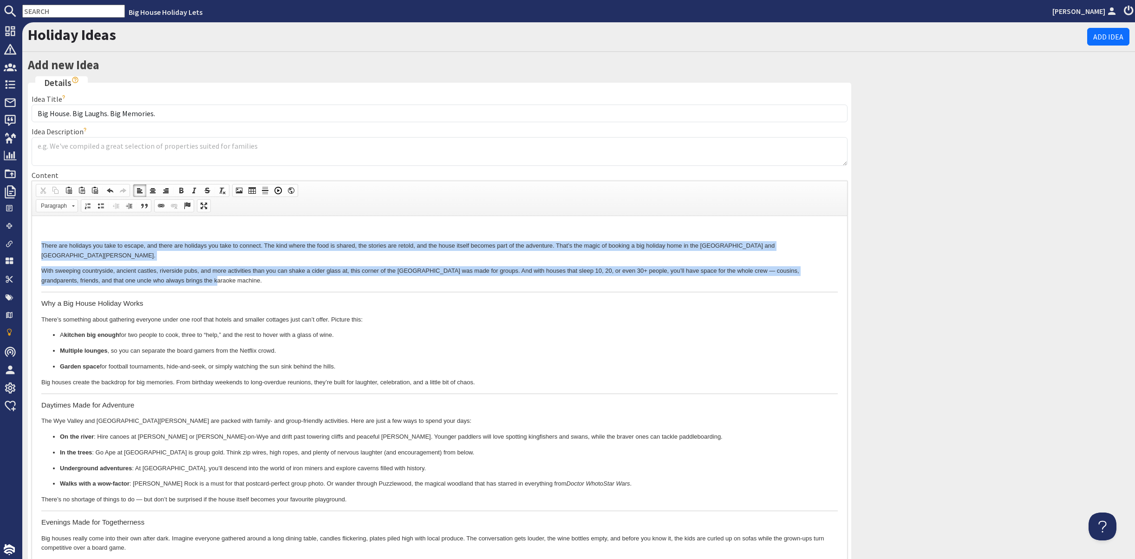
drag, startPoint x: 42, startPoint y: 242, endPoint x: 191, endPoint y: 272, distance: 152.1
click at [191, 272] on body "There are holidays you take to escape, and there are holidays you take to conne…" at bounding box center [439, 539] width 797 height 628
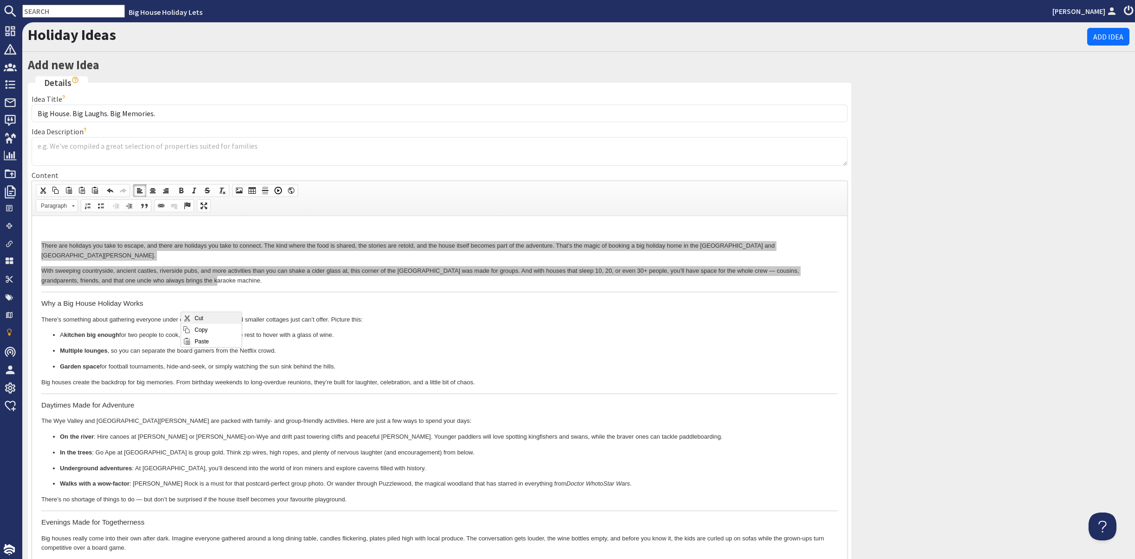
click at [196, 317] on span "Cut" at bounding box center [216, 318] width 49 height 12
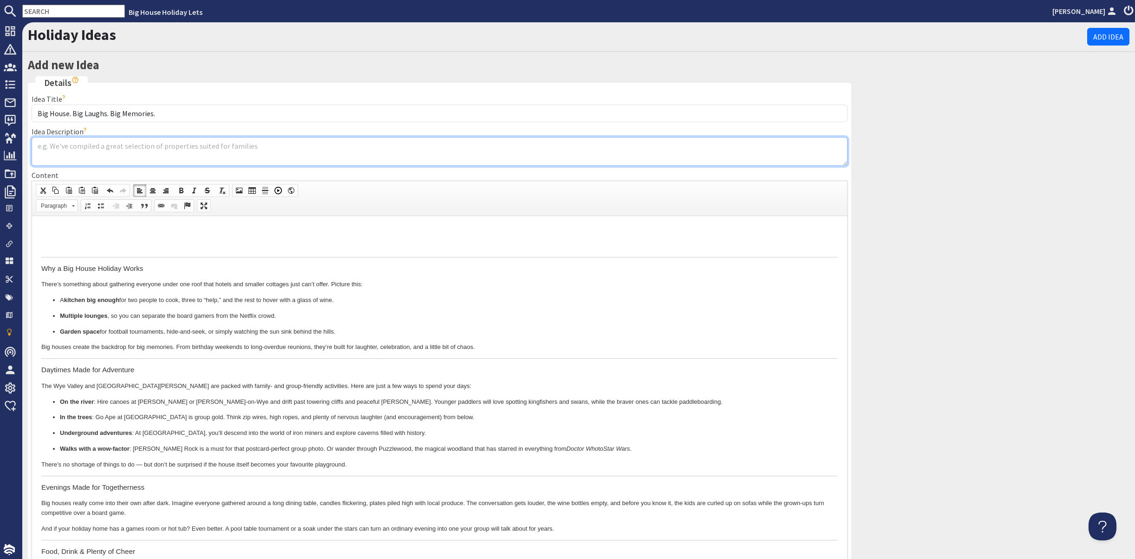
click at [81, 166] on textarea "Idea Description" at bounding box center [440, 151] width 816 height 29
paste textarea "There are holidays you take to escape, and there are holidays you take to conne…"
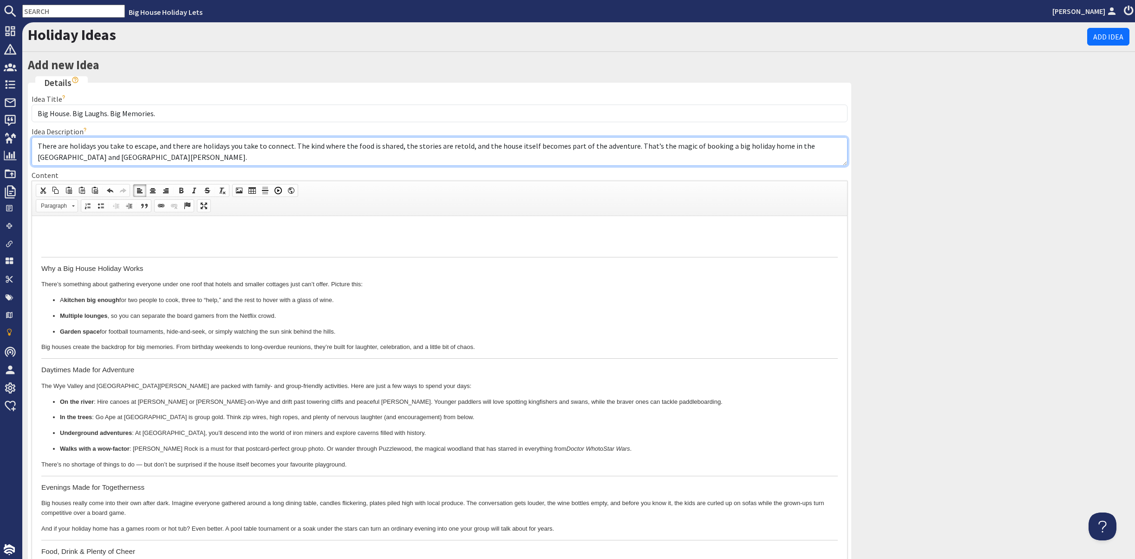
scroll to position [37, 0]
click at [769, 166] on textarea "There are holidays you take to escape, and there are holidays you take to conne…" at bounding box center [440, 151] width 816 height 29
type textarea "There are holidays you take to escape, and there are holidays you take to conne…"
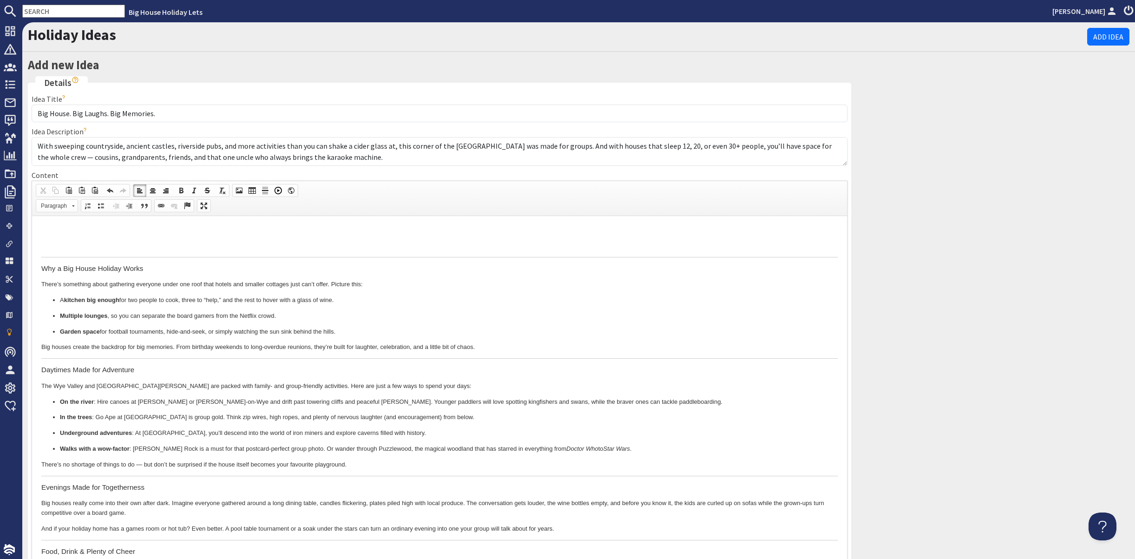
click at [41, 267] on h3 "Why a Big House Holiday Works" at bounding box center [439, 268] width 797 height 8
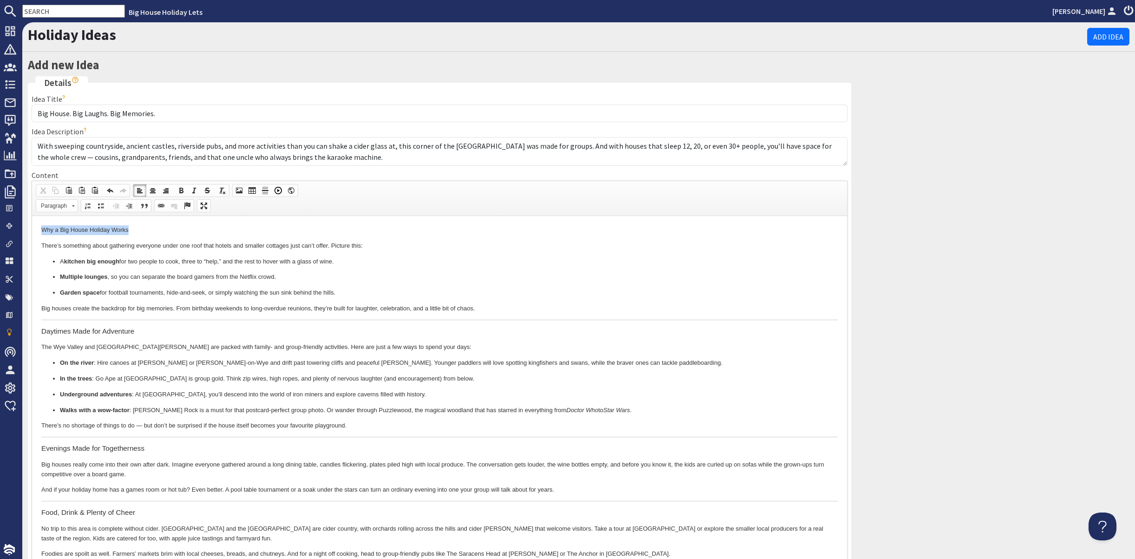
drag, startPoint x: 39, startPoint y: 226, endPoint x: 132, endPoint y: 229, distance: 93.4
click at [132, 229] on html "Why a Big House Holiday Works There’s something about gathering everyone under …" at bounding box center [439, 502] width 815 height 572
click at [78, 212] on link "Paragraph" at bounding box center [57, 205] width 42 height 13
click at [79, 301] on h2 "Heading 2" at bounding box center [79, 303] width 62 height 10
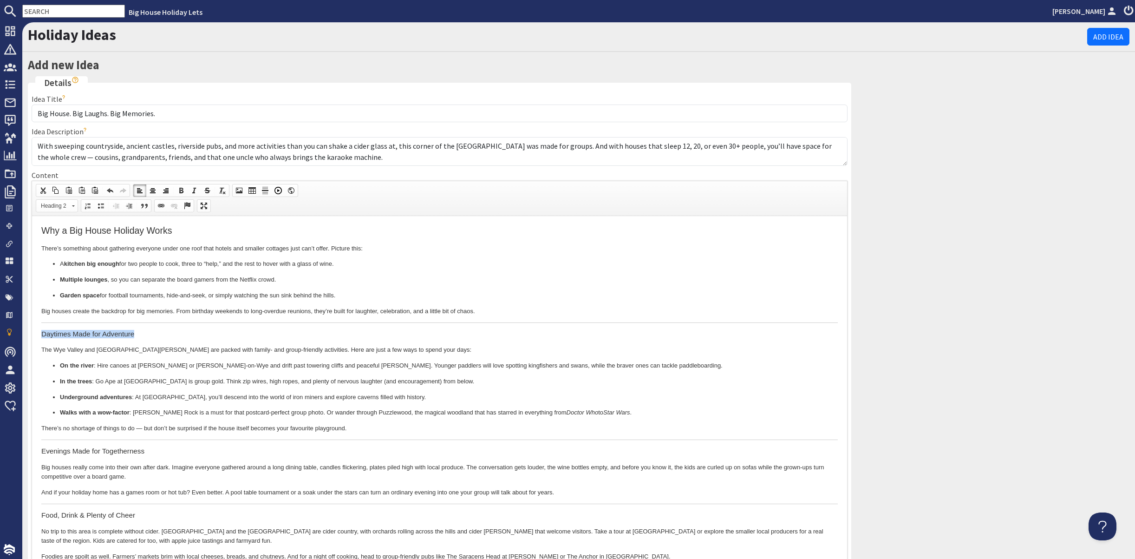
drag, startPoint x: 42, startPoint y: 333, endPoint x: 137, endPoint y: 337, distance: 94.8
click at [137, 337] on h3 "Daytimes Made for Adventure" at bounding box center [439, 333] width 797 height 8
click at [78, 212] on link "Heading 3" at bounding box center [57, 205] width 42 height 13
click at [78, 301] on h2 "Heading 2" at bounding box center [79, 303] width 62 height 10
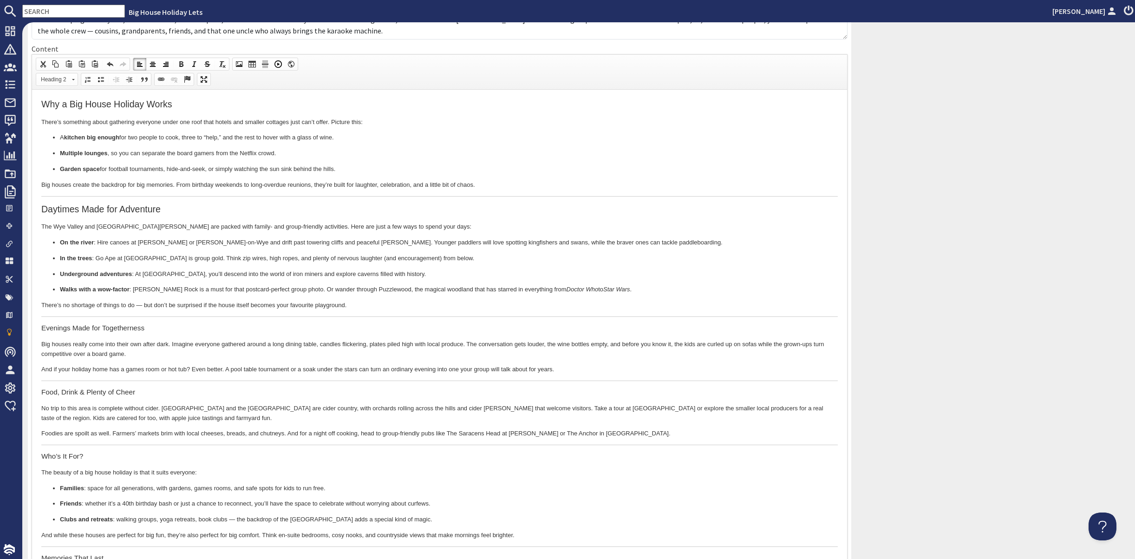
scroll to position [139, 0]
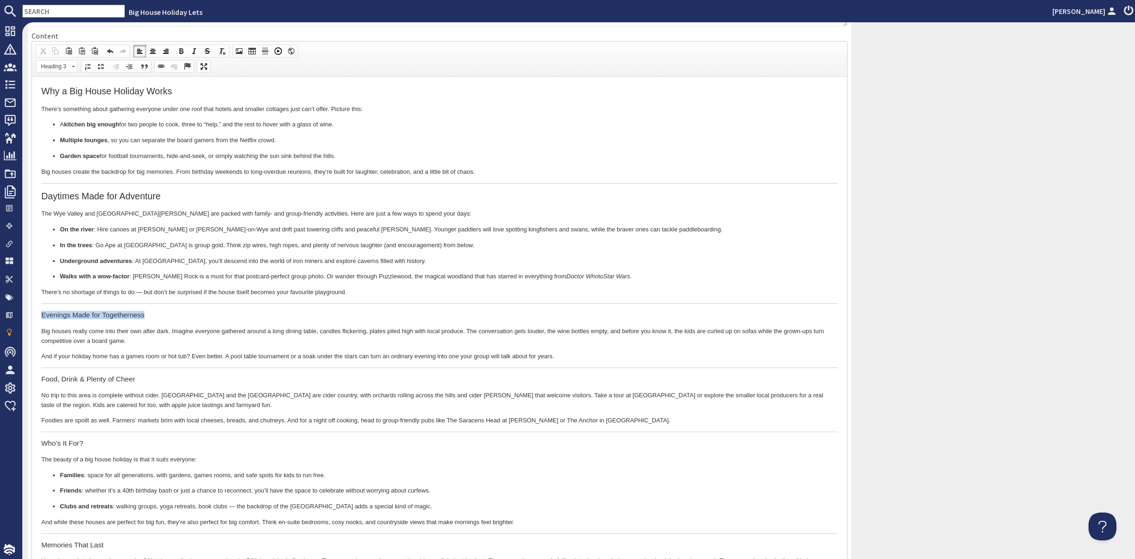
drag, startPoint x: 41, startPoint y: 312, endPoint x: 146, endPoint y: 316, distance: 105.1
click at [146, 316] on html "Why a Big House Holiday Works There’s something about gathering everyone under …" at bounding box center [439, 365] width 815 height 578
click at [78, 73] on link "Heading 3" at bounding box center [57, 66] width 42 height 13
click at [87, 166] on h2 "Heading 2" at bounding box center [79, 164] width 62 height 10
drag, startPoint x: 40, startPoint y: 379, endPoint x: 135, endPoint y: 383, distance: 94.8
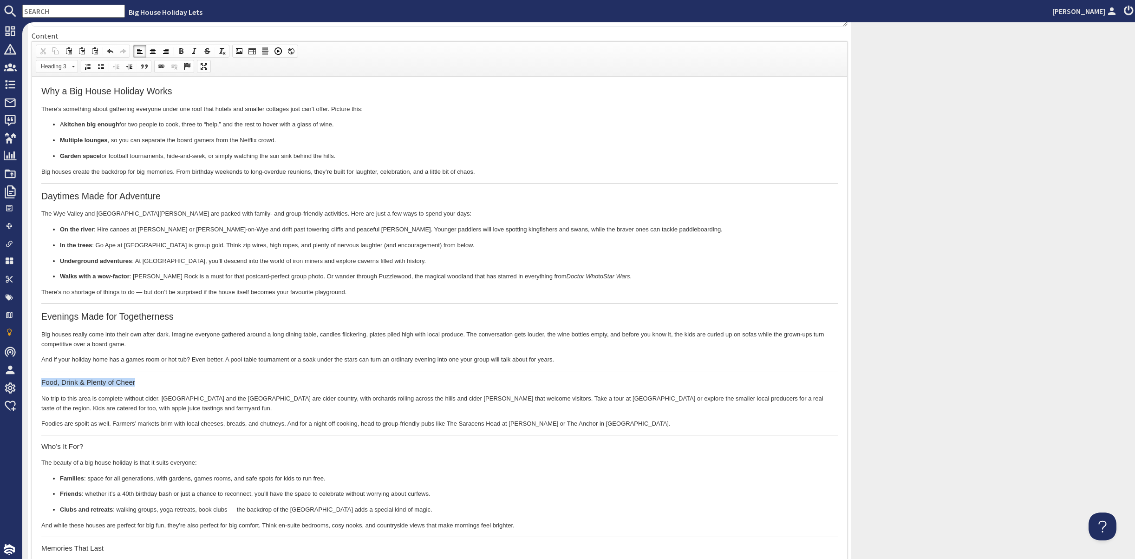
click at [135, 383] on html "Why a Big House Holiday Works There’s something about gathering everyone under …" at bounding box center [439, 367] width 815 height 582
click at [74, 70] on span at bounding box center [73, 65] width 2 height 9
click at [75, 163] on h2 "Heading 2" at bounding box center [79, 164] width 62 height 10
drag, startPoint x: 42, startPoint y: 447, endPoint x: 93, endPoint y: 449, distance: 50.6
click at [93, 449] on h3 "Who’s It For?" at bounding box center [439, 449] width 797 height 8
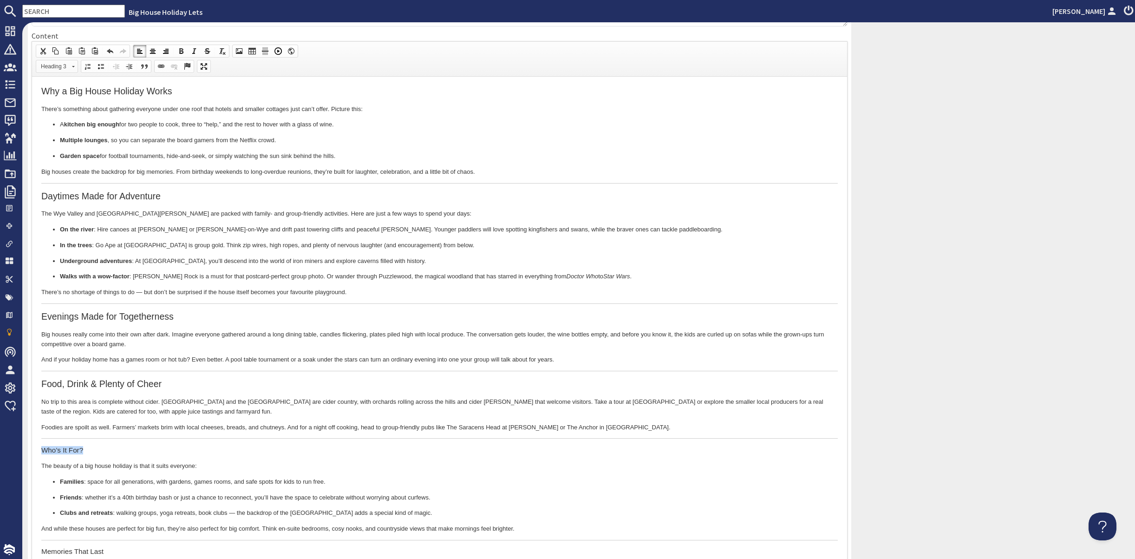
click at [78, 73] on link "Heading 3" at bounding box center [57, 66] width 42 height 13
click at [73, 164] on h2 "Heading 2" at bounding box center [79, 164] width 62 height 10
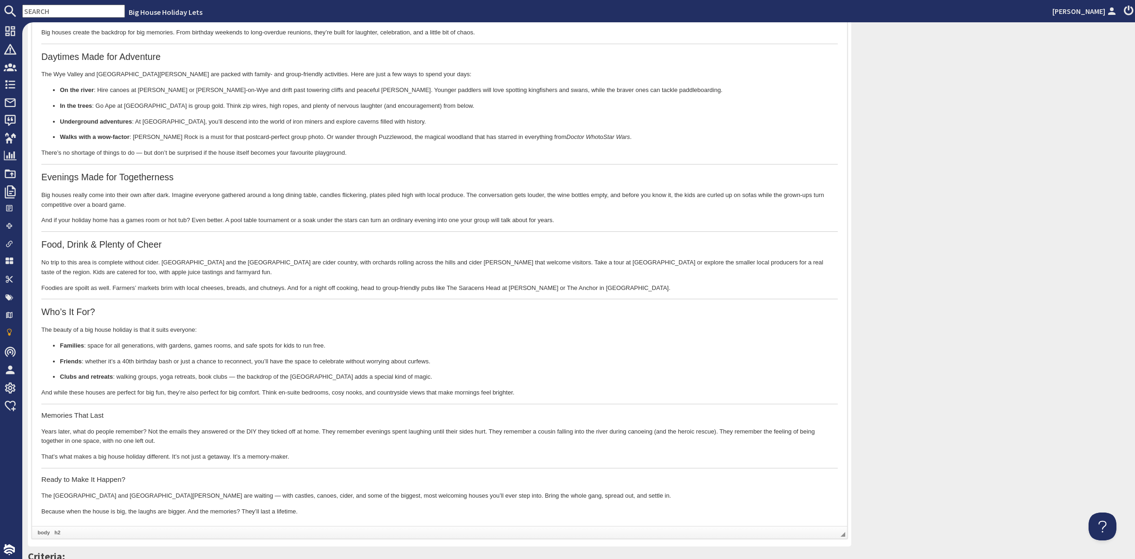
scroll to position [325, 0]
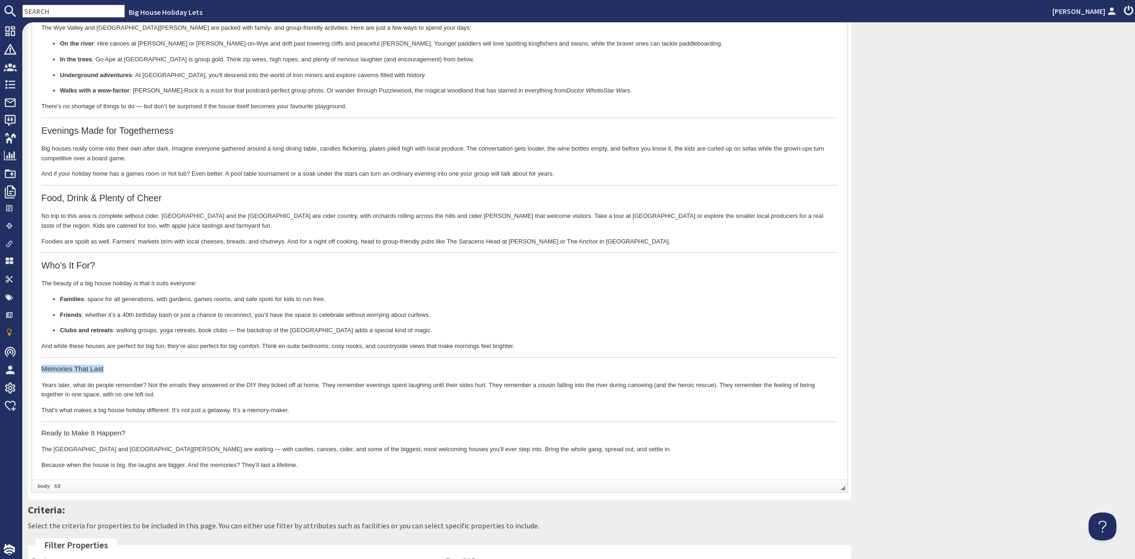
drag, startPoint x: 40, startPoint y: 365, endPoint x: 115, endPoint y: 371, distance: 75.5
click at [115, 371] on html "Why a Big House Holiday Works There’s something about gathering everyone under …" at bounding box center [439, 185] width 815 height 588
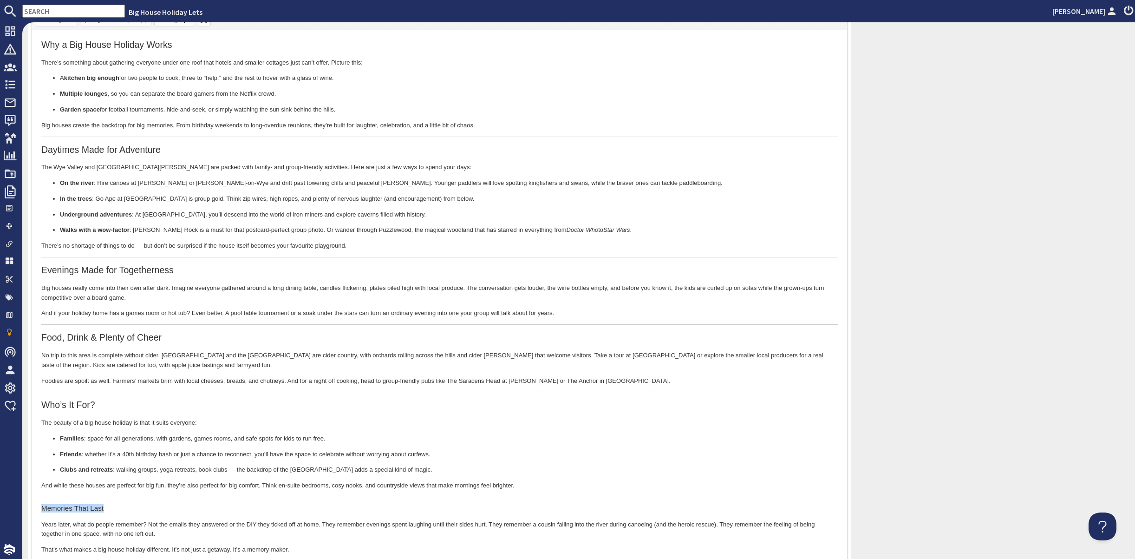
scroll to position [139, 0]
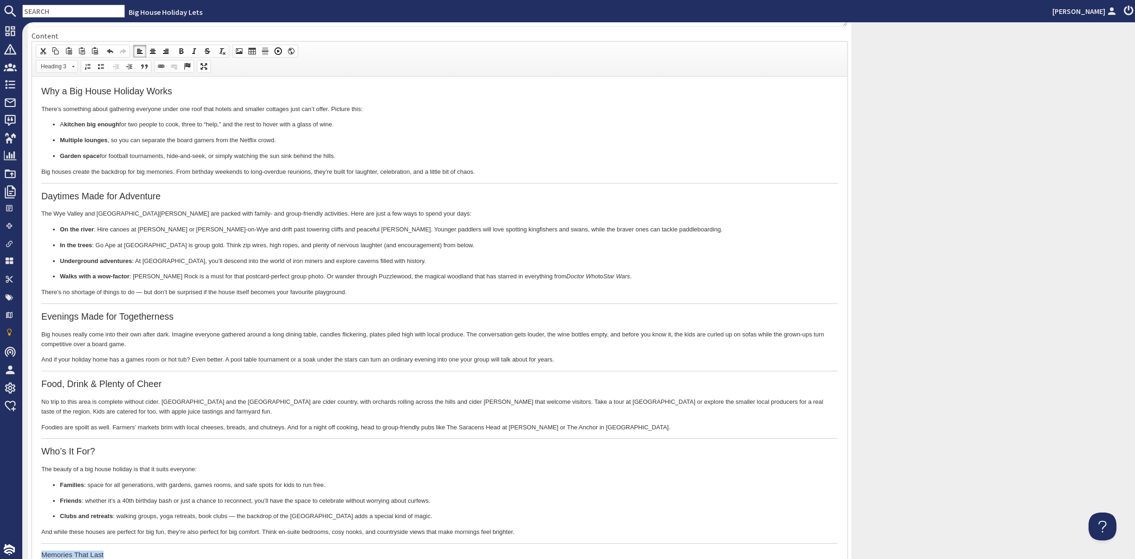
click at [78, 73] on link "Heading 3" at bounding box center [57, 66] width 42 height 13
click at [72, 161] on h2 "Heading 2" at bounding box center [79, 164] width 62 height 10
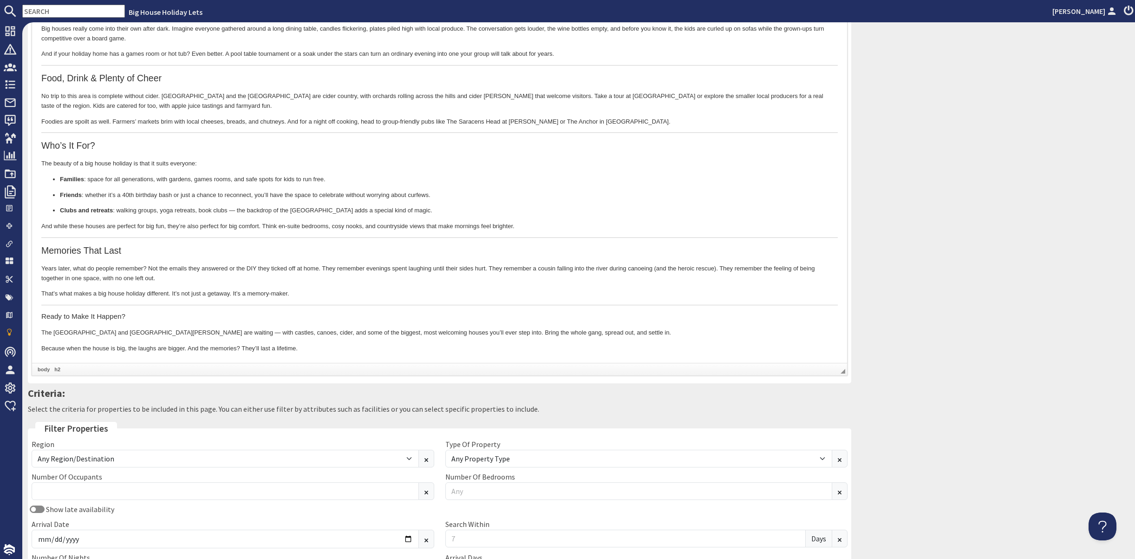
scroll to position [491, 0]
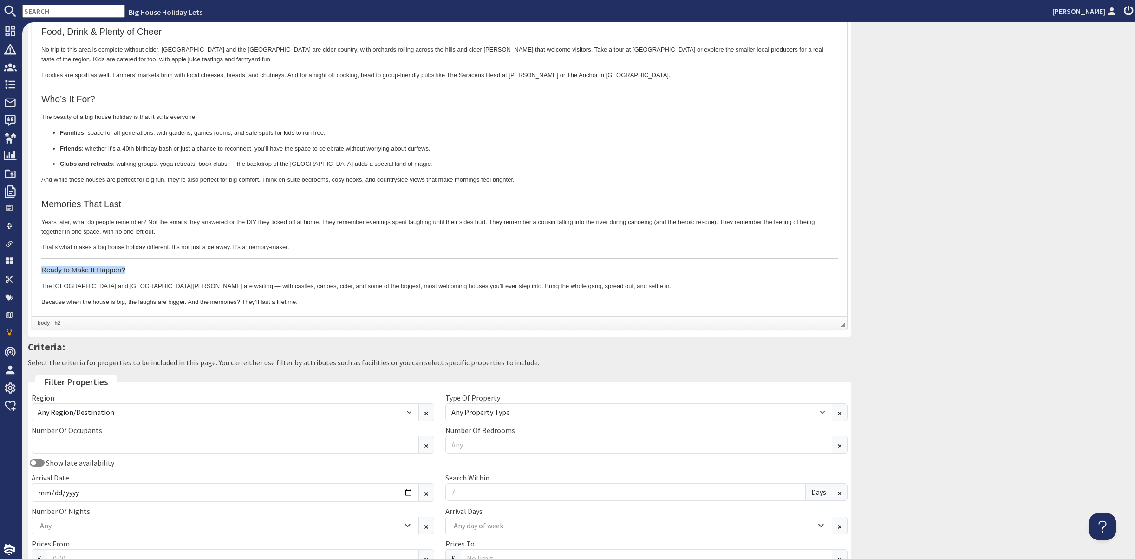
drag, startPoint x: 42, startPoint y: 269, endPoint x: 132, endPoint y: 270, distance: 90.6
click at [132, 270] on h3 "Ready to Make It Happen?" at bounding box center [439, 270] width 797 height 8
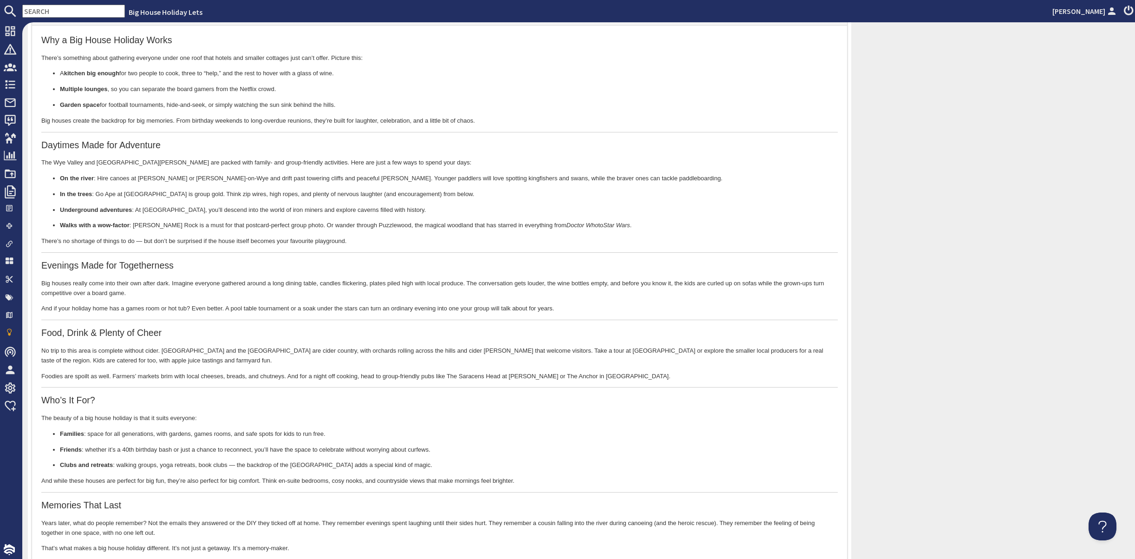
scroll to position [120, 0]
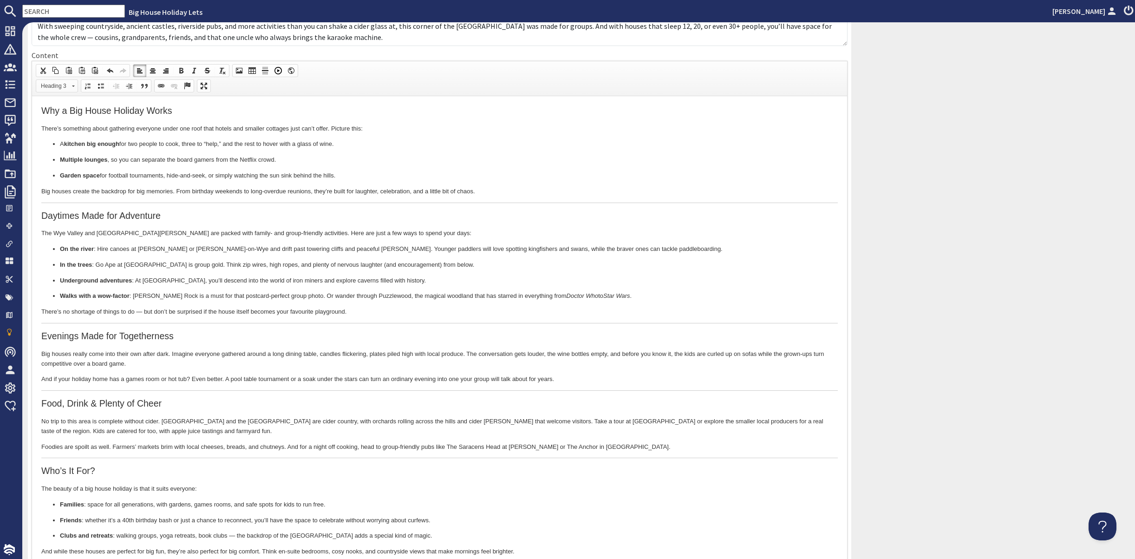
click at [78, 92] on link "Heading 3" at bounding box center [57, 85] width 42 height 13
click at [75, 184] on h2 "Heading 2" at bounding box center [79, 183] width 62 height 10
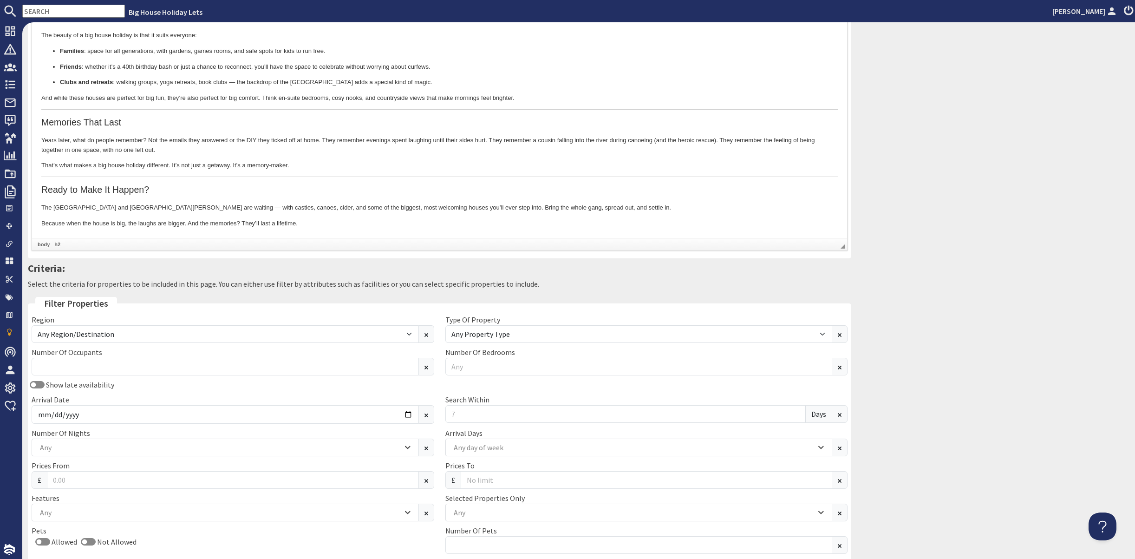
scroll to position [606, 0]
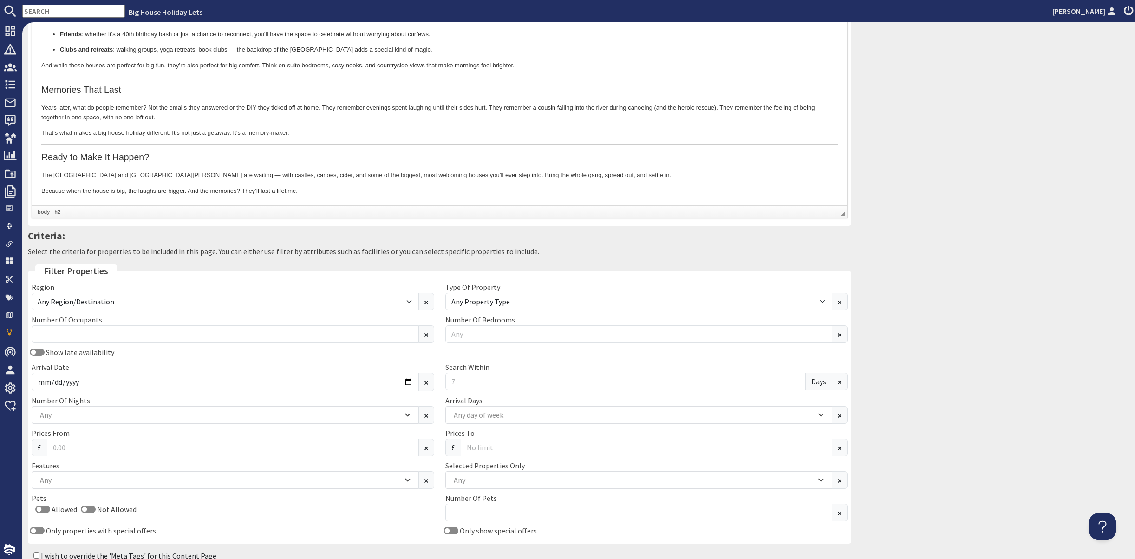
click at [327, 186] on p "Because when the house is big, the laughs are bigger. And the memories? They’ll…" at bounding box center [439, 191] width 797 height 10
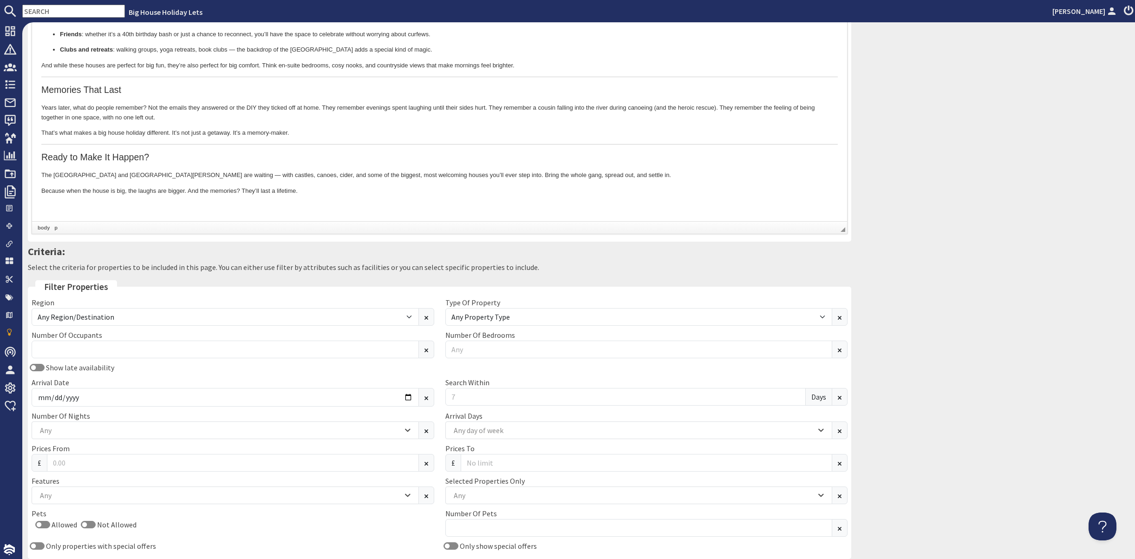
click at [50, 206] on p at bounding box center [439, 207] width 797 height 10
click at [70, 257] on span "Paste" at bounding box center [94, 257] width 49 height 12
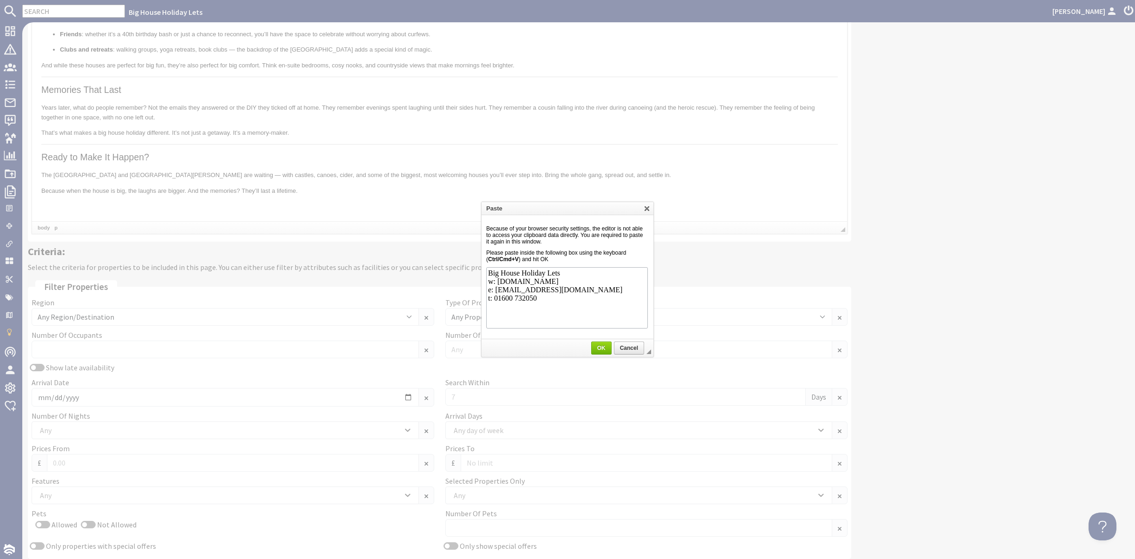
scroll to position [0, 0]
click at [602, 348] on span "OK" at bounding box center [601, 348] width 19 height 7
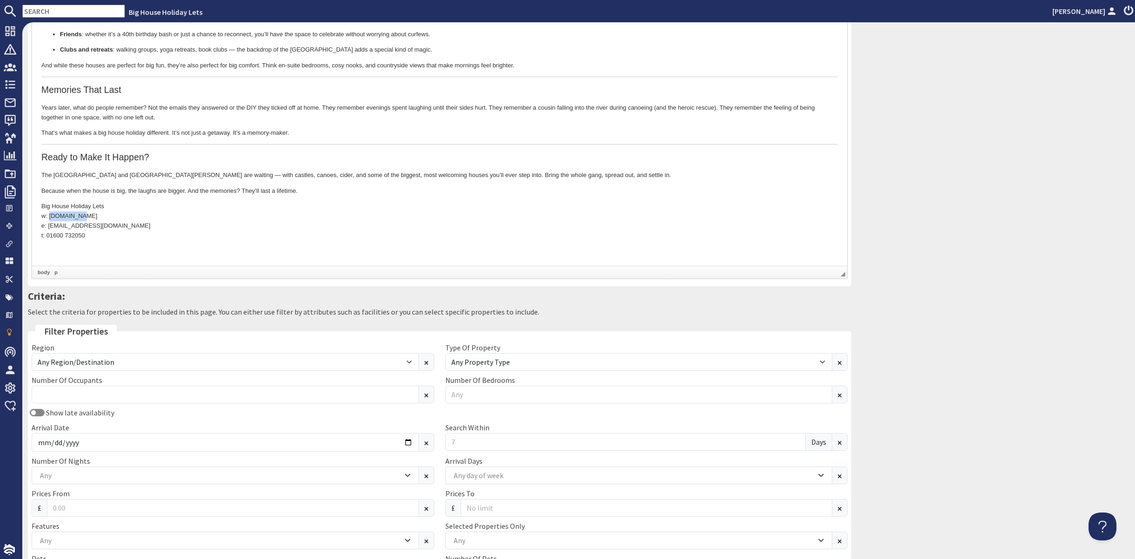
drag, startPoint x: 49, startPoint y: 215, endPoint x: 78, endPoint y: 216, distance: 29.3
click at [78, 216] on p "Big House Holiday Lets w: [DOMAIN_NAME] e: [EMAIL_ADDRESS][DOMAIN_NAME] t: 0160…" at bounding box center [439, 221] width 797 height 39
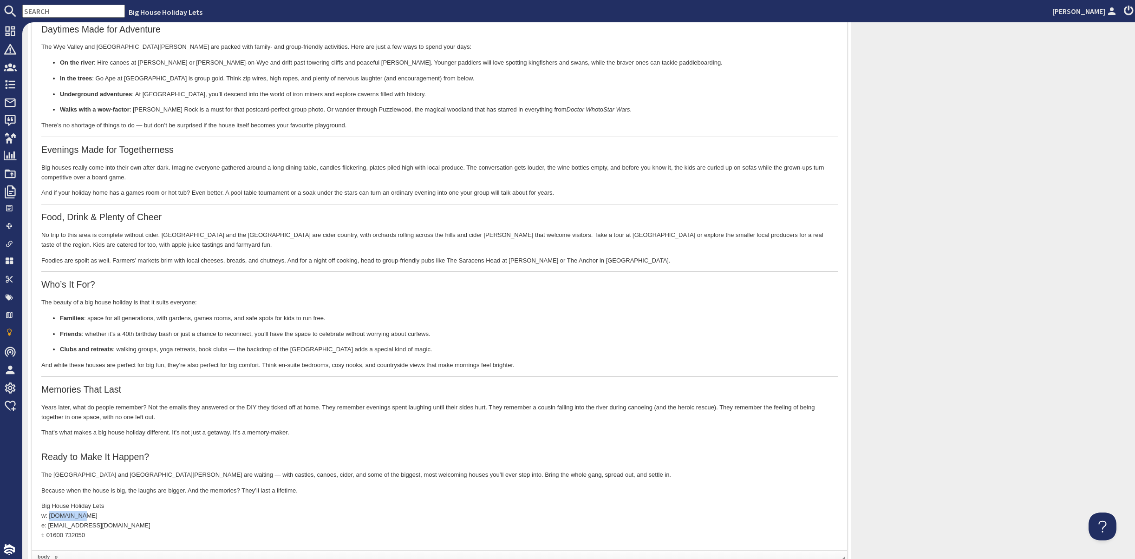
scroll to position [141, 0]
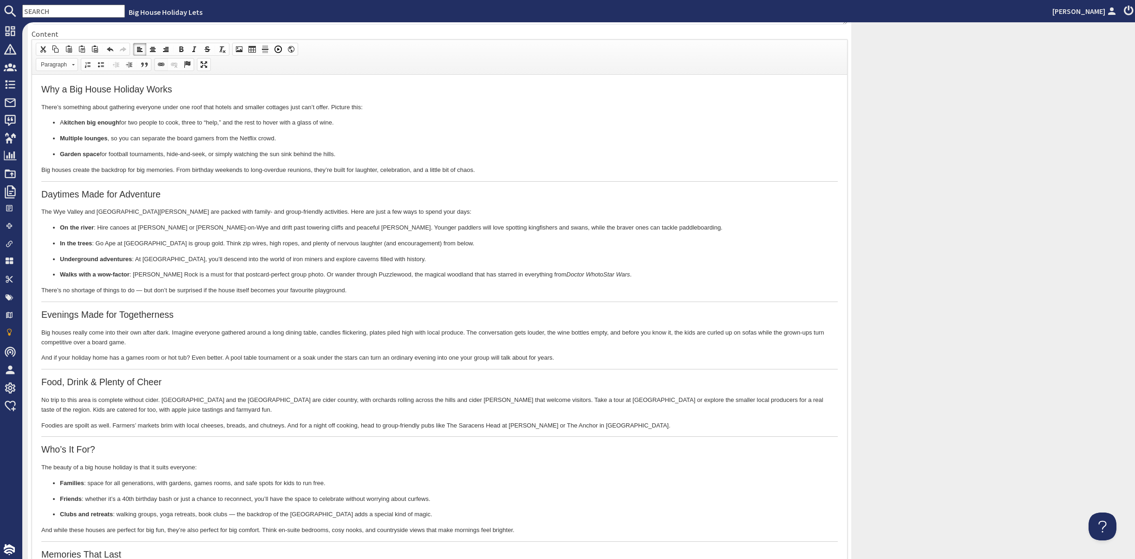
click at [165, 68] on span at bounding box center [160, 64] width 7 height 7
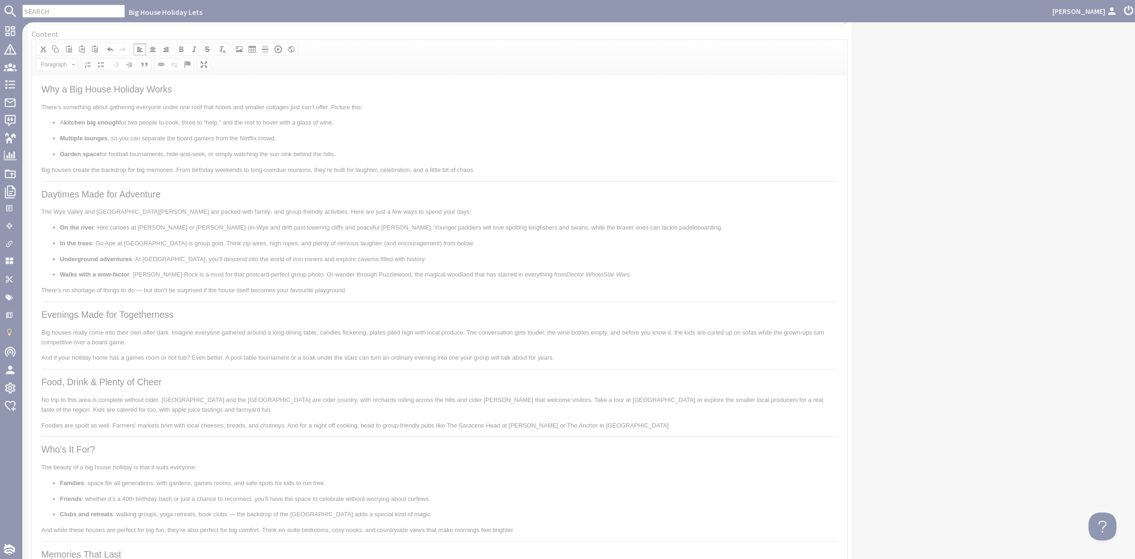
select select "zioncontentpage"
click at [572, 272] on select "Select a page Homepage Content Page · About Us · [MEDICAL_DATA] Booking Details…" at bounding box center [567, 274] width 163 height 12
select select "root"
click at [486, 268] on select "Select a page Homepage Content Page · About Us · [MEDICAL_DATA] Booking Details…" at bounding box center [567, 274] width 163 height 12
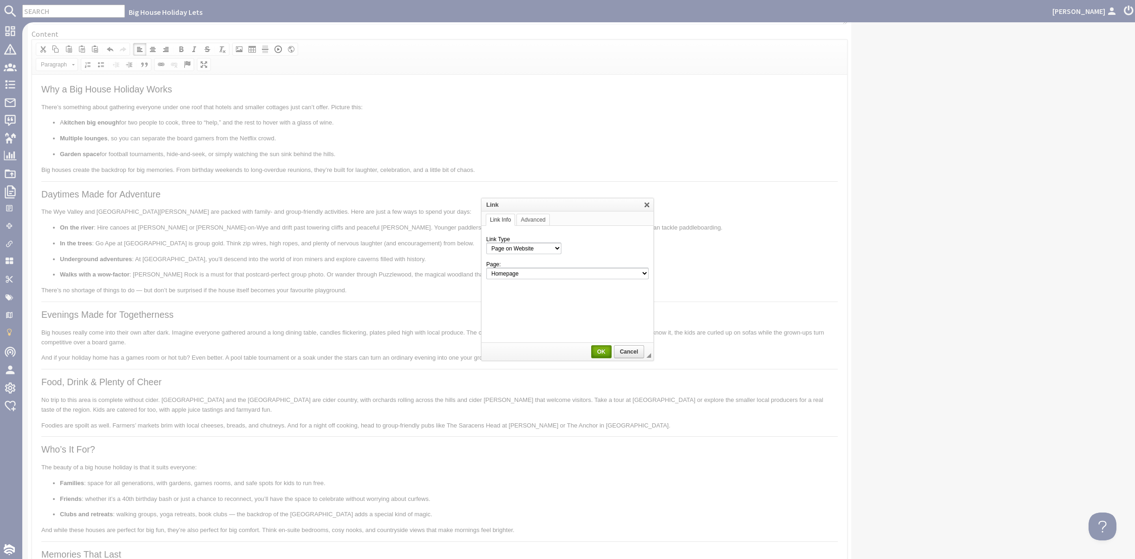
click at [601, 351] on span "OK" at bounding box center [601, 351] width 19 height 7
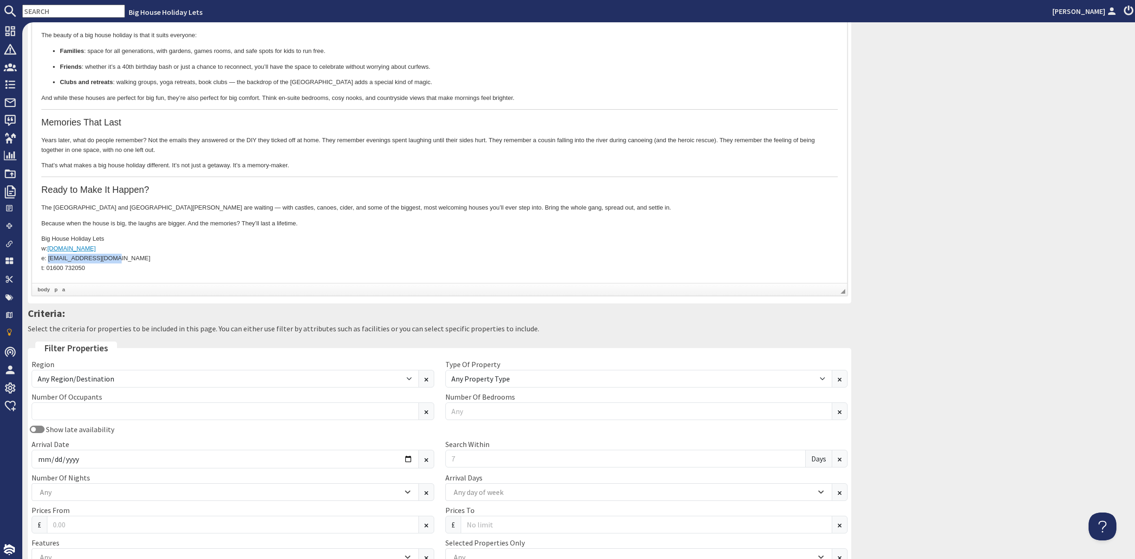
drag, startPoint x: 49, startPoint y: 256, endPoint x: 107, endPoint y: 259, distance: 58.1
click at [107, 259] on p "Big House Holiday Lets w: [DOMAIN_NAME] e: [EMAIL_ADDRESS][DOMAIN_NAME] t: 0160…" at bounding box center [439, 253] width 797 height 39
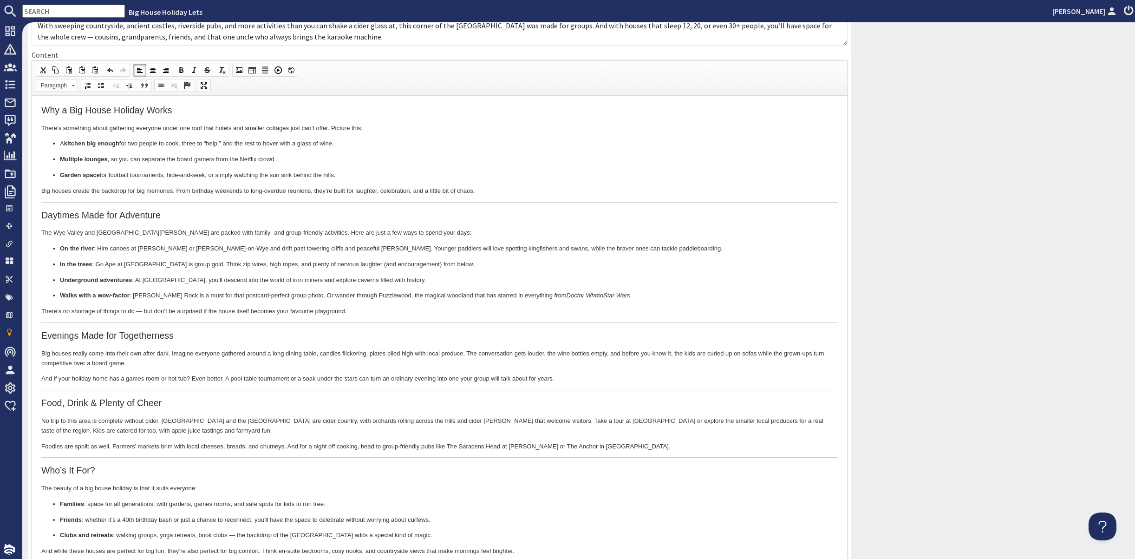
scroll to position [109, 0]
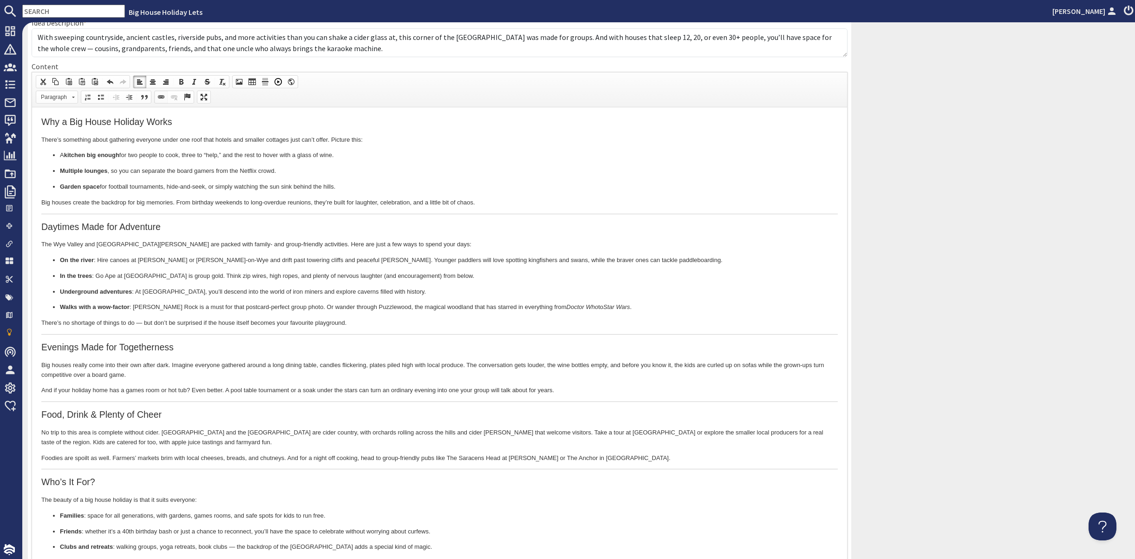
click at [165, 101] on span at bounding box center [160, 96] width 7 height 7
select select "url"
select select
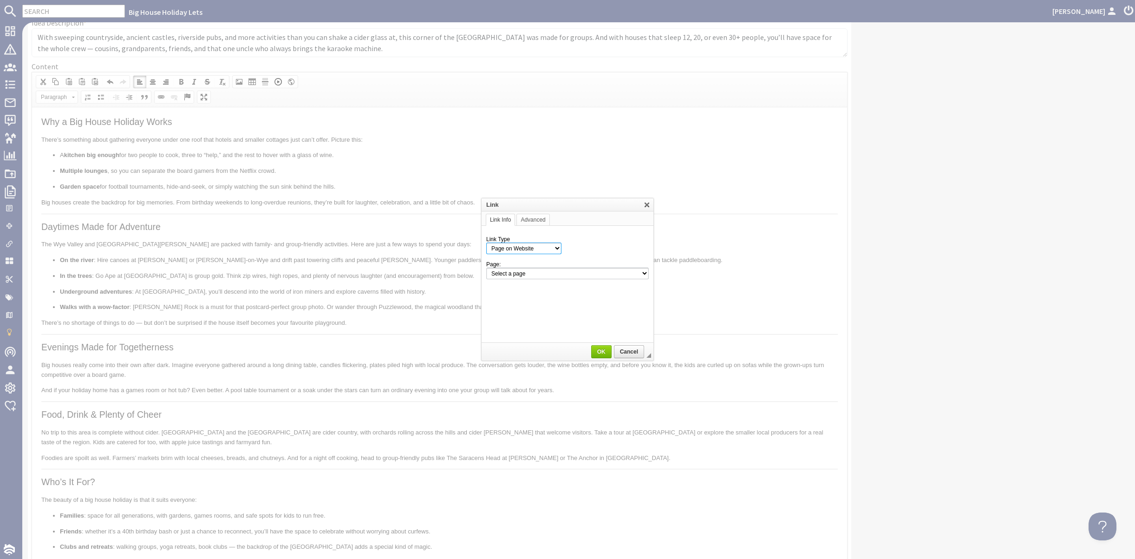
click at [543, 249] on select "Page on Website Custom URL Link to anchor in the text E-mail" at bounding box center [523, 248] width 75 height 12
select select "email"
click at [486, 242] on select "Page on Website Custom URL Link to anchor in the text E-mail" at bounding box center [523, 248] width 75 height 12
paste input "Big House Holiday Lets w: [DOMAIN_NAME] e: [EMAIL_ADDRESS][DOMAIN_NAME] t: 0160…"
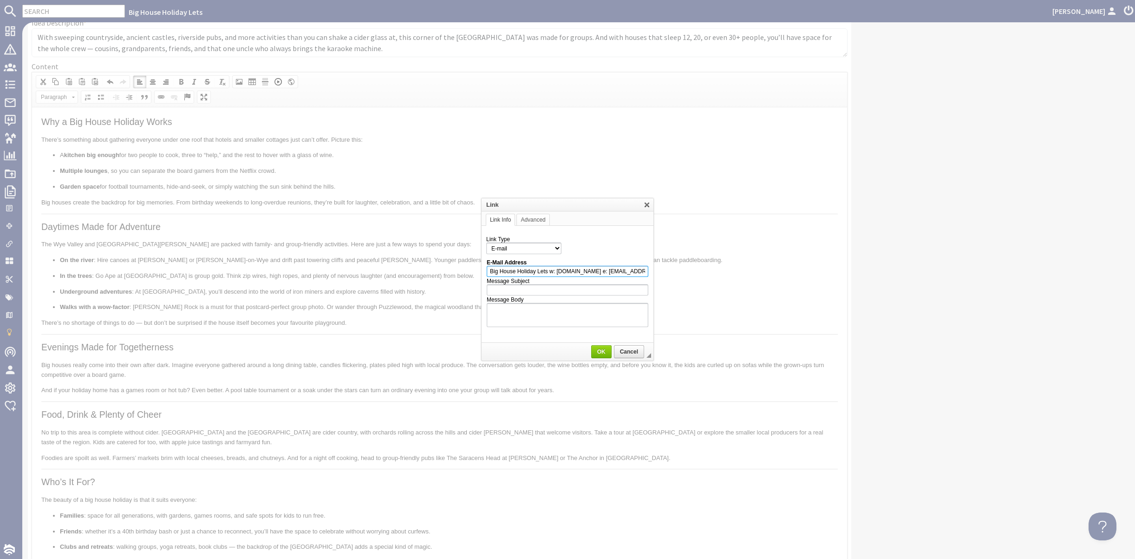
drag, startPoint x: 550, startPoint y: 270, endPoint x: 475, endPoint y: 267, distance: 74.8
click at [475, 267] on body "Big House Holiday Lets [PERSON_NAME] Dashboard Notifications 0 Agency Dashboard…" at bounding box center [567, 279] width 1135 height 559
drag, startPoint x: 543, startPoint y: 269, endPoint x: 618, endPoint y: 271, distance: 74.8
click at [618, 271] on input "[EMAIL_ADDRESS][DOMAIN_NAME] t: 01600 732050" at bounding box center [568, 271] width 162 height 11
type input "[EMAIL_ADDRESS][DOMAIN_NAME]"
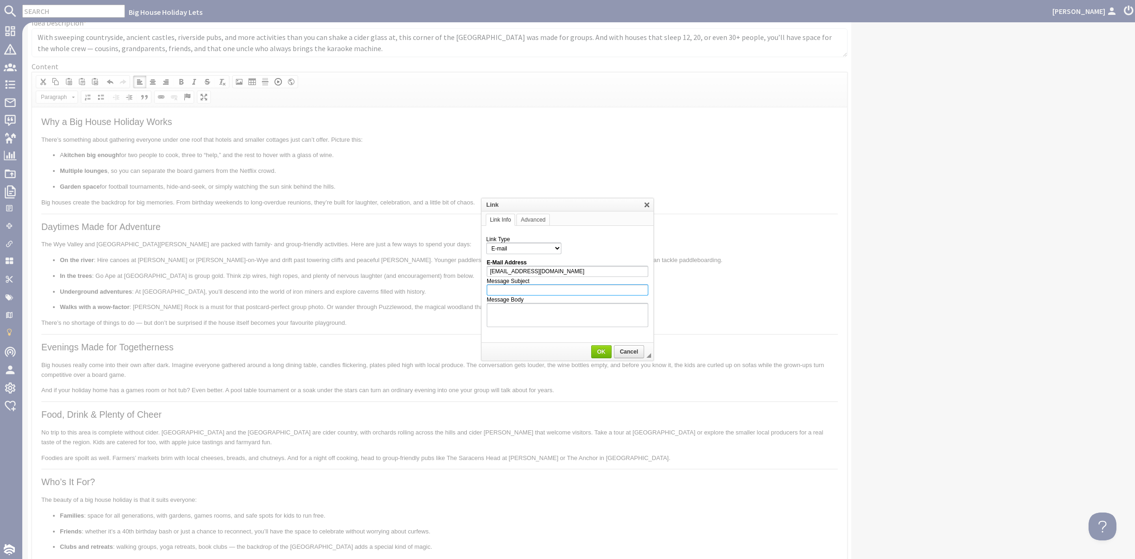
click at [519, 288] on input "Message Subject" at bounding box center [568, 289] width 162 height 11
type input "Big House Big Laughs"
click at [600, 350] on span "OK" at bounding box center [601, 351] width 19 height 7
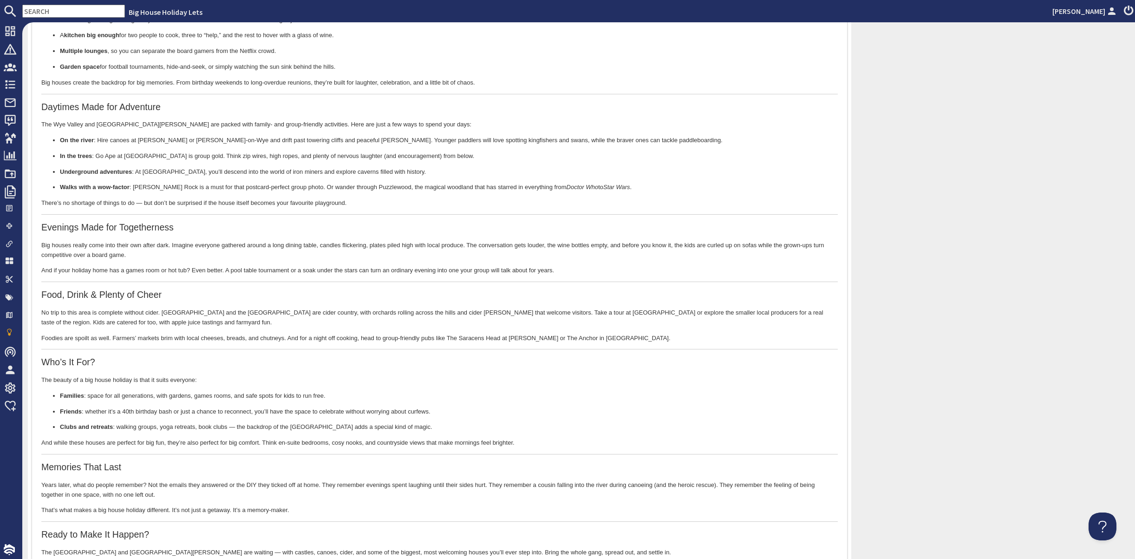
scroll to position [204, 0]
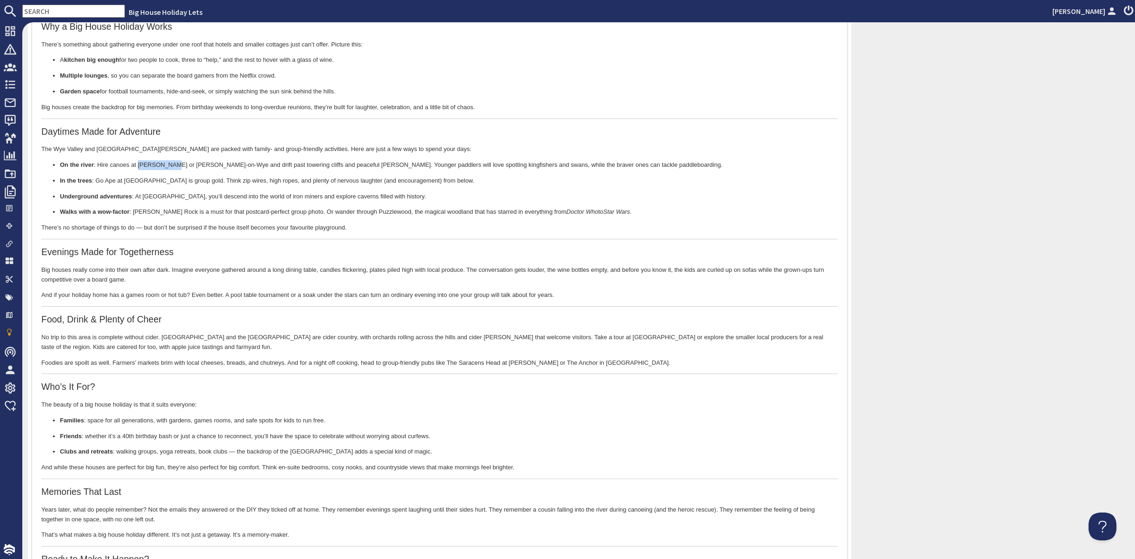
drag, startPoint x: 135, startPoint y: 162, endPoint x: 170, endPoint y: 163, distance: 35.3
click at [170, 163] on p "On the river : Hire canoes at [PERSON_NAME] or [PERSON_NAME][GEOGRAPHIC_DATA] a…" at bounding box center [439, 165] width 759 height 10
click at [165, 6] on span at bounding box center [160, 1] width 7 height 7
select select "url"
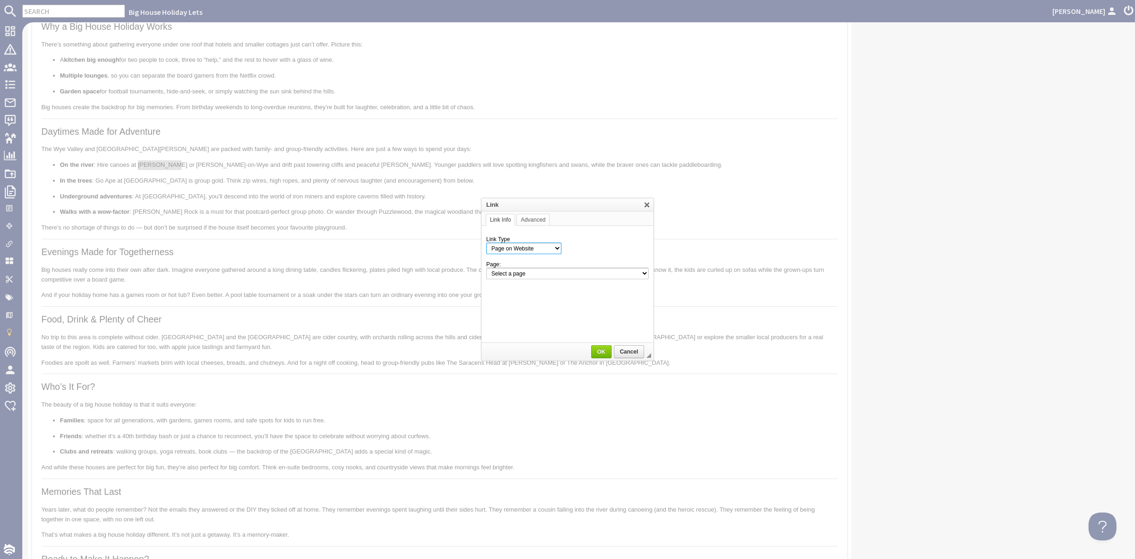
click at [550, 249] on select "Page on Website Custom URL Link to anchor in the text E-mail" at bounding box center [523, 248] width 75 height 12
select select "url"
click at [486, 242] on select "Page on Website Custom URL Link to anchor in the text E-mail" at bounding box center [523, 248] width 75 height 12
paste input "[URL][DOMAIN_NAME][PERSON_NAME]"
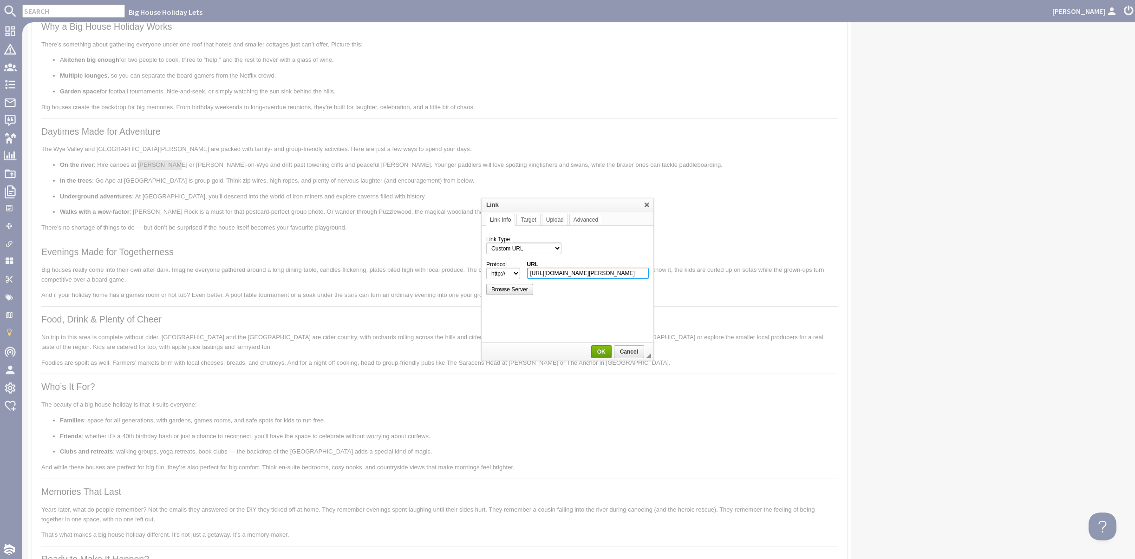
type input "[URL][DOMAIN_NAME][PERSON_NAME]"
select select "https://"
type input "[DOMAIN_NAME][URL][PERSON_NAME]"
click at [597, 349] on span "OK" at bounding box center [601, 351] width 19 height 7
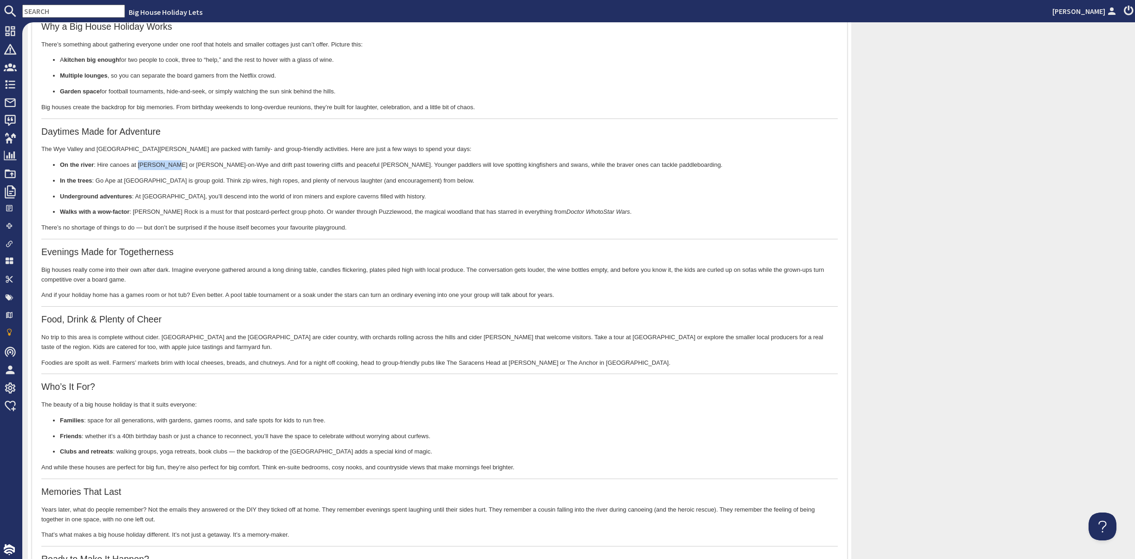
scroll to position [0, 0]
drag, startPoint x: 179, startPoint y: 163, endPoint x: 216, endPoint y: 165, distance: 36.8
click at [216, 165] on p "On the river : Hire canoes at [PERSON_NAME] or [PERSON_NAME][GEOGRAPHIC_DATA] a…" at bounding box center [439, 165] width 759 height 10
click at [222, 225] on span "Context Menu Options" at bounding box center [218, 225] width 7 height 7
copy p "[PERSON_NAME]-on-Wye"
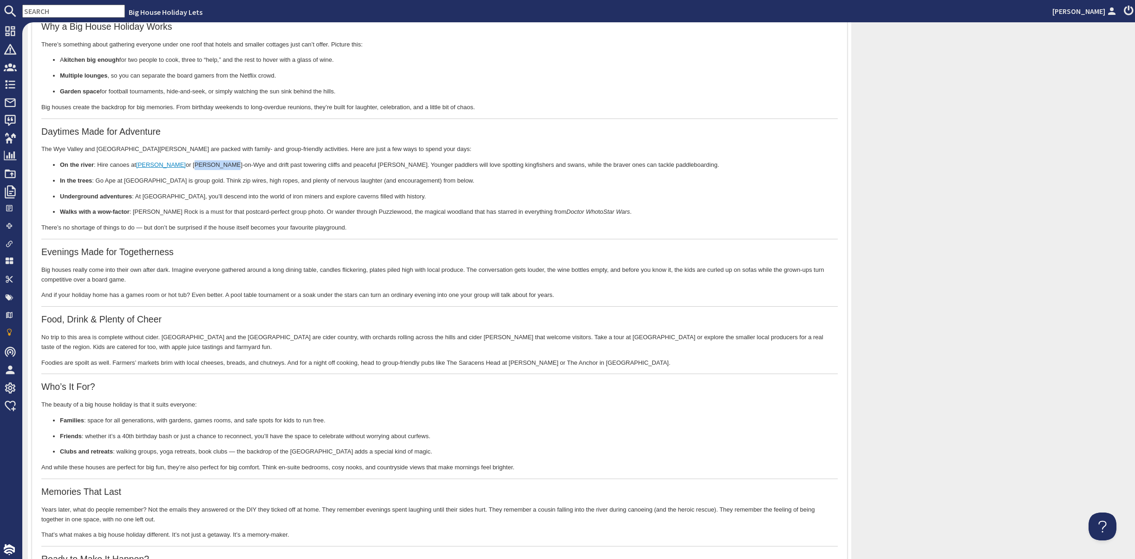
click at [165, 6] on span at bounding box center [160, 1] width 7 height 7
select select "http://"
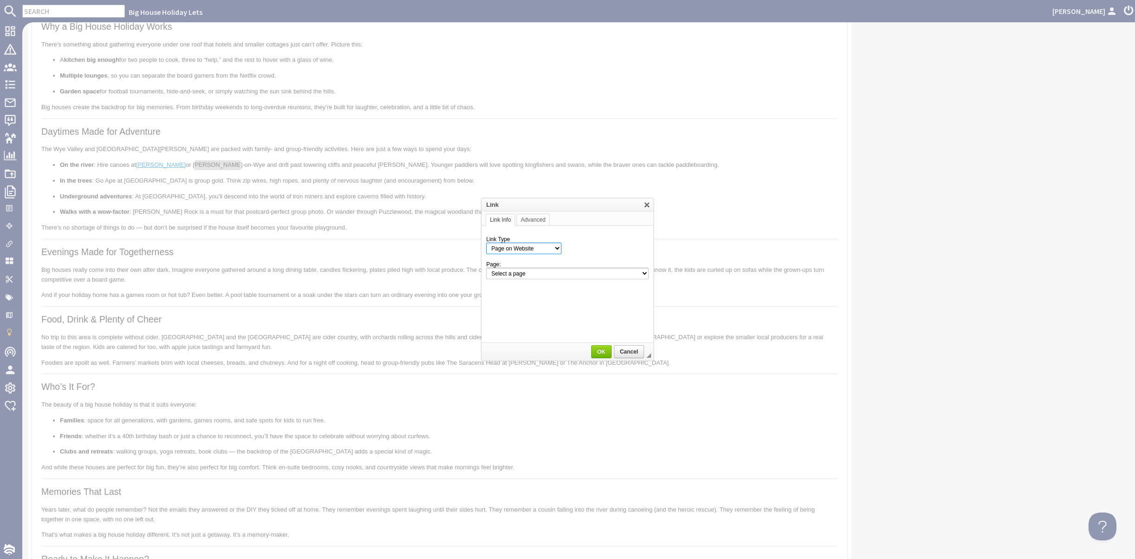
click at [533, 250] on select "Page on Website Custom URL Link to anchor in the text E-mail" at bounding box center [523, 248] width 75 height 12
select select "url"
click at [486, 242] on select "Page on Website Custom URL Link to anchor in the text E-mail" at bounding box center [523, 248] width 75 height 12
paste input "[URL][DOMAIN_NAME]"
type input "[URL][DOMAIN_NAME]"
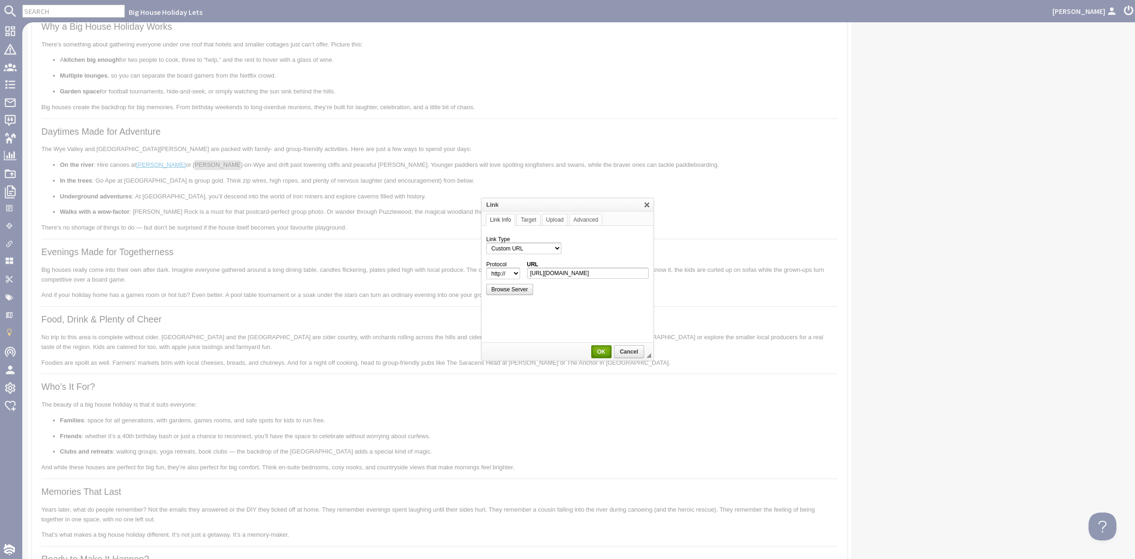
select select "https://"
type input "[DOMAIN_NAME][URL]"
click at [600, 351] on span "OK" at bounding box center [601, 351] width 19 height 7
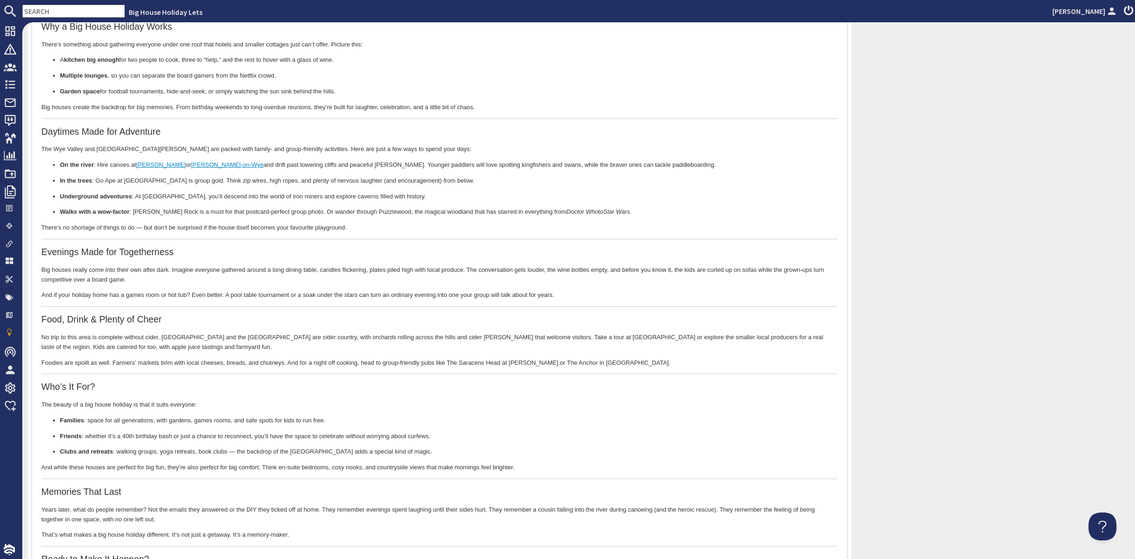
click at [460, 184] on p "In the trees : Go Ape at Mallards Pike is group gold. Think zip wires, high rop…" at bounding box center [439, 181] width 759 height 10
drag, startPoint x: 137, startPoint y: 194, endPoint x: 181, endPoint y: 198, distance: 43.4
click at [181, 198] on p "Underground adventures : At [GEOGRAPHIC_DATA], you’ll descend into the world of…" at bounding box center [439, 196] width 759 height 10
click at [186, 256] on span "Context Menu Options" at bounding box center [181, 256] width 11 height 12
copy p "Clearwell Caves"
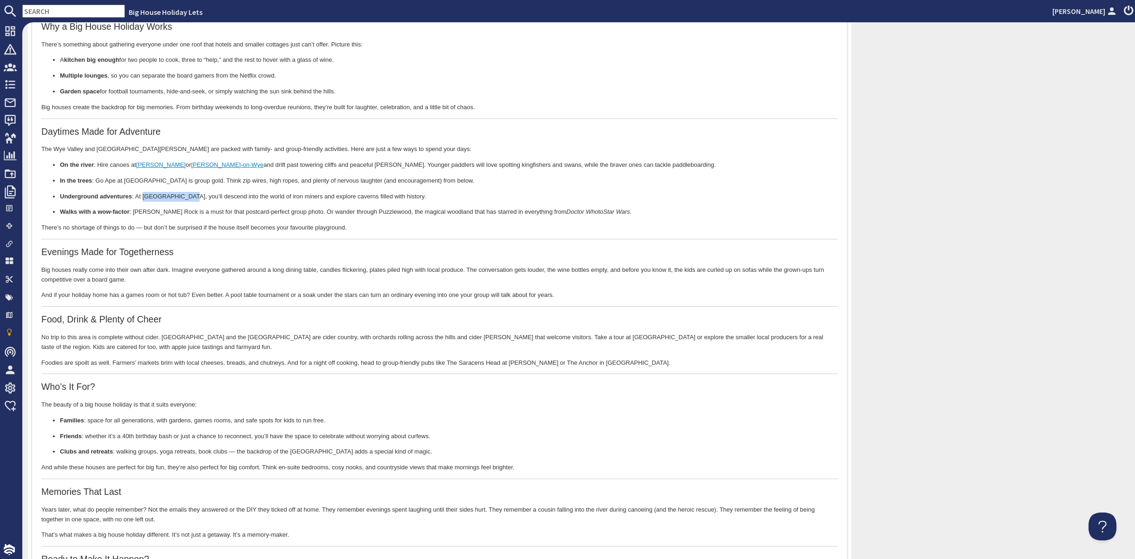
click at [165, 6] on span at bounding box center [160, 1] width 7 height 7
select select "http://"
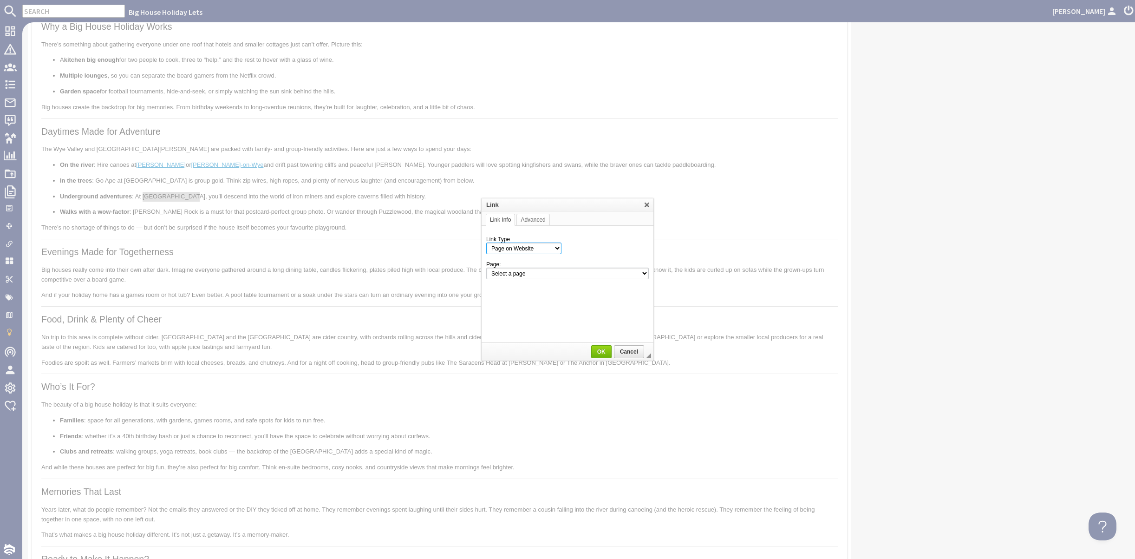
click at [545, 247] on select "Page on Website Custom URL Link to anchor in the text E-mail" at bounding box center [523, 248] width 75 height 12
select select "url"
click at [486, 242] on select "Page on Website Custom URL Link to anchor in the text E-mail" at bounding box center [523, 248] width 75 height 12
paste input "[URL][DOMAIN_NAME]"
type input "[URL][DOMAIN_NAME]"
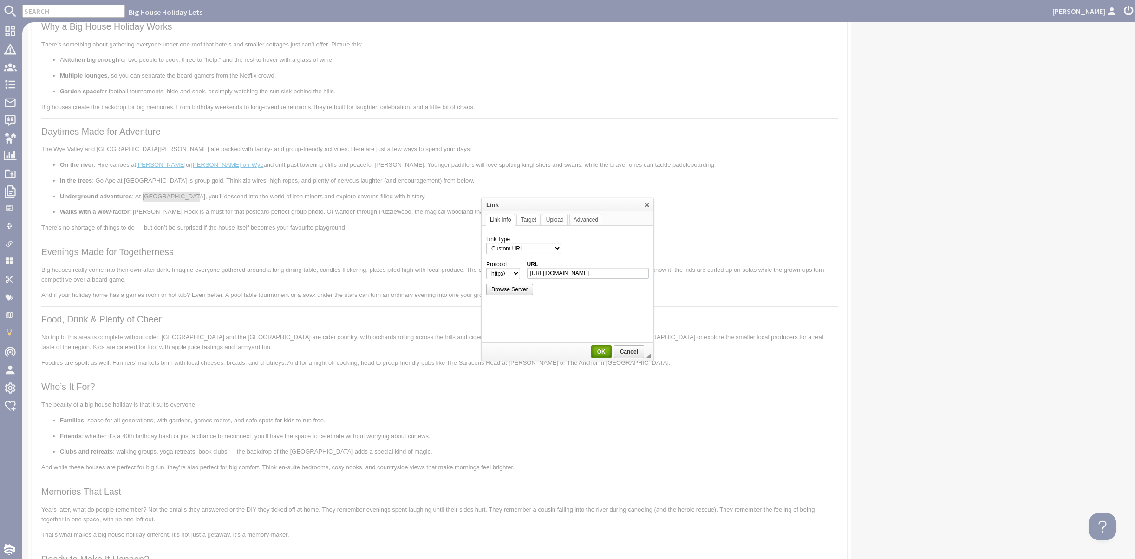
select select "https://"
type input "[DOMAIN_NAME][URL]"
click at [598, 350] on span "OK" at bounding box center [601, 351] width 19 height 7
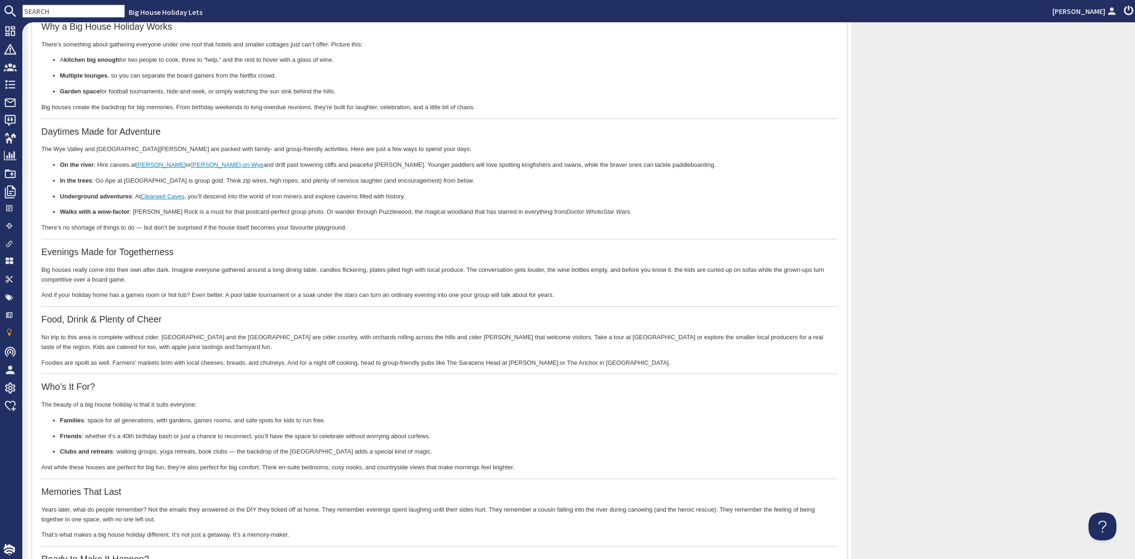
click at [379, 220] on body "Why a Big House Holiday Works There’s something about gathering everyone under …" at bounding box center [439, 331] width 797 height 621
drag, startPoint x: 360, startPoint y: 210, endPoint x: 393, endPoint y: 213, distance: 33.1
click at [393, 213] on p "Walks with a wow-factor : [PERSON_NAME] Rock is a must for that postcard-perfec…" at bounding box center [439, 212] width 759 height 10
click at [399, 277] on span "Context Menu Options" at bounding box center [400, 274] width 7 height 7
copy p "Puzzlewood,"
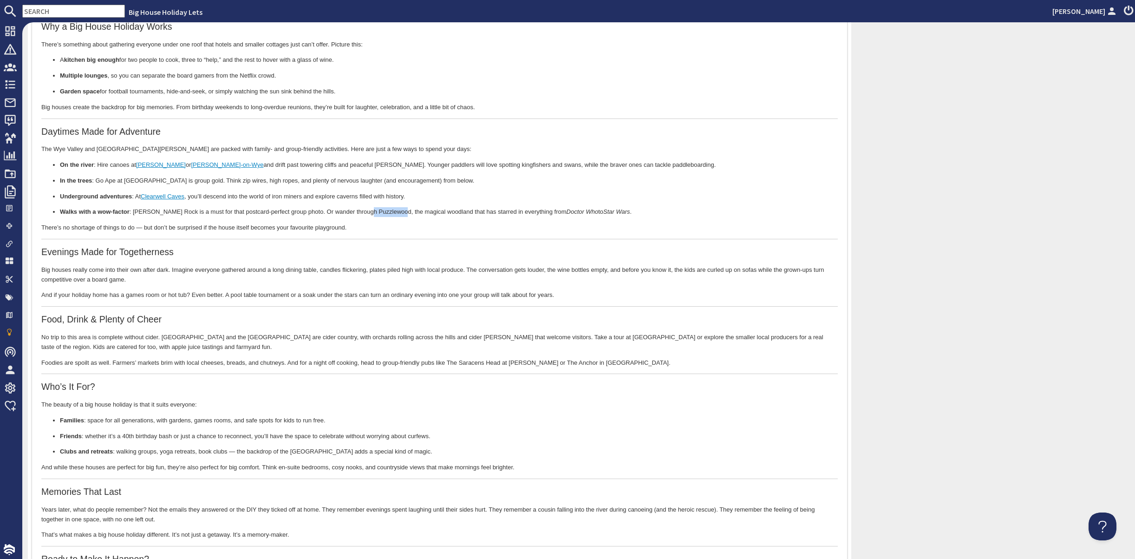
click at [165, 6] on span at bounding box center [160, 1] width 7 height 7
select select "http://"
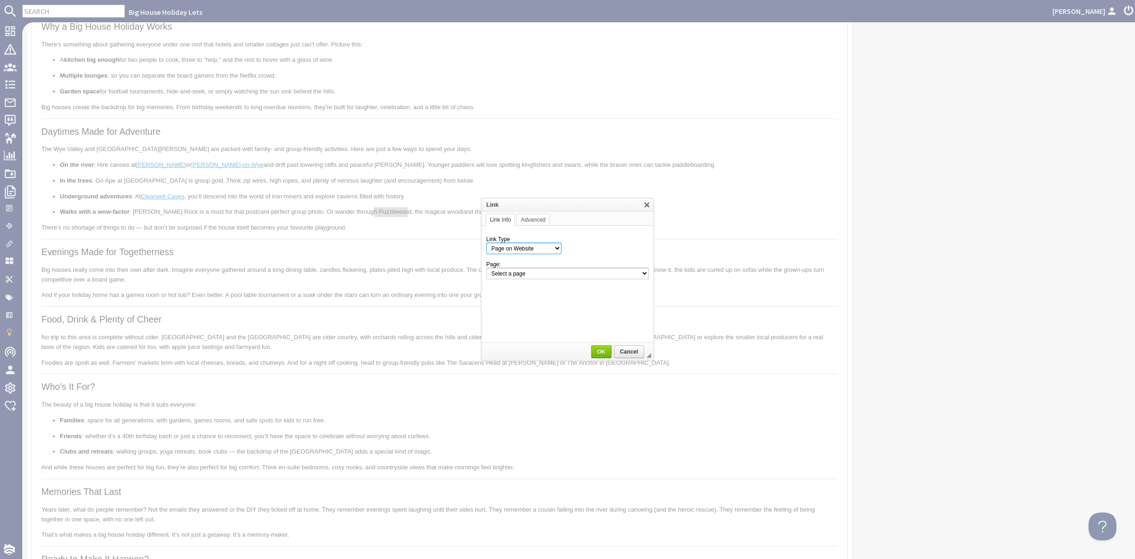
click at [533, 249] on select "Page on Website Custom URL Link to anchor in the text E-mail" at bounding box center [523, 248] width 75 height 12
select select "url"
click at [486, 242] on select "Page on Website Custom URL Link to anchor in the text E-mail" at bounding box center [523, 248] width 75 height 12
paste input "[URL][DOMAIN_NAME]"
type input "[URL][DOMAIN_NAME]"
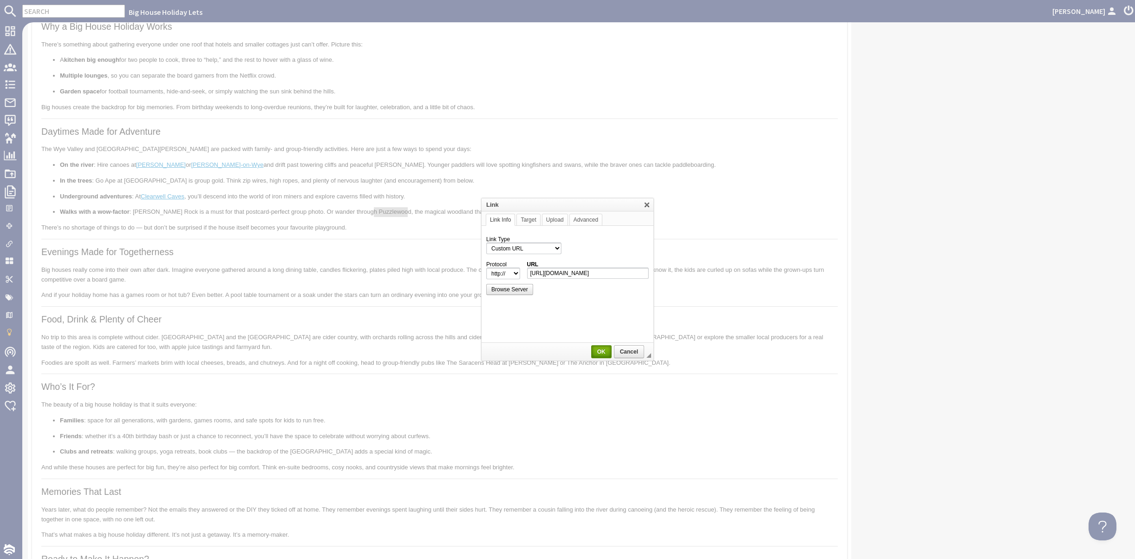
select select "https://"
type input "[DOMAIN_NAME][URL]"
drag, startPoint x: 601, startPoint y: 351, endPoint x: 559, endPoint y: 292, distance: 72.7
click at [601, 351] on span "OK" at bounding box center [601, 351] width 19 height 7
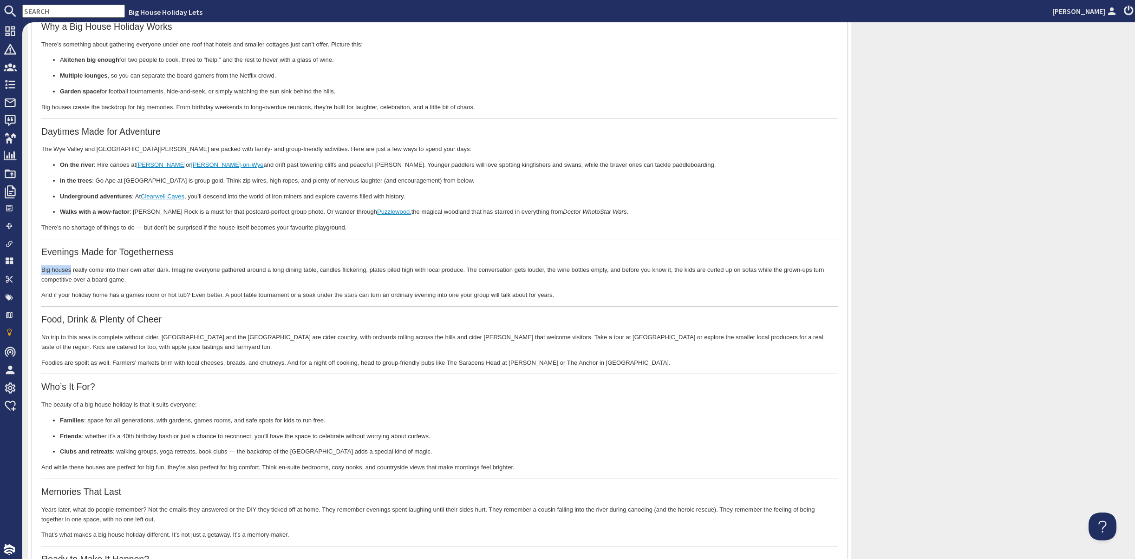
drag, startPoint x: 42, startPoint y: 268, endPoint x: 72, endPoint y: 270, distance: 30.2
click at [72, 270] on p "Big houses really come into their own after dark. Imagine everyone gathered aro…" at bounding box center [439, 275] width 797 height 20
click at [165, 6] on span at bounding box center [160, 1] width 7 height 7
select select "http://"
select select "zioncontentpage"
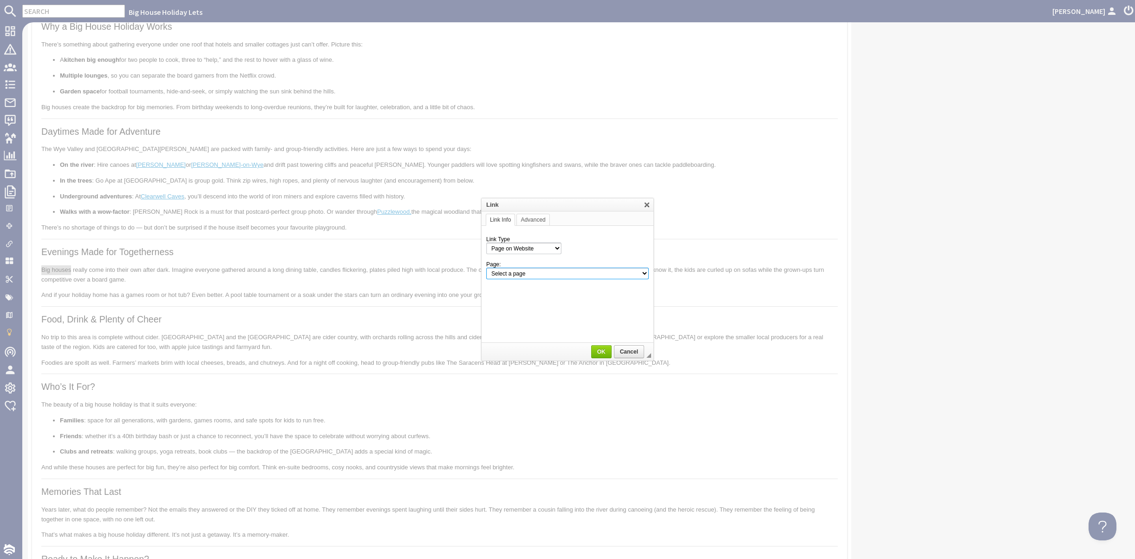
click at [558, 273] on select "Select a page Homepage Content Page · About Us · [MEDICAL_DATA] Booking Details…" at bounding box center [567, 274] width 163 height 12
select select "properties"
click at [486, 268] on select "Select a page Homepage Content Page · About Us · [MEDICAL_DATA] Booking Details…" at bounding box center [567, 274] width 163 height 12
click at [600, 351] on span "OK" at bounding box center [601, 351] width 19 height 7
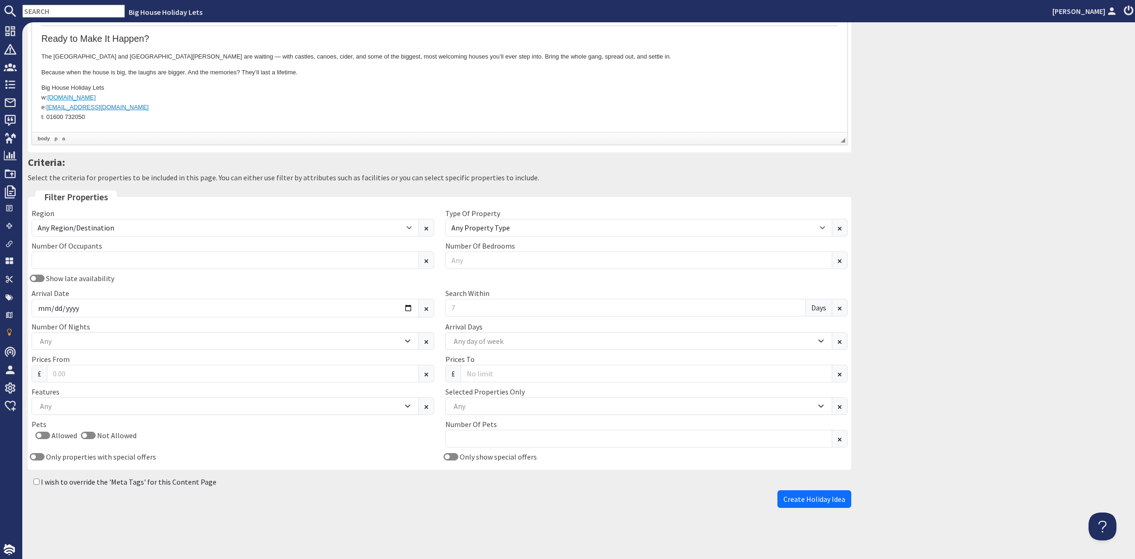
scroll to position [808, 0]
click at [818, 409] on icon "Combobox" at bounding box center [821, 406] width 6 height 6
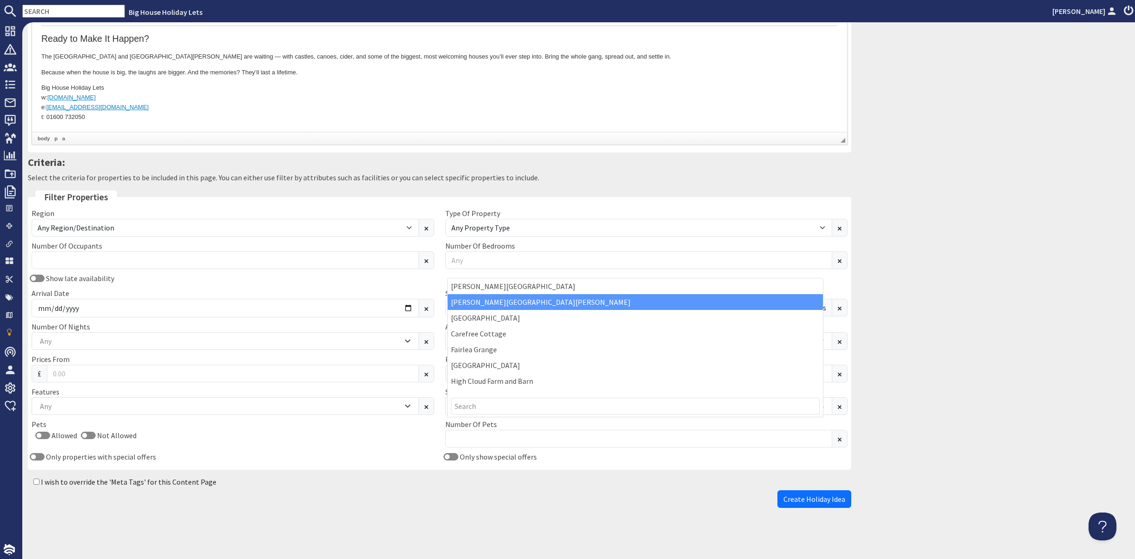
click at [747, 307] on div "[PERSON_NAME][GEOGRAPHIC_DATA][PERSON_NAME]" at bounding box center [635, 302] width 375 height 16
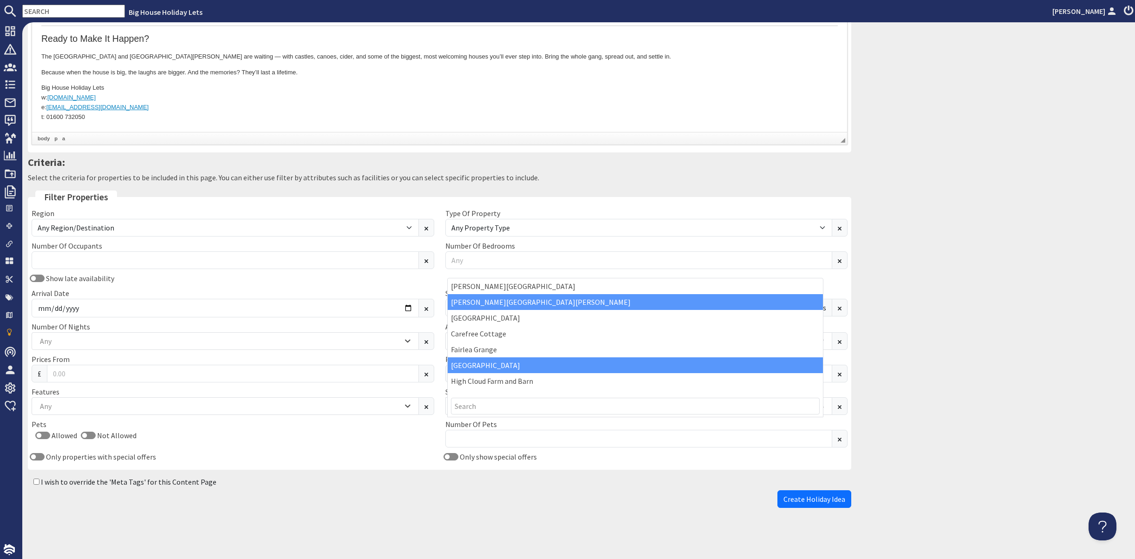
click at [744, 362] on div "[GEOGRAPHIC_DATA]" at bounding box center [635, 365] width 375 height 16
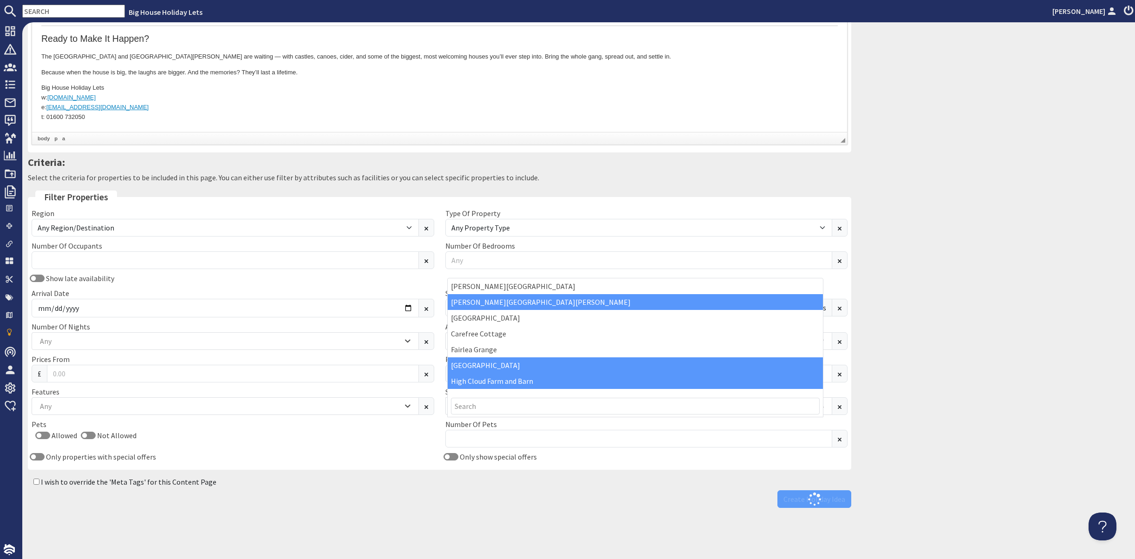
click at [740, 385] on div "High Cloud Farm and Barn" at bounding box center [635, 381] width 375 height 16
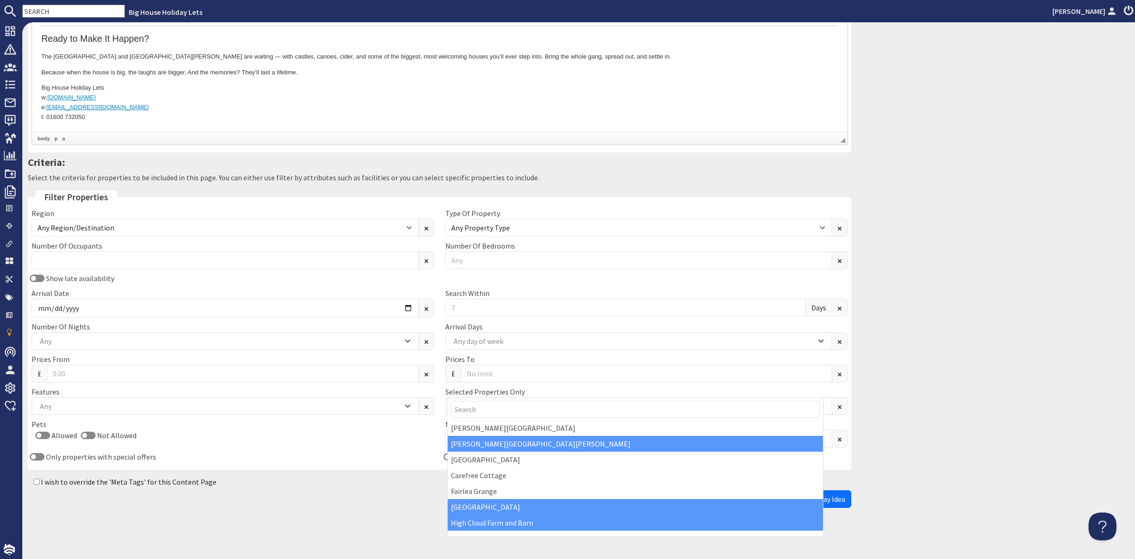
scroll to position [854, 0]
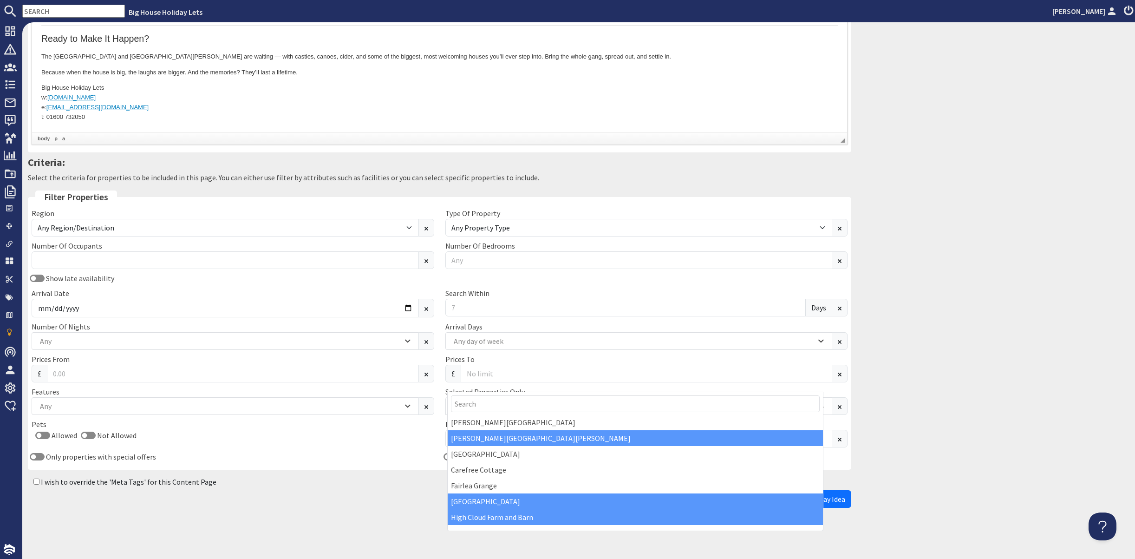
click at [39, 478] on input "I wish to override the 'Meta Tags' for this Content Page" at bounding box center [36, 481] width 6 height 6
checkbox input "true"
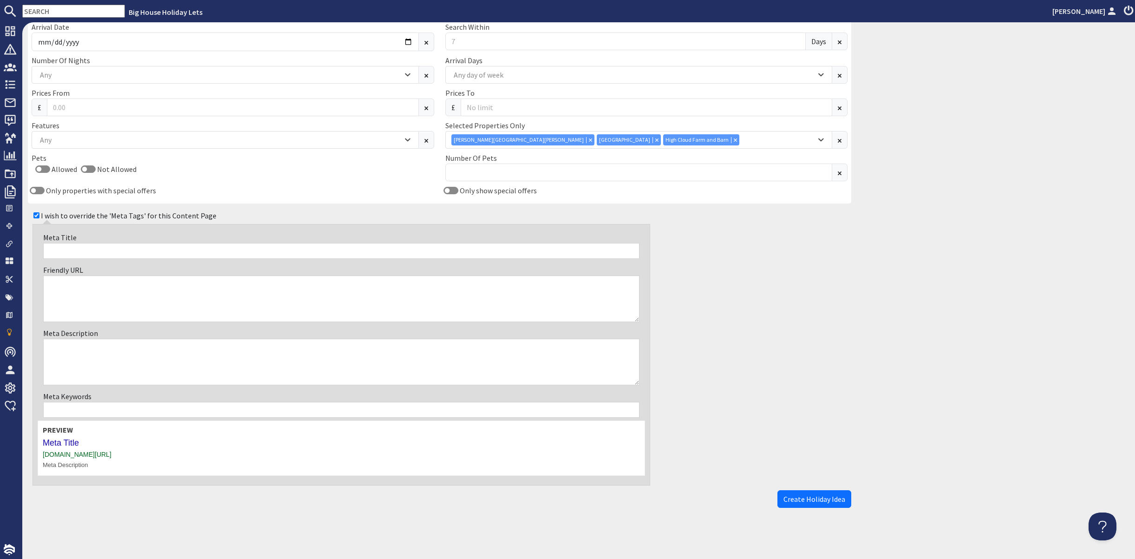
scroll to position [1133, 0]
paste input "Big House Holidays in the [GEOGRAPHIC_DATA] | Laughter & Memories Await"
type input "Big House Holidays in the [GEOGRAPHIC_DATA] | Laughter & Memories Await"
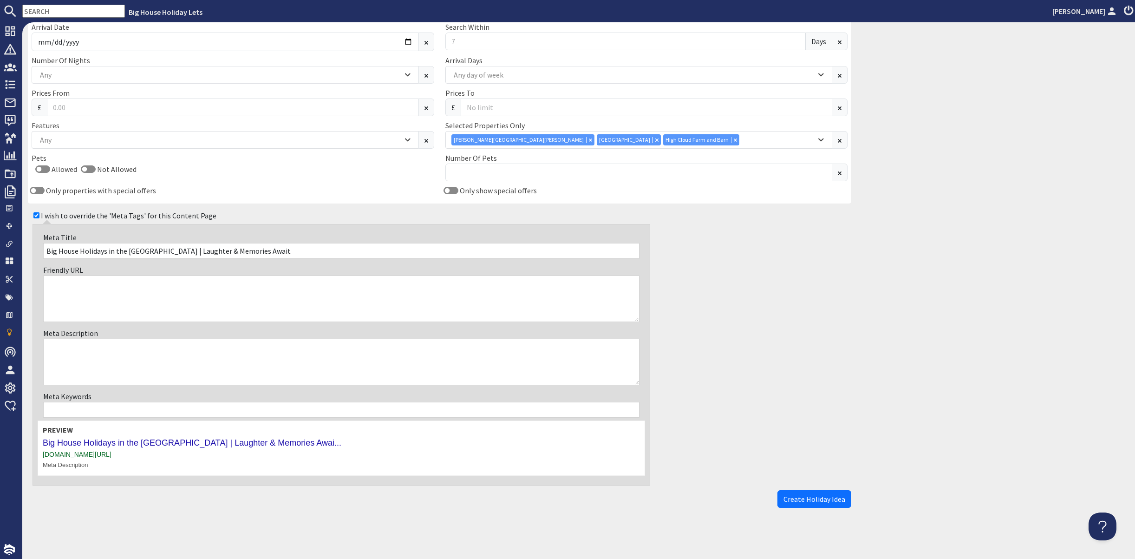
paste textarea "Gather your whole crew in the [GEOGRAPHIC_DATA]. Big houses, big laughs, and bi…"
type textarea "Gather your whole crew in the [GEOGRAPHIC_DATA]. Big houses, big laughs, and bi…"
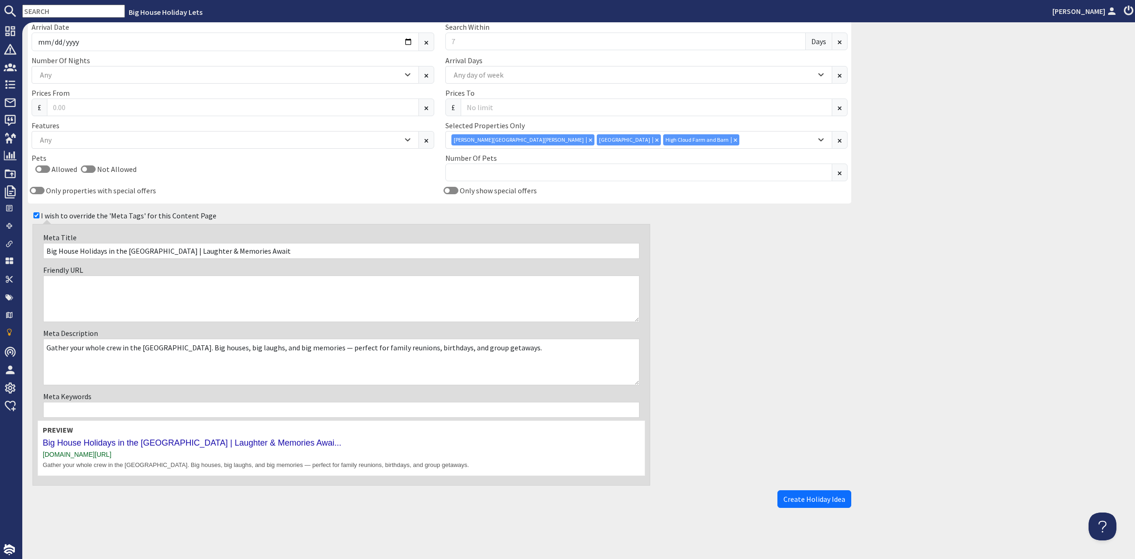
click at [73, 411] on input "Meta Keywords" at bounding box center [341, 410] width 596 height 16
paste input "big house holidays [GEOGRAPHIC_DATA], large group accommodation [GEOGRAPHIC_DAT…"
type input "big house holidays [GEOGRAPHIC_DATA], large group accommodation [GEOGRAPHIC_DAT…"
click at [640, 529] on div "Holiday Ideas Add Idea Add new Idea Details Idea Title Big House. Big Laughs. B…" at bounding box center [578, 290] width 1113 height 536
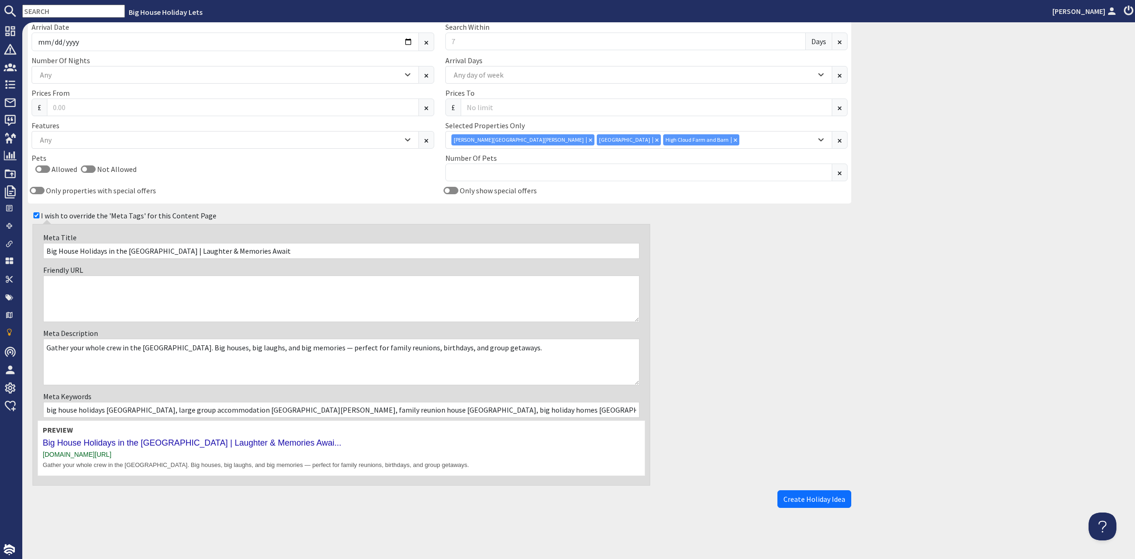
scroll to position [1142, 0]
click at [810, 497] on span "Create Holiday Idea" at bounding box center [815, 498] width 62 height 9
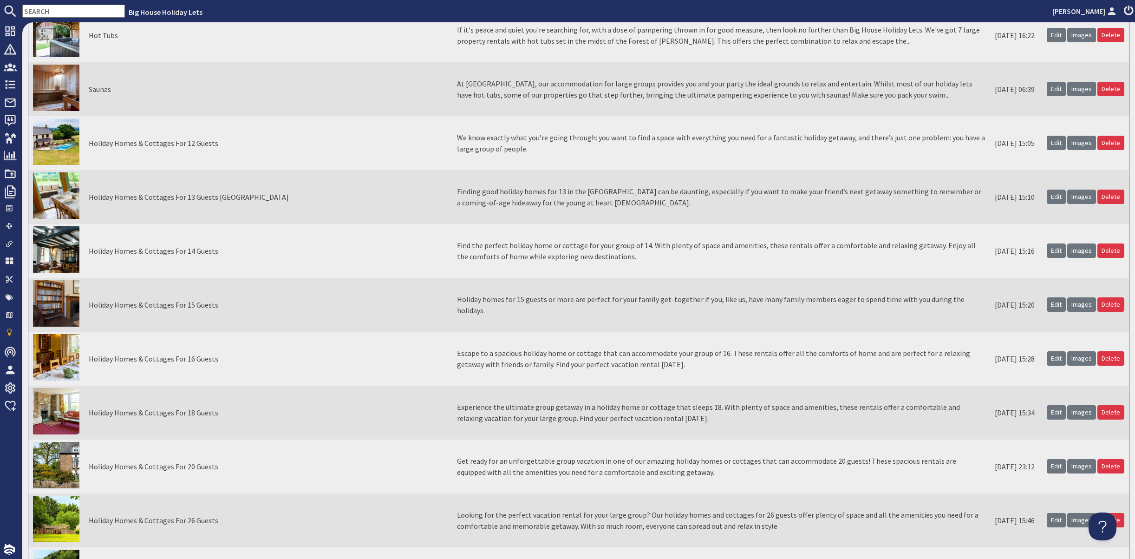
scroll to position [5434, 0]
